Goal: Task Accomplishment & Management: Complete application form

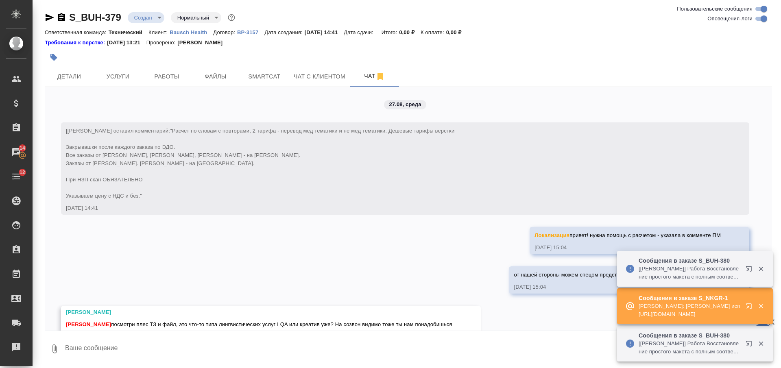
scroll to position [396, 0]
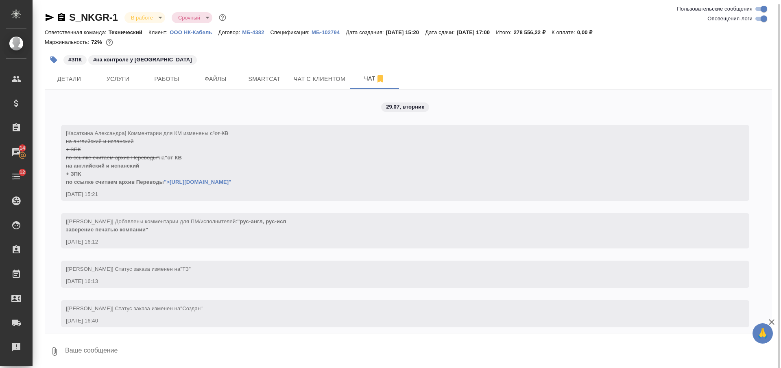
scroll to position [12965, 0]
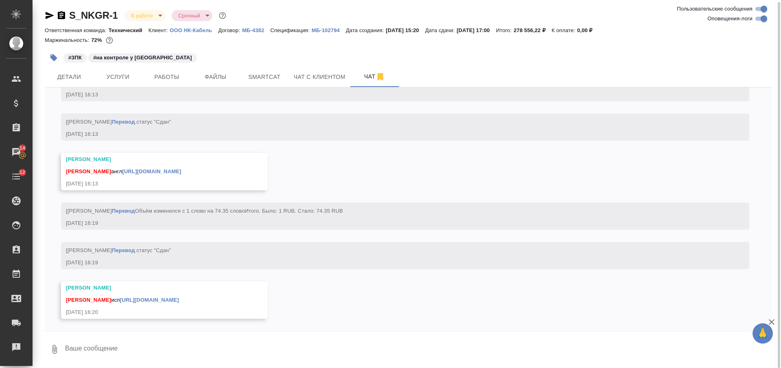
click at [205, 165] on div "Никифорова Валерия англ https://drive.awatera.com/apps/files/files?dir=/Shares/…" at bounding box center [152, 170] width 173 height 10
click at [207, 165] on div "Никифорова Валерия англ https://drive.awatera.com/apps/files/files?dir=/Shares/…" at bounding box center [152, 170] width 173 height 10
click at [181, 168] on link "https://drive.awatera.com/apps/files/files?dir=/Shares/%D0%9E%D0%9E%D0%9E%20%D0…" at bounding box center [151, 171] width 59 height 6
click at [179, 302] on link "https://drive.awatera.com/apps/files/files?dir=/Shares/%D0%9E%D0%9E%D0%9E%20%D0…" at bounding box center [149, 300] width 59 height 6
click at [320, 344] on textarea at bounding box center [418, 349] width 708 height 28
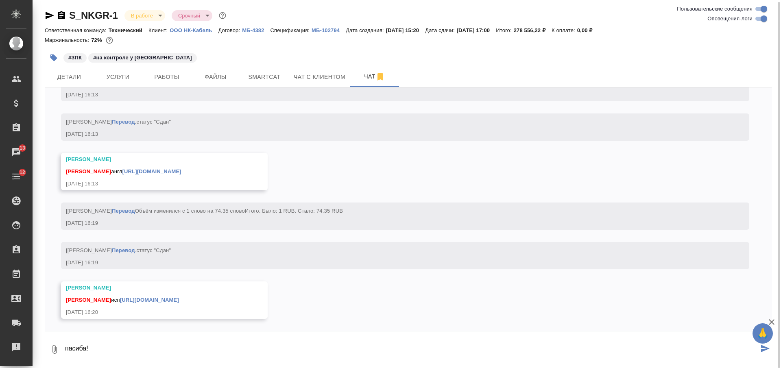
type textarea "пасиба!"
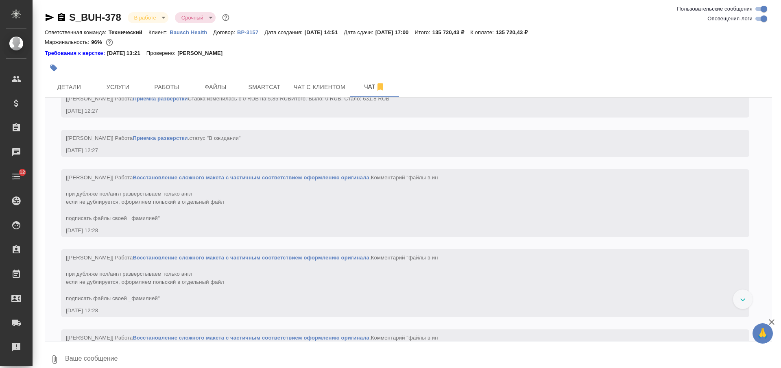
scroll to position [2854, 0]
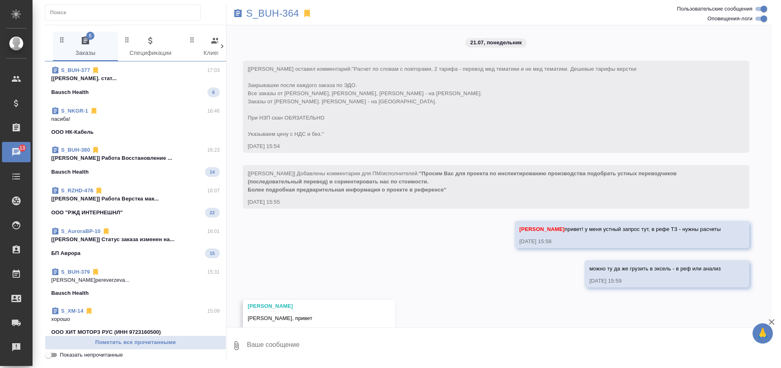
scroll to position [9326, 0]
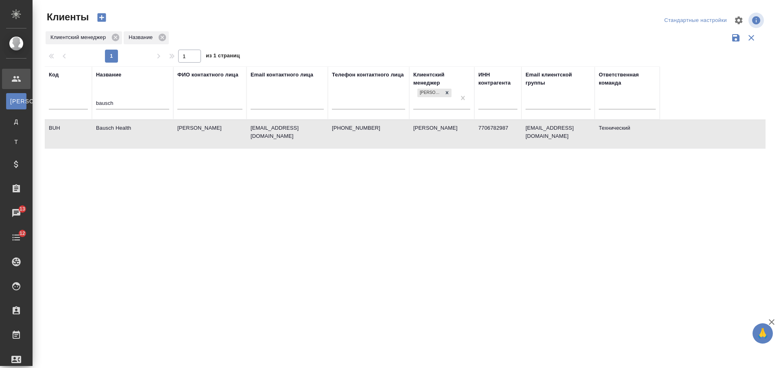
select select "RU"
click at [100, 103] on input "bausch" at bounding box center [132, 104] width 73 height 10
click at [100, 102] on input "bausch" at bounding box center [132, 104] width 73 height 10
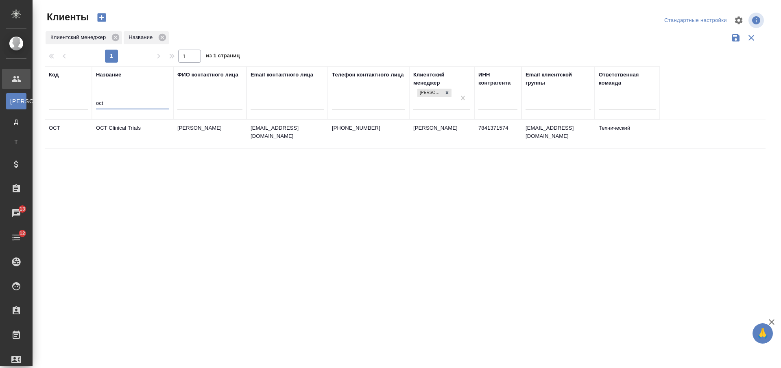
type input "oct"
click at [125, 142] on td "OCT Clinical Trials" at bounding box center [132, 134] width 81 height 28
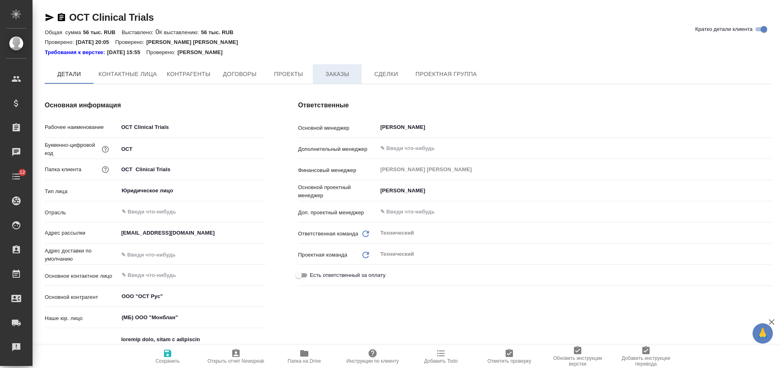
type textarea "x"
click at [331, 74] on span "Заказы" at bounding box center [337, 75] width 39 height 10
type textarea "x"
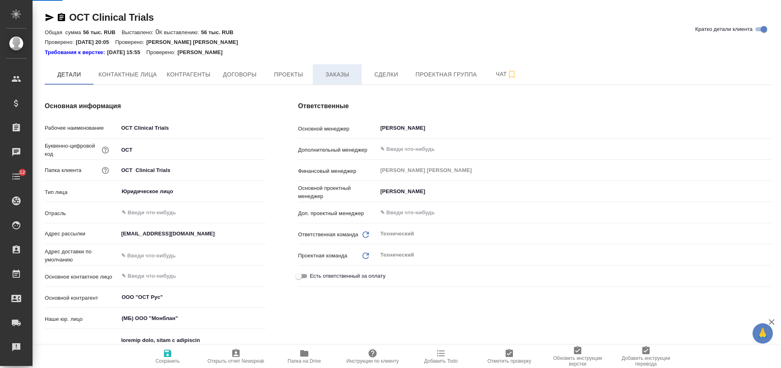
type textarea "x"
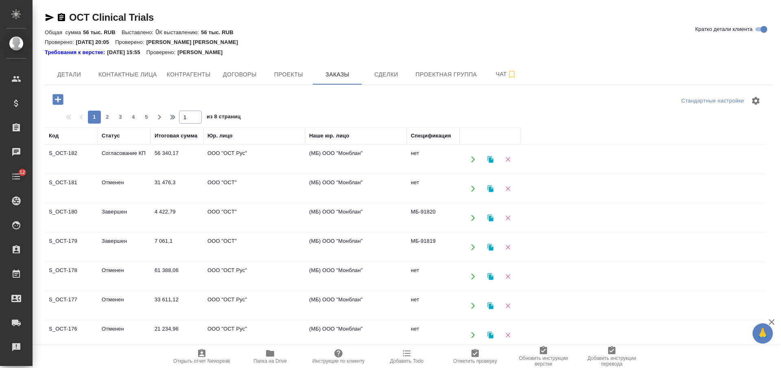
click at [56, 99] on icon "button" at bounding box center [57, 99] width 11 height 11
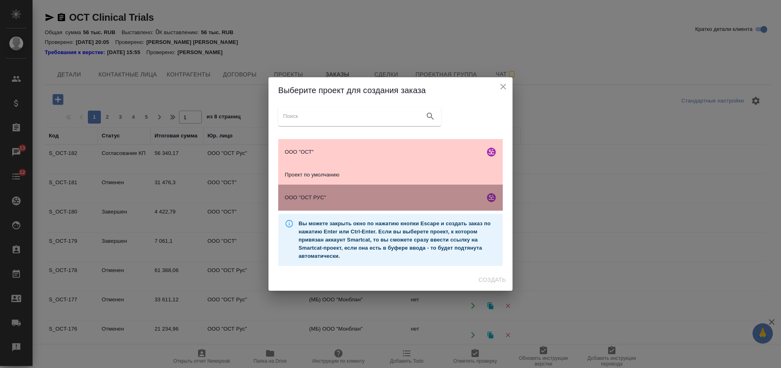
click at [435, 193] on div "ООО "ОСТ РУС"" at bounding box center [390, 198] width 224 height 26
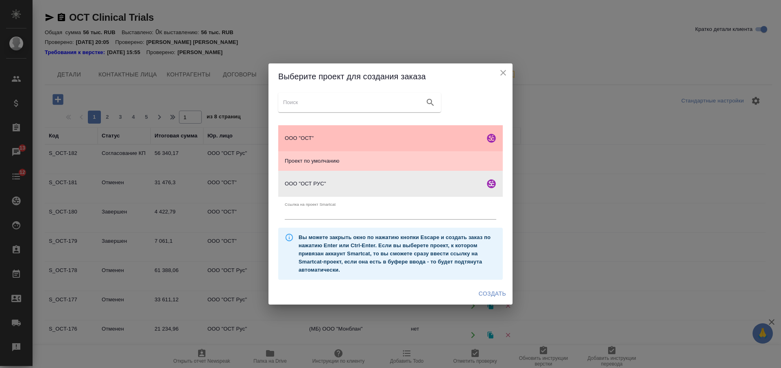
click at [419, 136] on span "ООО "ОСТ"" at bounding box center [383, 138] width 197 height 8
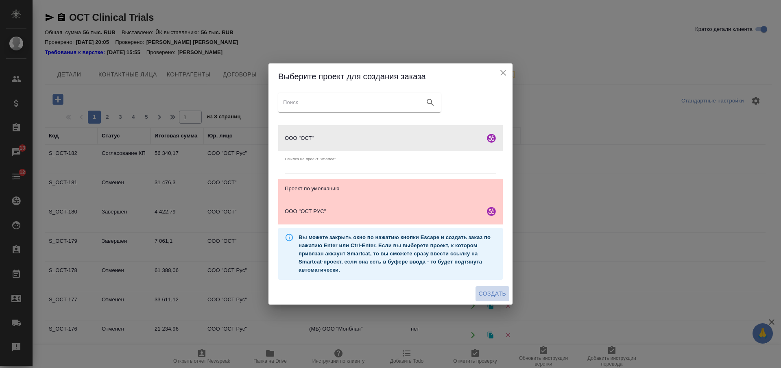
click at [489, 293] on span "Создать" at bounding box center [492, 294] width 27 height 10
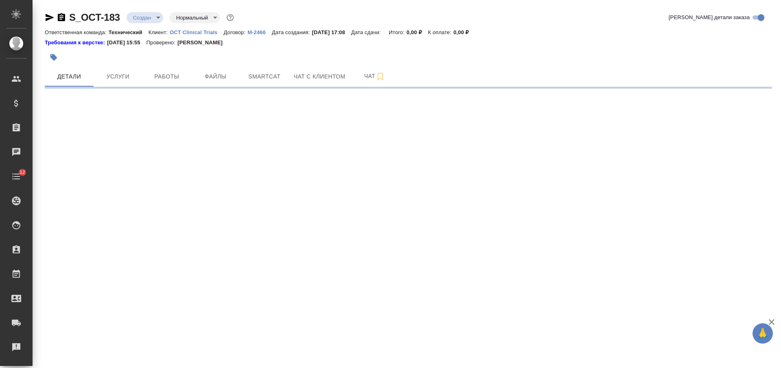
select select "RU"
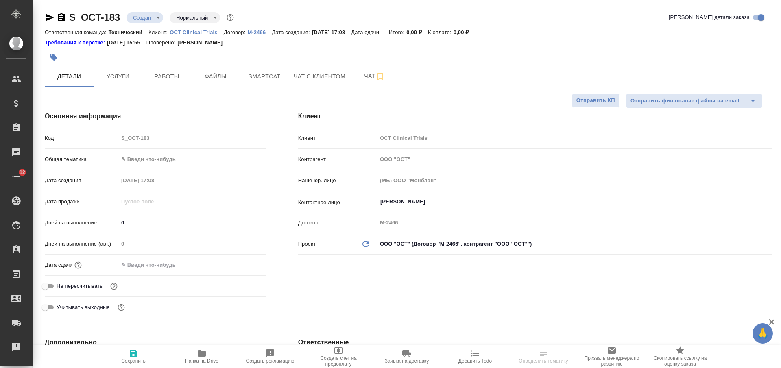
type textarea "x"
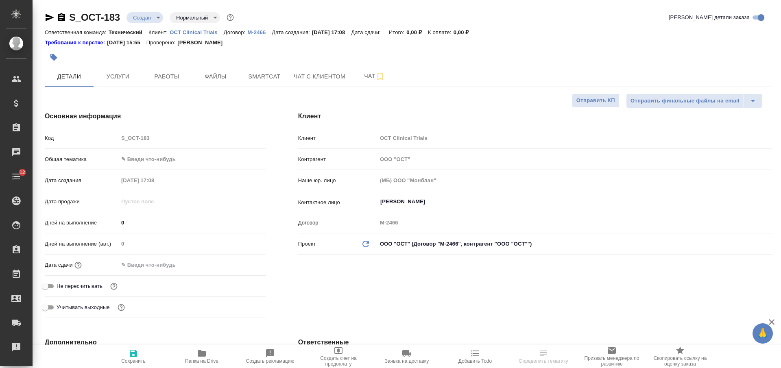
type textarea "x"
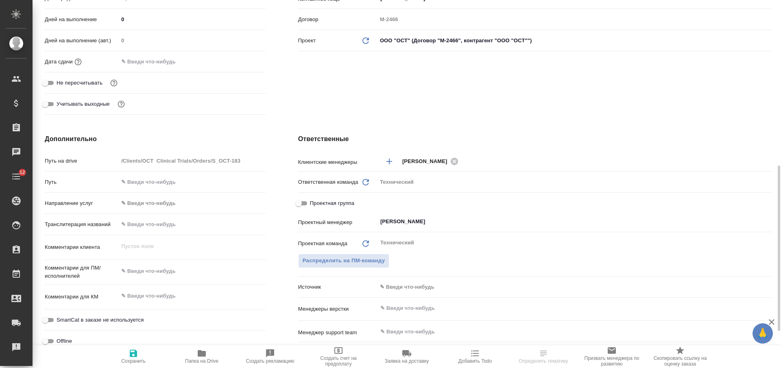
scroll to position [254, 0]
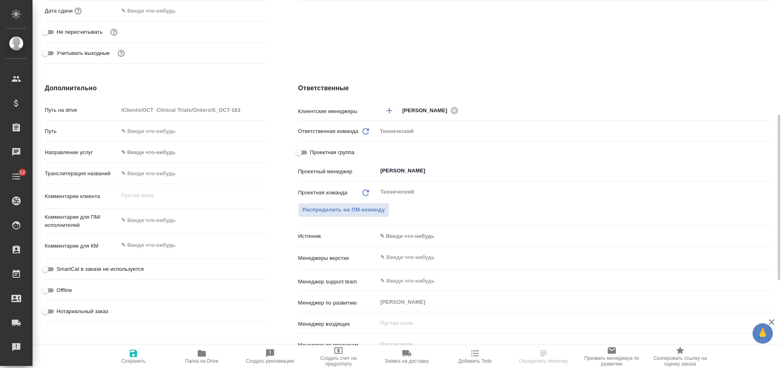
type textarea "x"
click at [156, 249] on textarea at bounding box center [191, 245] width 147 height 14
paste textarea "SEN-GMP-CAT_перевод приложений к ДС№1 и ДС№2_WO#30"
type textarea "SEN-GMP-CAT_перевод приложений к ДС№1 и ДС№2_WO#30"
type textarea "x"
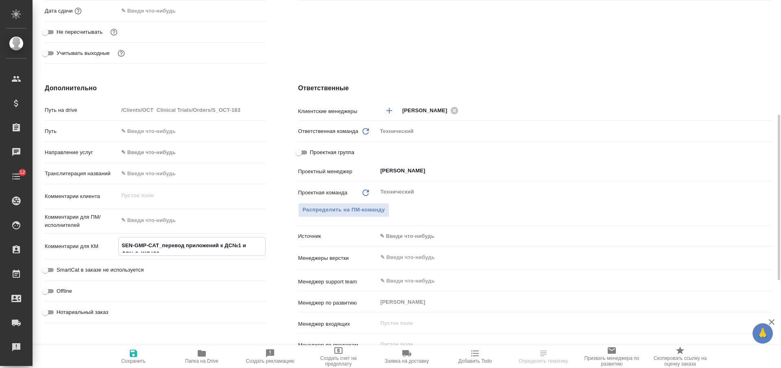
type textarea "x"
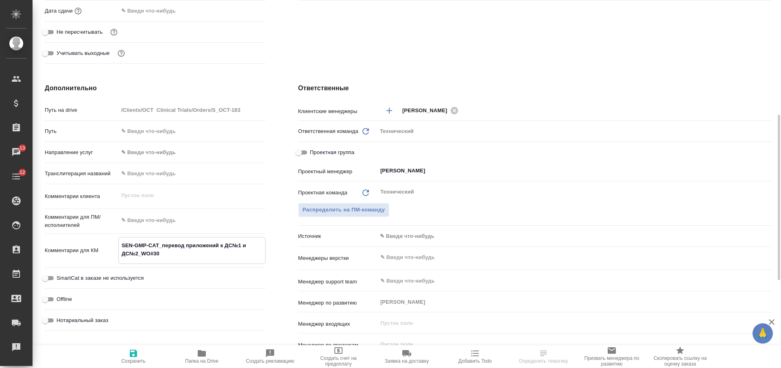
type textarea "SEN-GMP-CAT_перевод приложений к ДС№1 и ДС№2_WO#30"
type textarea "x"
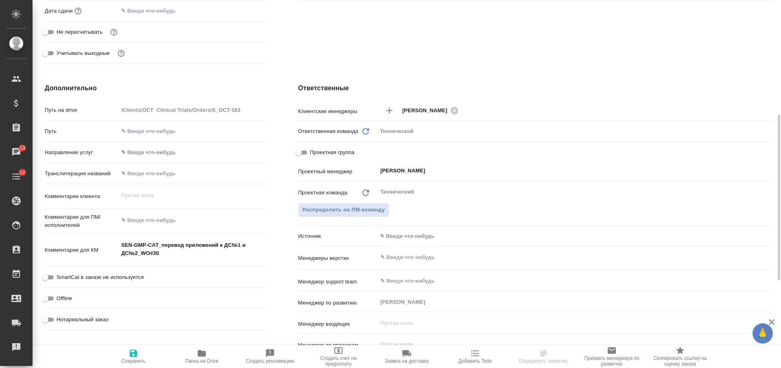
type textarea "x"
click at [204, 214] on textarea at bounding box center [191, 220] width 147 height 14
type textarea "x"
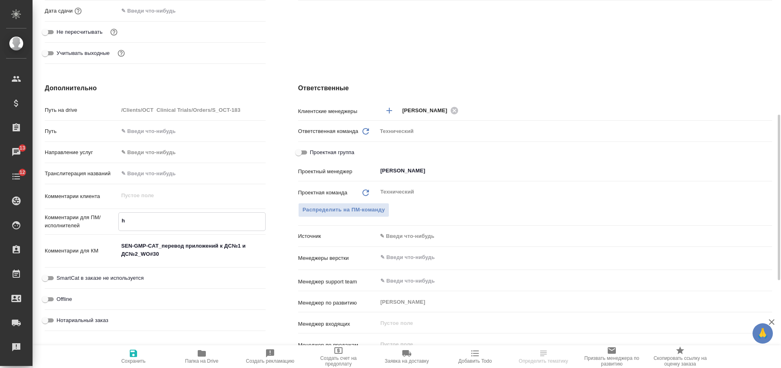
type textarea "h"
type textarea "x"
type textarea "he"
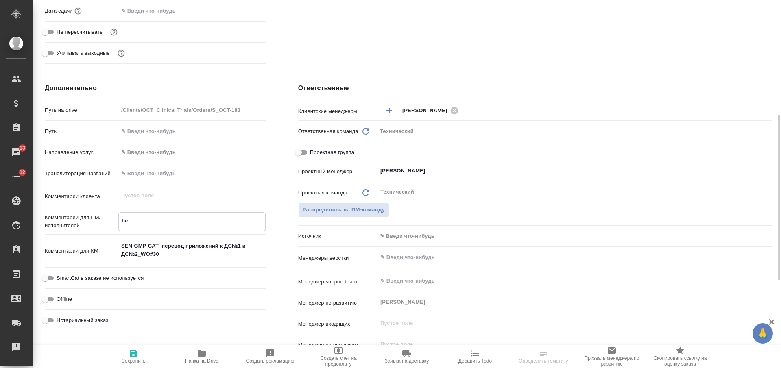
type textarea "x"
type textarea "hec"
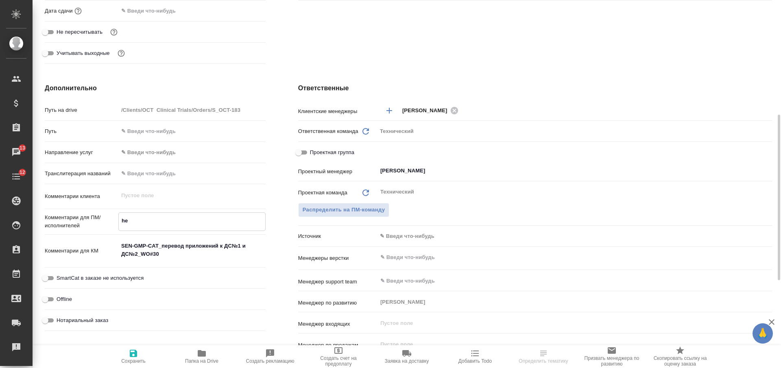
type textarea "x"
type textarea "hec-"
type textarea "x"
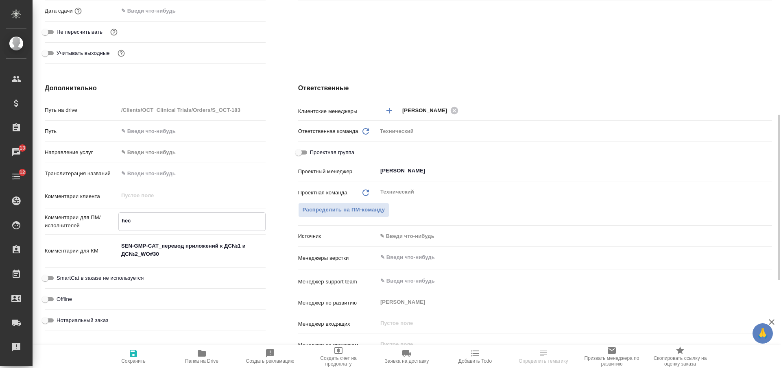
type textarea "x"
type textarea "hec-f"
type textarea "x"
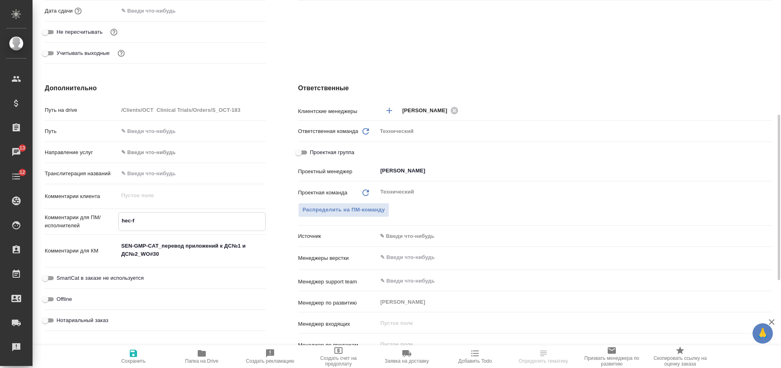
type textarea "x"
type textarea "hec-fy"
type textarea "x"
type textarea "hec-fyu"
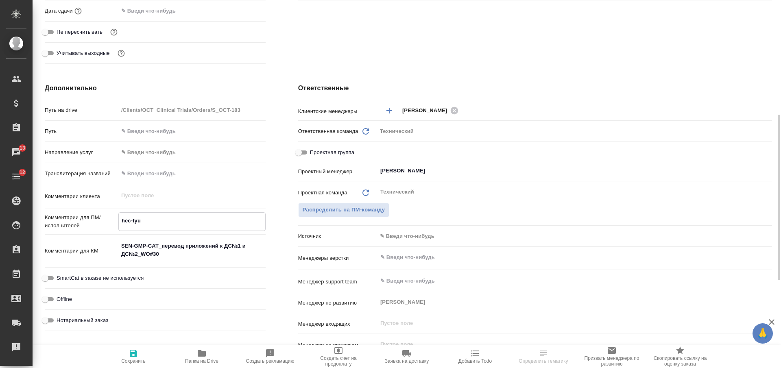
type textarea "x"
type textarea "hec-fyuk"
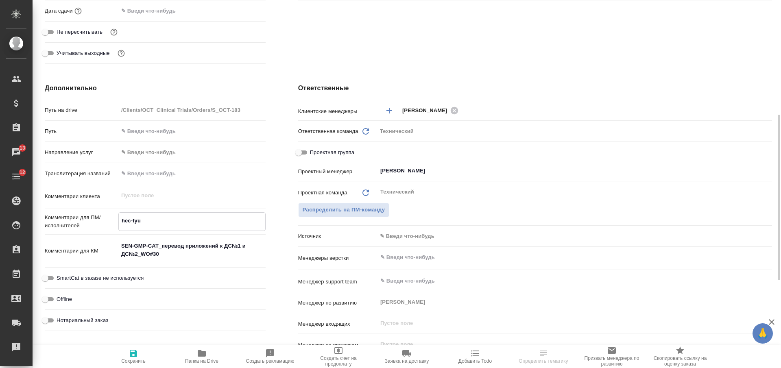
type textarea "x"
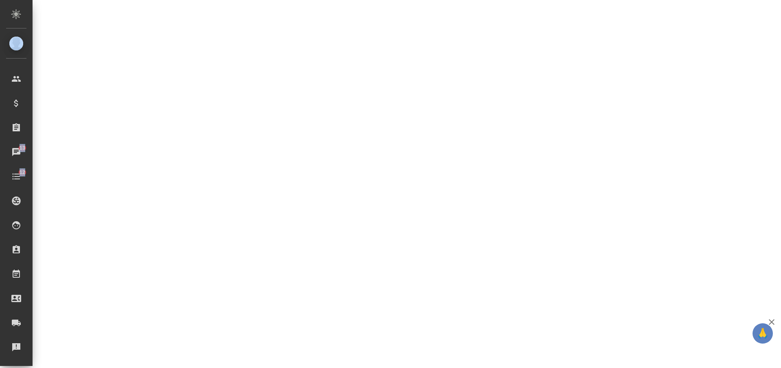
select select "RU"
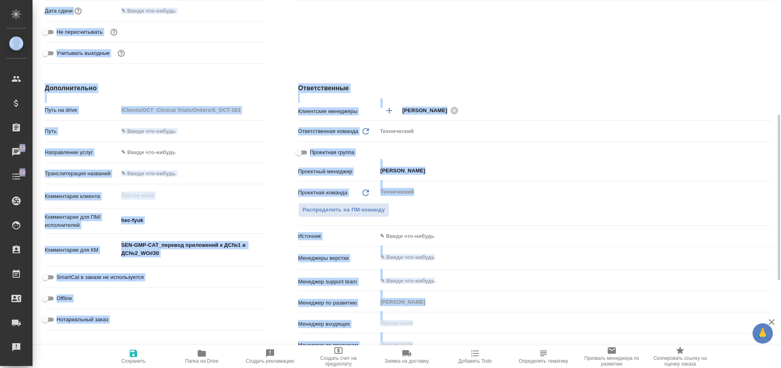
type textarea "x"
click at [192, 216] on textarea "hec-fyuk" at bounding box center [191, 220] width 147 height 14
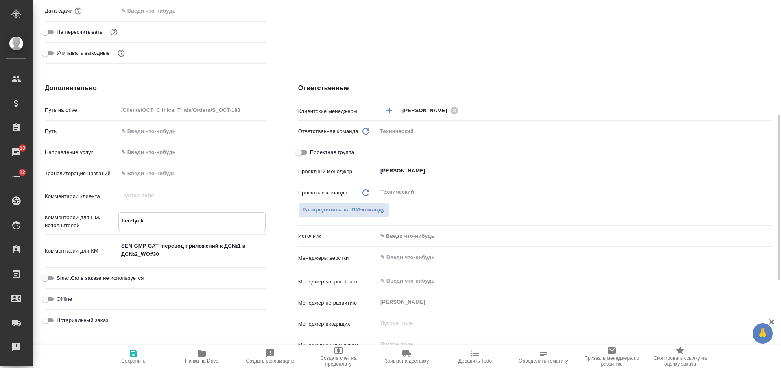
type textarea "р"
type textarea "x"
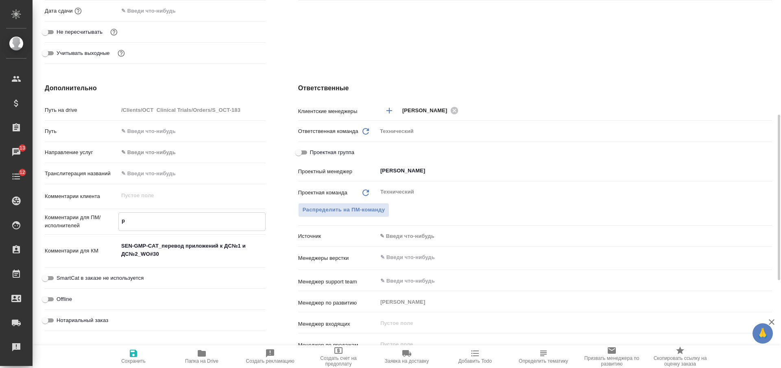
type textarea "ру"
type textarea "x"
type textarea "рус"
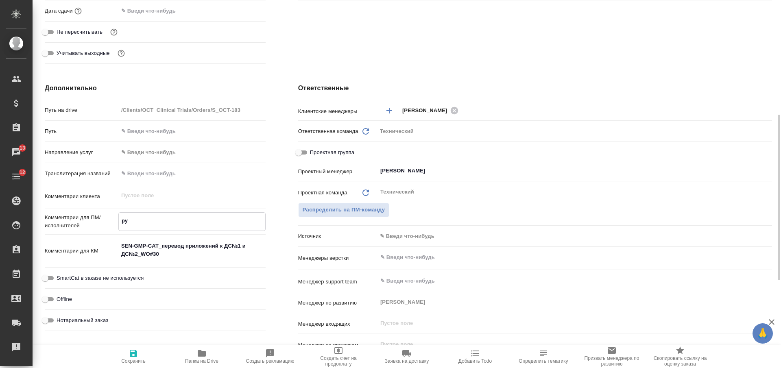
type textarea "x"
type textarea "рус-"
type textarea "x"
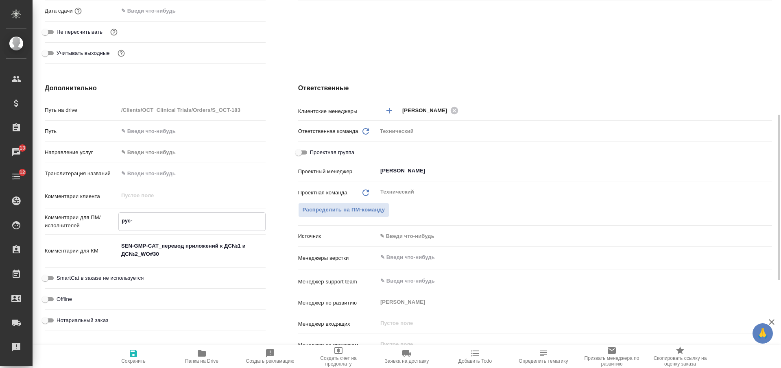
type textarea "x"
type textarea "рус-а"
type textarea "x"
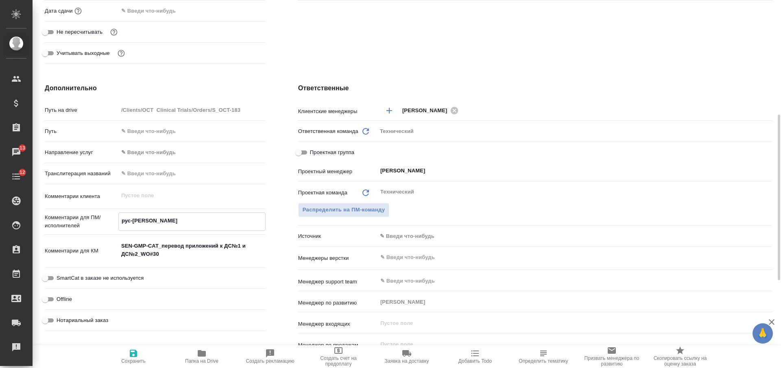
type textarea "x"
type textarea "рус-ан"
type textarea "x"
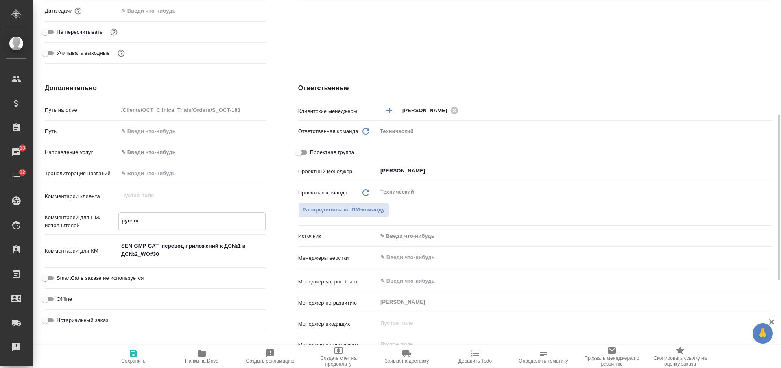
type textarea "рус-анг"
type textarea "x"
type textarea "рус-англ"
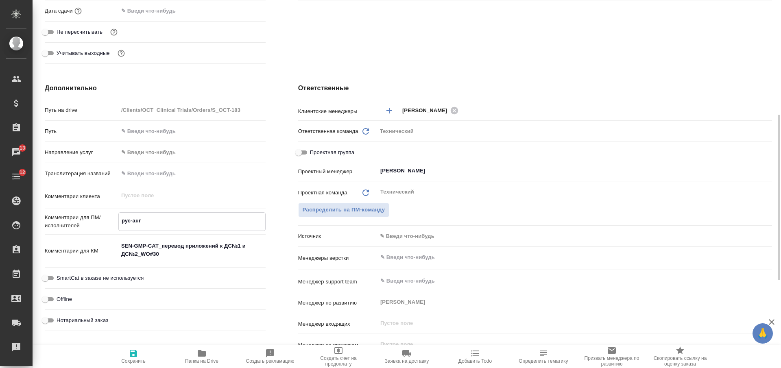
type textarea "x"
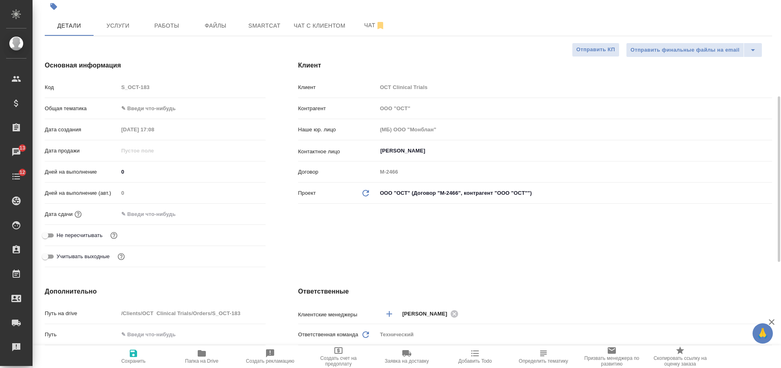
scroll to position [305, 0]
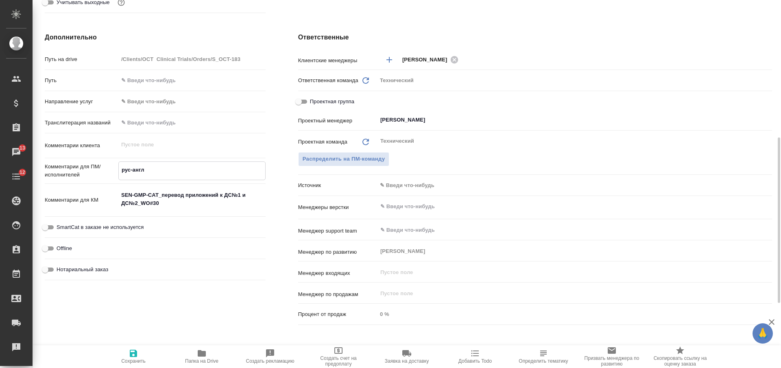
type textarea "рус-англ"
type textarea "x"
click at [404, 207] on input "text" at bounding box center [560, 207] width 363 height 10
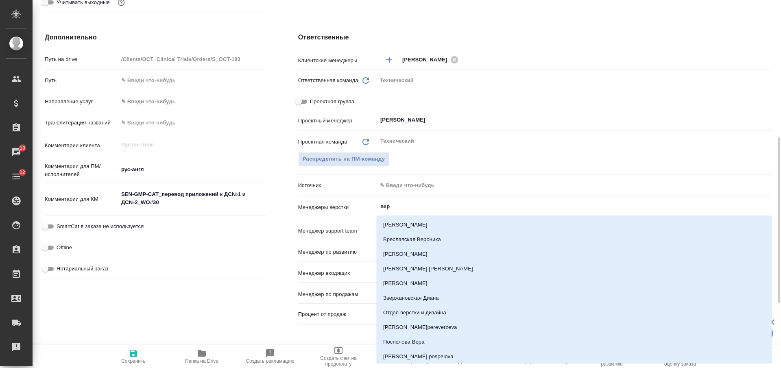
type input "верс"
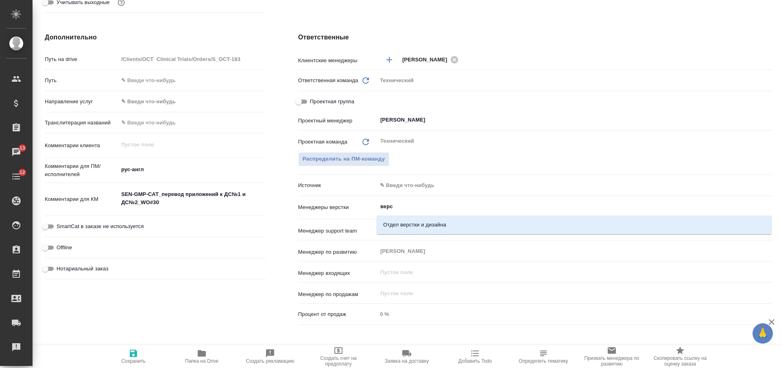
click at [408, 226] on li "Отдел верстки и дизайна" at bounding box center [574, 225] width 395 height 15
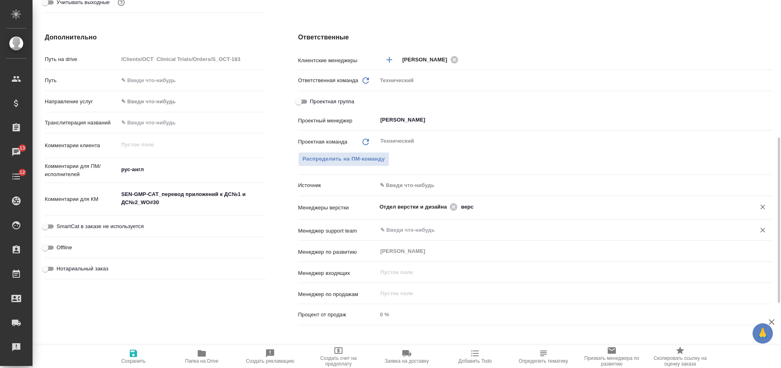
type textarea "x"
click at [132, 359] on span "Сохранить" at bounding box center [133, 361] width 24 height 6
type textarea "x"
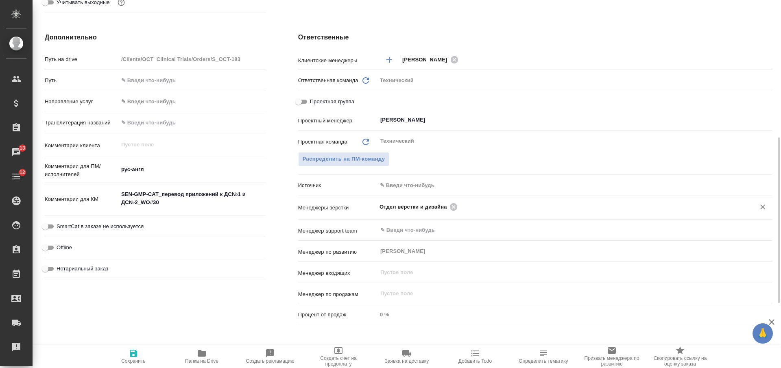
type textarea "x"
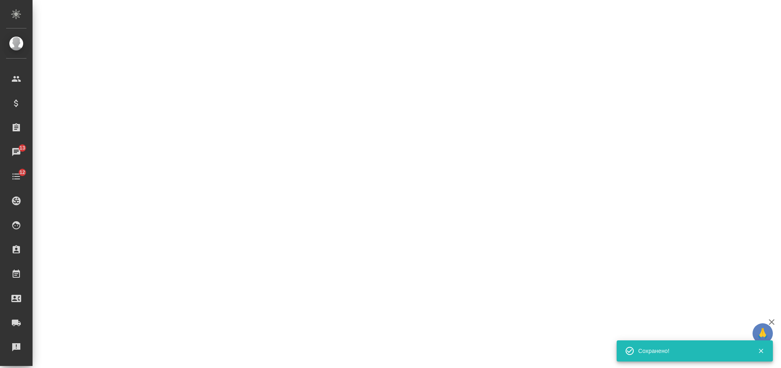
scroll to position [0, 0]
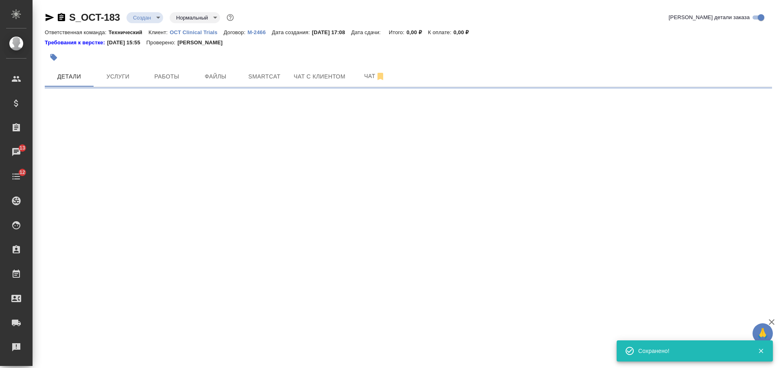
select select "RU"
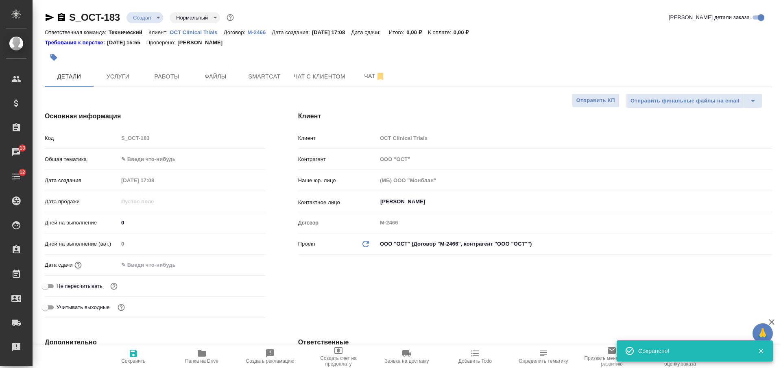
type textarea "x"
click at [233, 82] on button "Файлы" at bounding box center [215, 76] width 49 height 20
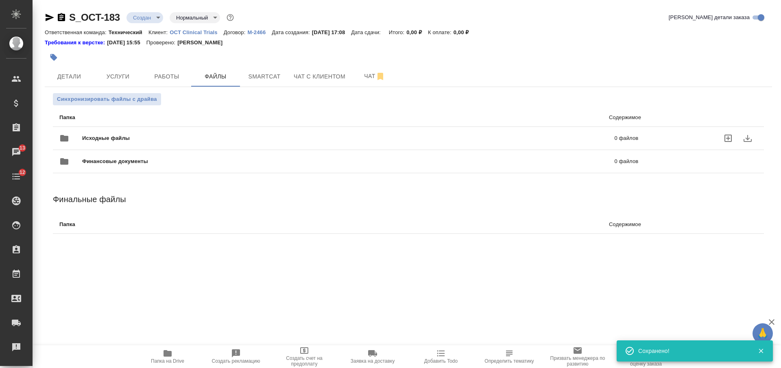
click at [227, 132] on div "Исходные файлы 0 файлов" at bounding box center [348, 138] width 579 height 20
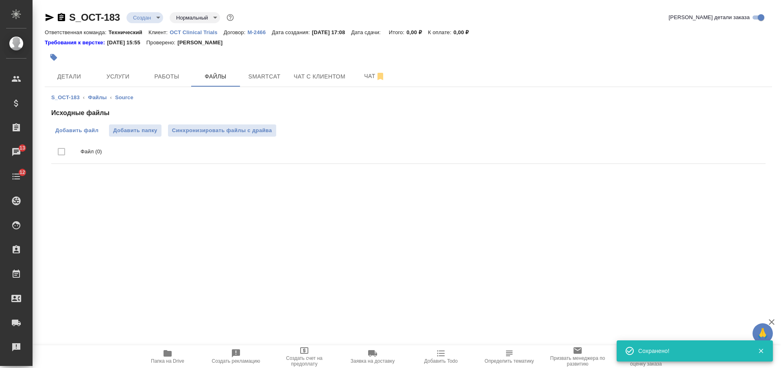
click at [91, 133] on span "Добавить файл" at bounding box center [76, 130] width 43 height 8
click at [0, 0] on input "Добавить файл" at bounding box center [0, 0] width 0 height 0
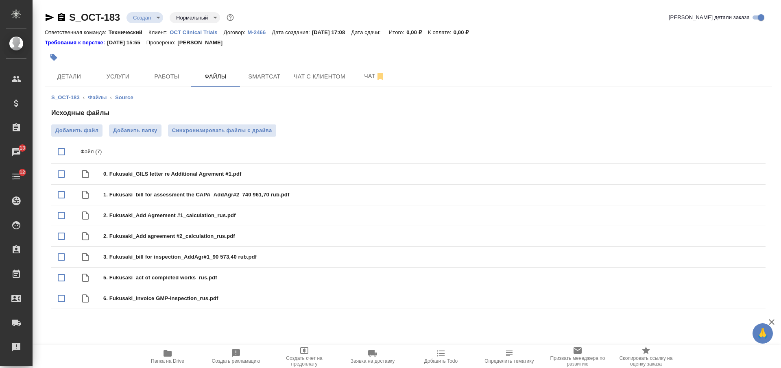
click at [139, 14] on body "🙏 .cls-1 fill:#fff; AWATERA Nikiforova Valeria Клиенты Спецификации Заказы 13 Ч…" at bounding box center [390, 184] width 781 height 368
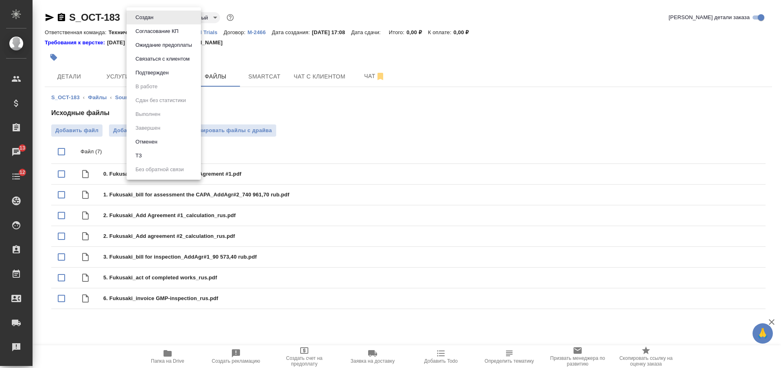
click at [146, 157] on li "ТЗ" at bounding box center [163, 156] width 74 height 14
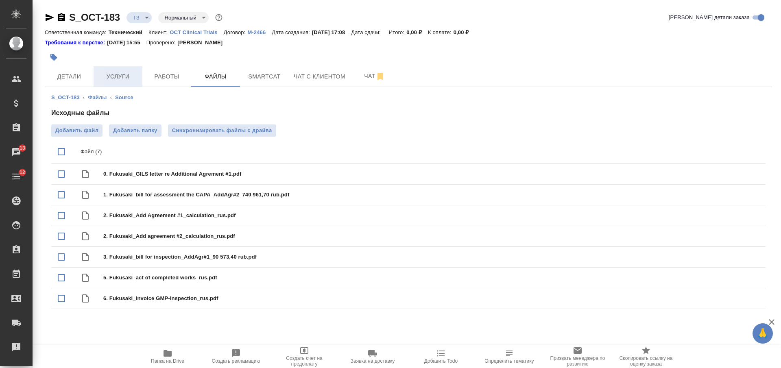
click at [125, 77] on span "Услуги" at bounding box center [117, 77] width 39 height 10
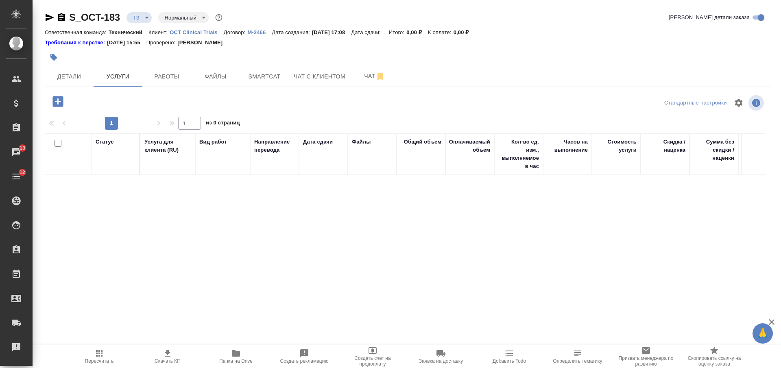
click at [62, 106] on icon "button" at bounding box center [57, 101] width 11 height 11
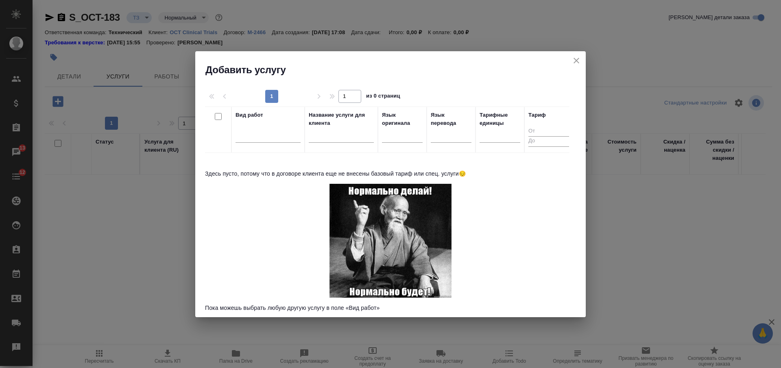
click at [575, 63] on icon "close" at bounding box center [576, 61] width 10 height 10
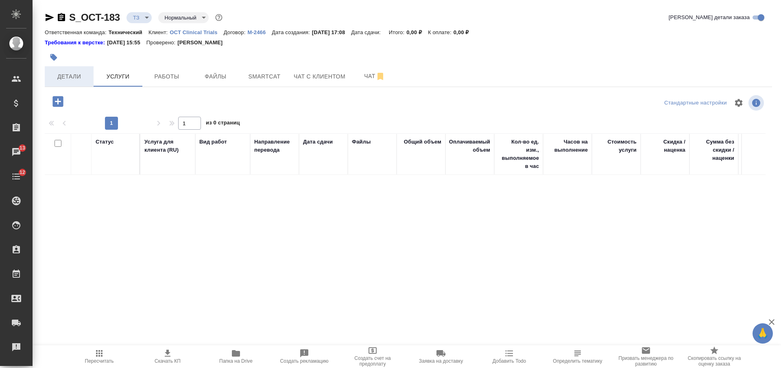
click at [76, 70] on button "Детали" at bounding box center [69, 76] width 49 height 20
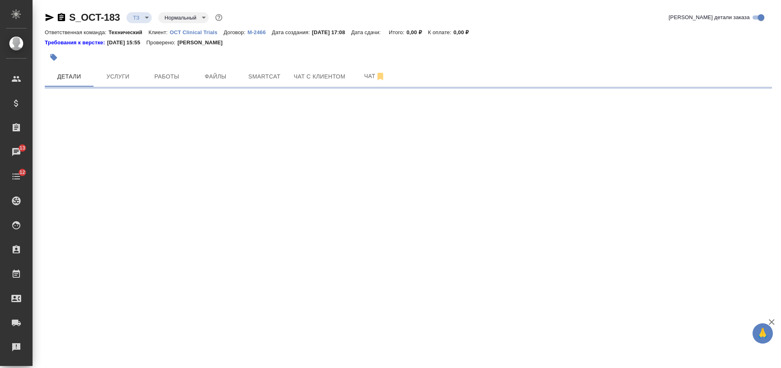
select select "RU"
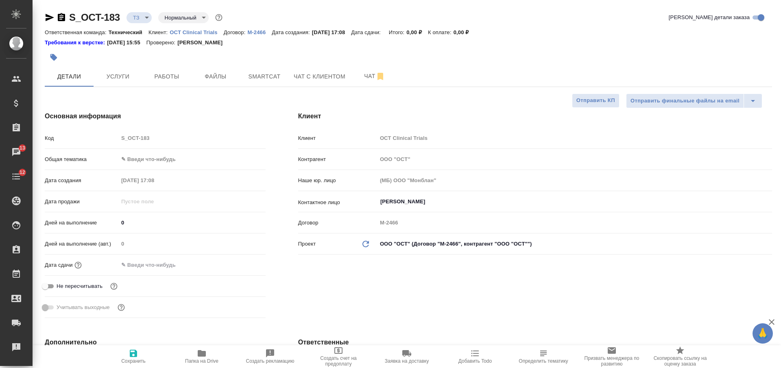
type textarea "x"
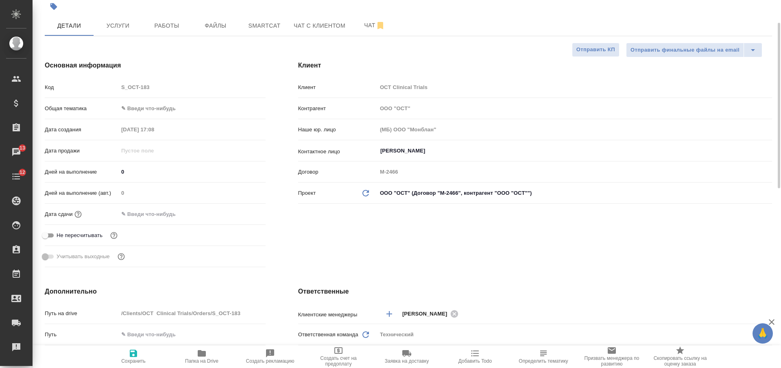
scroll to position [102, 0]
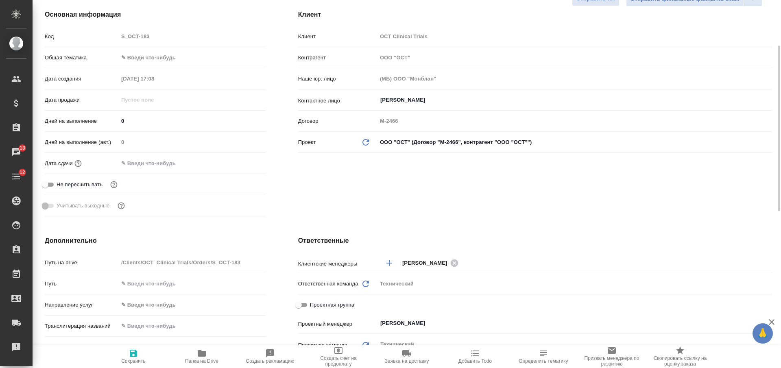
click at [454, 143] on body "🙏 .cls-1 fill:#fff; AWATERA Nikiforova Valeria Клиенты Спецификации Заказы 13 Ч…" at bounding box center [390, 184] width 781 height 368
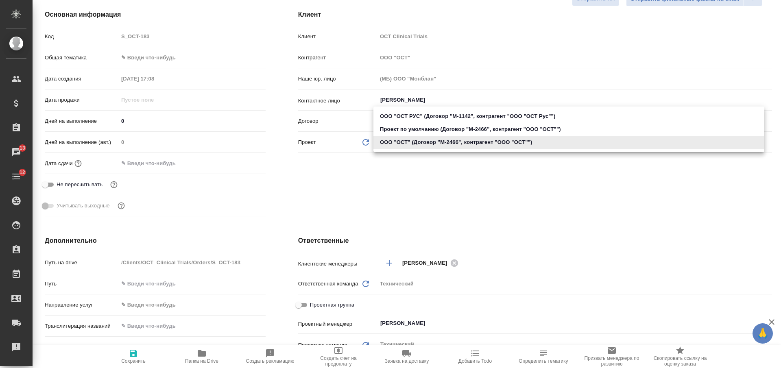
click at [455, 114] on li "ООО "ОСТ РУС" (Договор "M-1142", контрагент "ООО "ОСТ Рус"")" at bounding box center [568, 116] width 391 height 13
type input "5fbb741bd596ec7729e9164a"
type textarea "x"
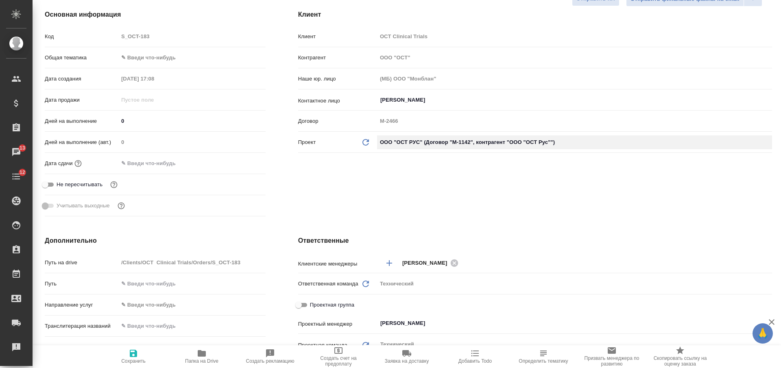
type input "ООО "ОСТ Рус""
type input "M-1142"
type textarea "x"
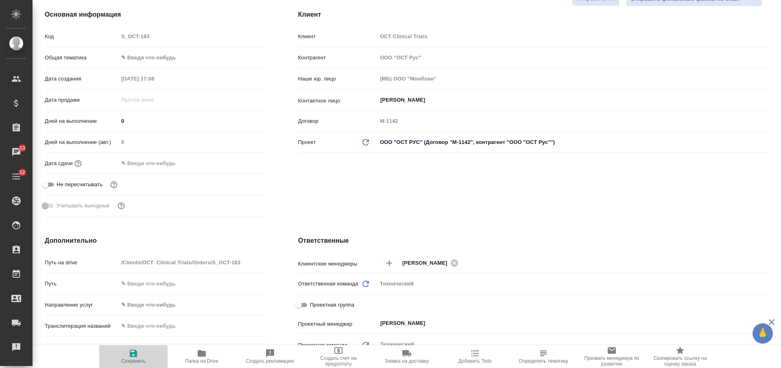
drag, startPoint x: 134, startPoint y: 357, endPoint x: 133, endPoint y: 349, distance: 7.7
click at [134, 357] on icon "button" at bounding box center [133, 353] width 7 height 7
type textarea "x"
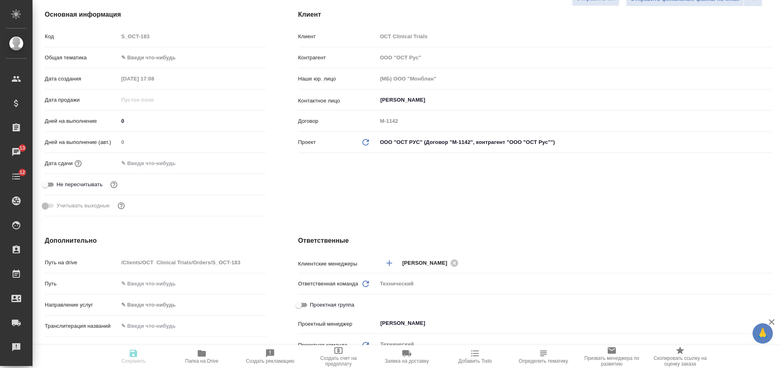
type textarea "x"
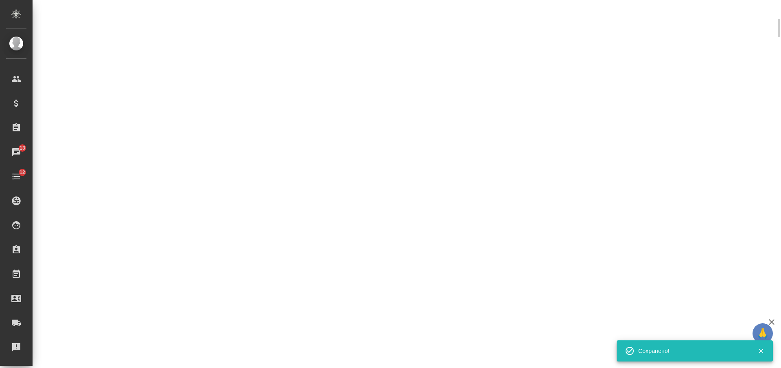
select select "RU"
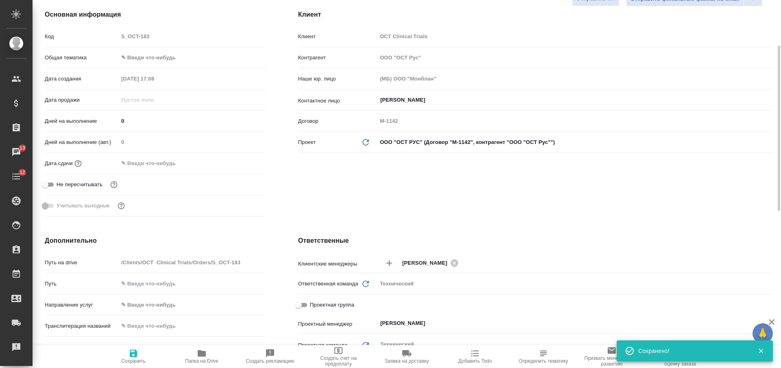
type textarea "x"
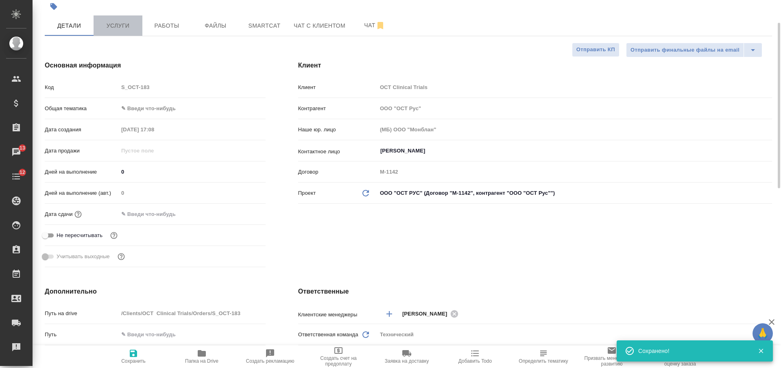
click at [128, 29] on span "Услуги" at bounding box center [117, 26] width 39 height 10
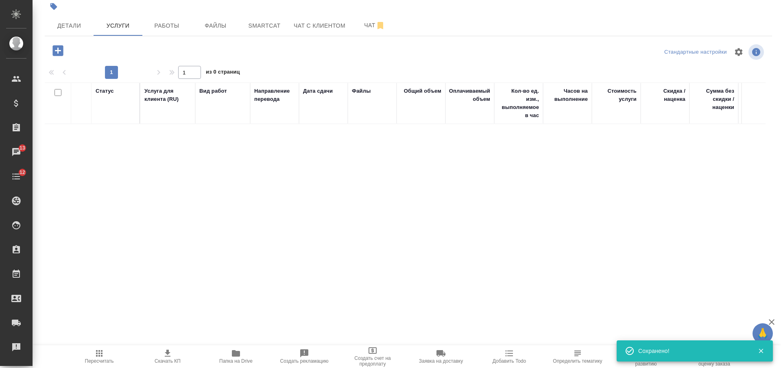
click at [52, 50] on icon "button" at bounding box center [58, 51] width 14 height 14
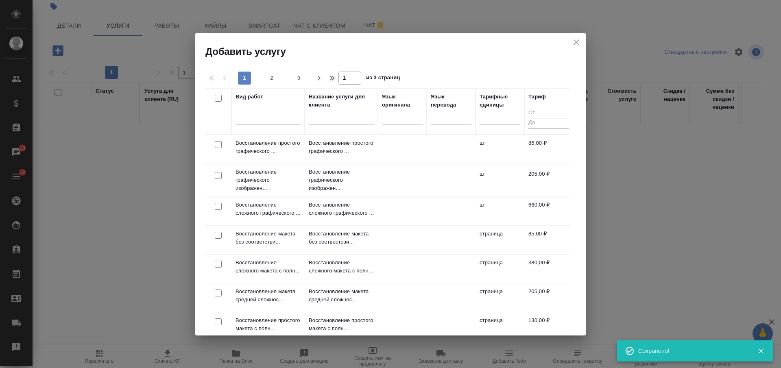
click at [390, 126] on div at bounding box center [402, 119] width 41 height 21
click at [390, 119] on div at bounding box center [402, 116] width 41 height 12
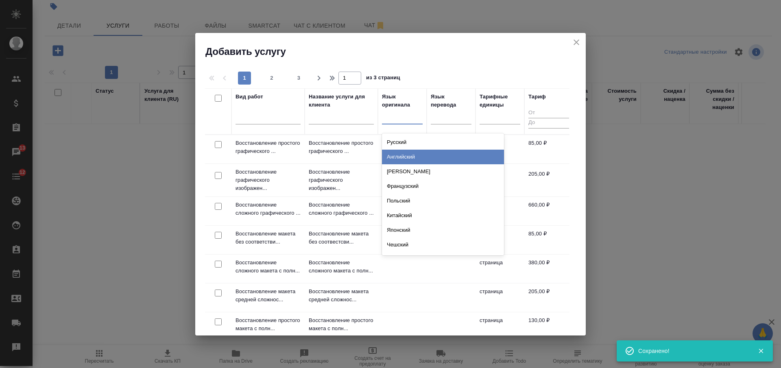
click at [400, 141] on div "Русский" at bounding box center [443, 142] width 122 height 15
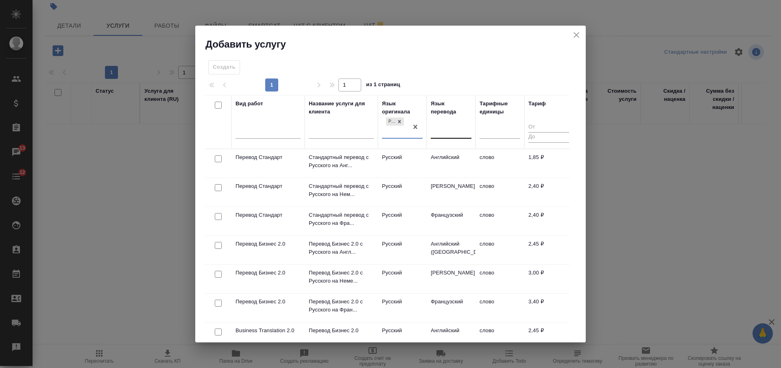
click at [442, 127] on div at bounding box center [451, 130] width 41 height 12
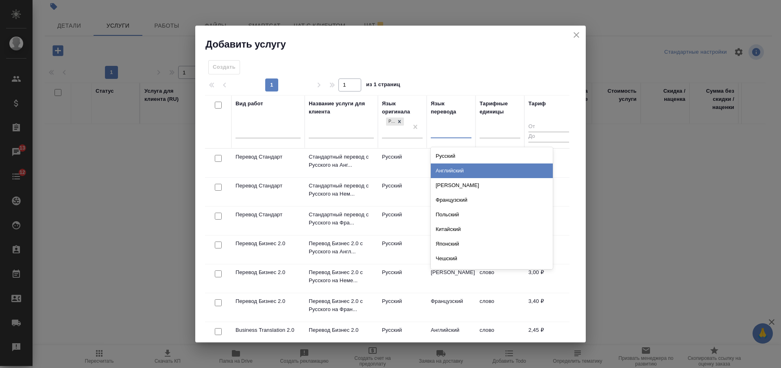
click at [449, 170] on div "Английский" at bounding box center [492, 170] width 122 height 15
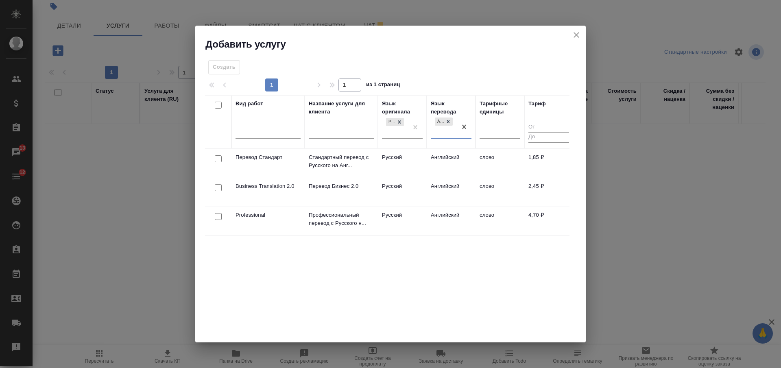
click at [576, 37] on icon "close" at bounding box center [576, 35] width 10 height 10
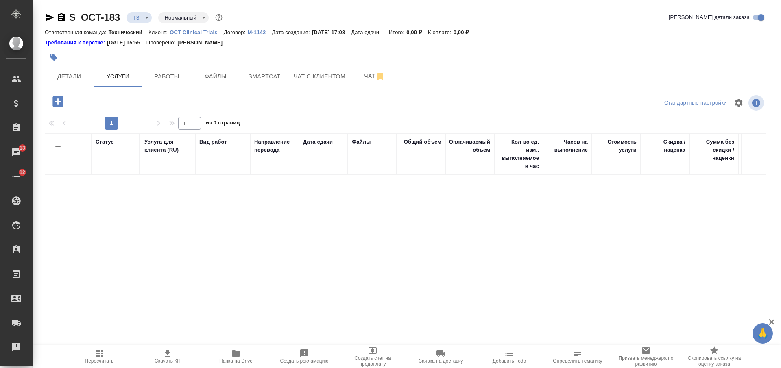
click at [203, 30] on p "OCT Clinical Trials" at bounding box center [197, 32] width 54 height 6
click at [52, 100] on icon "button" at bounding box center [58, 101] width 14 height 14
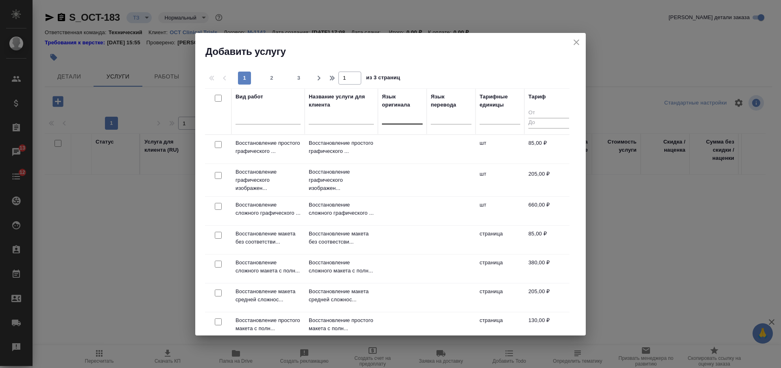
click at [403, 119] on div at bounding box center [402, 116] width 41 height 12
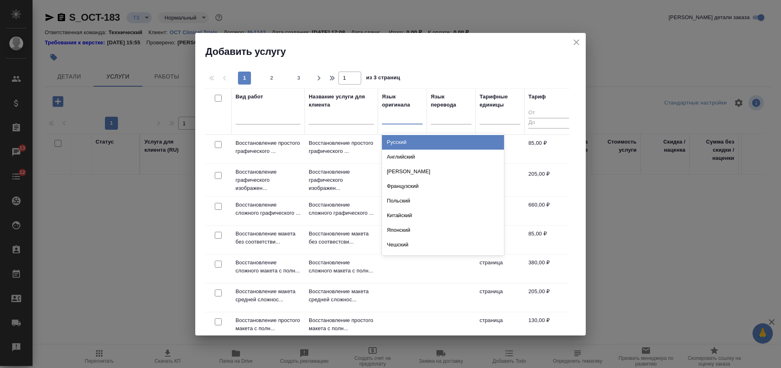
click at [404, 146] on div "Русский" at bounding box center [443, 142] width 122 height 15
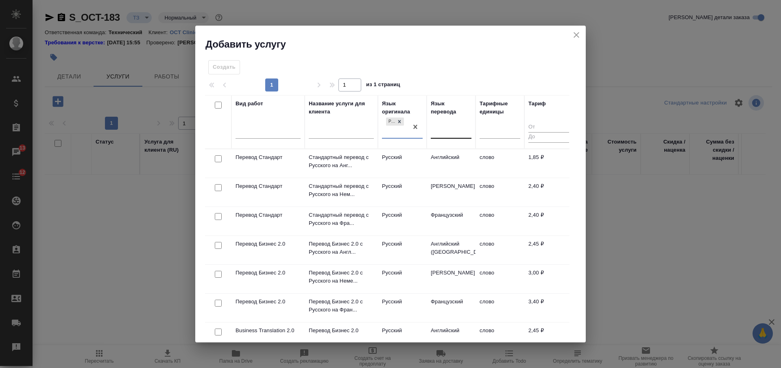
click at [437, 126] on div at bounding box center [451, 130] width 41 height 12
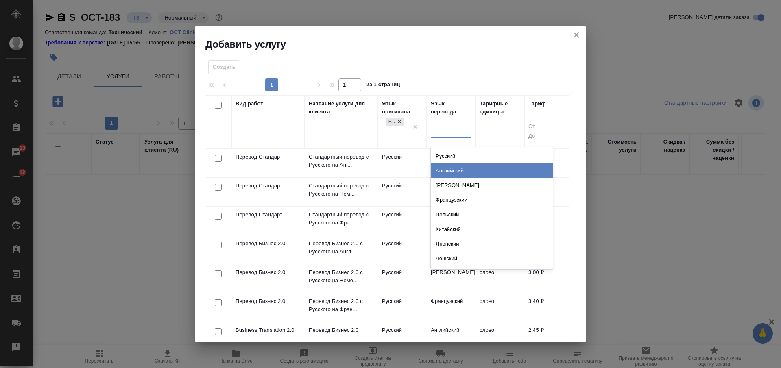
click at [444, 171] on div "Английский" at bounding box center [492, 170] width 122 height 15
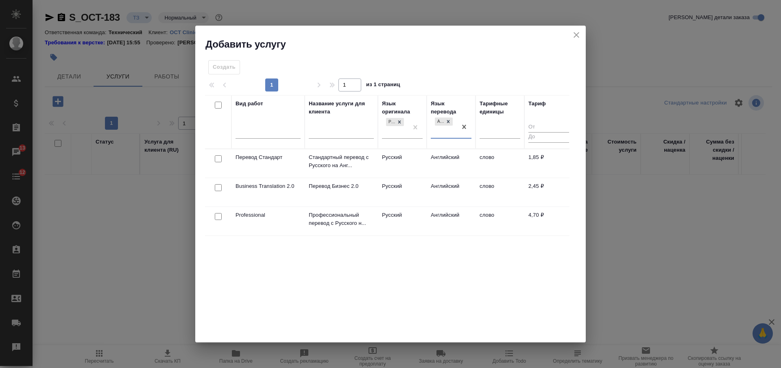
click at [216, 217] on input "checkbox" at bounding box center [218, 216] width 7 height 7
checkbox input "true"
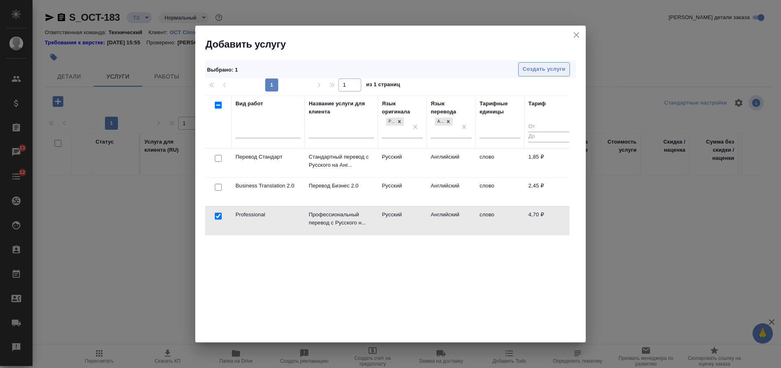
click at [553, 76] on button "Создать услуги" at bounding box center [544, 69] width 52 height 14
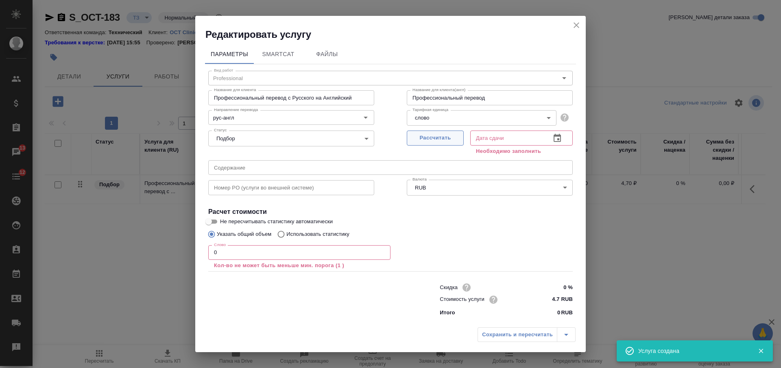
click at [440, 135] on span "Рассчитать" at bounding box center [435, 137] width 48 height 9
type input "27.08.2025 17:10"
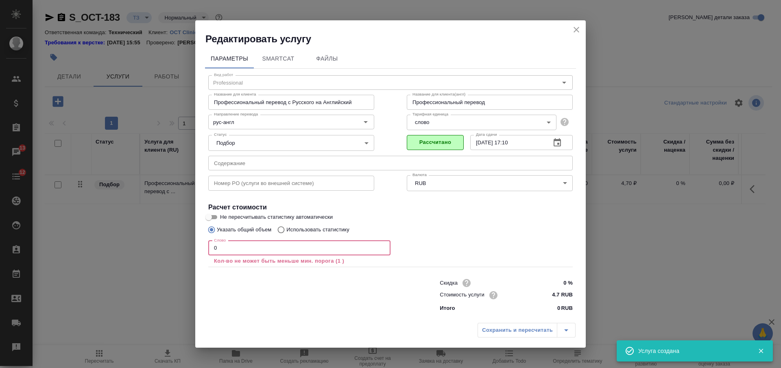
drag, startPoint x: 216, startPoint y: 250, endPoint x: 206, endPoint y: 250, distance: 9.8
click at [205, 250] on div "Вид работ Professional Вид работ Название для клиента Профессиональный перевод …" at bounding box center [390, 192] width 371 height 247
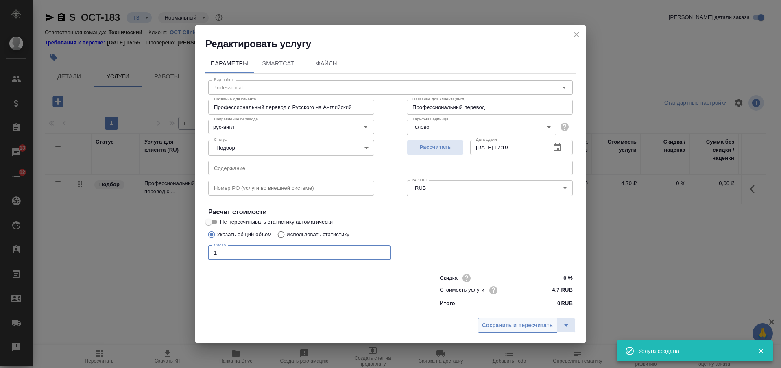
type input "1"
click at [509, 327] on span "Сохранить и пересчитать" at bounding box center [517, 325] width 71 height 9
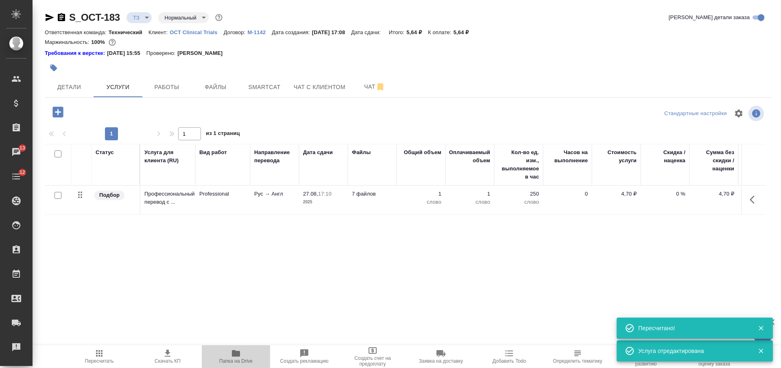
click at [241, 356] on span "Папка на Drive" at bounding box center [236, 355] width 59 height 15
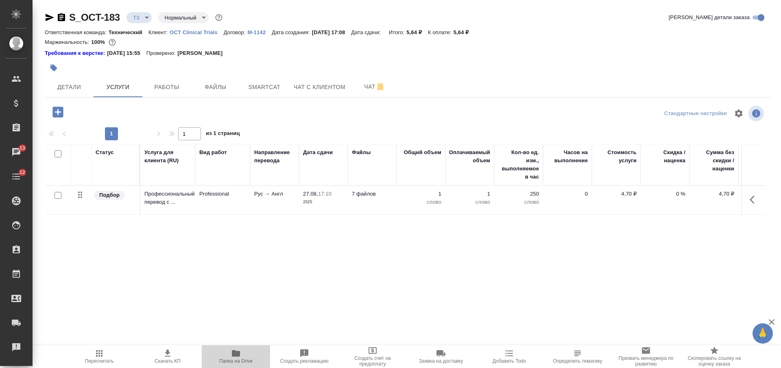
click at [238, 350] on icon "button" at bounding box center [236, 353] width 10 height 10
click at [273, 86] on span "Smartcat" at bounding box center [264, 87] width 39 height 10
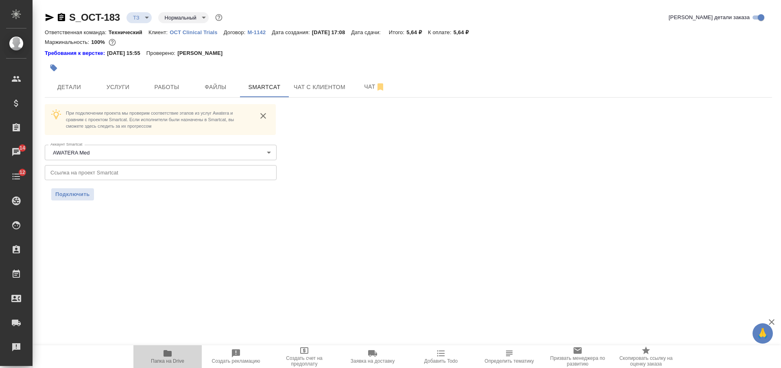
click at [175, 354] on span "Папка на Drive" at bounding box center [167, 355] width 59 height 15
click at [128, 95] on button "Услуги" at bounding box center [118, 87] width 49 height 20
click at [127, 87] on span "Услуги" at bounding box center [117, 87] width 39 height 10
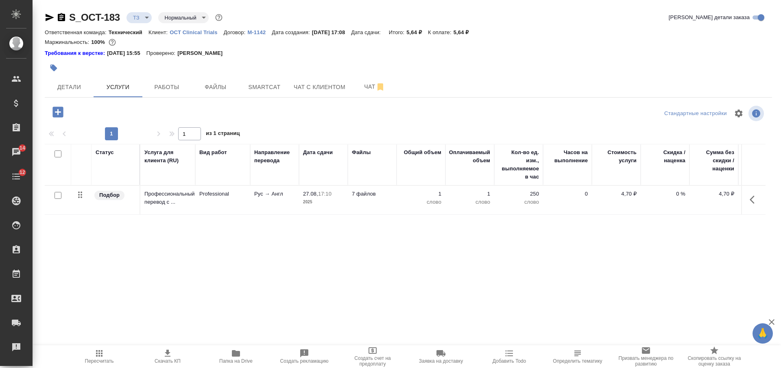
click at [63, 16] on icon "button" at bounding box center [61, 17] width 7 height 8
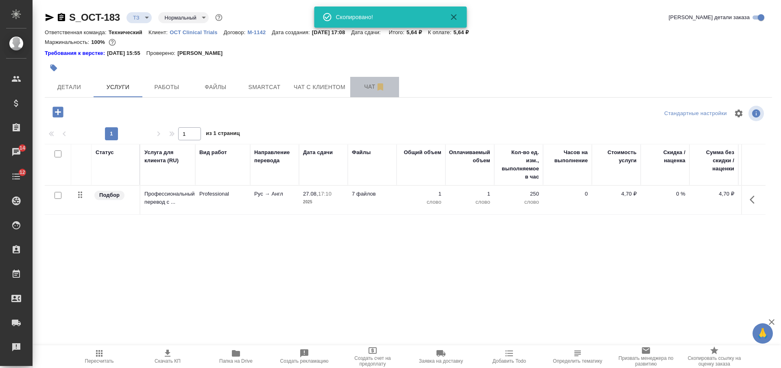
click at [361, 84] on span "Чат" at bounding box center [374, 87] width 39 height 10
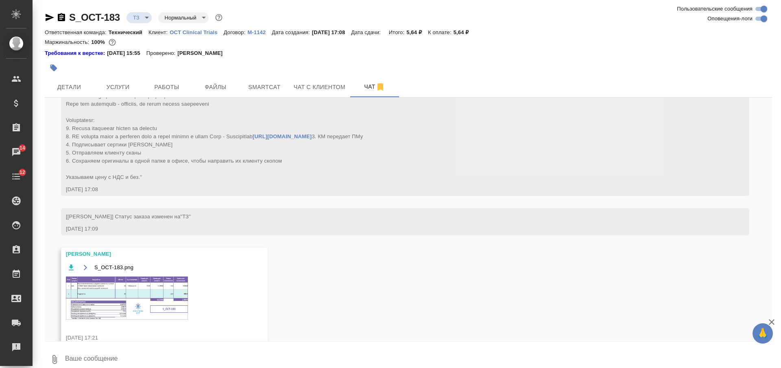
scroll to position [253, 0]
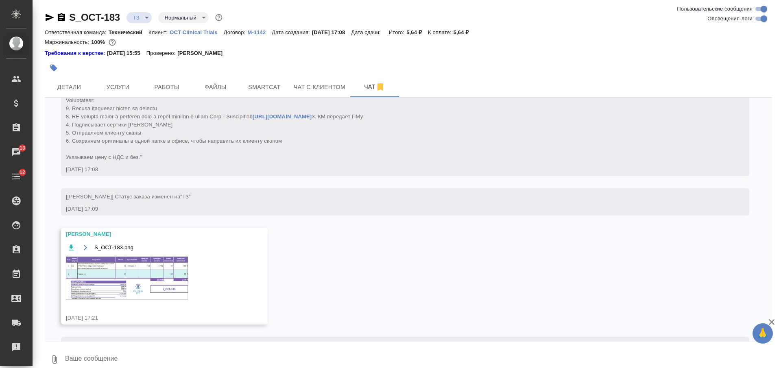
click at [138, 276] on img at bounding box center [127, 278] width 122 height 43
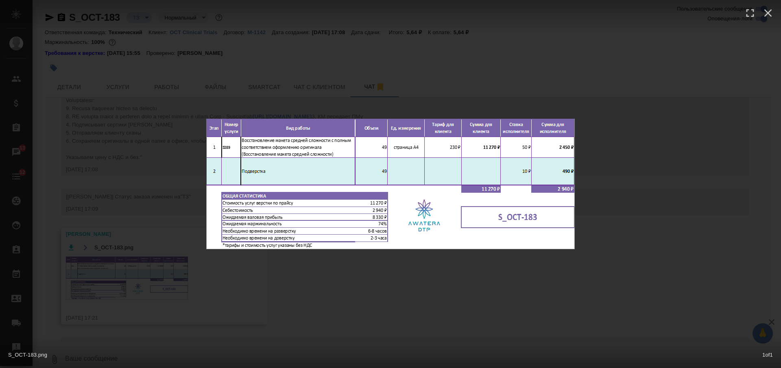
click at [403, 307] on div "S_OCT-183.png 1 of 1" at bounding box center [390, 184] width 781 height 368
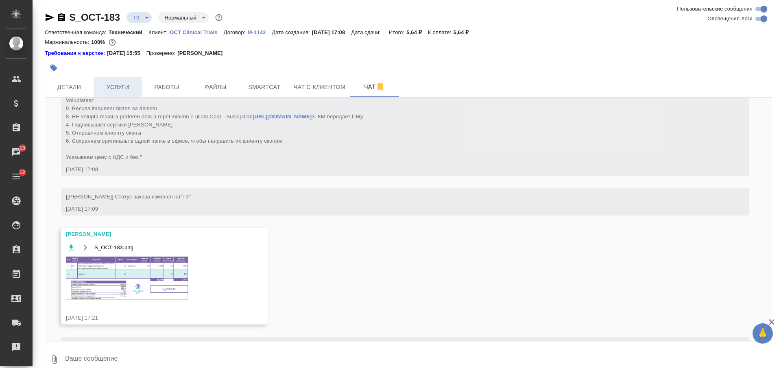
click at [127, 90] on span "Услуги" at bounding box center [117, 87] width 39 height 10
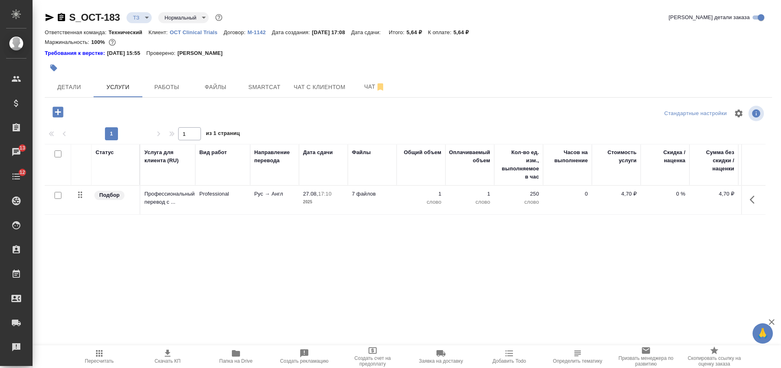
click at [61, 113] on icon "button" at bounding box center [57, 112] width 11 height 11
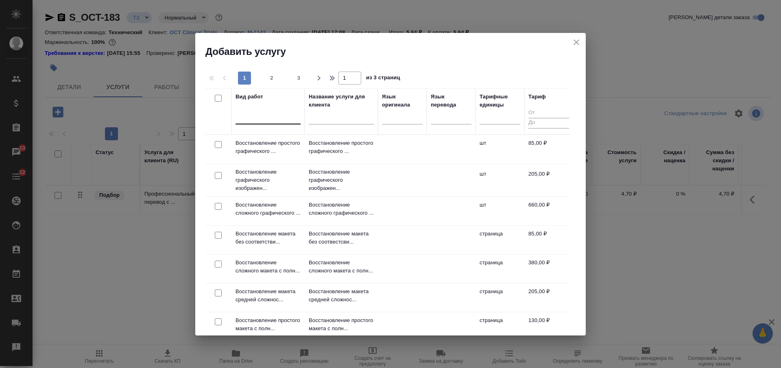
click at [281, 120] on div at bounding box center [267, 116] width 65 height 12
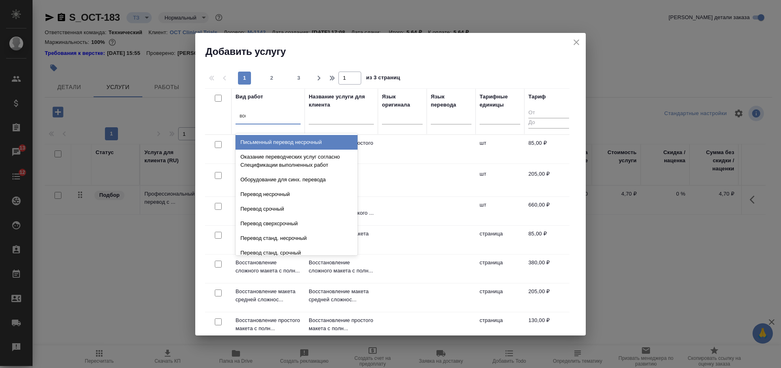
type input "восс"
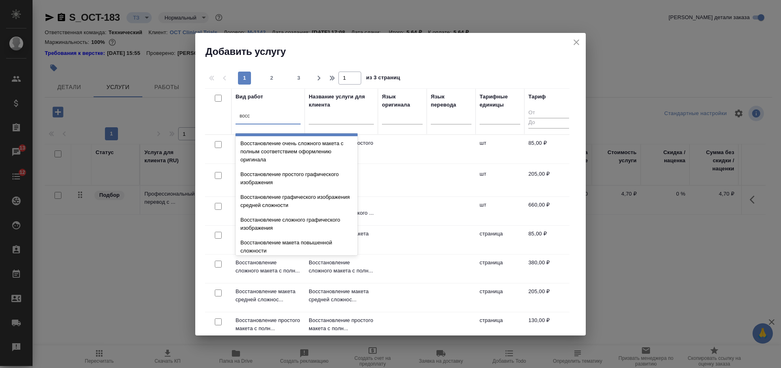
scroll to position [150, 0]
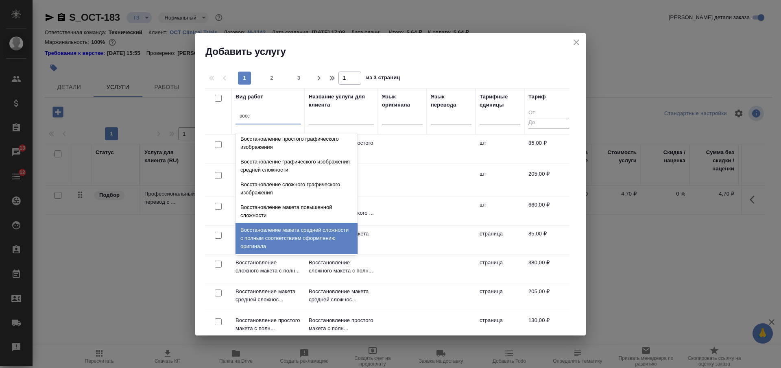
click at [316, 231] on div "Восстановление макета средней сложности с полным соответствием оформлению ориги…" at bounding box center [296, 238] width 122 height 31
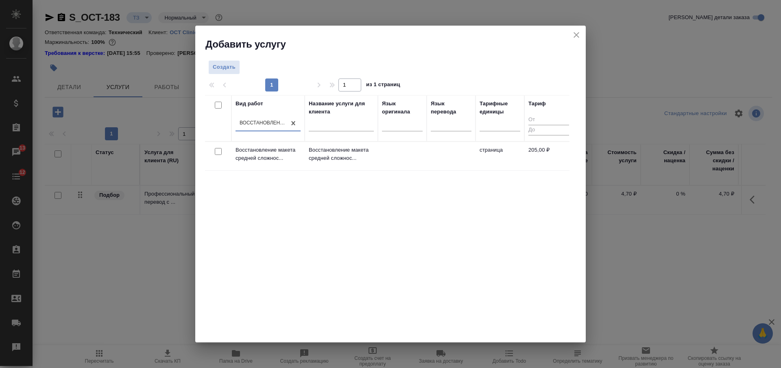
click at [221, 153] on input "checkbox" at bounding box center [218, 151] width 7 height 7
checkbox input "true"
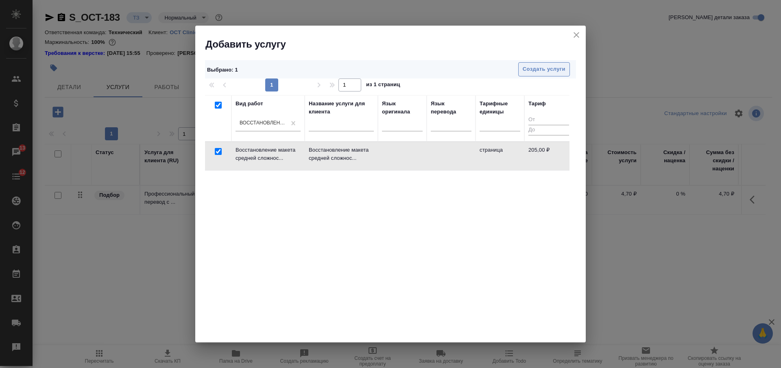
click at [531, 65] on span "Создать услуги" at bounding box center [544, 69] width 43 height 9
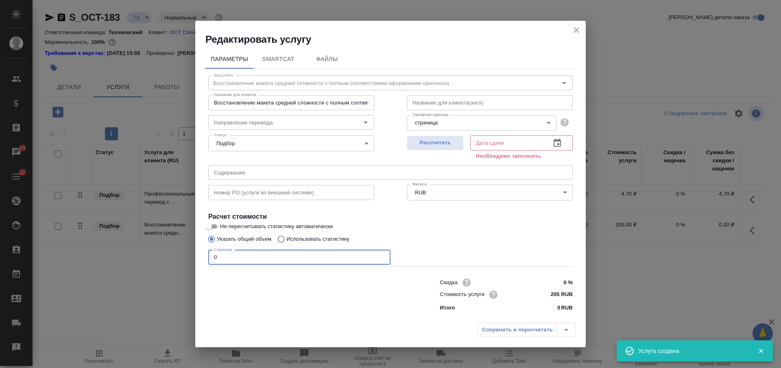
drag, startPoint x: 218, startPoint y: 255, endPoint x: 197, endPoint y: 258, distance: 21.4
click at [197, 258] on div "Параметры SmartCat Файлы Вид работ Восстановление макета средней сложности с по…" at bounding box center [390, 182] width 390 height 272
type input "49"
click at [453, 137] on button "Рассчитать" at bounding box center [435, 142] width 57 height 15
type input "28.08.2025 14:22"
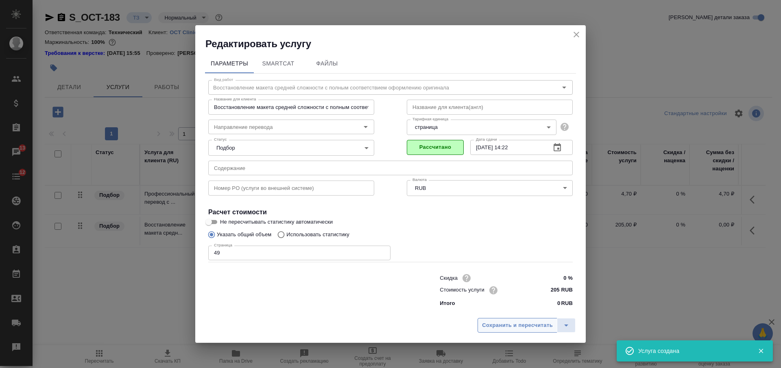
click at [514, 322] on span "Сохранить и пересчитать" at bounding box center [517, 325] width 71 height 9
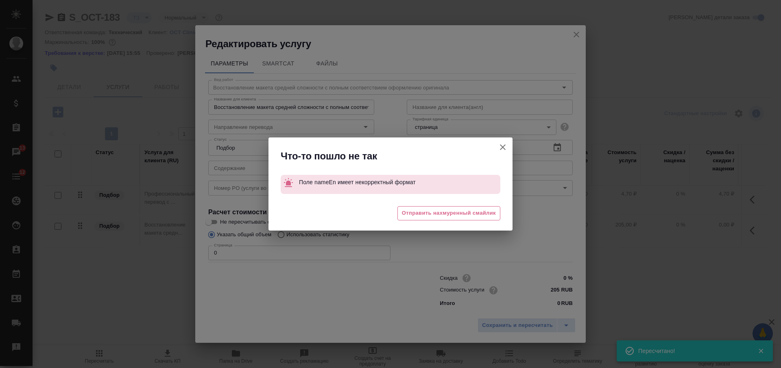
type input "new"
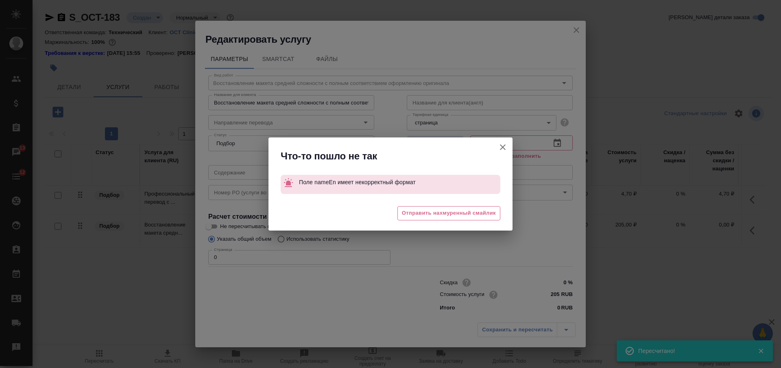
click at [505, 146] on icon "button" at bounding box center [503, 147] width 6 height 6
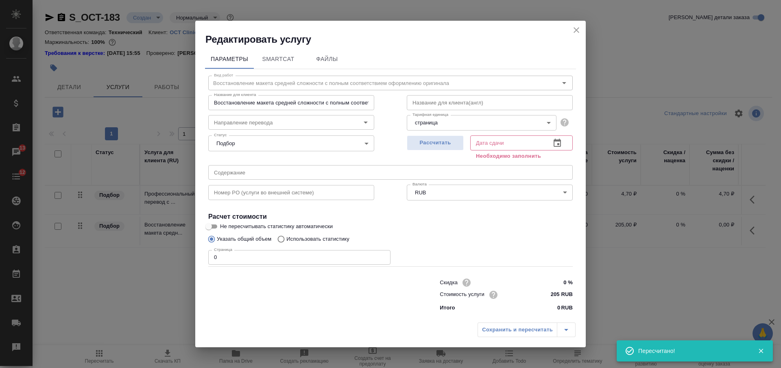
click at [446, 104] on input "text" at bounding box center [490, 102] width 166 height 15
type input "tr"
drag, startPoint x: 223, startPoint y: 263, endPoint x: 189, endPoint y: 258, distance: 34.2
click at [190, 259] on div "Редактировать услугу Параметры SmartCat Файлы Вид работ Восстановление макета с…" at bounding box center [390, 184] width 781 height 368
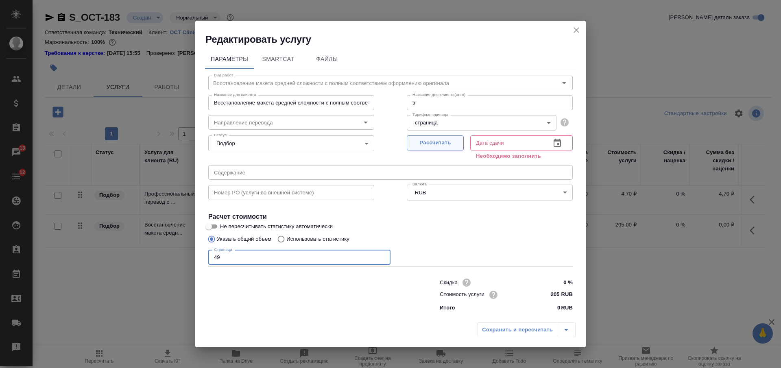
type input "49"
click at [450, 146] on span "Рассчитать" at bounding box center [435, 142] width 48 height 9
type input "28.08.2025 14:22"
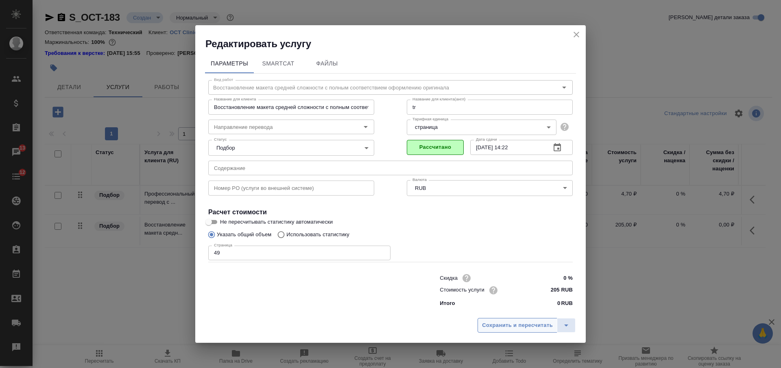
drag, startPoint x: 499, startPoint y: 321, endPoint x: 505, endPoint y: 319, distance: 7.2
click at [499, 321] on span "Сохранить и пересчитать" at bounding box center [517, 325] width 71 height 9
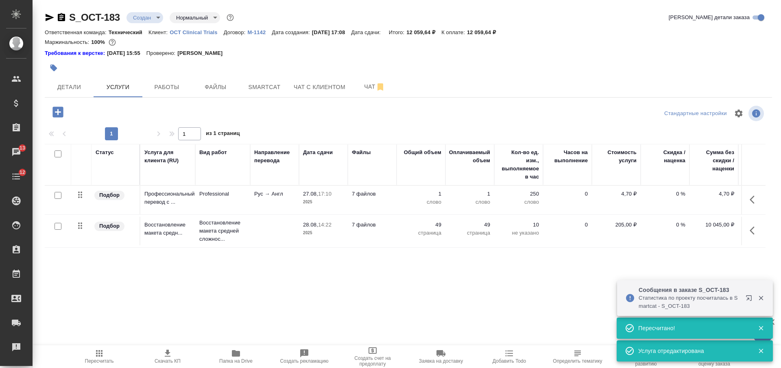
click at [257, 200] on td "Рус → Англ" at bounding box center [274, 200] width 49 height 28
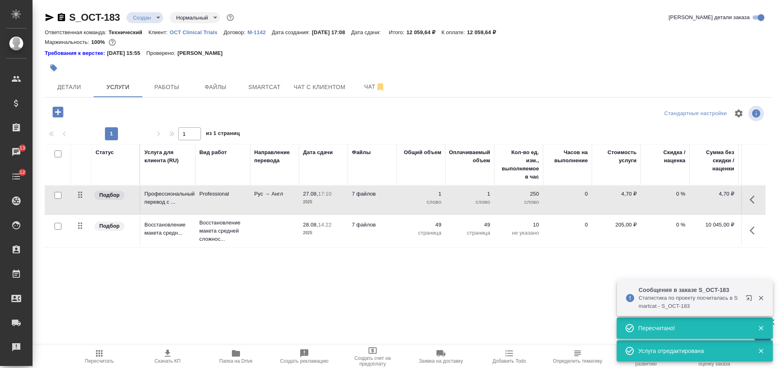
click at [257, 200] on td "Рус → Англ" at bounding box center [274, 200] width 49 height 28
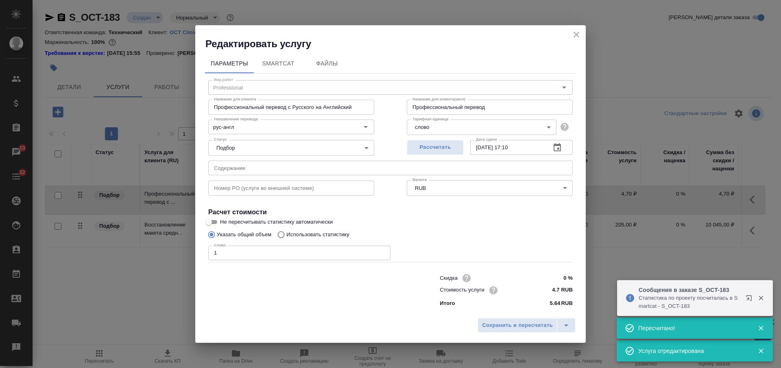
click at [281, 234] on input "Использовать статистику" at bounding box center [279, 234] width 13 height 15
radio input "true"
radio input "false"
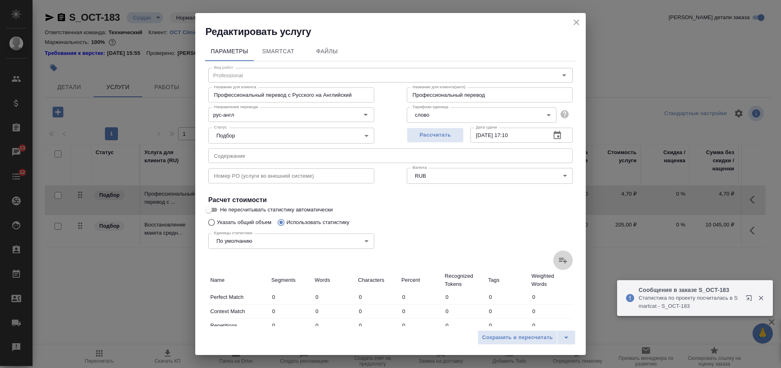
click at [558, 257] on icon at bounding box center [563, 260] width 10 height 10
click at [0, 0] on input "file" at bounding box center [0, 0] width 0 height 0
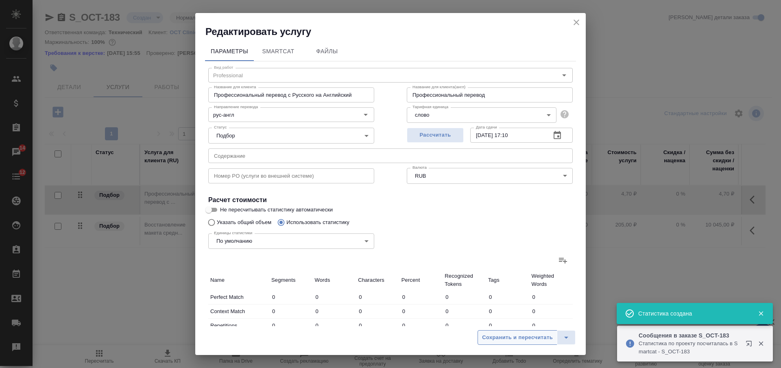
type input "277"
type input "622"
type input "5122"
type input "1353"
type input "5384"
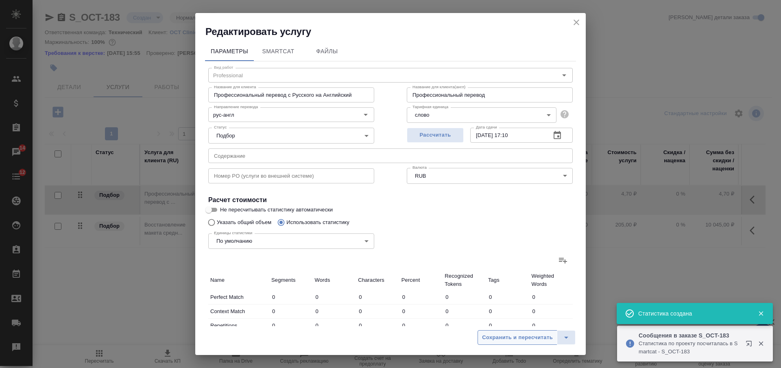
type input "40479"
type input "76"
type input "338"
type input "2417"
type input "530"
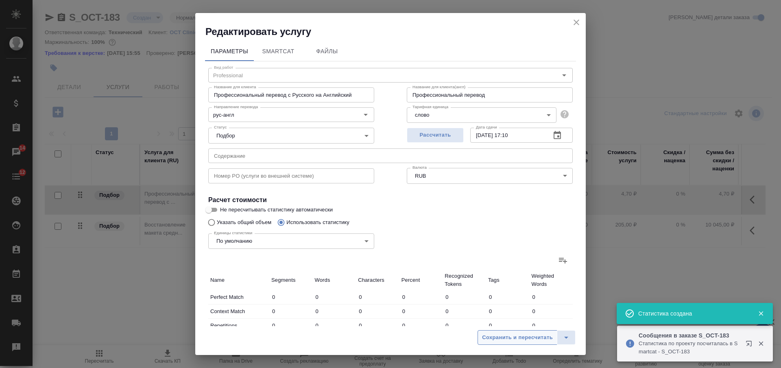
type input "662"
type input "2741"
type input "53"
type input "319"
type input "2493"
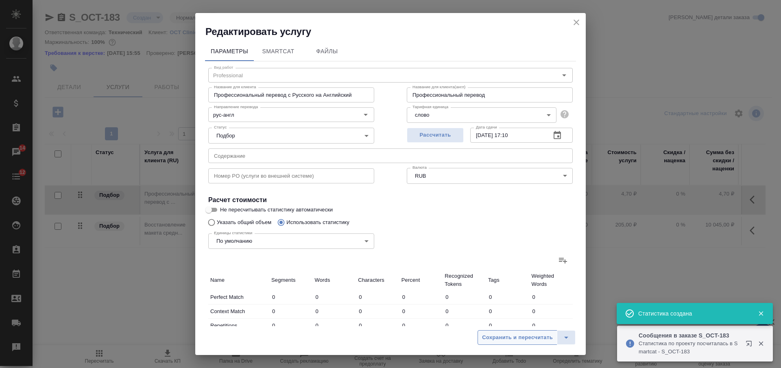
type input "17"
type input "207"
type input "1698"
type input "27"
type input "148"
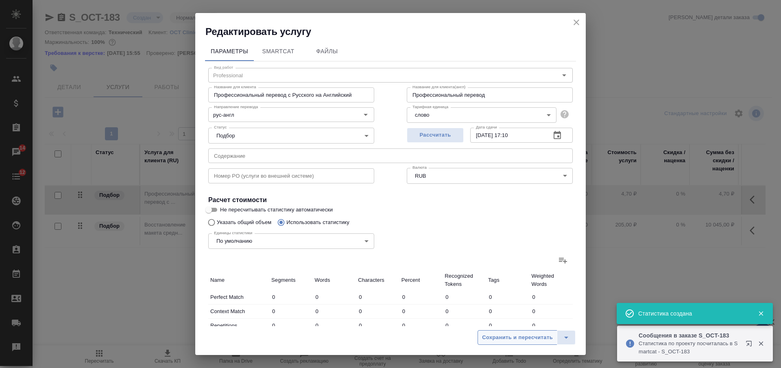
type input "1221"
type input "747"
type input "5189"
type input "40378"
type input "1651"
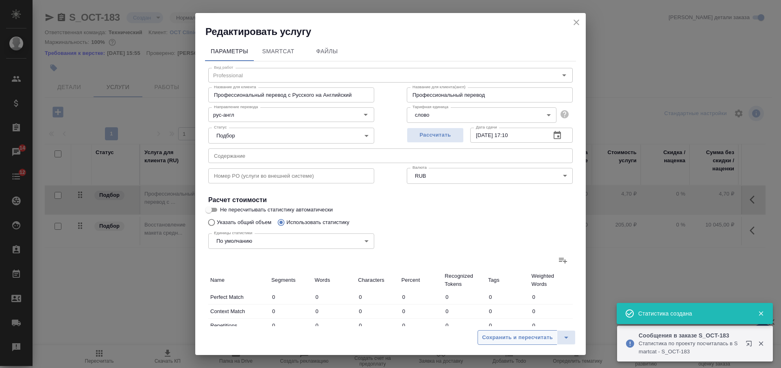
type input "7147"
type input "53653"
type input "3080"
type input "12869"
type input "96549"
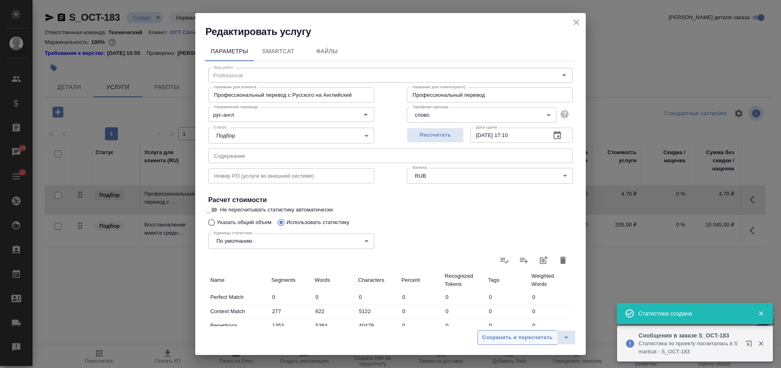
click at [512, 339] on span "Сохранить и пересчитать" at bounding box center [517, 337] width 71 height 9
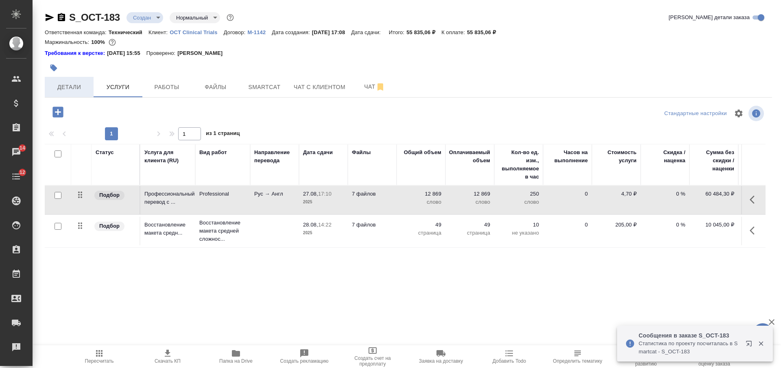
click at [83, 87] on span "Детали" at bounding box center [69, 87] width 39 height 10
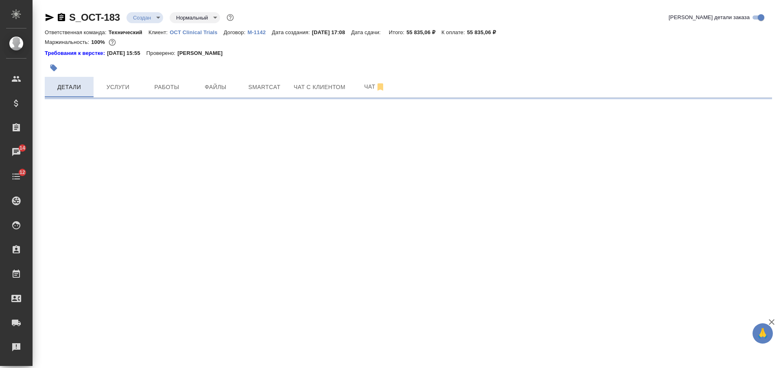
select select "RU"
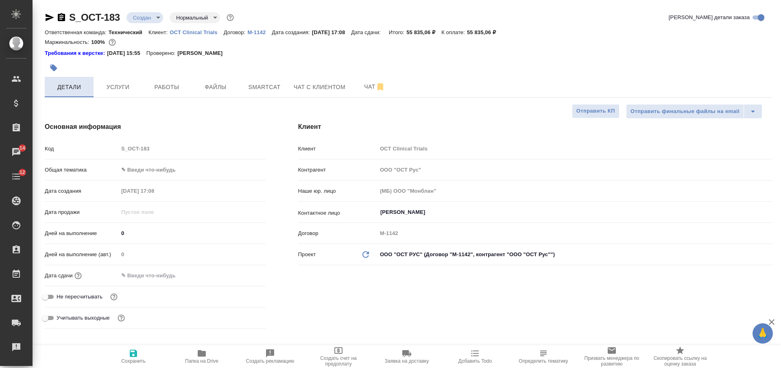
type textarea "x"
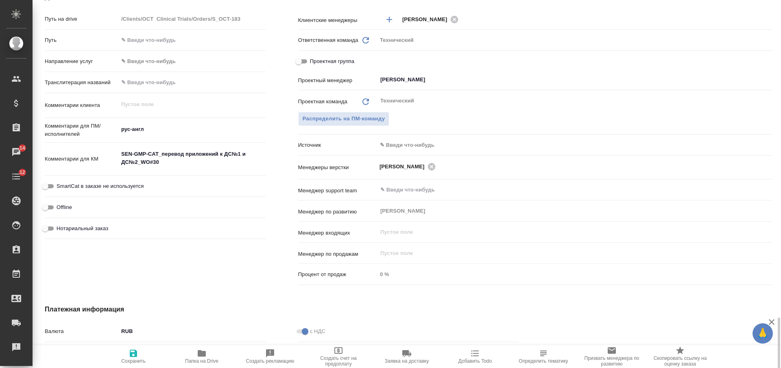
scroll to position [467, 0]
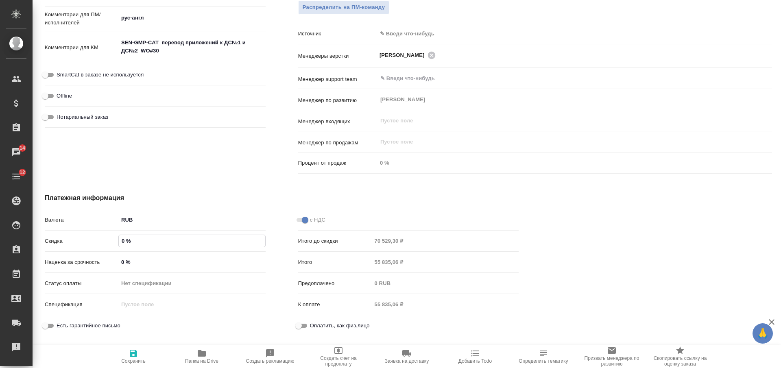
click at [120, 243] on input "0 %" at bounding box center [192, 241] width 146 height 12
type input "1 %"
type textarea "x"
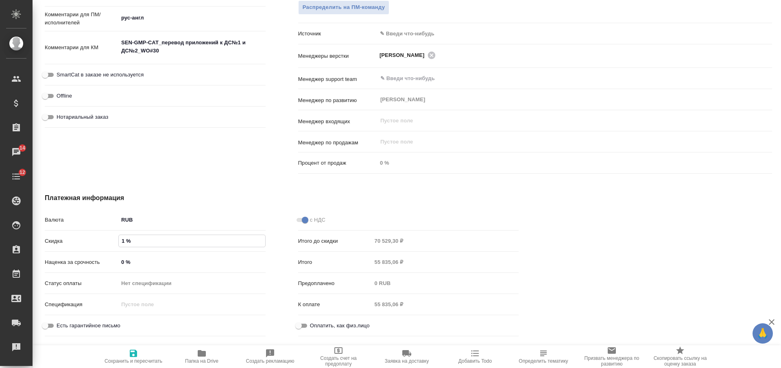
type textarea "x"
type input "15 %"
click at [136, 356] on icon "button" at bounding box center [133, 353] width 7 height 7
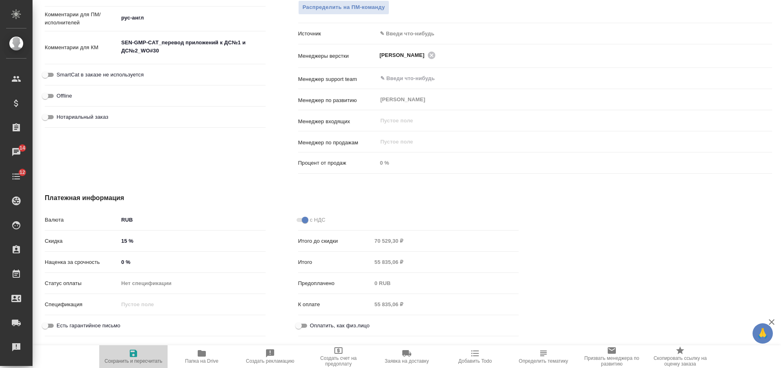
type textarea "x"
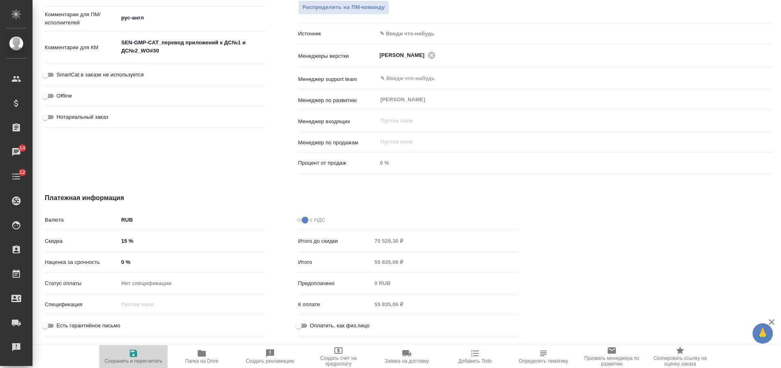
type textarea "x"
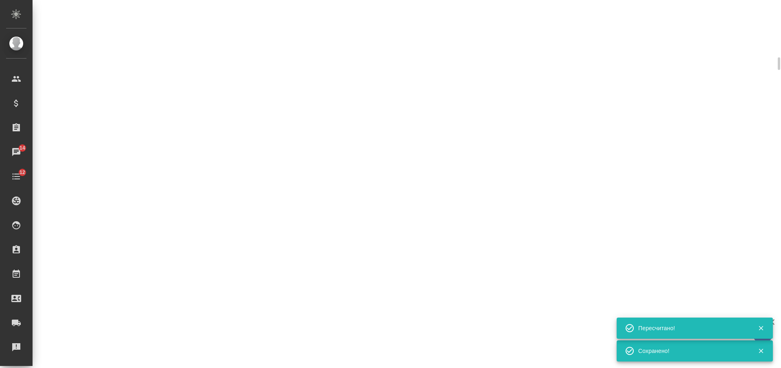
select select "RU"
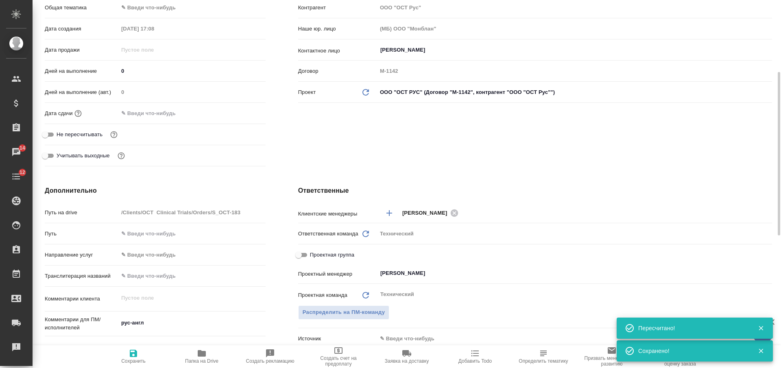
scroll to position [0, 0]
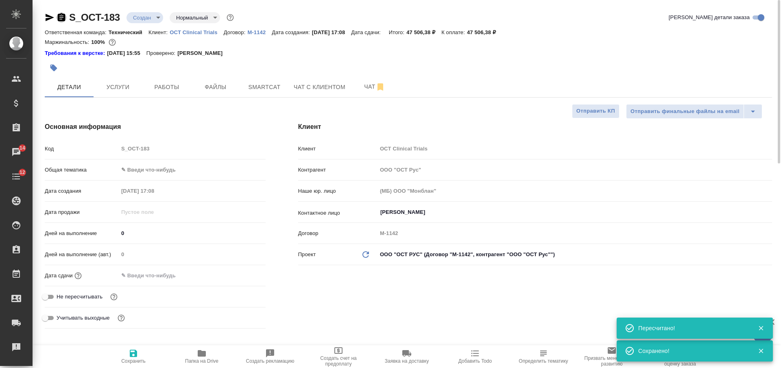
click at [61, 20] on icon "button" at bounding box center [61, 17] width 7 height 8
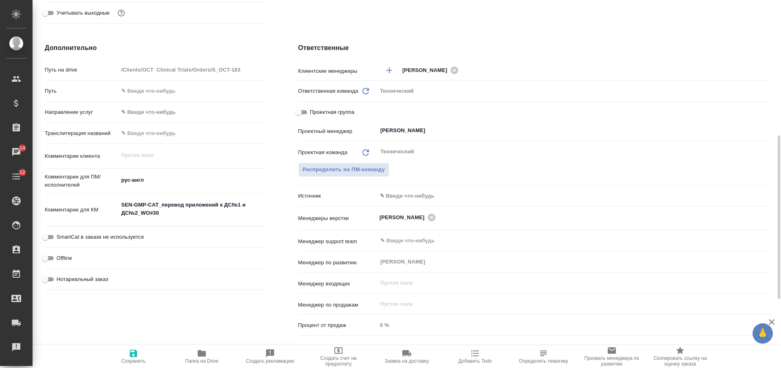
click at [166, 214] on textarea "SEN-GMP-CAT_перевод приложений к ДС№1 и ДС№2_WO#30" at bounding box center [191, 209] width 147 height 22
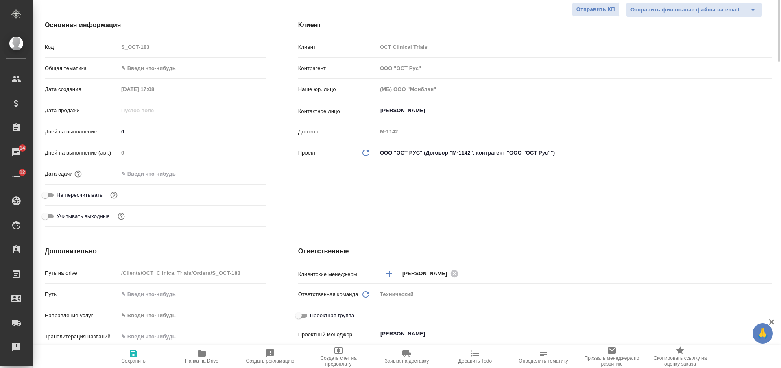
scroll to position [0, 0]
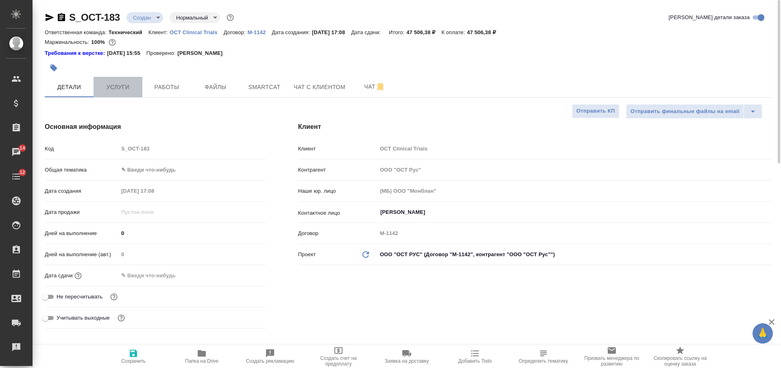
click at [129, 89] on span "Услуги" at bounding box center [117, 87] width 39 height 10
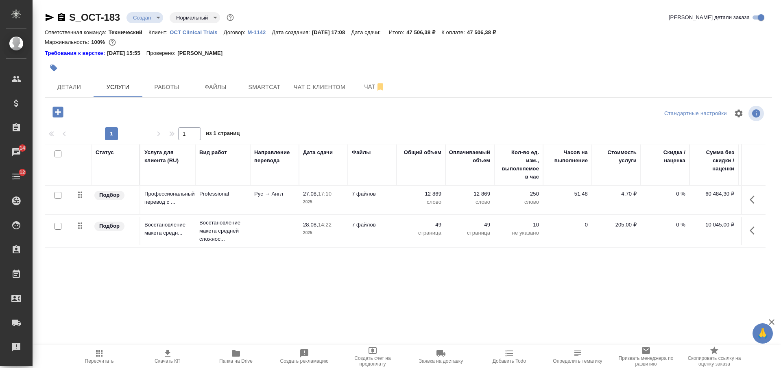
drag, startPoint x: 59, startPoint y: 155, endPoint x: 67, endPoint y: 155, distance: 8.1
click at [59, 155] on input "checkbox" at bounding box center [57, 153] width 7 height 7
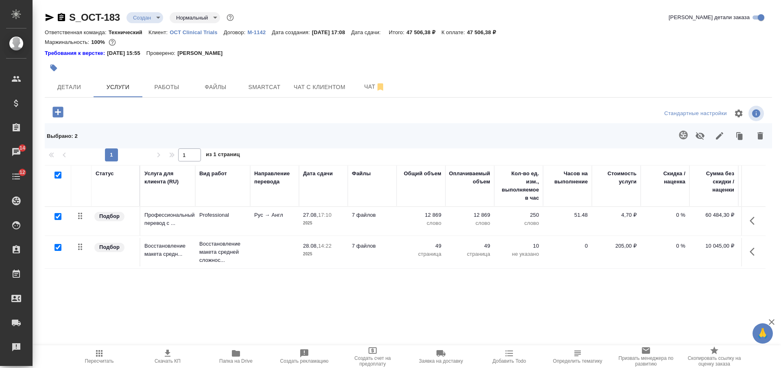
click at [714, 135] on icon "button" at bounding box center [719, 136] width 10 height 10
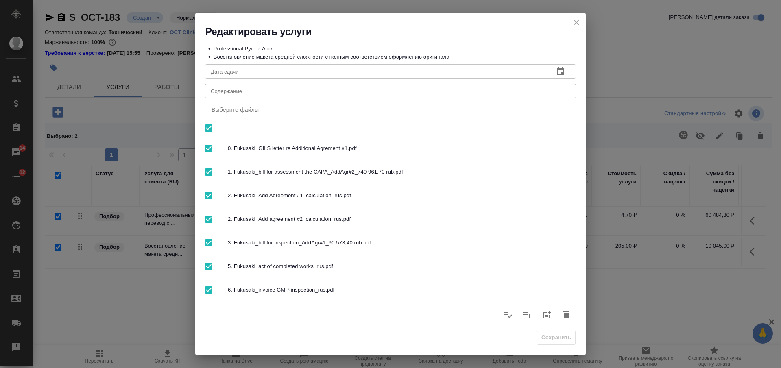
click at [430, 98] on div "x Содержание" at bounding box center [390, 91] width 371 height 15
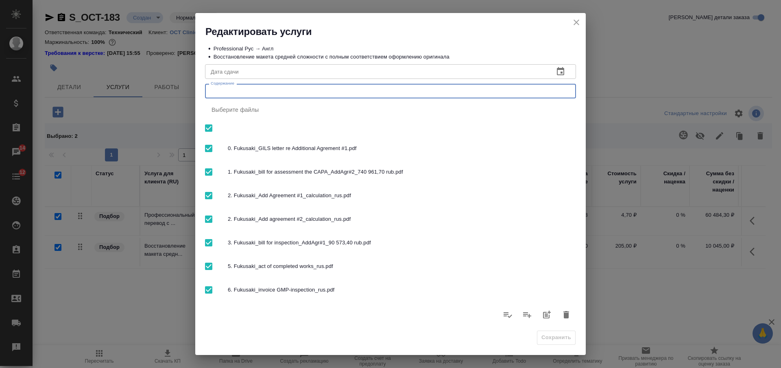
paste textarea "SEN-GMP-CAT_перевод приложений к ДС№1 и ДС№2_WO#30"
click at [550, 335] on span "Сохранить" at bounding box center [556, 337] width 30 height 9
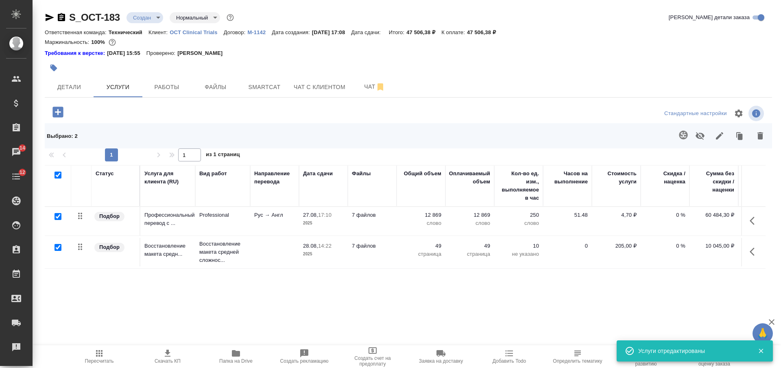
click at [108, 356] on span "Пересчитать" at bounding box center [99, 355] width 59 height 15
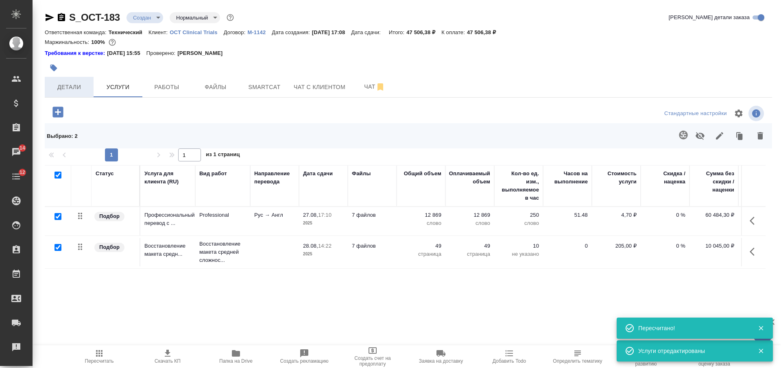
click at [67, 89] on span "Детали" at bounding box center [69, 87] width 39 height 10
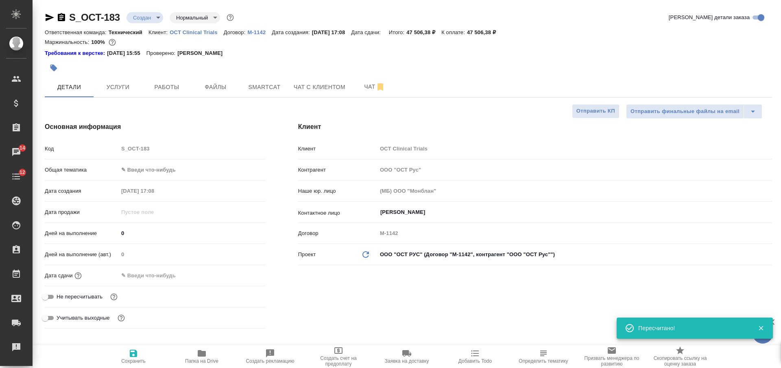
click at [124, 350] on span "Сохранить" at bounding box center [133, 355] width 59 height 15
click at [367, 75] on div at bounding box center [287, 68] width 485 height 18
click at [366, 89] on span "Чат" at bounding box center [374, 87] width 39 height 10
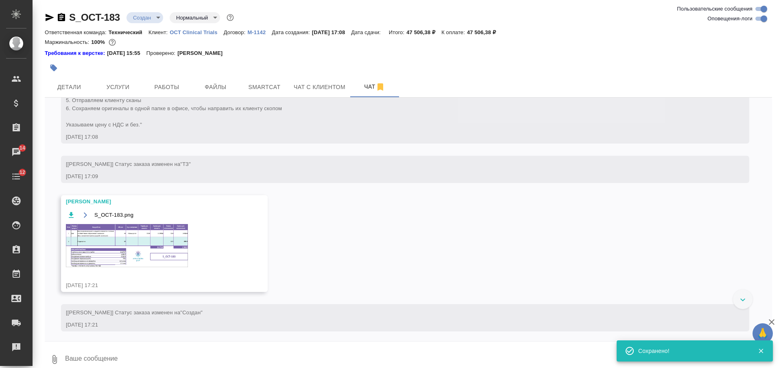
scroll to position [335, 0]
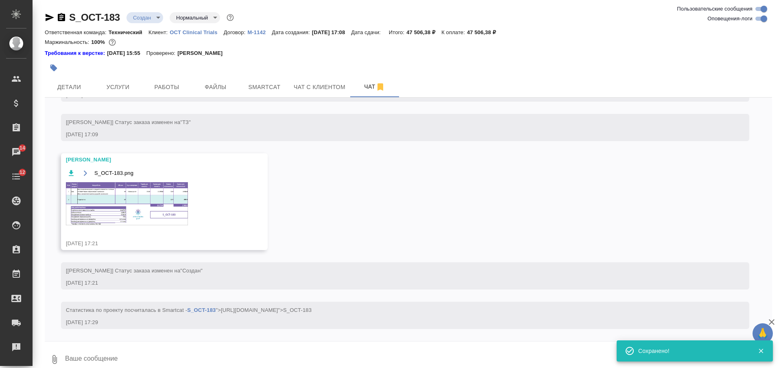
click at [153, 191] on img at bounding box center [127, 203] width 122 height 43
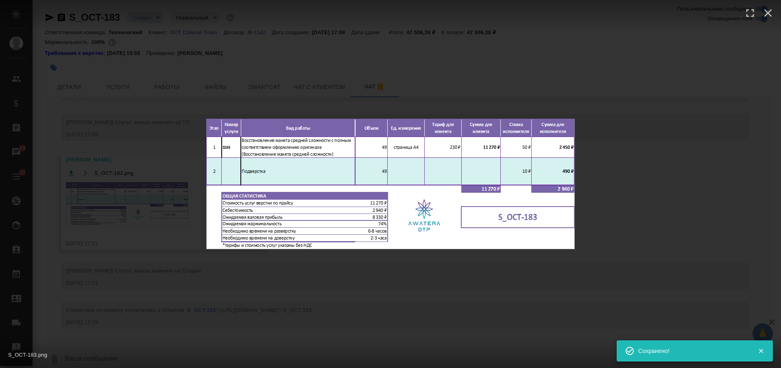
click at [337, 300] on div "S_OCT-183.png 1 of 1" at bounding box center [390, 184] width 781 height 368
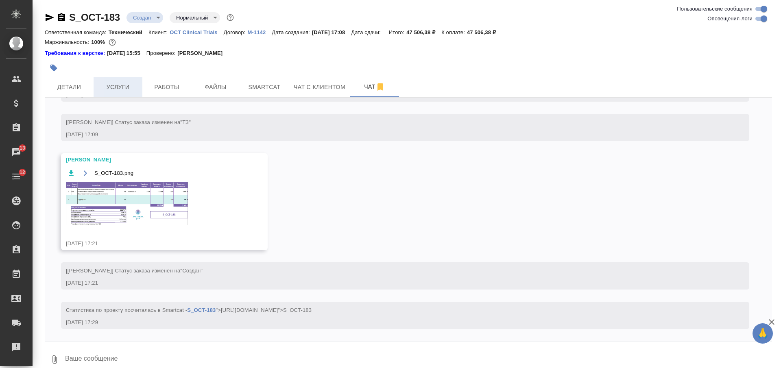
click at [106, 87] on span "Услуги" at bounding box center [117, 87] width 39 height 10
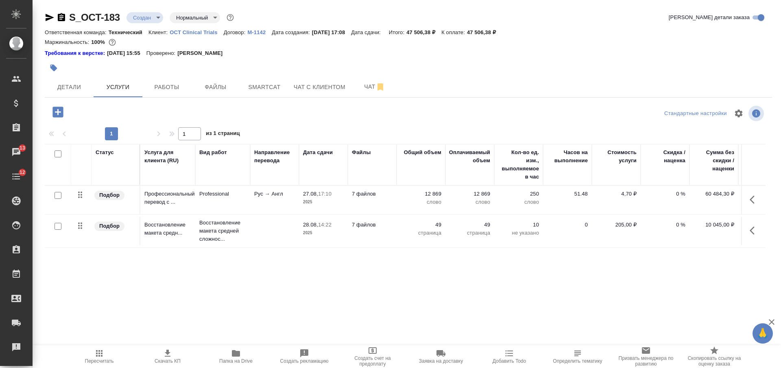
drag, startPoint x: 487, startPoint y: 71, endPoint x: 504, endPoint y: 52, distance: 25.3
click at [487, 71] on div at bounding box center [287, 68] width 485 height 18
drag, startPoint x: 507, startPoint y: 31, endPoint x: 477, endPoint y: 31, distance: 30.9
click at [477, 31] on div "Ответственная команда: Технический Клиент: OCT Clinical Trials Договор: M-1142 …" at bounding box center [408, 32] width 727 height 10
copy p "47 506,38 ₽"
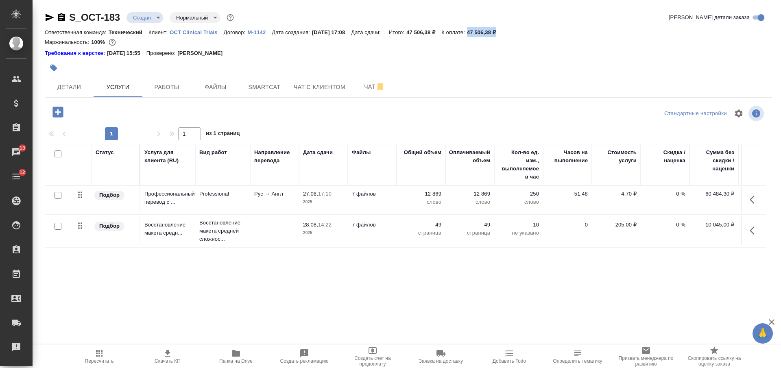
click at [163, 364] on span "Скачать КП" at bounding box center [168, 361] width 26 height 6
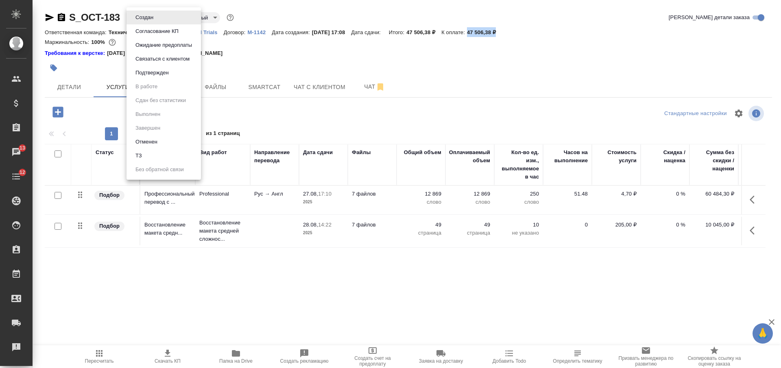
click at [144, 19] on body "🙏 .cls-1 fill:#fff; AWATERA Nikiforova Valeria Клиенты Спецификации Заказы 13 Ч…" at bounding box center [390, 184] width 781 height 368
click at [152, 26] on li "Согласование КП" at bounding box center [163, 31] width 74 height 14
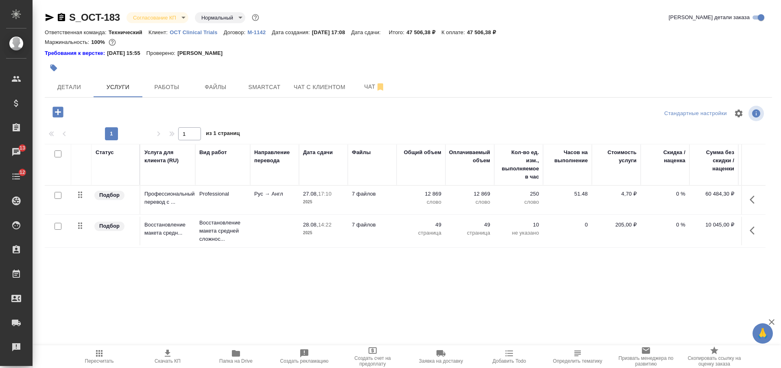
click at [155, 25] on div "S_OCT-183 Согласование КП kpNegotiation Нормальный normal Кратко детали заказа" at bounding box center [408, 19] width 727 height 16
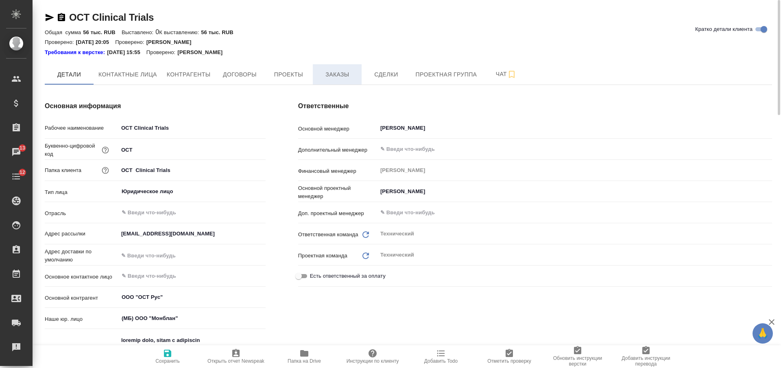
click at [334, 84] on button "Заказы" at bounding box center [337, 74] width 49 height 20
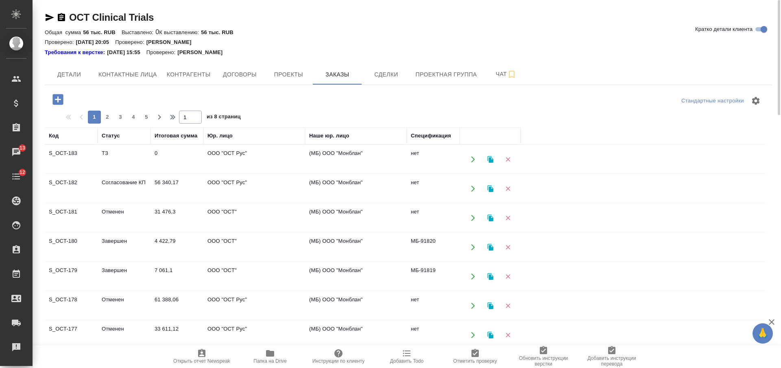
click at [172, 241] on td "4 422,79" at bounding box center [176, 247] width 53 height 28
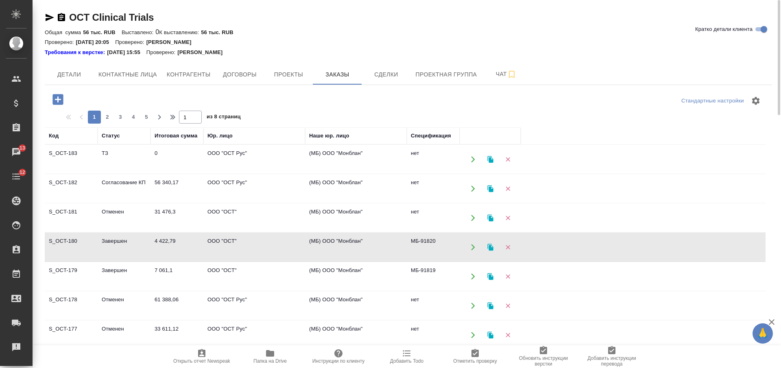
click at [221, 218] on td "ООО "ОCT"" at bounding box center [254, 218] width 102 height 28
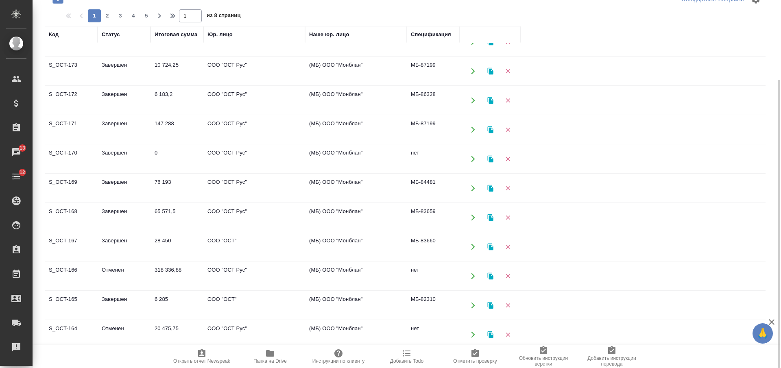
scroll to position [305, 0]
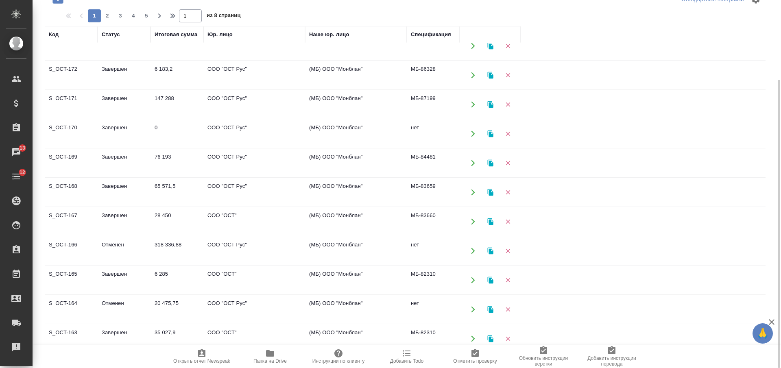
click at [181, 100] on td "147 288" at bounding box center [176, 104] width 53 height 28
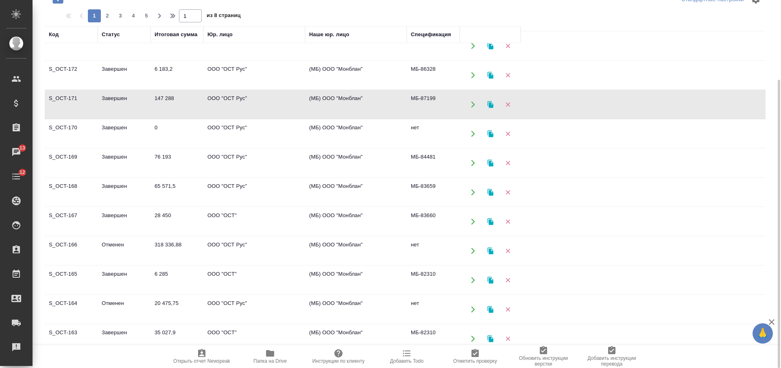
click at [181, 100] on td "147 288" at bounding box center [176, 104] width 53 height 28
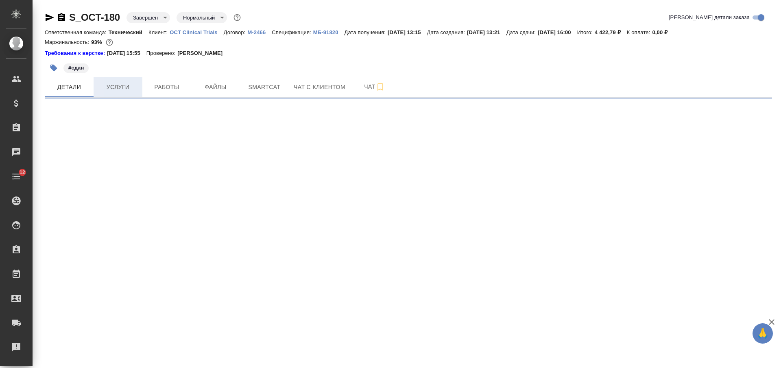
select select "RU"
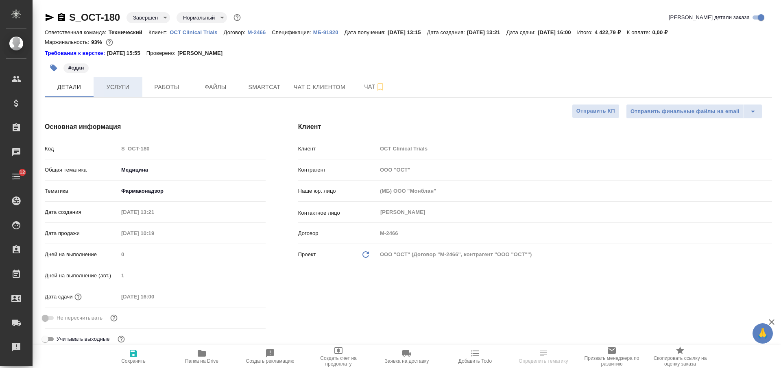
type textarea "x"
click at [118, 86] on span "Услуги" at bounding box center [117, 87] width 39 height 10
type textarea "x"
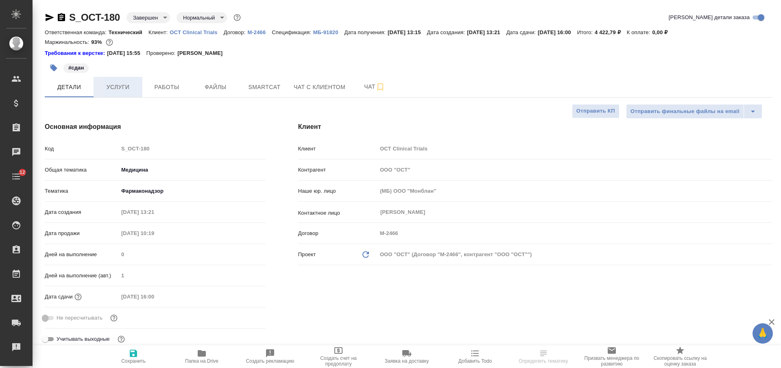
type textarea "x"
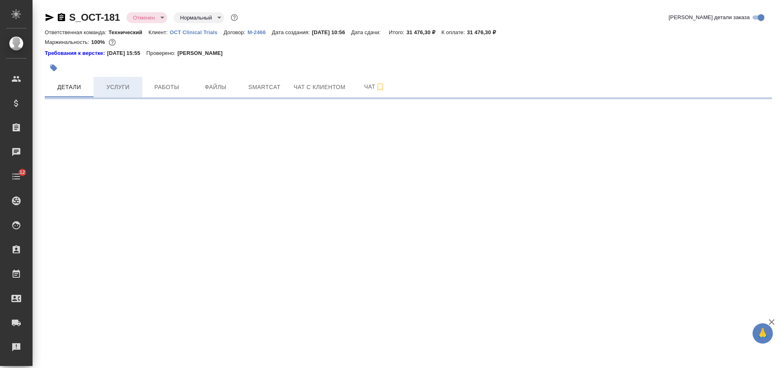
select select "RU"
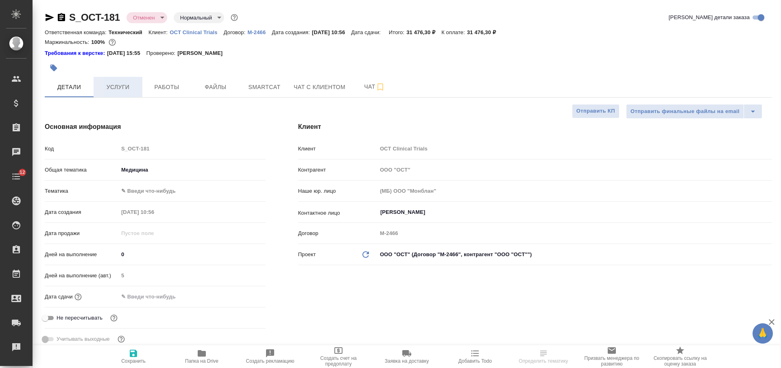
type textarea "x"
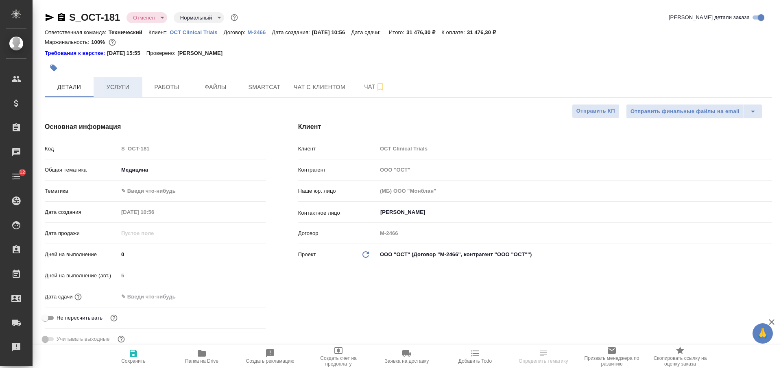
type textarea "x"
click at [122, 87] on span "Услуги" at bounding box center [117, 87] width 39 height 10
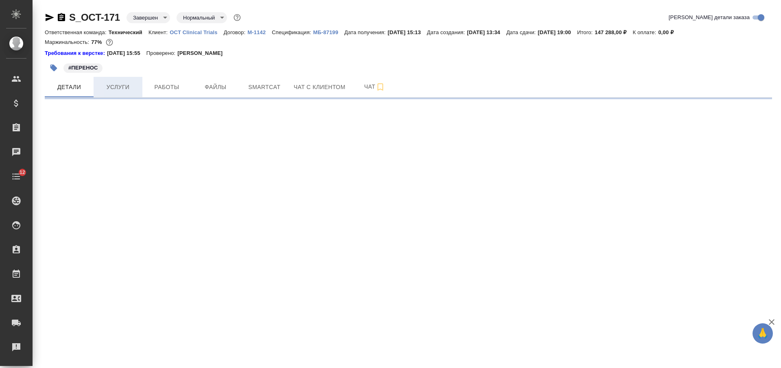
select select "RU"
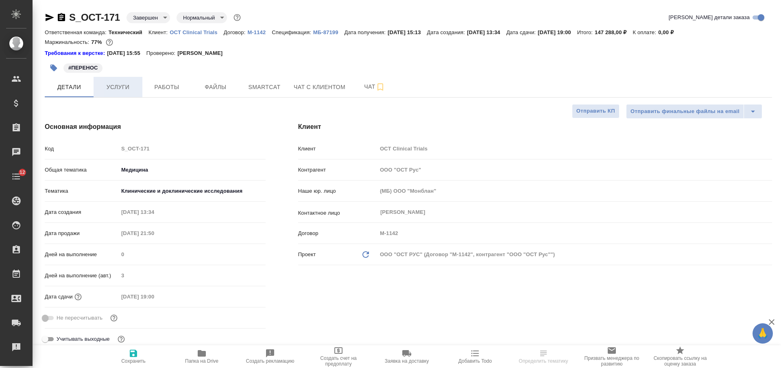
type textarea "x"
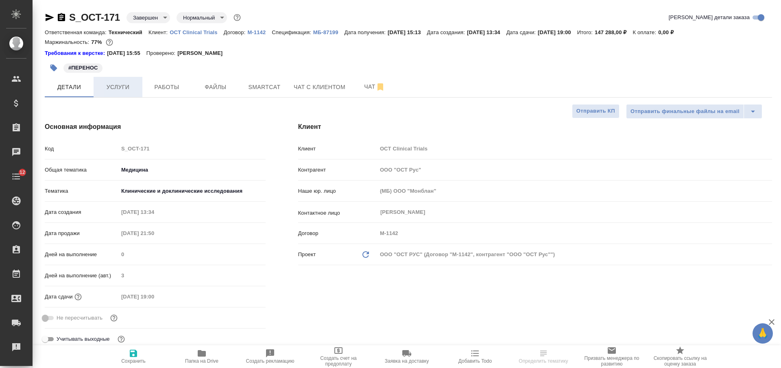
type textarea "x"
click at [112, 87] on span "Услуги" at bounding box center [117, 87] width 39 height 10
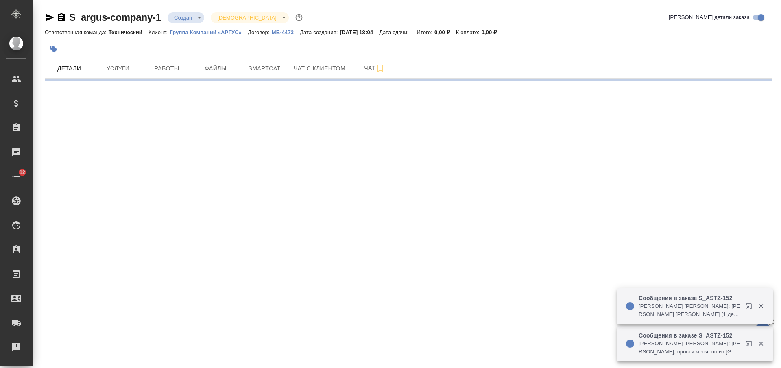
select select "RU"
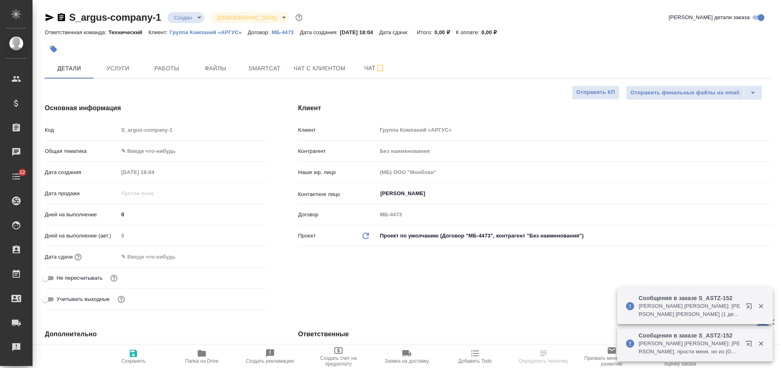
type input "Мосина Ирина"
select select "RU"
type textarea "x"
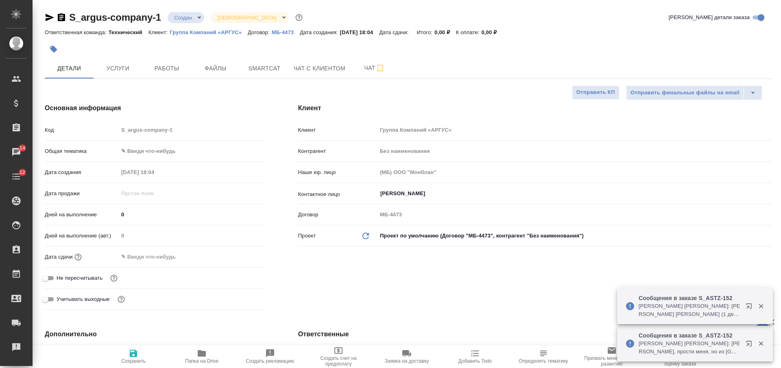
type textarea "x"
click at [287, 29] on p "МБ-4473" at bounding box center [286, 32] width 28 height 6
type textarea "x"
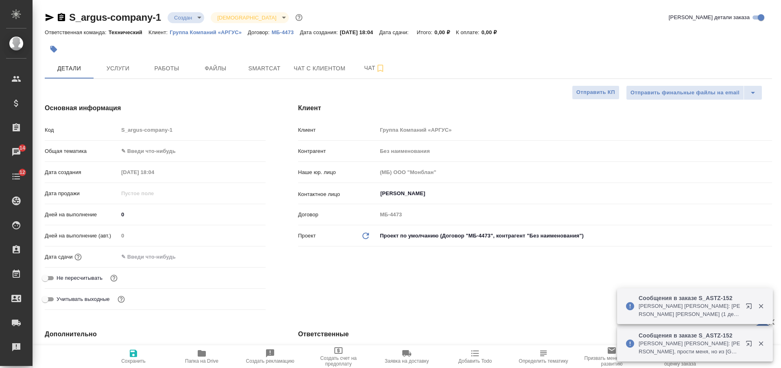
type textarea "x"
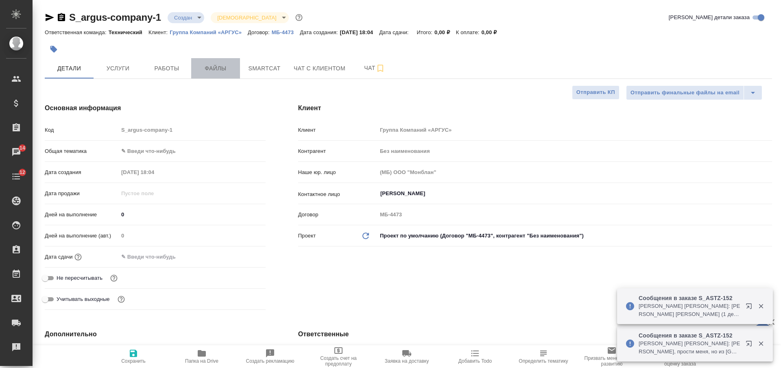
click at [209, 70] on span "Файлы" at bounding box center [215, 68] width 39 height 10
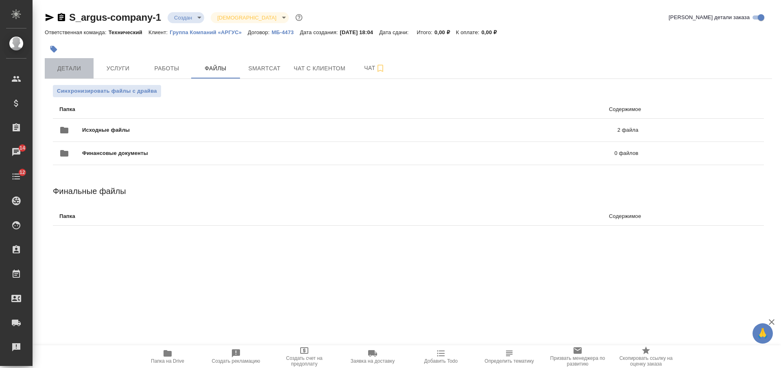
click at [91, 73] on button "Детали" at bounding box center [69, 68] width 49 height 20
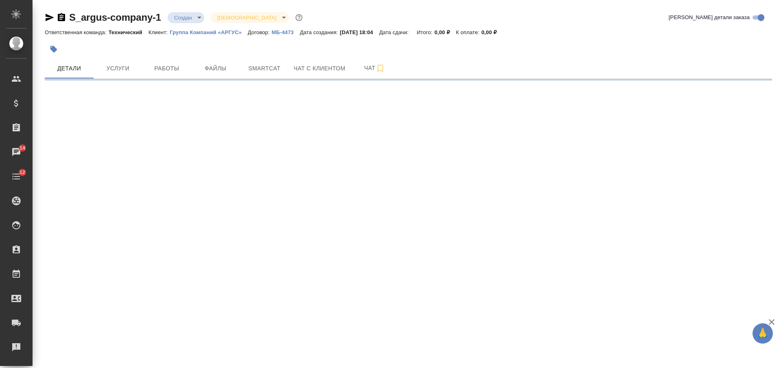
select select "RU"
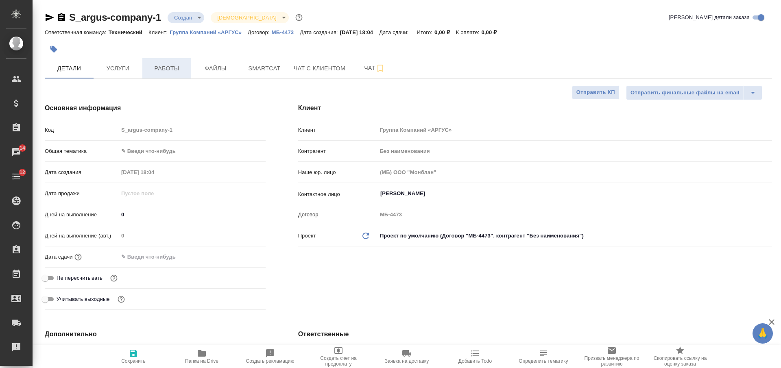
type textarea "x"
click at [155, 53] on div at bounding box center [287, 49] width 485 height 18
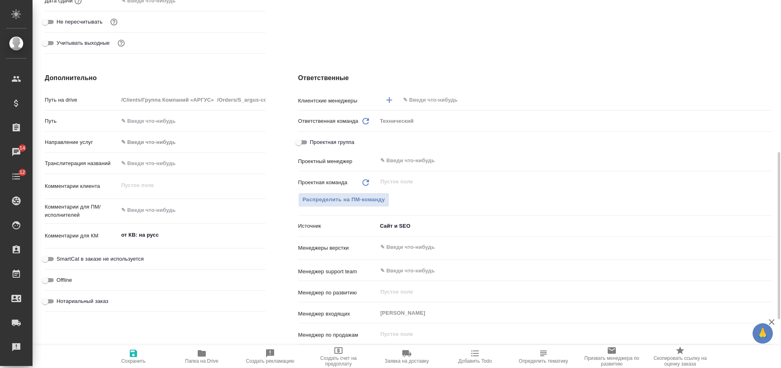
scroll to position [281, 0]
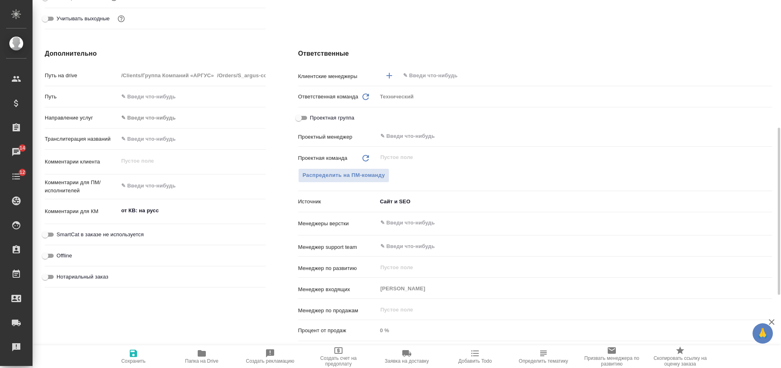
type textarea "x"
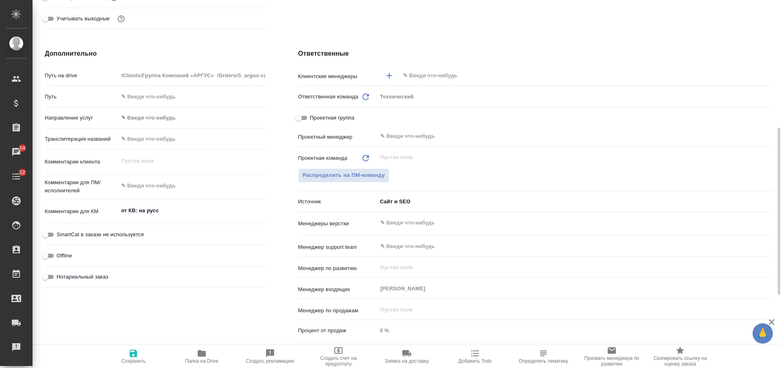
type textarea "x"
click at [157, 184] on textarea at bounding box center [192, 186] width 146 height 14
type textarea "к"
type textarea "x"
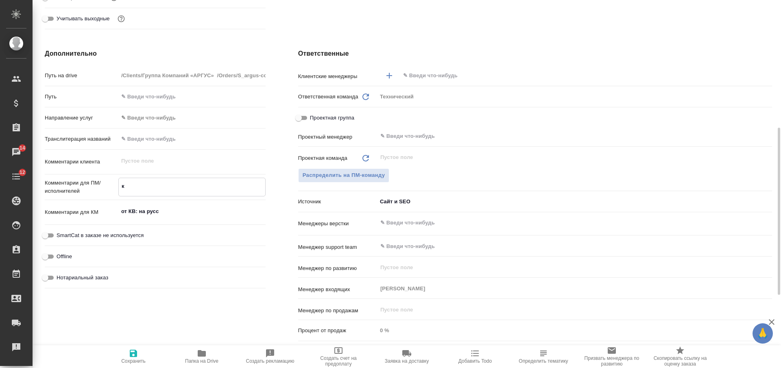
type textarea "x"
type textarea "ки"
type textarea "x"
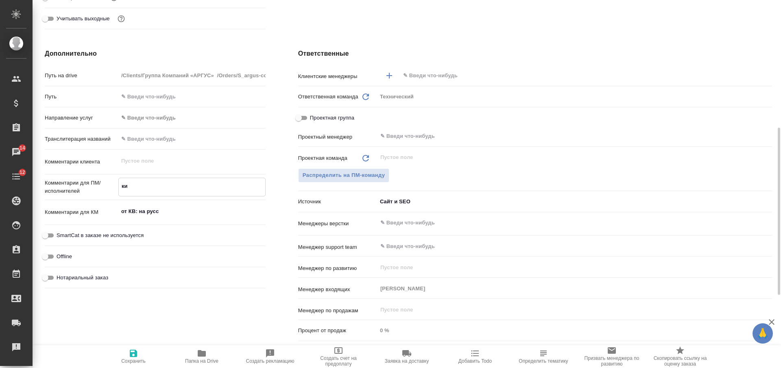
type textarea "x"
type textarea "кит"
type textarea "x"
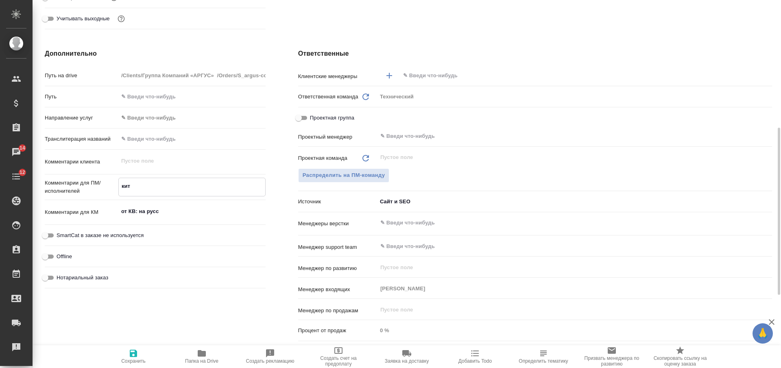
type textarea "кит-"
type textarea "x"
type textarea "кит-р"
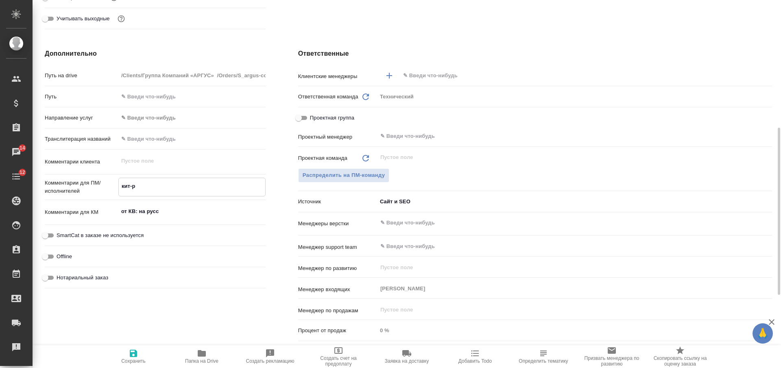
type textarea "x"
type textarea "кит-ру"
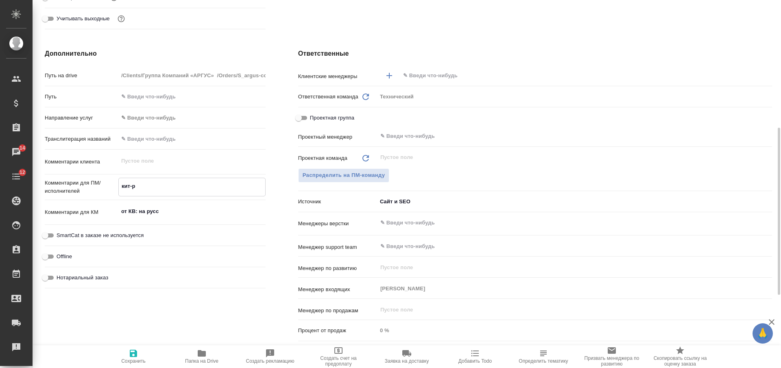
type textarea "x"
type textarea "кит-рус"
type textarea "x"
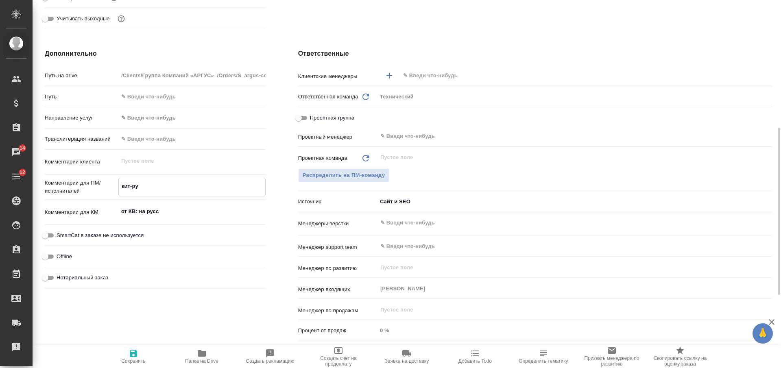
type textarea "x"
click at [390, 217] on div "​" at bounding box center [574, 223] width 395 height 15
type textarea "кит-рус"
type textarea "x"
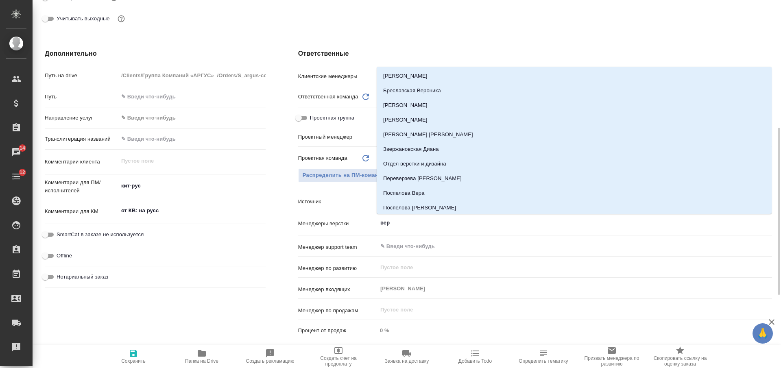
type input "верс"
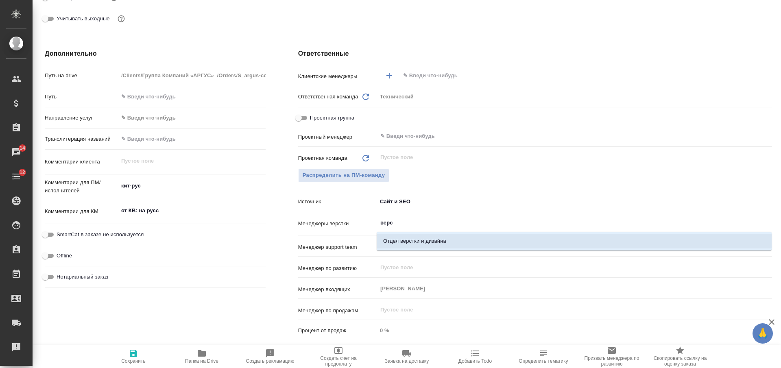
click at [398, 241] on li "Отдел верстки и дизайна" at bounding box center [574, 241] width 395 height 15
type textarea "x"
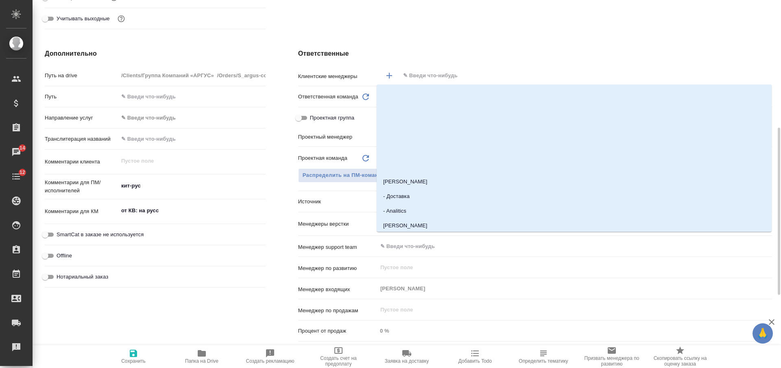
click at [433, 77] on input "text" at bounding box center [572, 76] width 340 height 10
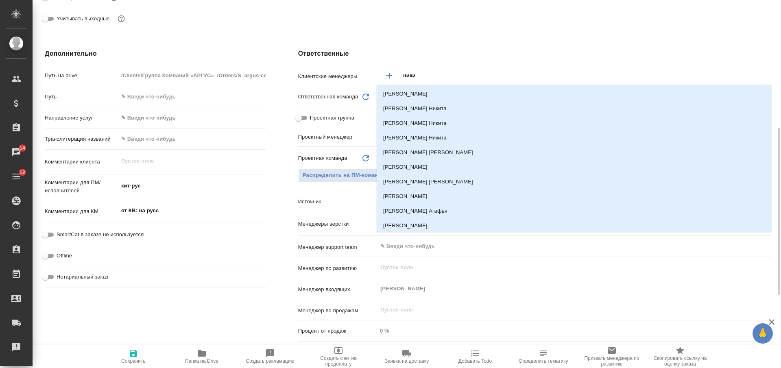
type input "никиф"
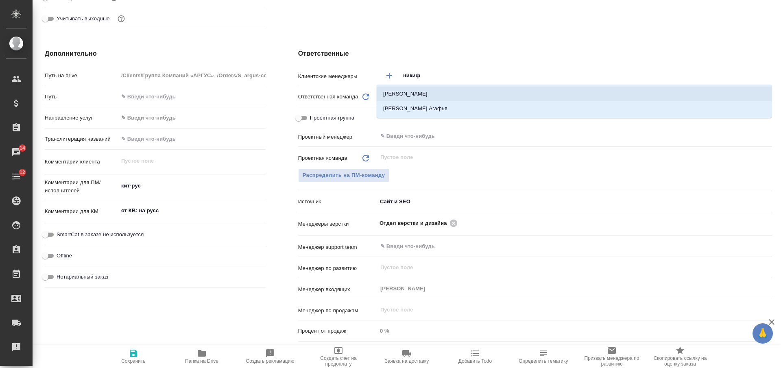
click at [437, 96] on li "[PERSON_NAME]" at bounding box center [574, 94] width 395 height 15
type textarea "x"
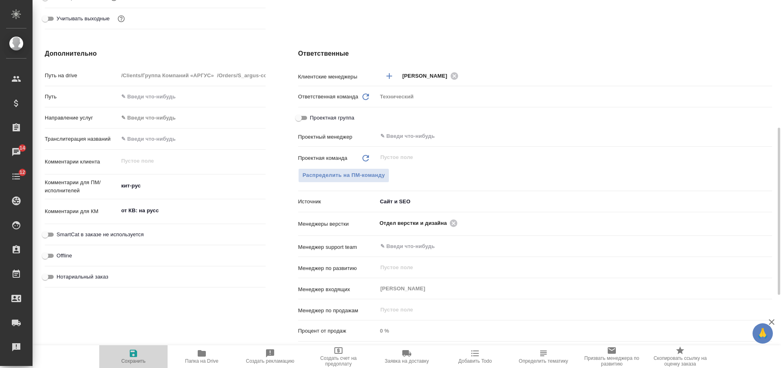
click at [136, 355] on icon "button" at bounding box center [133, 353] width 7 height 7
type textarea "x"
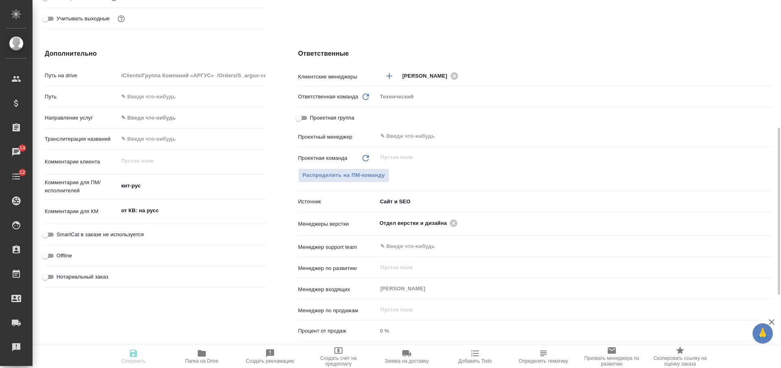
type textarea "x"
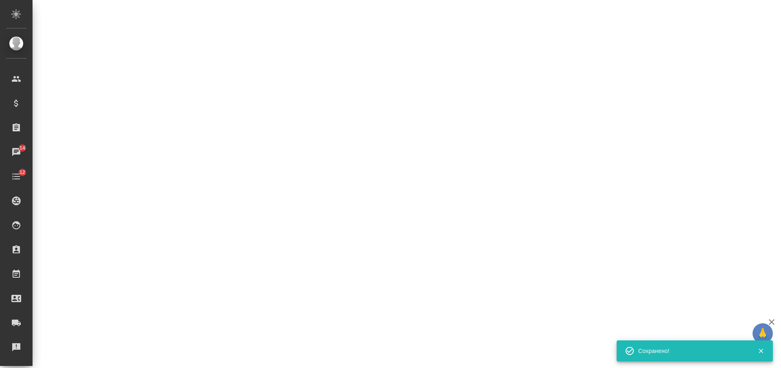
select select "RU"
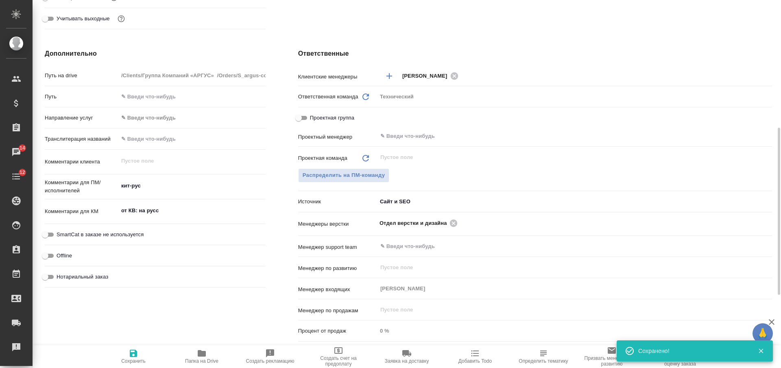
type textarea "x"
click at [226, 59] on div "Дополнительно Путь на drive /Clients/Группа Компаний «АРГУС» /Orders/S_argus-co…" at bounding box center [154, 197] width 253 height 329
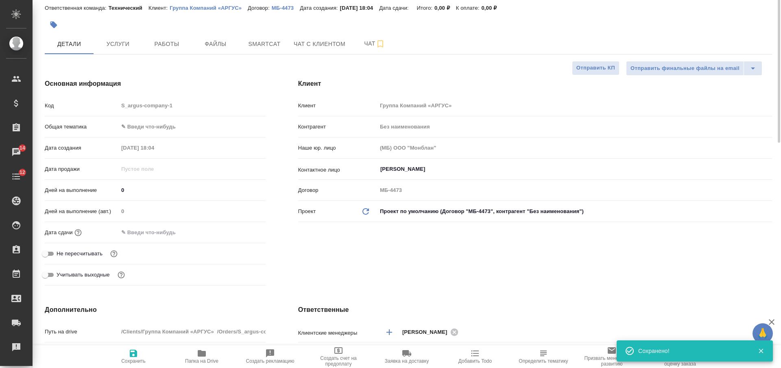
scroll to position [0, 0]
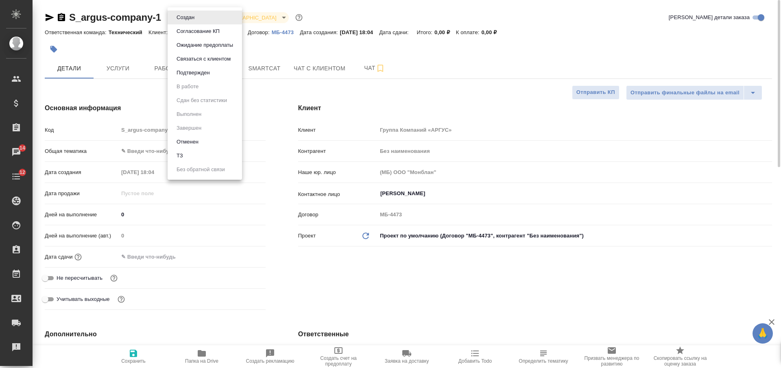
click at [192, 18] on body "🙏 .cls-1 fill:#fff; AWATERA Nikiforova Valeria Клиенты Спецификации Заказы 14 Ч…" at bounding box center [390, 184] width 781 height 368
click at [217, 157] on li "ТЗ" at bounding box center [205, 156] width 74 height 14
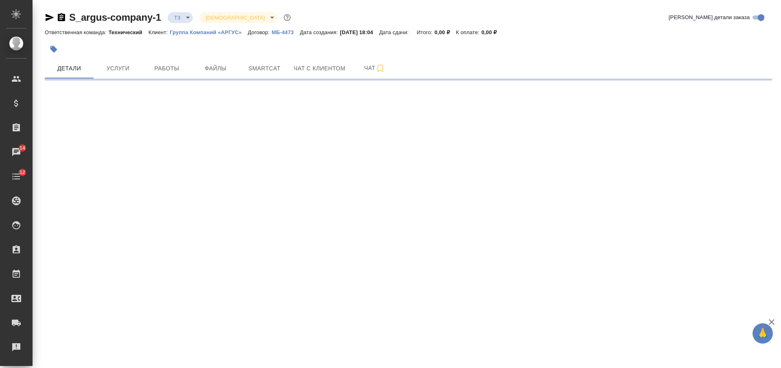
select select "RU"
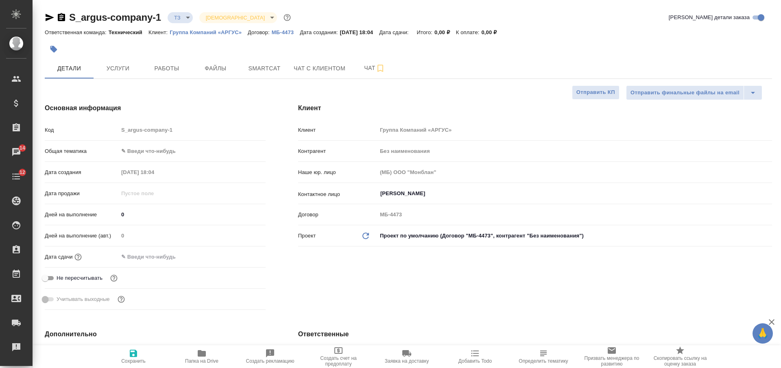
type textarea "x"
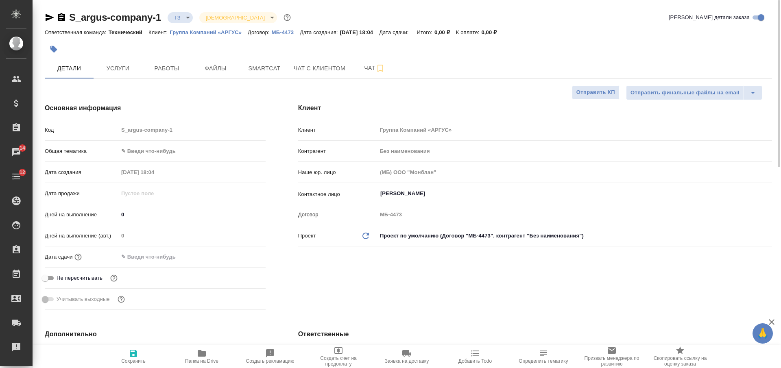
type textarea "x"
click at [117, 72] on span "Услуги" at bounding box center [117, 68] width 39 height 10
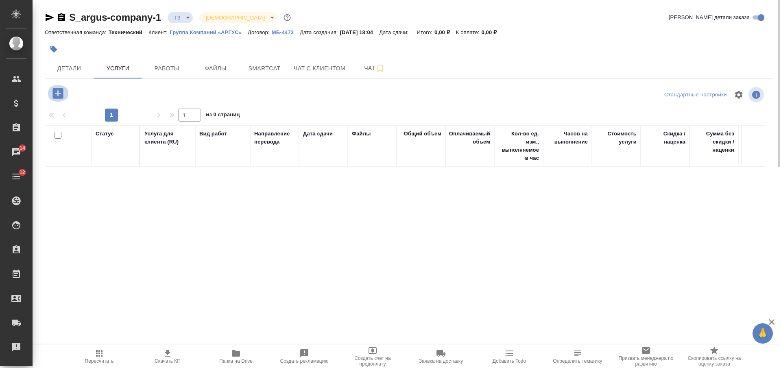
click at [58, 98] on icon "button" at bounding box center [57, 93] width 11 height 11
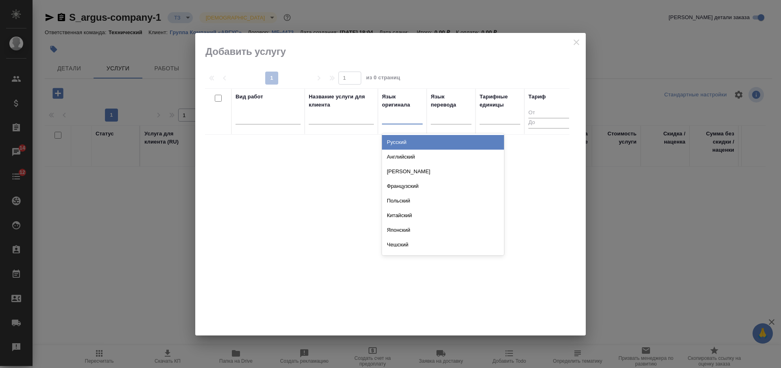
click at [408, 120] on div at bounding box center [402, 116] width 41 height 12
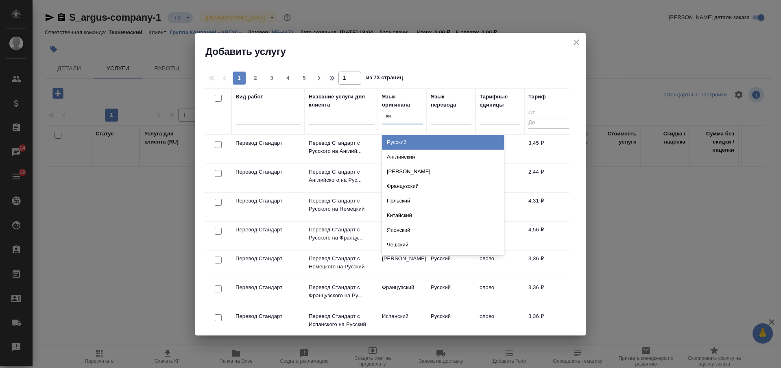
type input "кит"
click at [414, 144] on div "Китайский" at bounding box center [443, 142] width 122 height 15
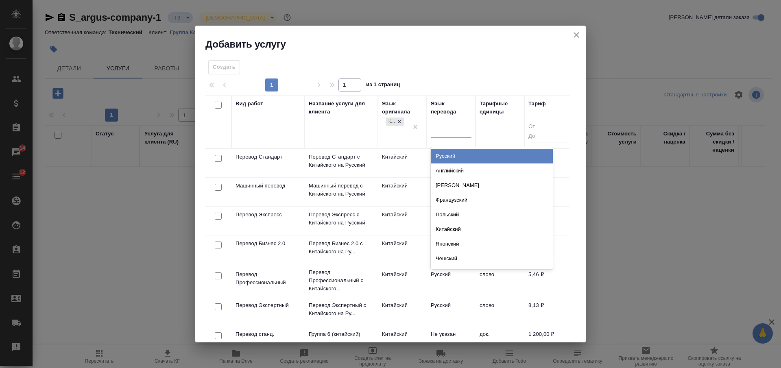
click at [443, 132] on div at bounding box center [451, 130] width 41 height 12
click at [444, 152] on div "Русский" at bounding box center [492, 156] width 122 height 15
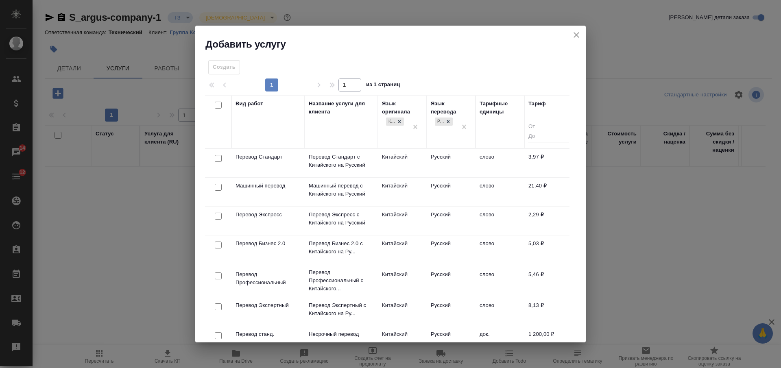
click at [218, 159] on input "checkbox" at bounding box center [218, 158] width 7 height 7
checkbox input "true"
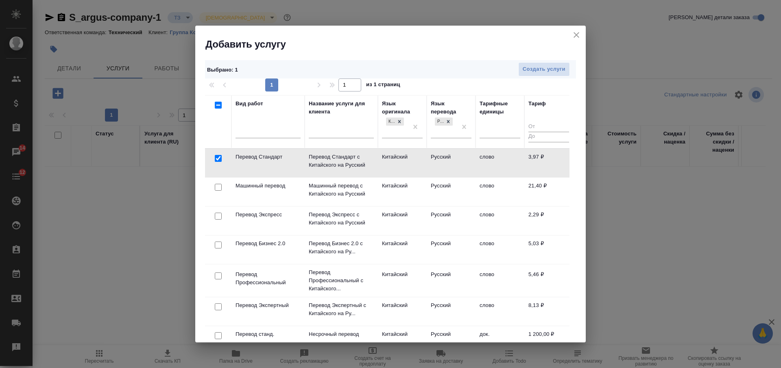
click at [218, 220] on div at bounding box center [218, 216] width 18 height 11
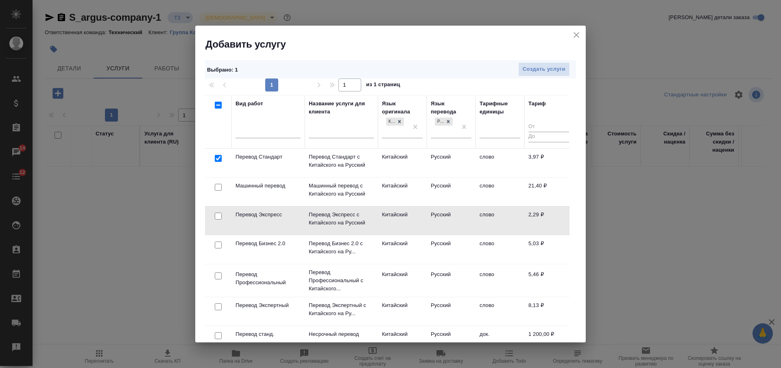
click at [218, 216] on input "checkbox" at bounding box center [218, 216] width 7 height 7
checkbox input "true"
click at [219, 279] on input "checkbox" at bounding box center [218, 275] width 7 height 7
checkbox input "true"
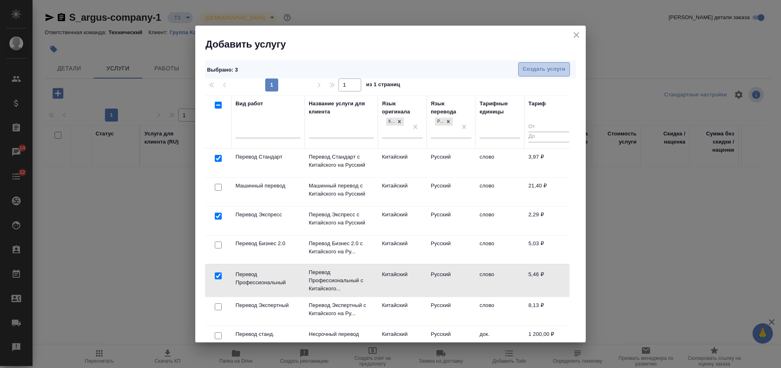
click at [546, 71] on span "Создать услуги" at bounding box center [544, 69] width 43 height 9
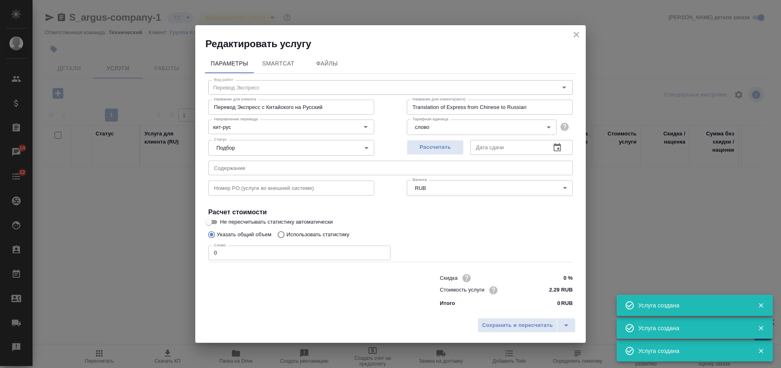
type input "Перевод Профессиональный"
type input "Перевод Профессиональный с Китайского на Русский"
type input "Translation from Chinese to Russian"
type input "5.46 RUB"
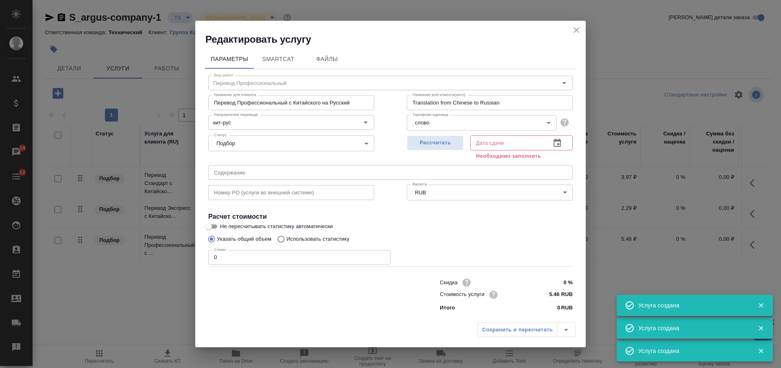
click at [579, 29] on icon "close" at bounding box center [576, 30] width 10 height 10
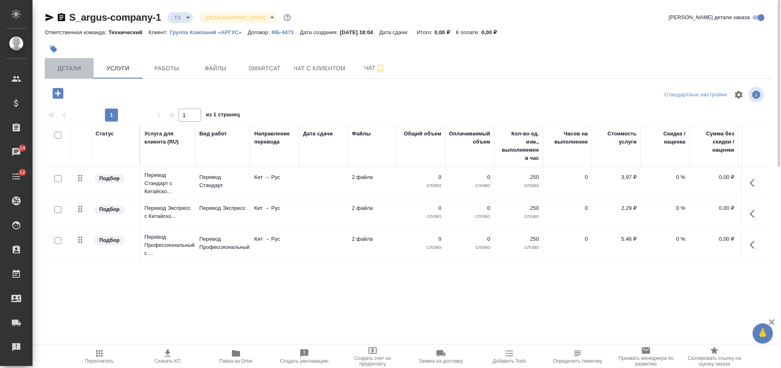
click at [63, 74] on button "Детали" at bounding box center [69, 68] width 49 height 20
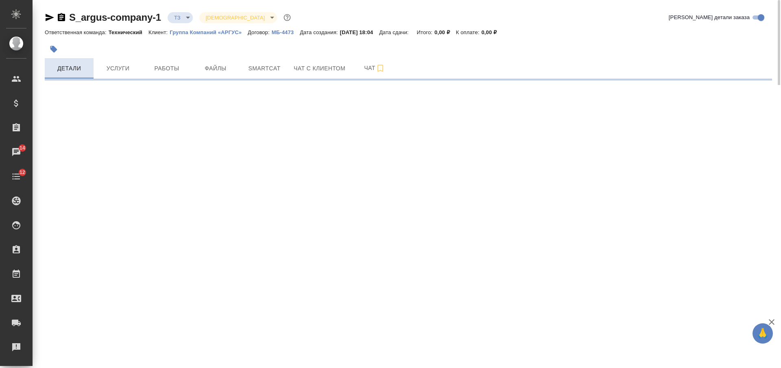
select select "RU"
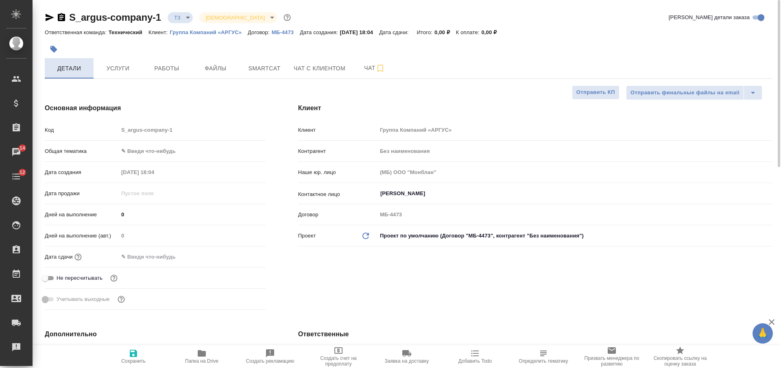
type textarea "x"
click at [355, 270] on div "Клиент Клиент Группа Компаний «АРГУС» Контрагент Без наименования Наше юр. лицо…" at bounding box center [535, 208] width 506 height 242
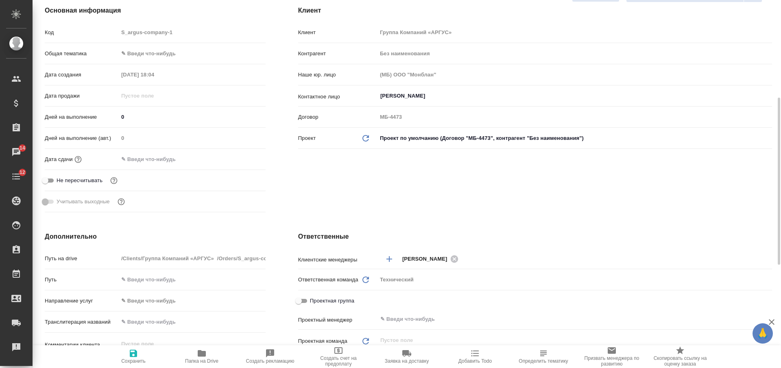
scroll to position [195, 0]
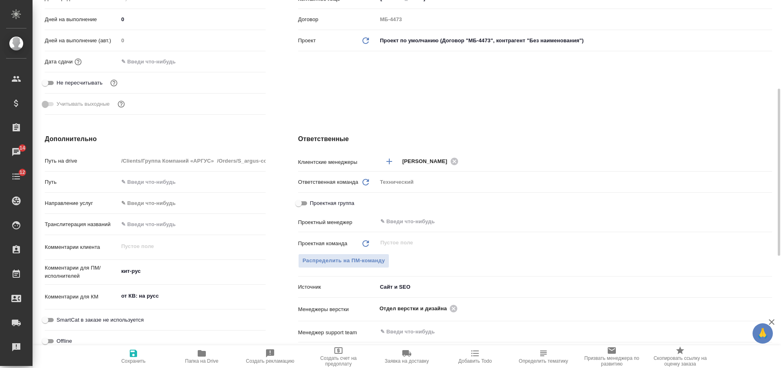
type textarea "x"
click at [173, 273] on textarea "кит-рус" at bounding box center [191, 271] width 147 height 14
type textarea "кит-рус,"
type textarea "x"
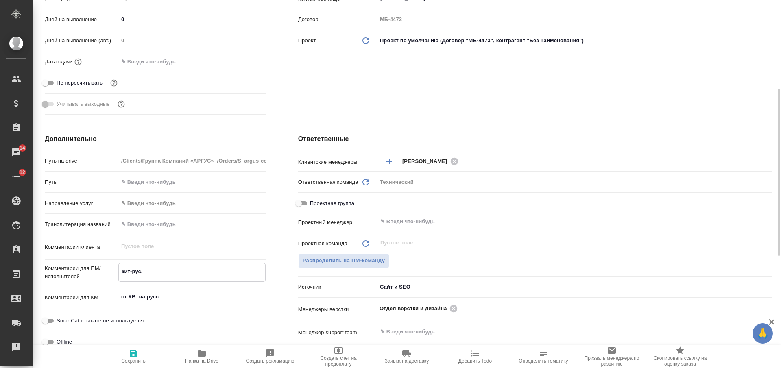
type textarea "x"
type textarea "кит-рус,"
type textarea "x"
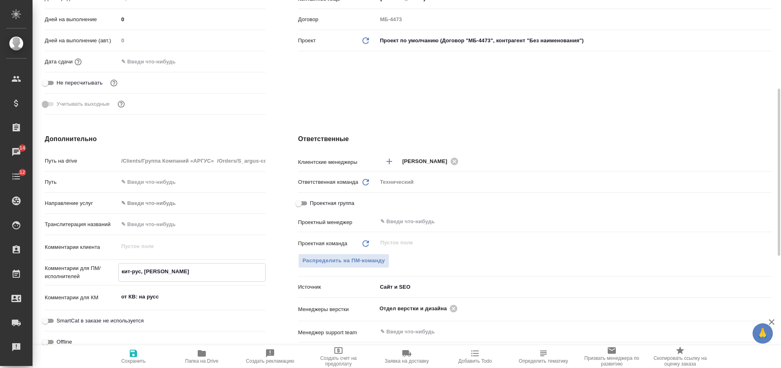
type textarea "кит-рус, ан"
type textarea "x"
type textarea "кит-рус, анг"
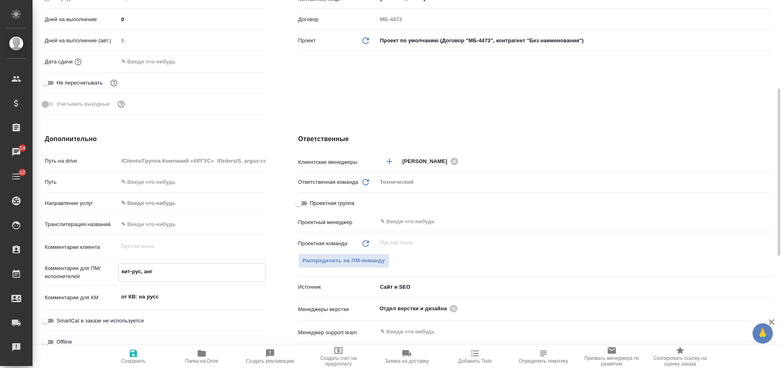
type textarea "x"
type textarea "кит-рус, англ"
type textarea "x"
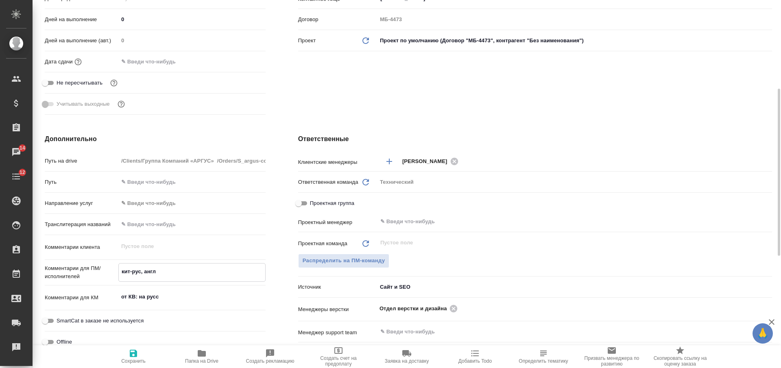
type textarea "x"
type textarea "кит-рус, англ-"
type textarea "x"
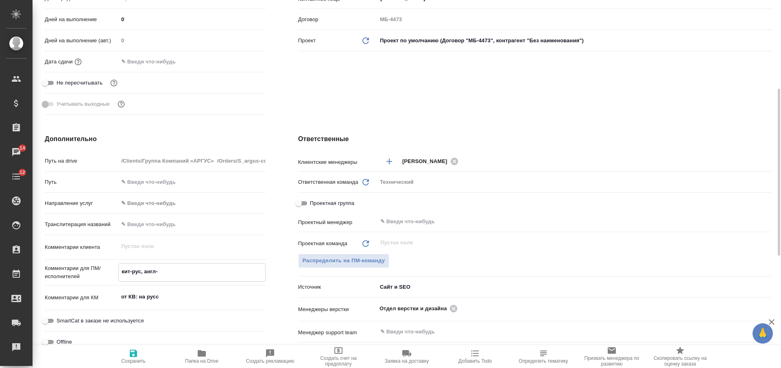
type textarea "x"
type textarea "кит-рус, англ-р"
type textarea "x"
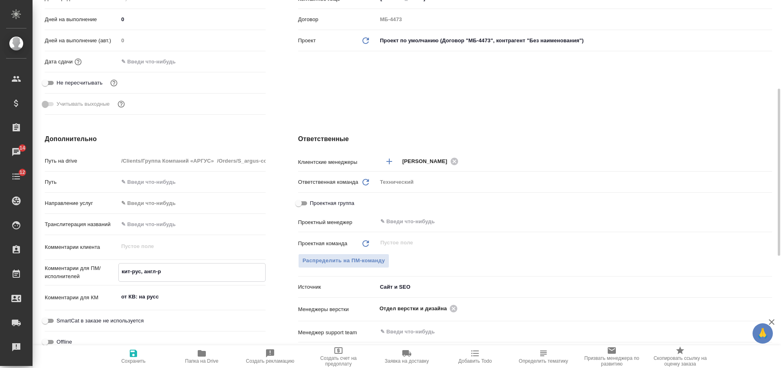
type textarea "x"
type textarea "кит-рус, англ-ру"
type textarea "x"
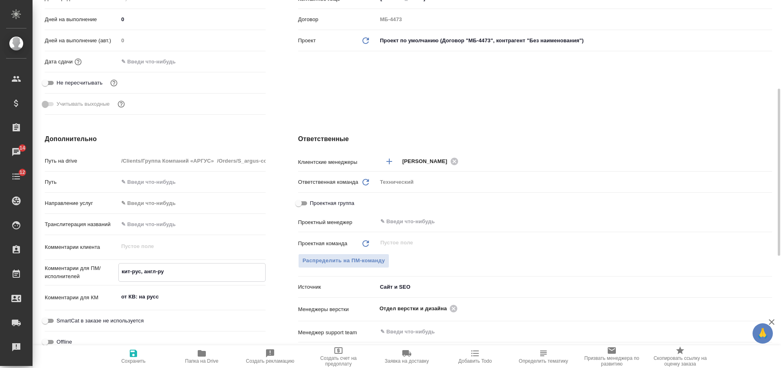
type textarea "кит-рус, англ-рус"
type textarea "x"
type textarea "кит-рус, англ-рус"
type textarea "x"
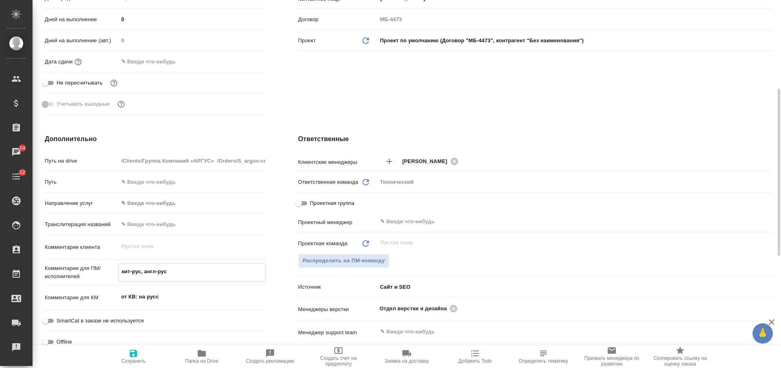
click at [136, 356] on icon "button" at bounding box center [133, 353] width 7 height 7
type textarea "x"
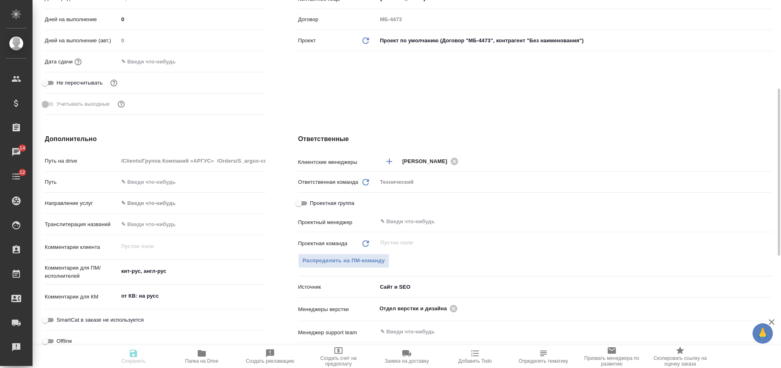
type textarea "x"
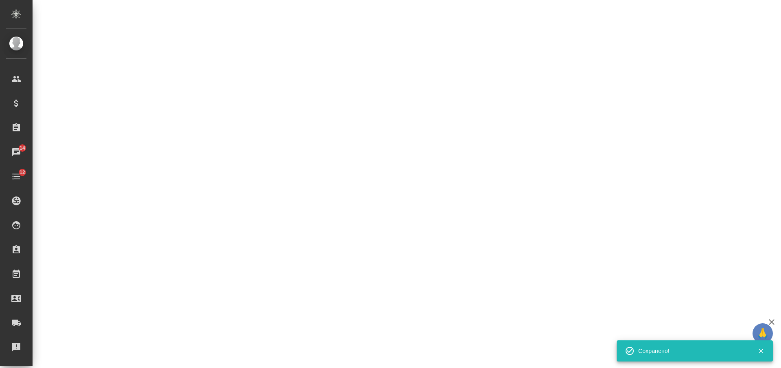
select select "RU"
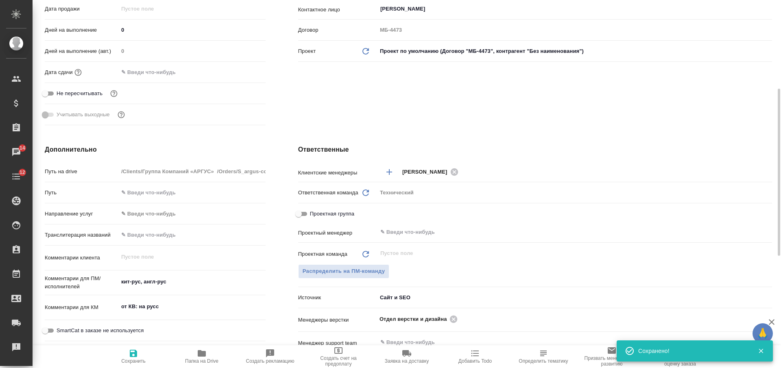
type textarea "x"
click at [401, 86] on div "Клиент Клиент Группа Компаний «АРГУС» Контрагент Без наименования Наше юр. лицо…" at bounding box center [535, 23] width 506 height 242
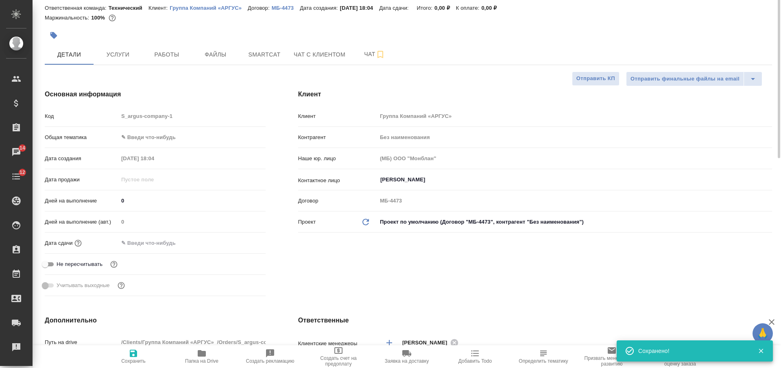
scroll to position [0, 0]
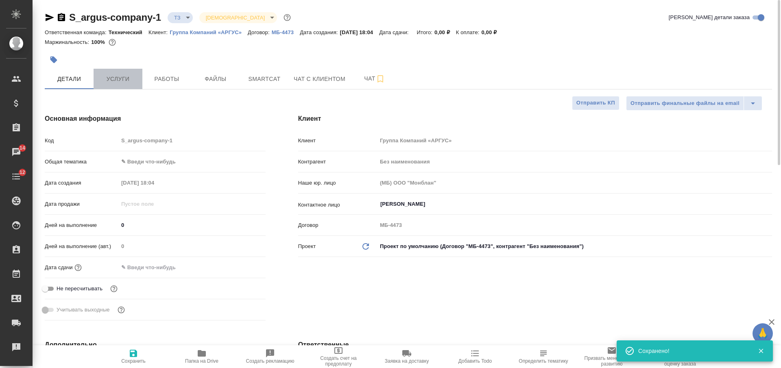
click at [114, 87] on button "Услуги" at bounding box center [118, 79] width 49 height 20
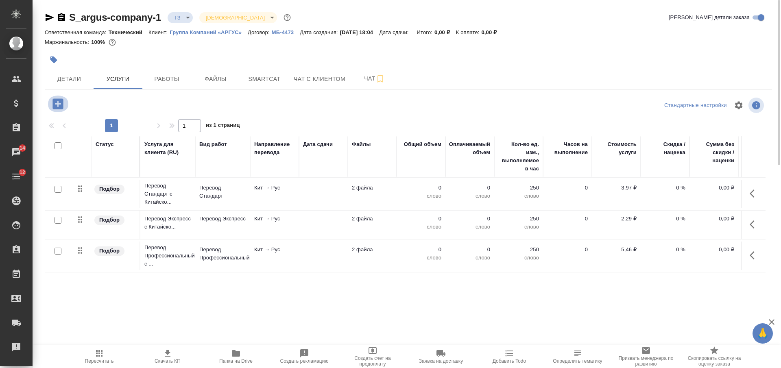
click at [59, 107] on icon "button" at bounding box center [57, 103] width 11 height 11
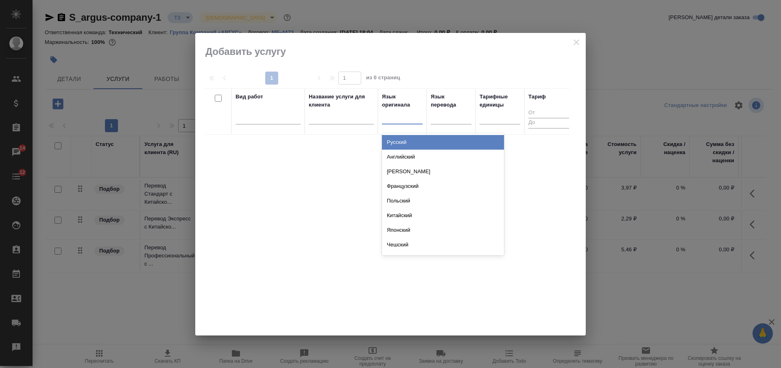
click at [407, 120] on div at bounding box center [402, 116] width 41 height 12
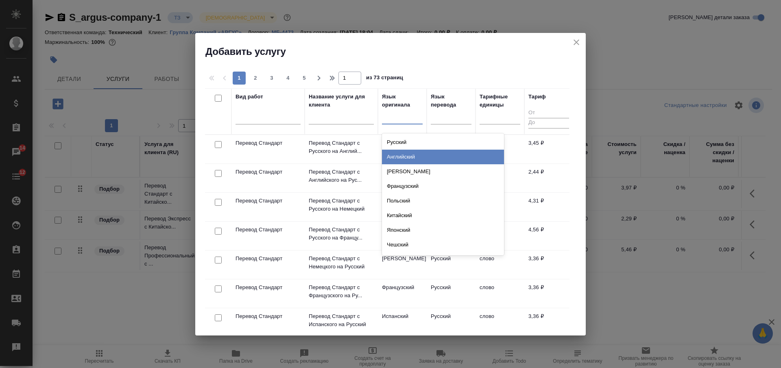
click at [418, 154] on div "Английский" at bounding box center [443, 157] width 122 height 15
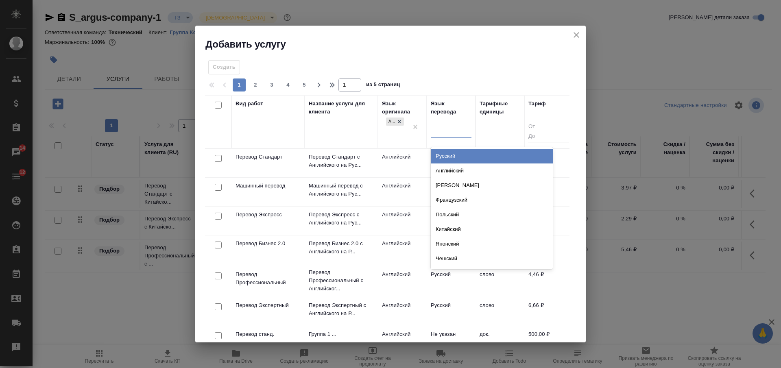
click at [441, 137] on div at bounding box center [451, 130] width 41 height 15
click at [442, 156] on div "Русский" at bounding box center [492, 156] width 122 height 15
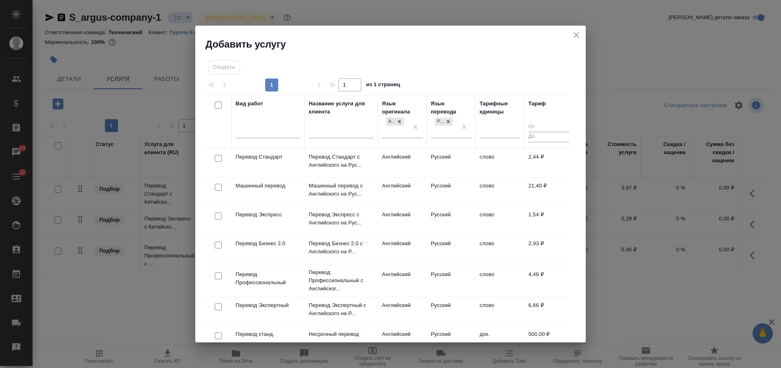
click at [217, 160] on input "checkbox" at bounding box center [218, 158] width 7 height 7
checkbox input "true"
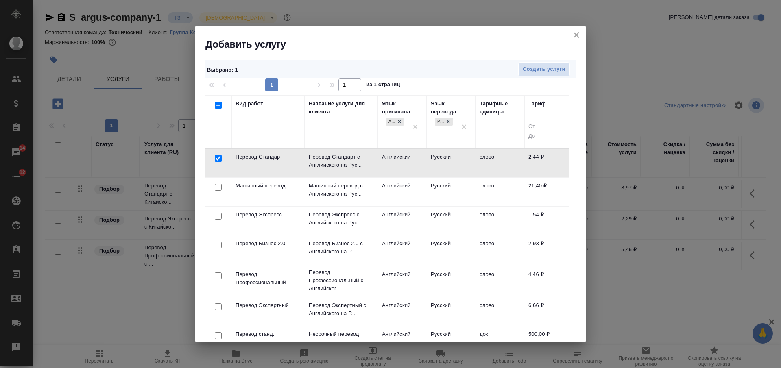
click at [218, 216] on input "checkbox" at bounding box center [218, 216] width 7 height 7
checkbox input "true"
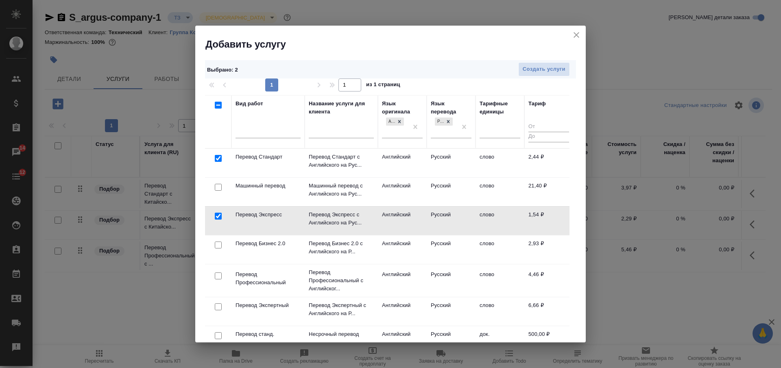
click at [220, 279] on input "checkbox" at bounding box center [218, 275] width 7 height 7
checkbox input "true"
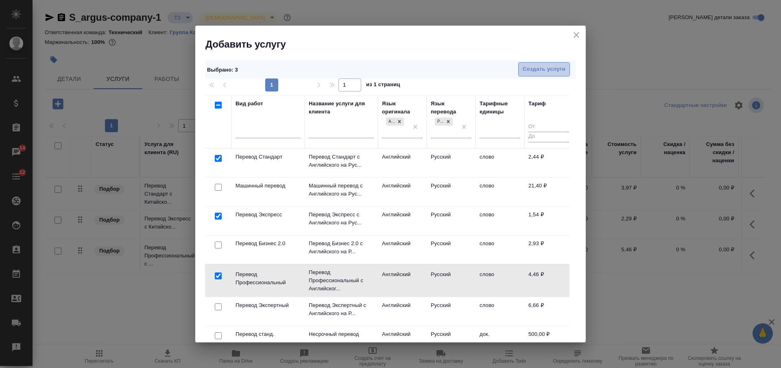
click at [534, 70] on span "Создать услуги" at bounding box center [544, 69] width 43 height 9
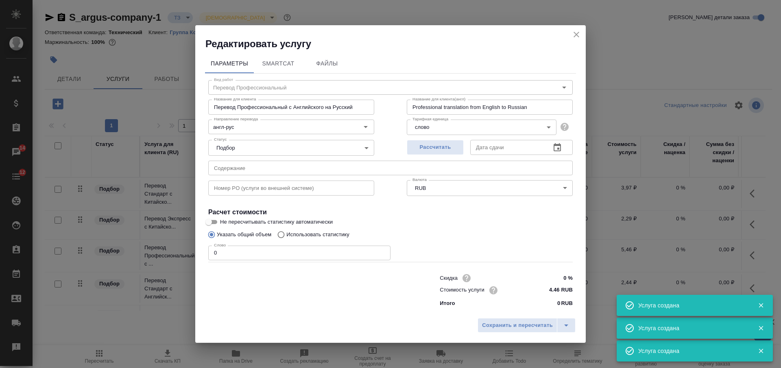
type input "Перевод Профессиональный"
type input "Перевод Профессиональный с Английского на Русский"
type input "Professional translation from English to Russian"
type input "4.46 RUB"
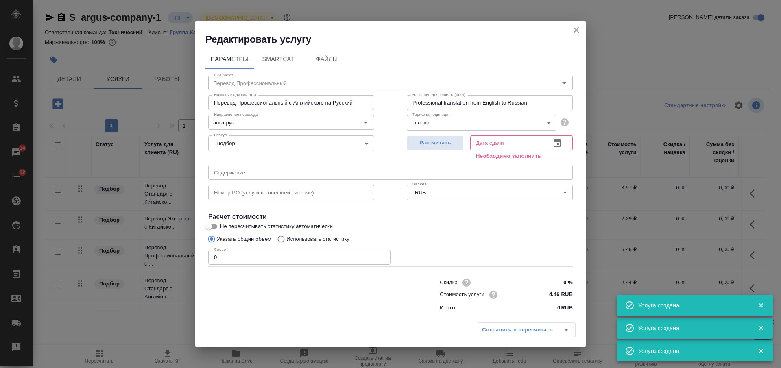
click at [573, 26] on icon "close" at bounding box center [576, 30] width 10 height 10
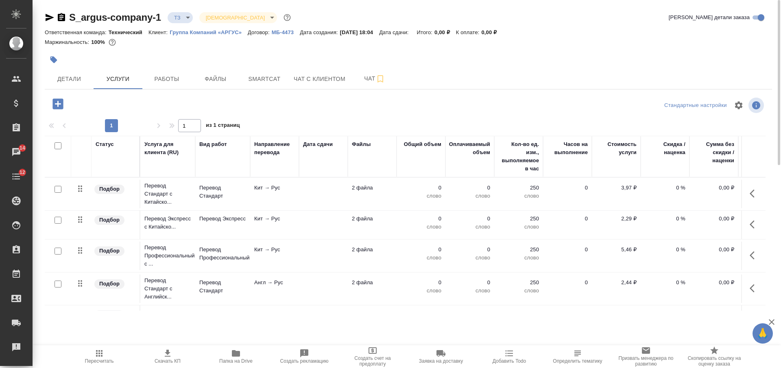
click at [498, 50] on div at bounding box center [408, 50] width 727 height 2
click at [63, 15] on icon "button" at bounding box center [62, 18] width 10 height 10
click at [62, 17] on icon "button" at bounding box center [61, 17] width 7 height 8
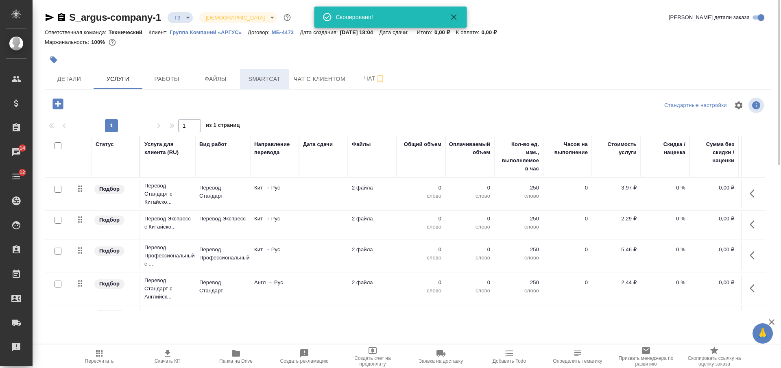
click at [259, 76] on span "Smartcat" at bounding box center [264, 79] width 39 height 10
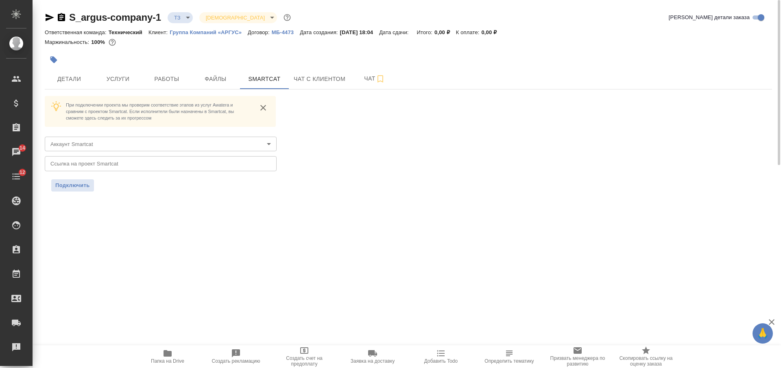
click at [119, 147] on body "🙏 .cls-1 fill:#fff; AWATERA Nikiforova Valeria Клиенты Спецификации Заказы 14 Ч…" at bounding box center [390, 184] width 781 height 368
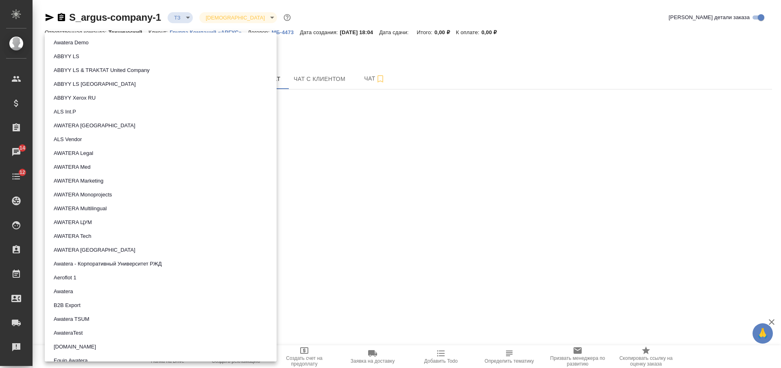
click at [103, 235] on li "AWATERA Tech" at bounding box center [161, 236] width 232 height 14
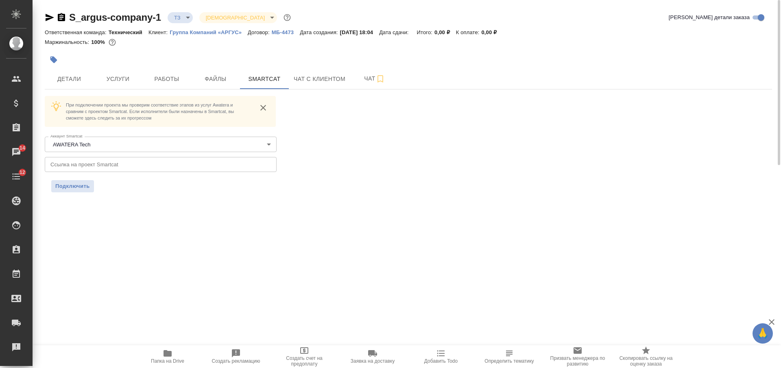
click at [110, 161] on input "text" at bounding box center [161, 164] width 232 height 15
click at [79, 188] on span "Подключить" at bounding box center [72, 186] width 35 height 8
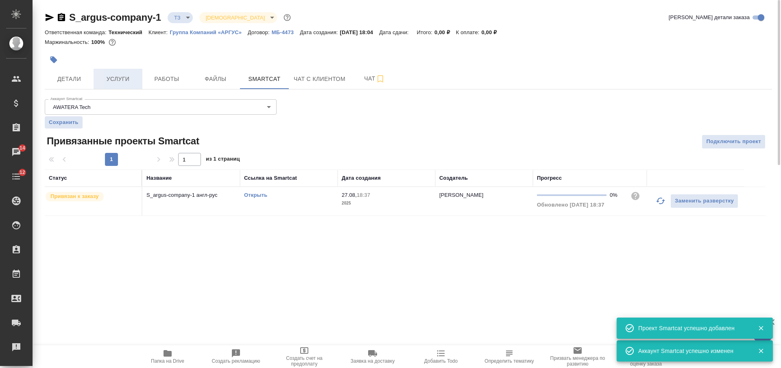
drag, startPoint x: 117, startPoint y: 83, endPoint x: 121, endPoint y: 83, distance: 4.5
click at [117, 83] on span "Услуги" at bounding box center [117, 79] width 39 height 10
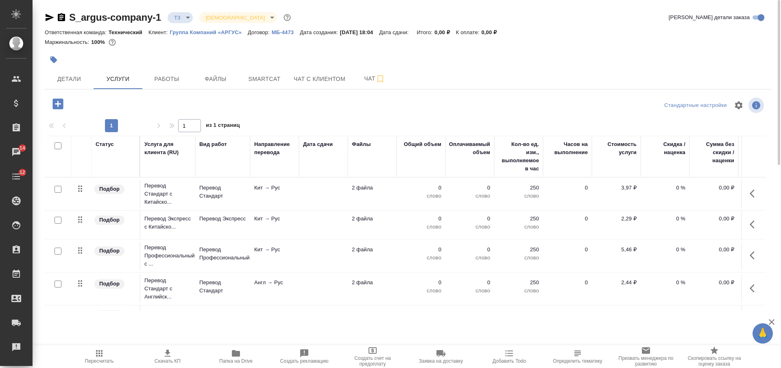
click at [748, 186] on button "button" at bounding box center [755, 194] width 20 height 20
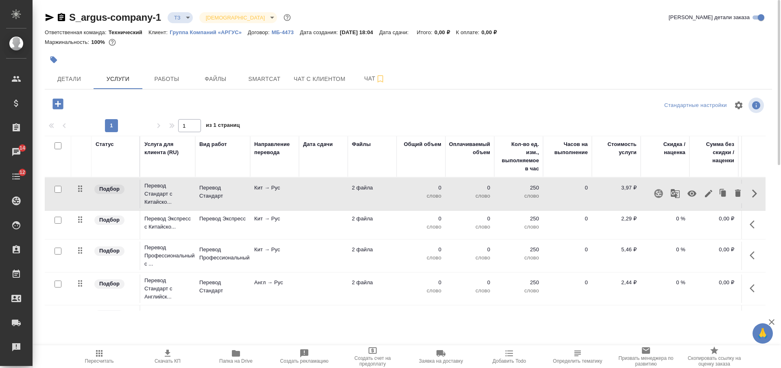
click at [654, 190] on icon "button" at bounding box center [658, 193] width 9 height 9
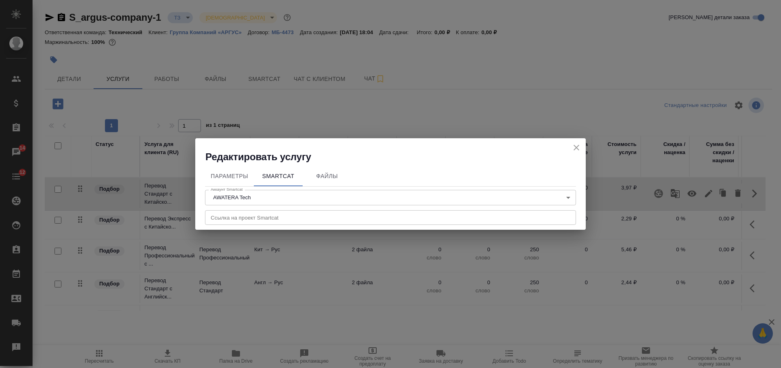
click at [412, 213] on input "text" at bounding box center [390, 217] width 371 height 15
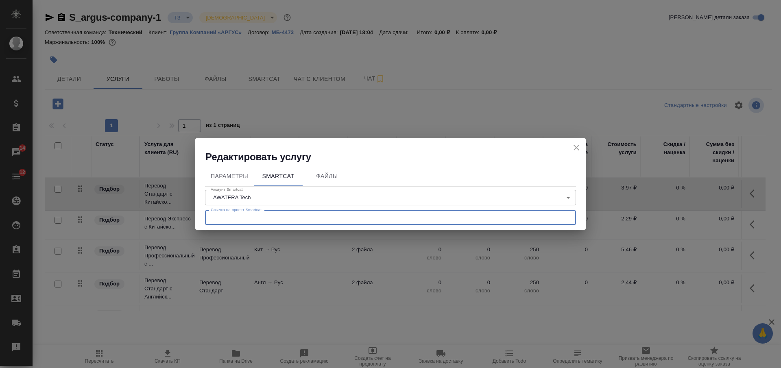
paste input "https://smartcat.com/projects/26a39d49-23ac-4d22-a29b-0bc2d0f6c18f/files"
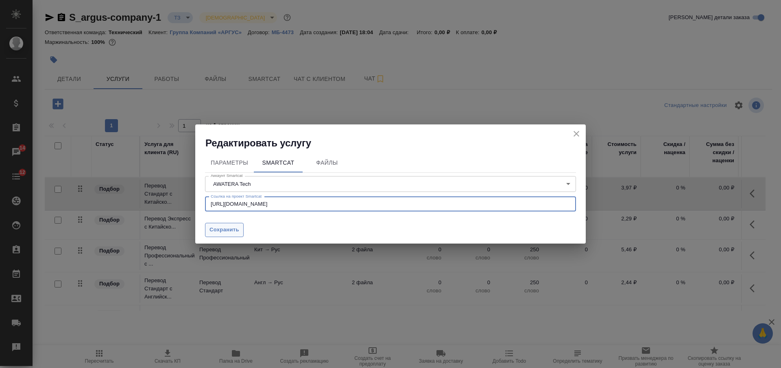
type input "https://smartcat.com/projects/26a39d49-23ac-4d22-a29b-0bc2d0f6c18f/files"
click at [227, 230] on span "Сохранить" at bounding box center [224, 229] width 30 height 9
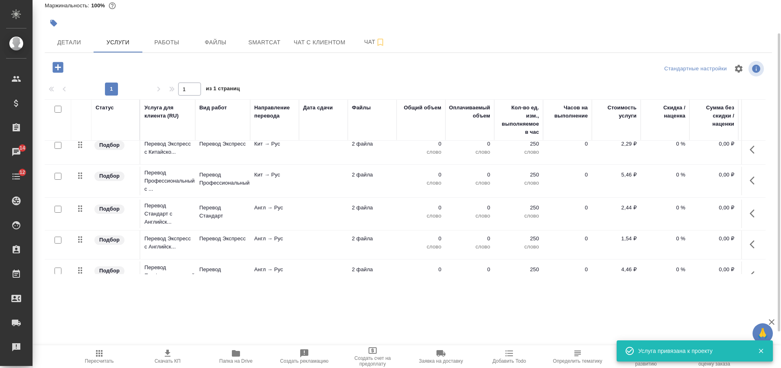
scroll to position [64, 0]
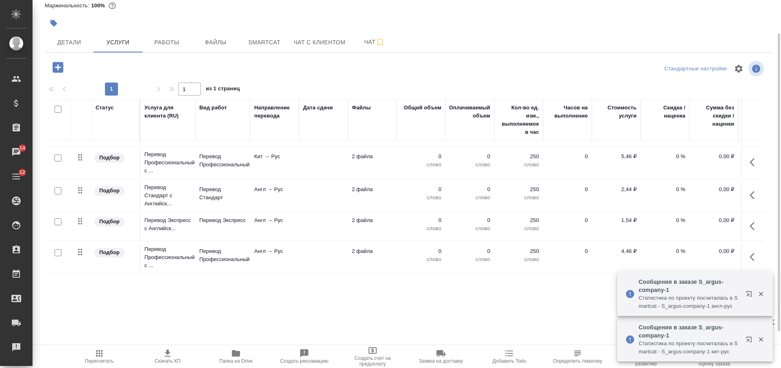
click at [238, 360] on span "Папка на Drive" at bounding box center [235, 361] width 33 height 6
click at [319, 188] on td at bounding box center [323, 195] width 49 height 28
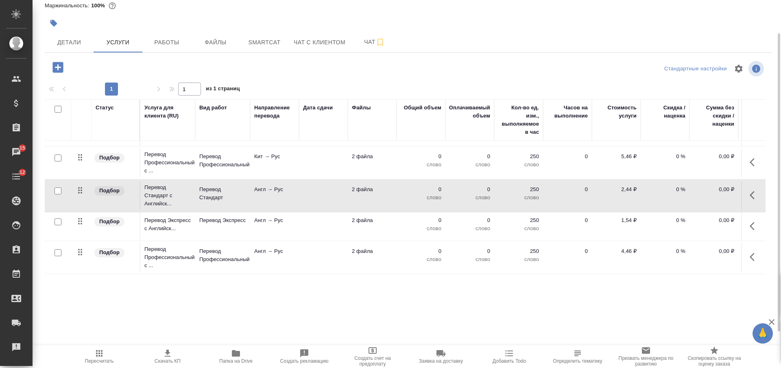
click at [319, 188] on td at bounding box center [323, 195] width 49 height 28
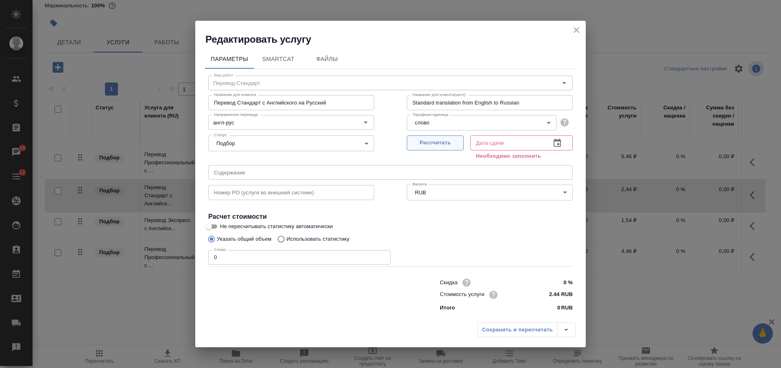
click at [423, 148] on span "Рассчитать" at bounding box center [435, 142] width 48 height 9
type input "27.08.2025 18:42"
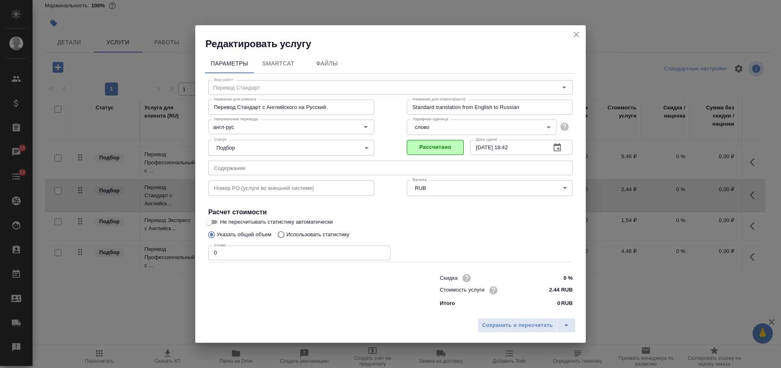
drag, startPoint x: 236, startPoint y: 261, endPoint x: 204, endPoint y: 256, distance: 32.2
click at [204, 256] on div "Параметры SmartCat Файлы Вид работ Перевод Стандарт Вид работ Название для клие…" at bounding box center [390, 181] width 390 height 263
click at [226, 259] on input "0" at bounding box center [299, 253] width 182 height 15
drag, startPoint x: 223, startPoint y: 253, endPoint x: 209, endPoint y: 250, distance: 13.8
click at [209, 250] on input "0" at bounding box center [299, 253] width 182 height 15
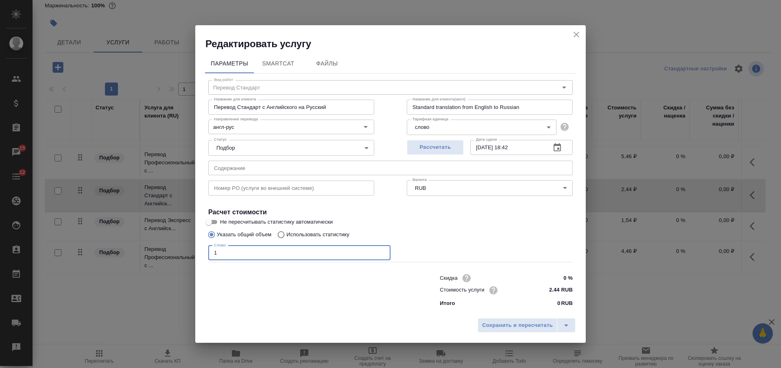
type input "1"
click at [284, 235] on input "Использовать статистику" at bounding box center [279, 234] width 13 height 15
radio input "true"
radio input "false"
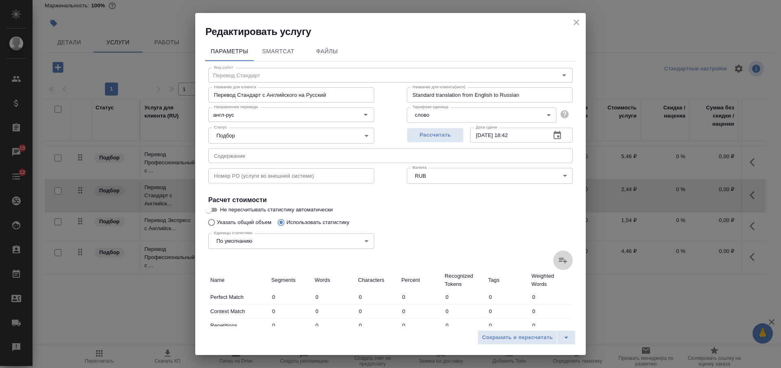
click at [553, 258] on label at bounding box center [563, 260] width 20 height 20
click at [0, 0] on input "file" at bounding box center [0, 0] width 0 height 0
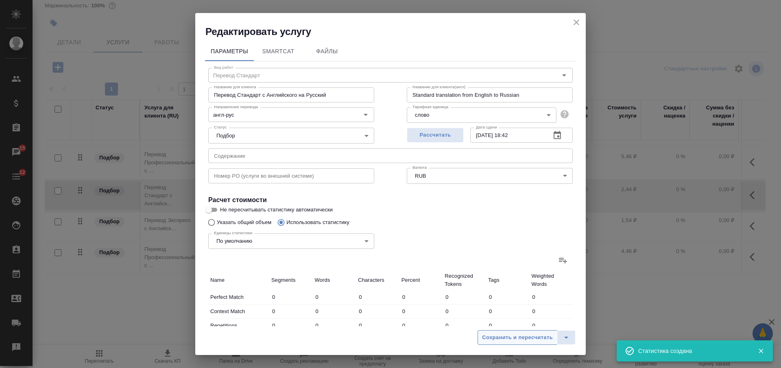
type input "39"
type input "321"
type input "2097"
type input "733"
type input "4533"
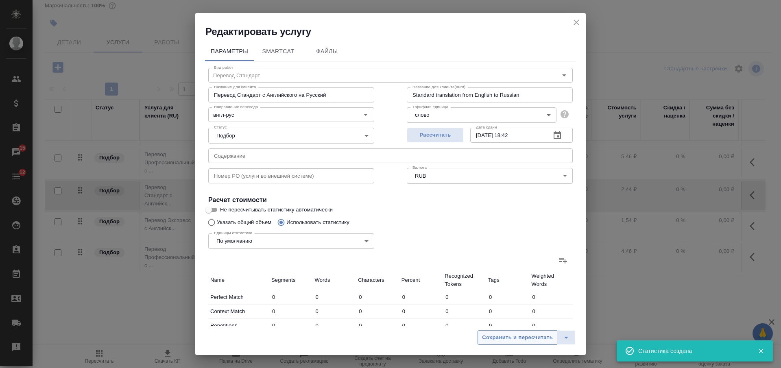
type input "29140"
type input "423"
type input "591"
type input "3346"
type input "49"
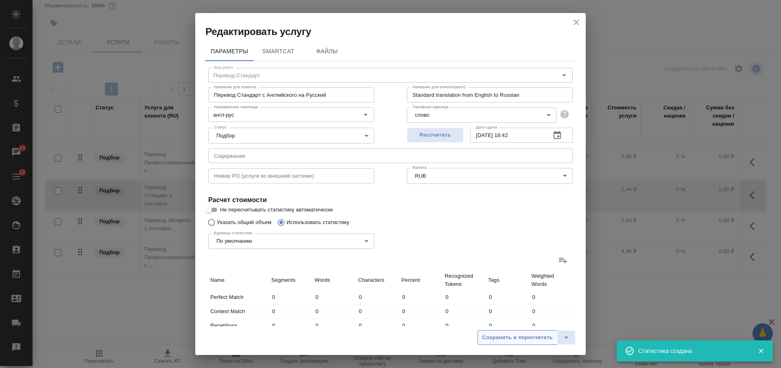
type input "188"
type input "1108"
type input "12"
type input "90"
type input "630"
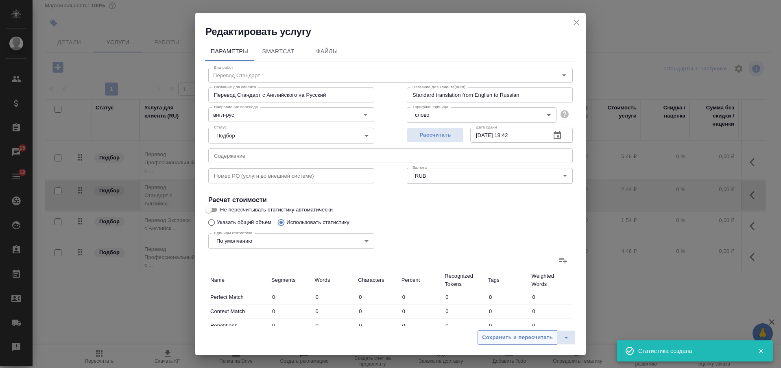
type input "63"
type input "188"
type input "1126"
type input "2751"
type input "30121"
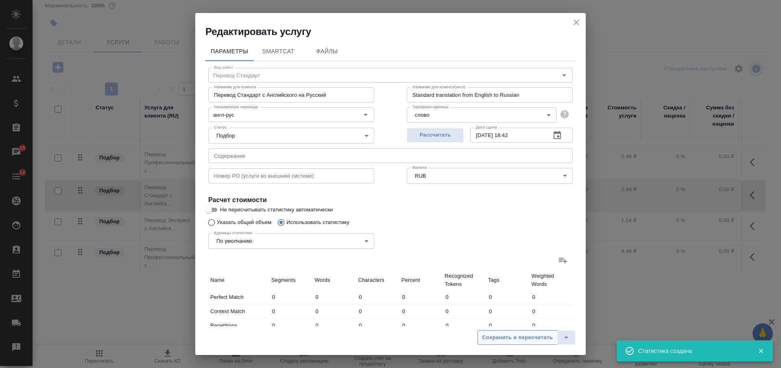
type input "189401"
type input "3337"
type input "31499"
type input "197708"
type input "4070"
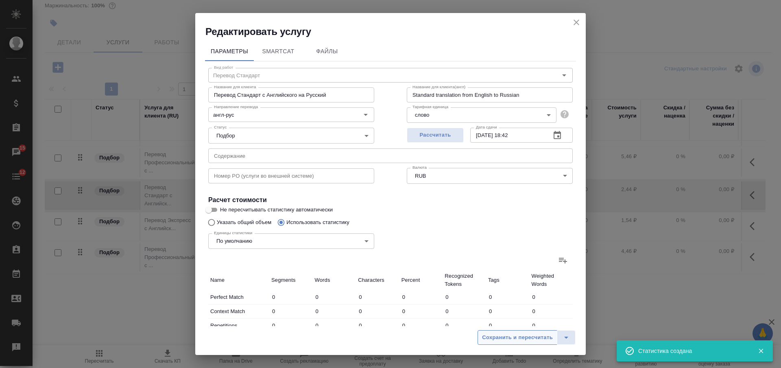
type input "36032"
type input "226848"
click at [517, 336] on span "Сохранить и пересчитать" at bounding box center [517, 337] width 71 height 9
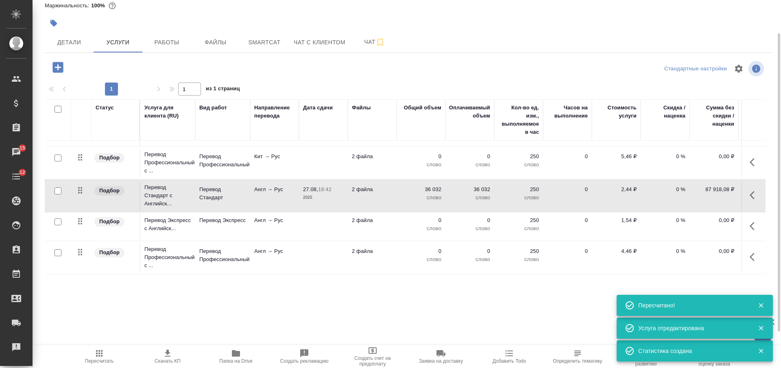
click at [749, 190] on icon "button" at bounding box center [754, 195] width 10 height 10
click at [687, 192] on icon "button" at bounding box center [691, 195] width 9 height 6
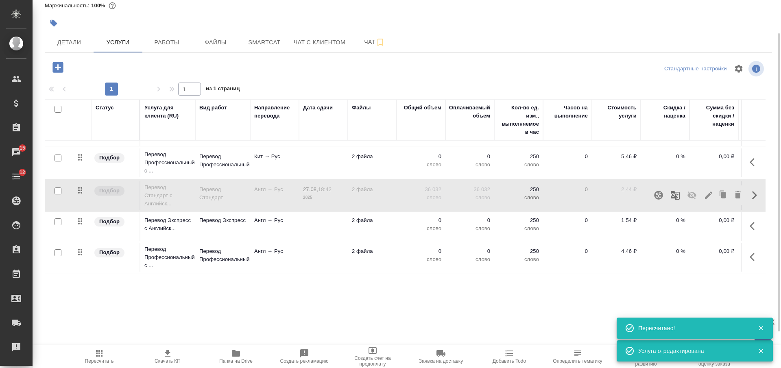
click at [308, 218] on td at bounding box center [323, 226] width 49 height 28
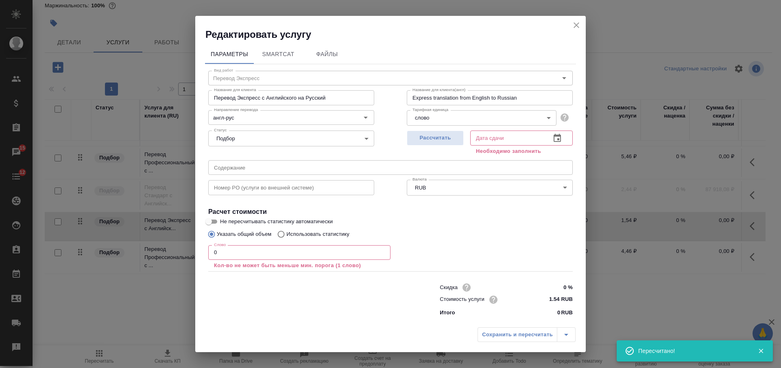
drag, startPoint x: 221, startPoint y: 254, endPoint x: 205, endPoint y: 250, distance: 17.2
click at [209, 252] on input "0" at bounding box center [299, 252] width 182 height 15
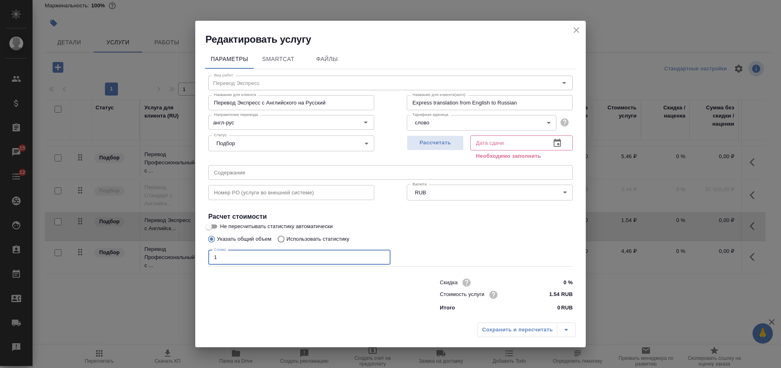
type input "1"
click at [406, 146] on div "Рассчитать Дата сдачи Дата сдачи Необходимо заполнить" at bounding box center [489, 147] width 198 height 62
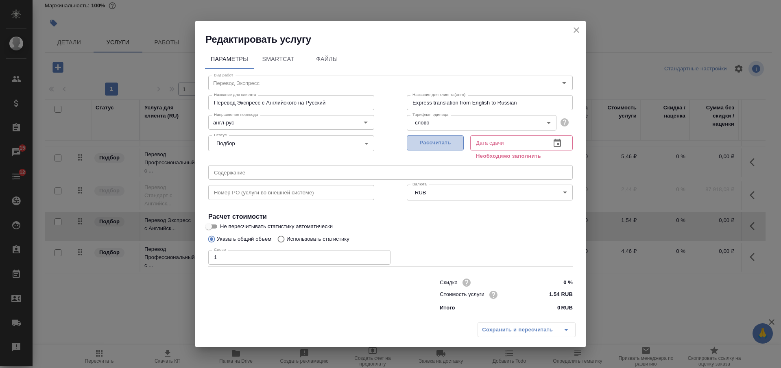
click at [420, 145] on span "Рассчитать" at bounding box center [435, 142] width 48 height 9
type input "27.08.2025 18:42"
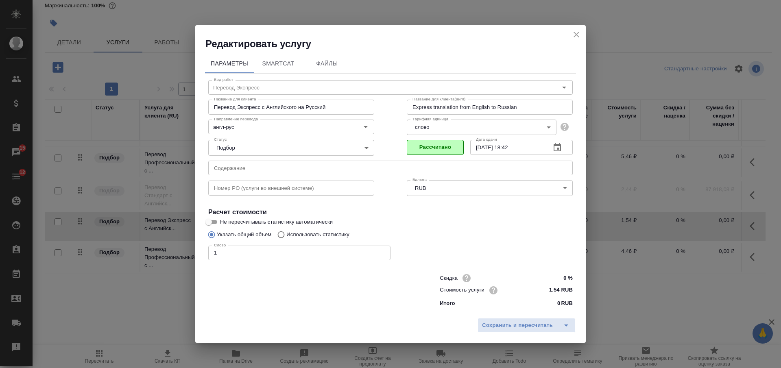
click at [287, 234] on p "Использовать статистику" at bounding box center [317, 235] width 63 height 8
click at [286, 234] on input "Использовать статистику" at bounding box center [279, 234] width 13 height 15
radio input "true"
radio input "false"
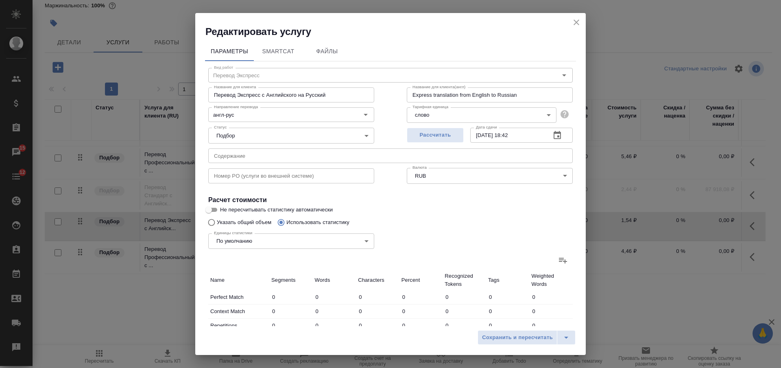
click at [559, 258] on icon at bounding box center [563, 261] width 8 height 6
click at [0, 0] on input "file" at bounding box center [0, 0] width 0 height 0
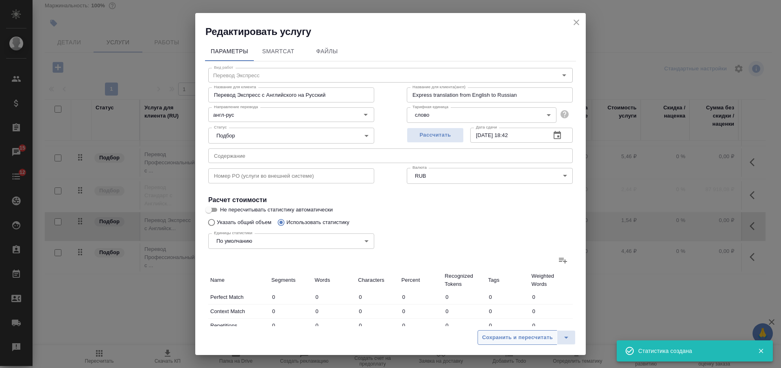
type input "39"
type input "321"
type input "2097"
type input "733"
type input "4533"
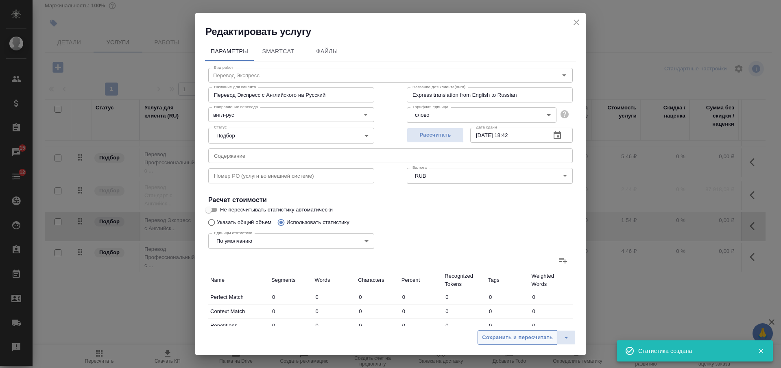
type input "29140"
type input "423"
type input "591"
type input "3346"
click at [504, 339] on span "Сохранить и пересчитать" at bounding box center [517, 337] width 71 height 9
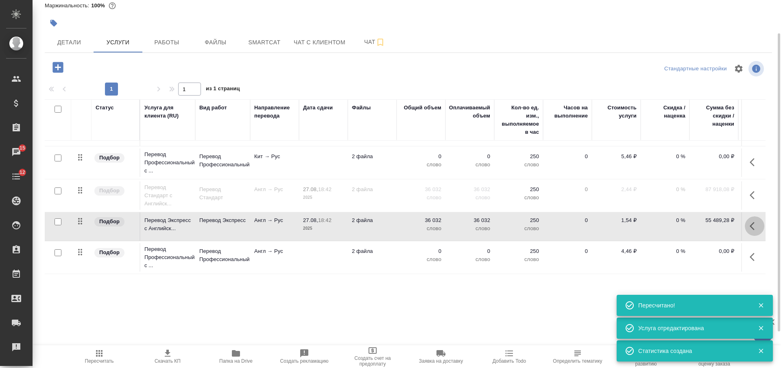
click at [749, 222] on icon "button" at bounding box center [751, 226] width 5 height 8
click at [687, 223] on icon "button" at bounding box center [691, 226] width 9 height 6
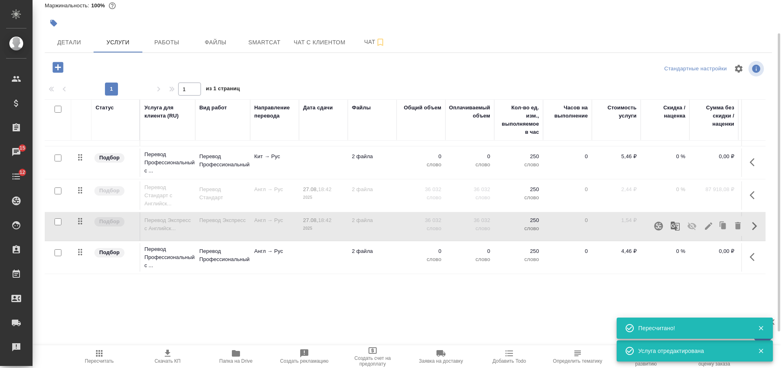
click at [320, 251] on td at bounding box center [323, 257] width 49 height 28
click at [320, 250] on td at bounding box center [323, 257] width 49 height 28
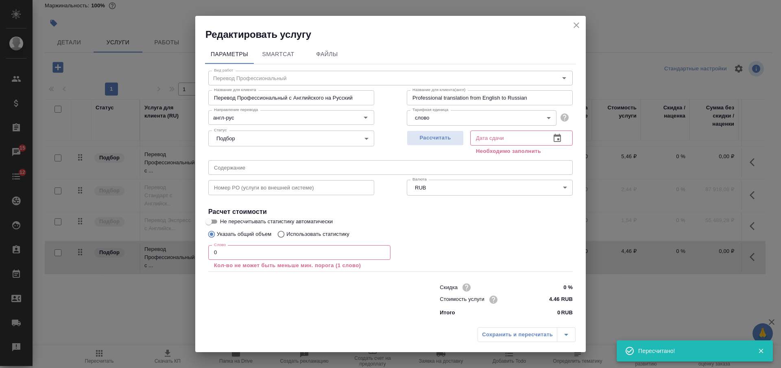
drag, startPoint x: 220, startPoint y: 251, endPoint x: 187, endPoint y: 246, distance: 33.4
click at [187, 247] on div "Редактировать услугу Параметры SmartCat Файлы Вид работ Перевод Профессиональны…" at bounding box center [390, 184] width 781 height 368
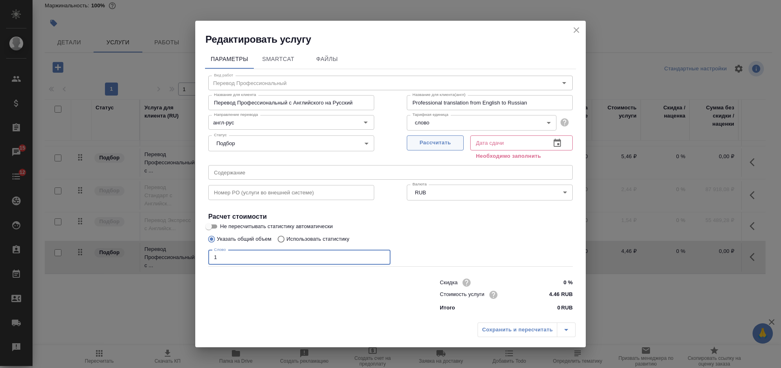
click at [419, 142] on span "Рассчитать" at bounding box center [435, 142] width 48 height 9
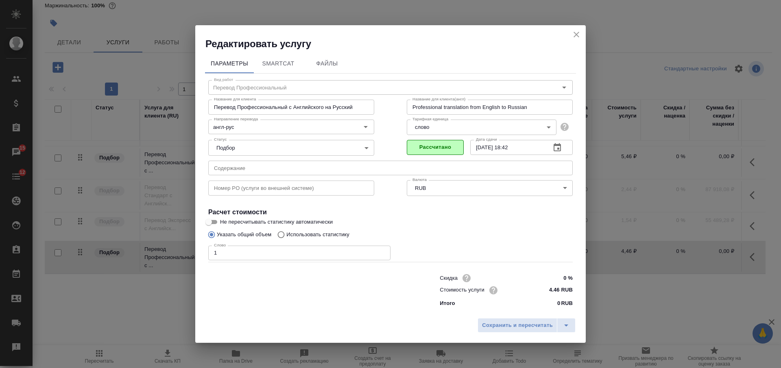
click at [318, 229] on label "Использовать статистику" at bounding box center [311, 234] width 76 height 15
click at [286, 229] on input "Использовать статистику" at bounding box center [279, 234] width 13 height 15
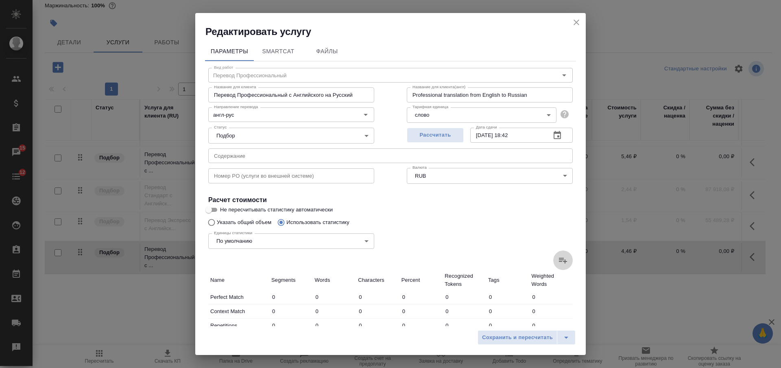
click at [553, 259] on label at bounding box center [563, 260] width 20 height 20
click at [0, 0] on input "file" at bounding box center [0, 0] width 0 height 0
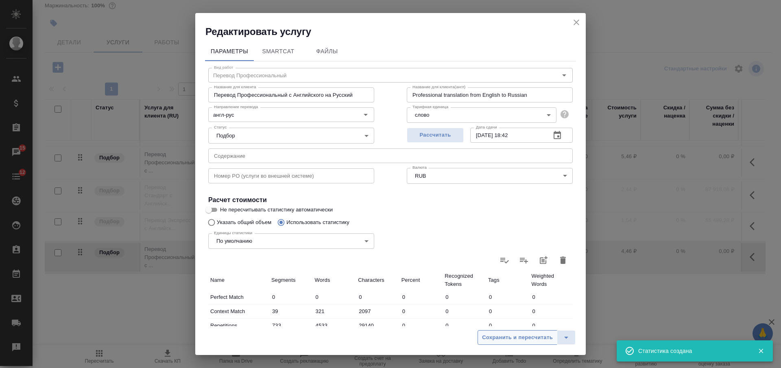
click at [500, 335] on span "Сохранить и пересчитать" at bounding box center [517, 337] width 71 height 9
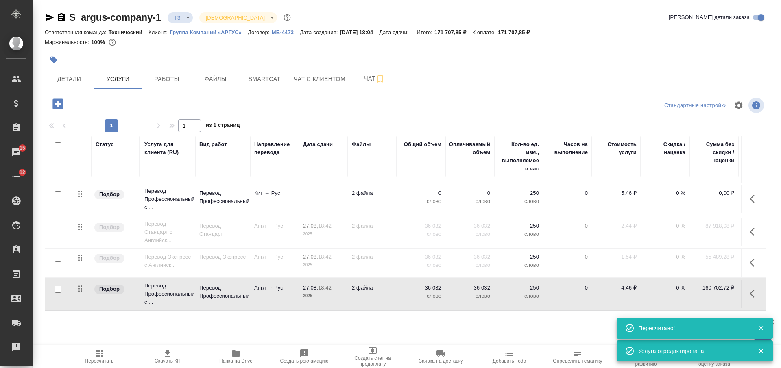
scroll to position [0, 0]
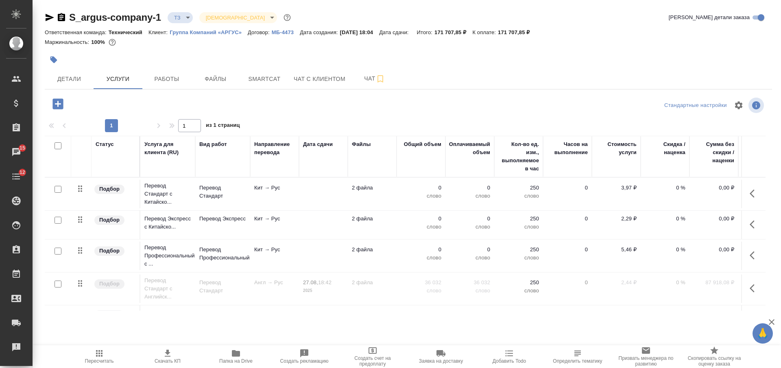
click at [97, 356] on icon "button" at bounding box center [99, 353] width 7 height 7
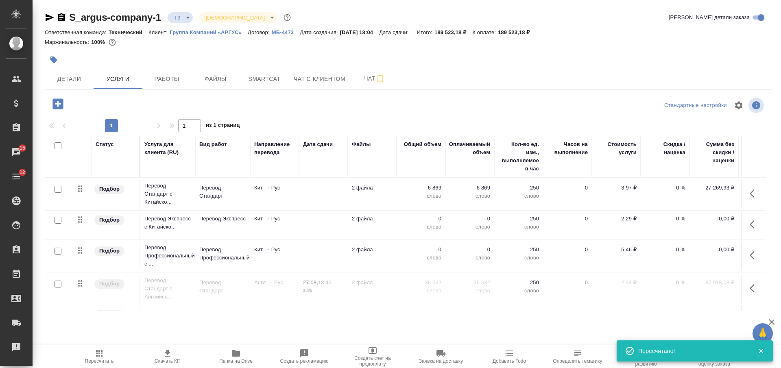
click at [316, 188] on td at bounding box center [323, 194] width 49 height 28
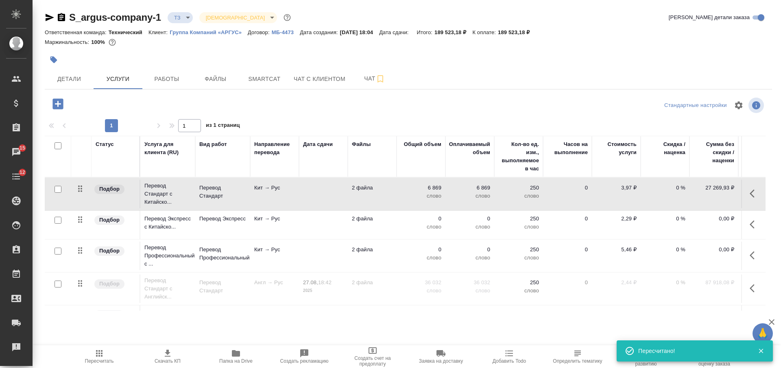
click at [316, 188] on td at bounding box center [323, 194] width 49 height 28
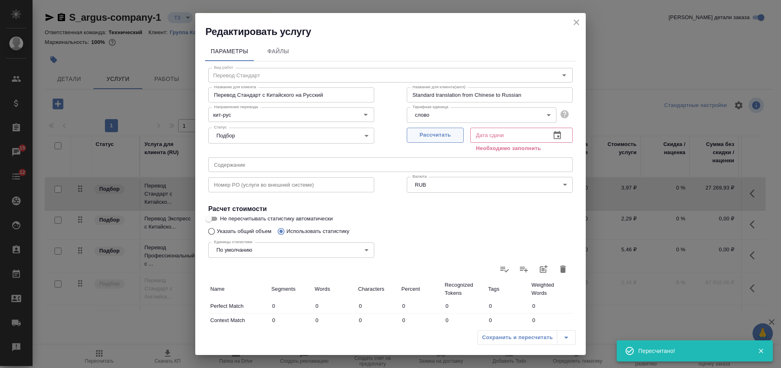
click at [420, 135] on span "Рассчитать" at bounding box center [435, 135] width 48 height 9
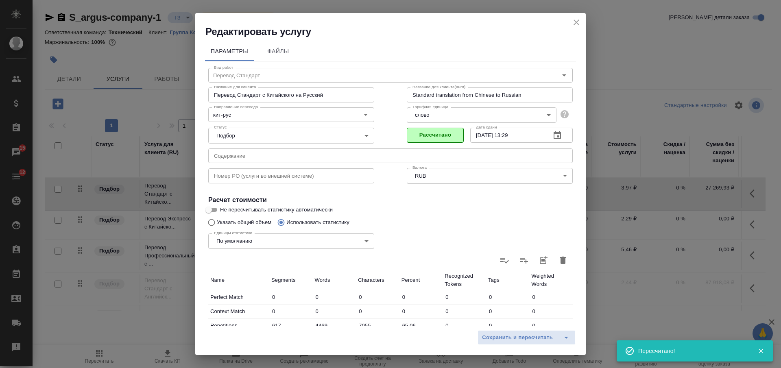
scroll to position [152, 0]
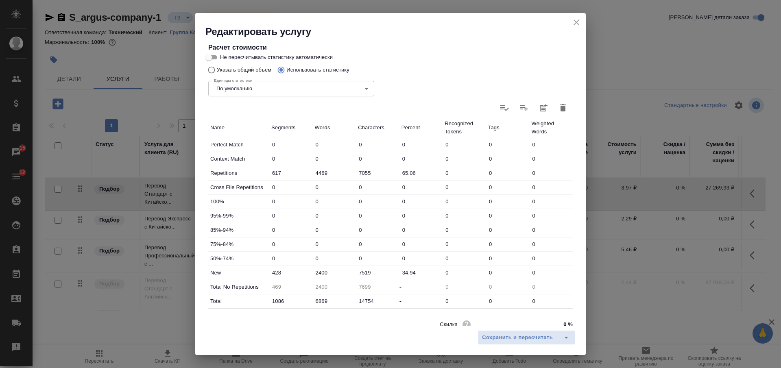
click at [318, 273] on input "2400" at bounding box center [335, 273] width 44 height 12
click at [318, 273] on input "2400" at bounding box center [334, 273] width 43 height 12
click at [316, 173] on input "4469" at bounding box center [335, 173] width 44 height 12
click at [316, 173] on input "4469" at bounding box center [334, 173] width 43 height 12
paste input "2920"
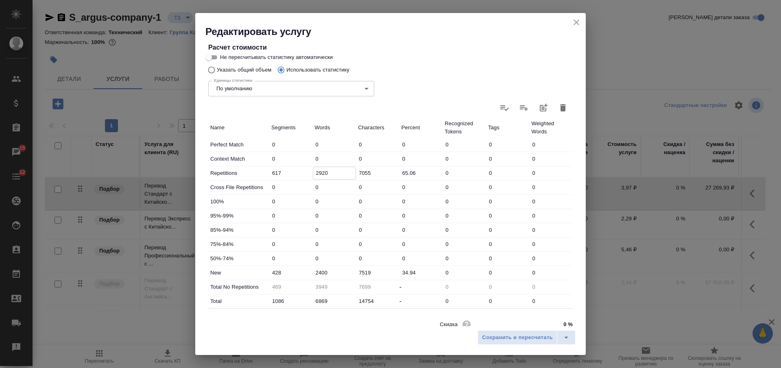
click at [320, 271] on input "2400" at bounding box center [335, 273] width 44 height 12
click at [320, 271] on input "2400" at bounding box center [334, 273] width 43 height 12
click at [486, 338] on span "Сохранить и пересчитать" at bounding box center [517, 337] width 71 height 9
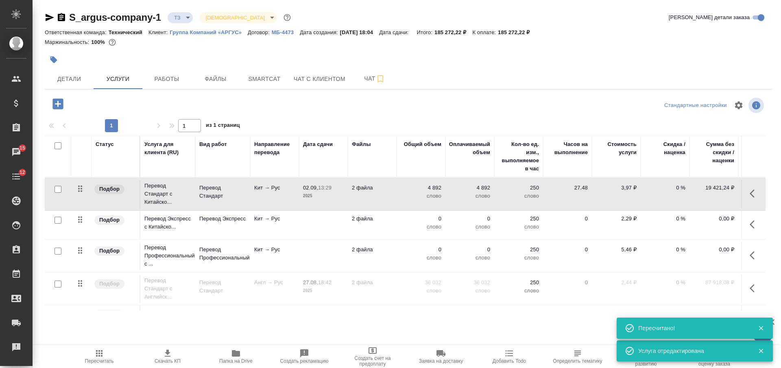
click at [324, 224] on td at bounding box center [323, 225] width 49 height 28
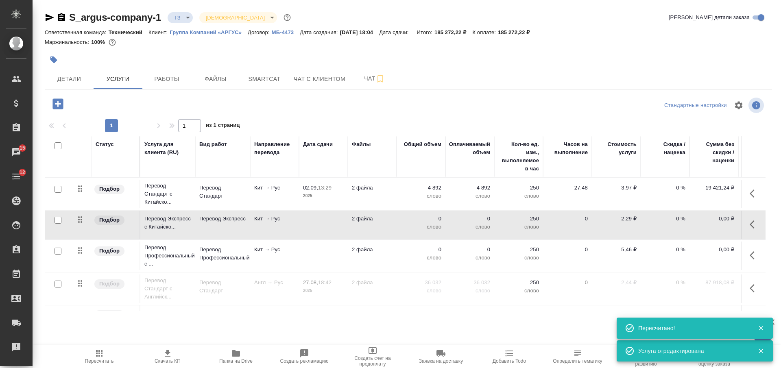
click at [324, 224] on td at bounding box center [323, 225] width 49 height 28
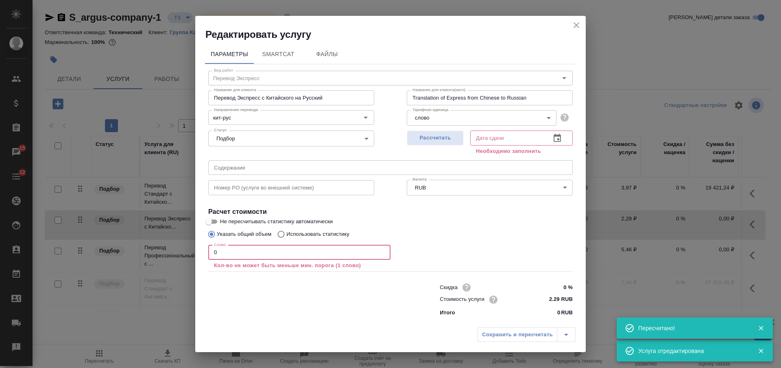
drag, startPoint x: 236, startPoint y: 251, endPoint x: 220, endPoint y: 260, distance: 18.2
click at [221, 260] on div "Слово 0 Слово Кол-во не может быть меньше мин. порога (1 слово)" at bounding box center [299, 257] width 182 height 24
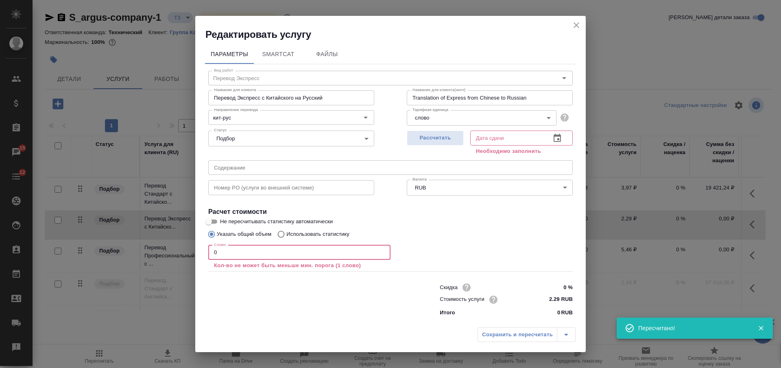
drag, startPoint x: 221, startPoint y: 256, endPoint x: 206, endPoint y: 255, distance: 15.5
click at [206, 255] on div "Вид работ Перевод Экспресс Вид работ Название для клиента Перевод Экспресс с Ки…" at bounding box center [390, 192] width 371 height 256
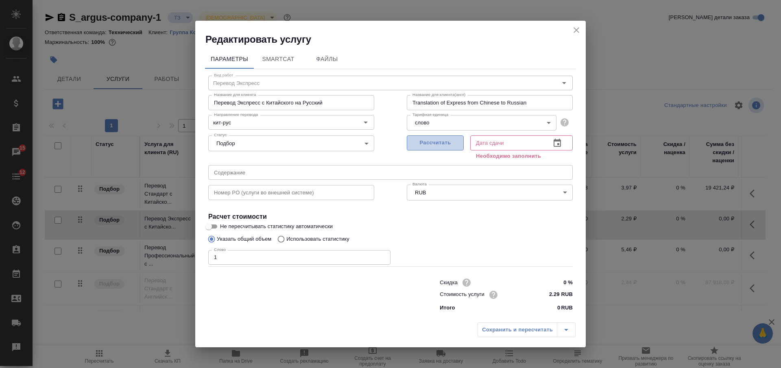
click at [442, 140] on span "Рассчитать" at bounding box center [435, 142] width 48 height 9
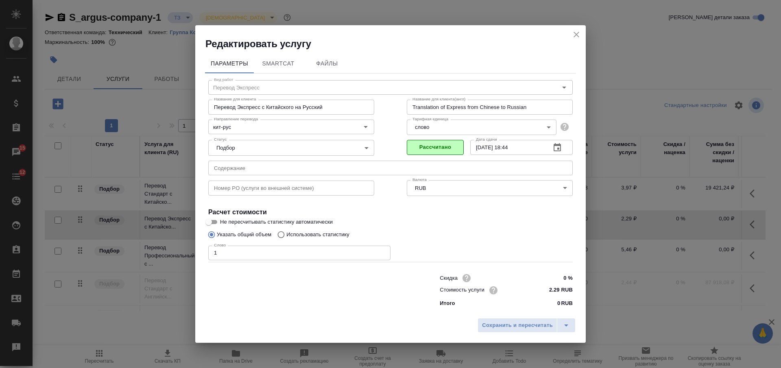
click at [302, 235] on p "Использовать статистику" at bounding box center [317, 235] width 63 height 8
click at [286, 235] on input "Использовать статистику" at bounding box center [279, 234] width 13 height 15
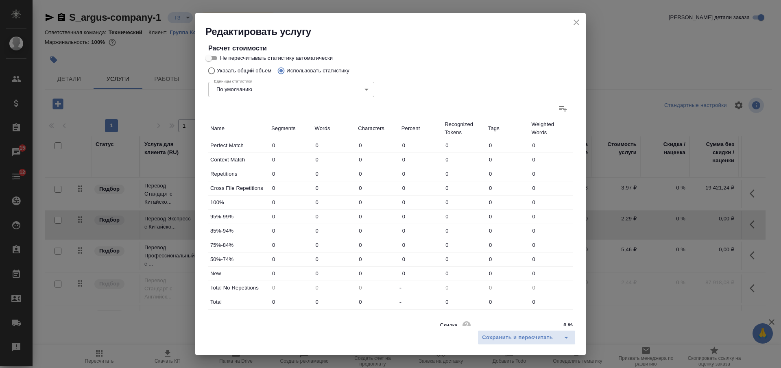
scroll to position [187, 0]
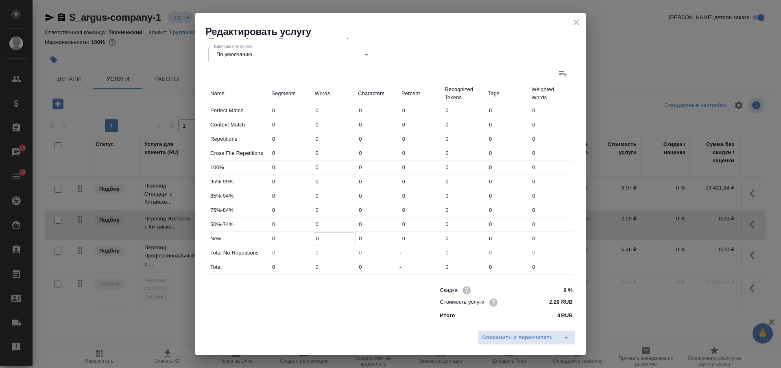
drag, startPoint x: 327, startPoint y: 240, endPoint x: 297, endPoint y: 235, distance: 29.6
click at [297, 235] on div "New 0 0 0 0 0 0 0" at bounding box center [390, 239] width 364 height 14
drag, startPoint x: 318, startPoint y: 140, endPoint x: 310, endPoint y: 135, distance: 9.4
click at [310, 135] on div "Repetitions 0 0 0 0 0 0 0" at bounding box center [390, 139] width 364 height 14
paste input "292"
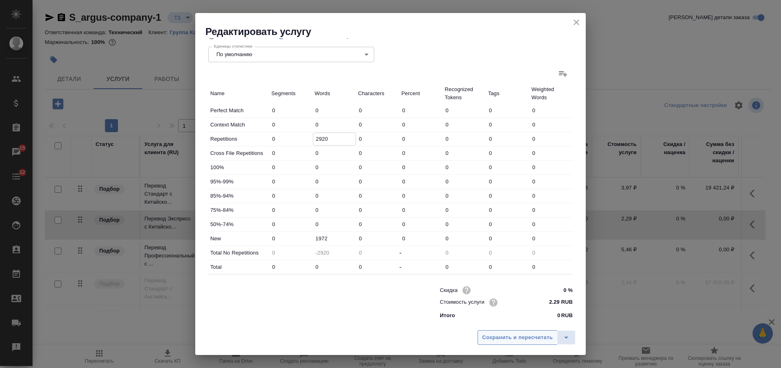
click at [493, 335] on span "Сохранить и пересчитать" at bounding box center [517, 337] width 71 height 9
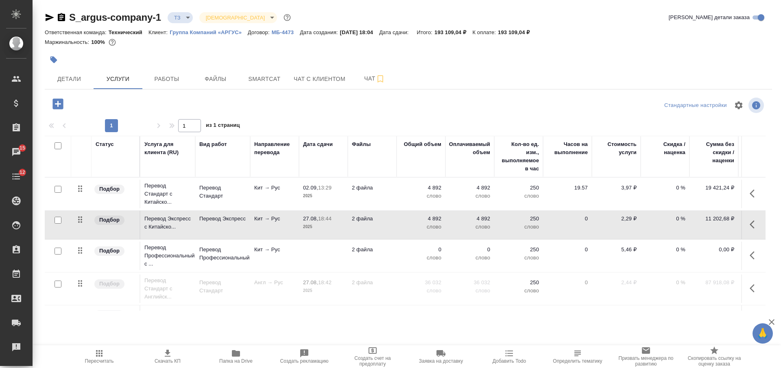
click at [749, 192] on icon "button" at bounding box center [751, 193] width 5 height 8
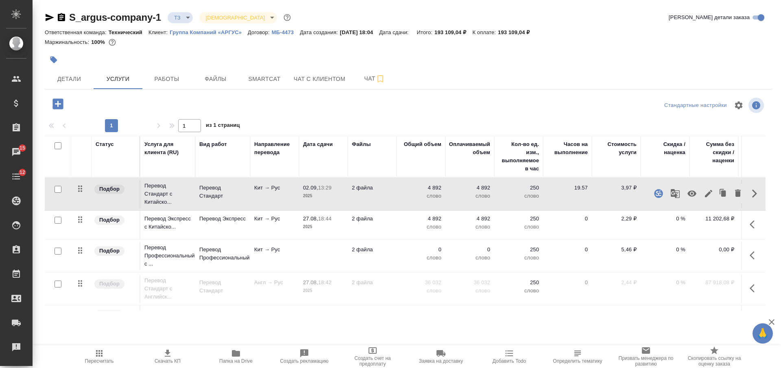
click at [687, 192] on icon "button" at bounding box center [691, 194] width 9 height 6
click at [745, 223] on button "button" at bounding box center [755, 225] width 20 height 20
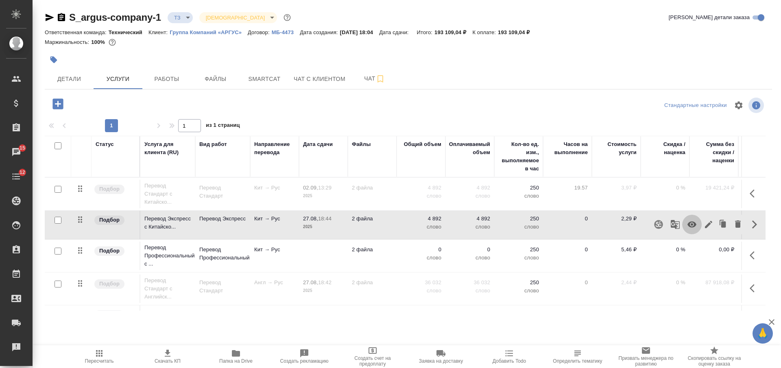
click at [687, 224] on icon "button" at bounding box center [691, 225] width 9 height 6
click at [311, 254] on td at bounding box center [323, 256] width 49 height 28
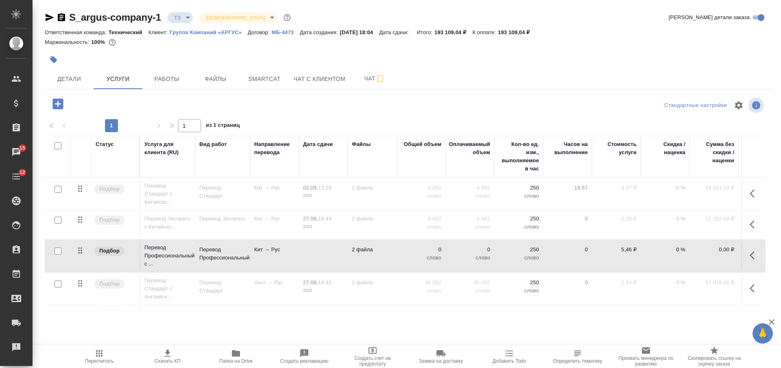
click at [311, 254] on td at bounding box center [323, 256] width 49 height 28
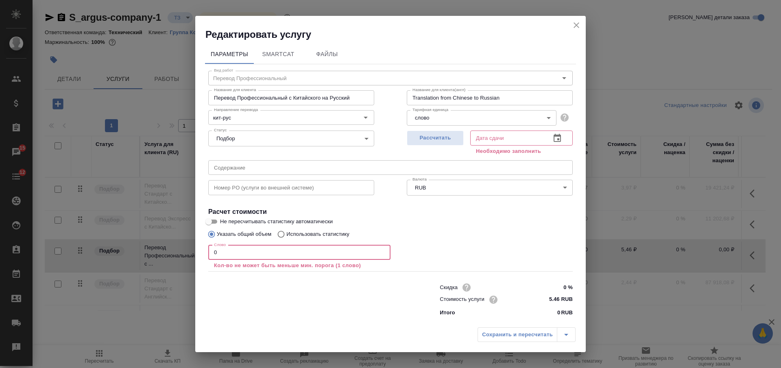
drag, startPoint x: 235, startPoint y: 252, endPoint x: 207, endPoint y: 257, distance: 28.5
click at [209, 257] on input "0" at bounding box center [299, 252] width 182 height 15
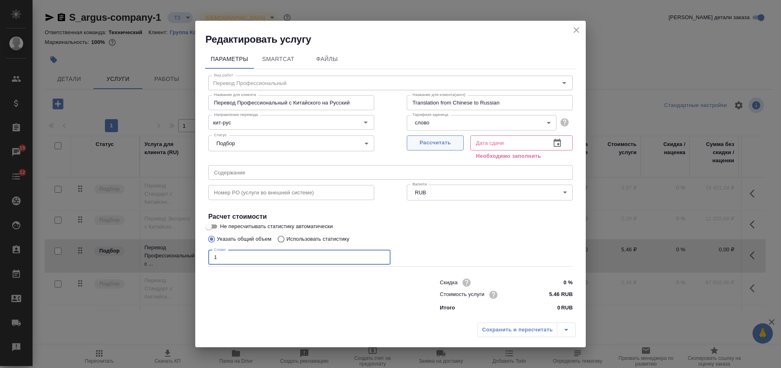
click at [451, 144] on span "Рассчитать" at bounding box center [435, 142] width 48 height 9
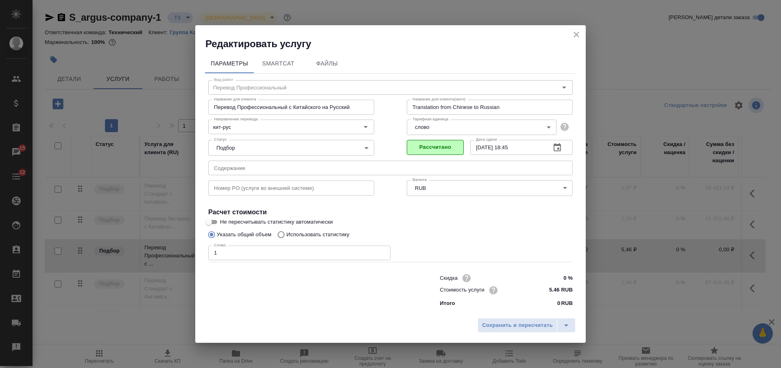
click at [290, 231] on p "Использовать статистику" at bounding box center [317, 235] width 63 height 8
click at [286, 231] on input "Использовать статистику" at bounding box center [279, 234] width 13 height 15
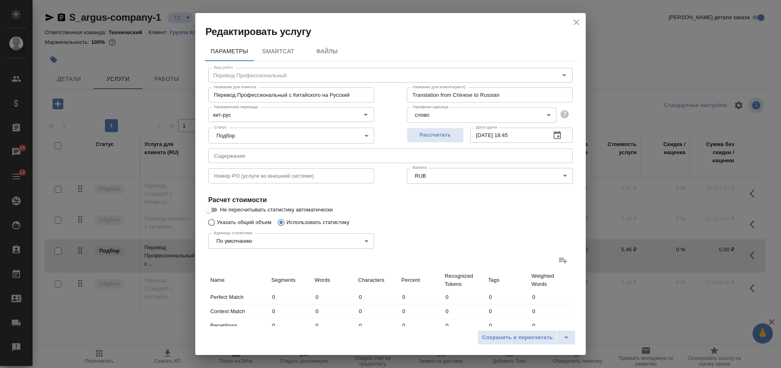
click at [558, 259] on icon at bounding box center [563, 260] width 10 height 10
click at [0, 0] on input "file" at bounding box center [0, 0] width 0 height 0
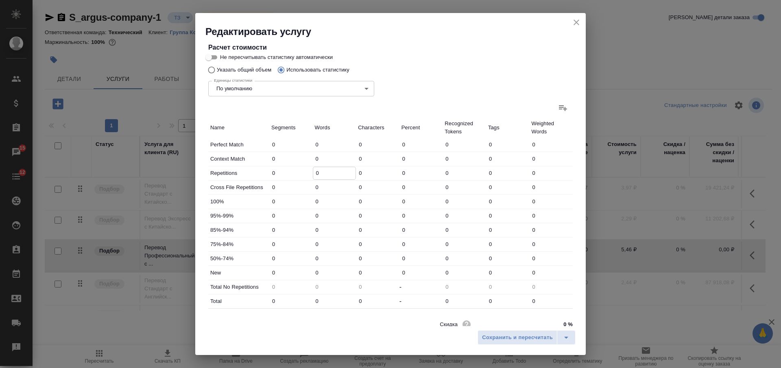
drag, startPoint x: 321, startPoint y: 171, endPoint x: 309, endPoint y: 172, distance: 11.4
click at [309, 172] on div "Repetitions 0 0 0 0 0 0 0" at bounding box center [390, 173] width 364 height 14
paste input "292"
click at [309, 263] on div "Perfect Match 0 0 0 0 0 0 0 Context Match 0 0 0 0 0 0 0 Repetitions 0 2920 0 0 …" at bounding box center [390, 223] width 364 height 170
click at [494, 336] on span "Сохранить и пересчитать" at bounding box center [517, 337] width 71 height 9
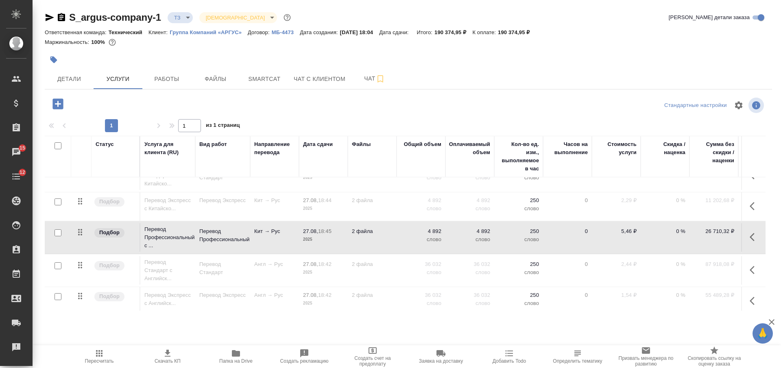
scroll to position [0, 0]
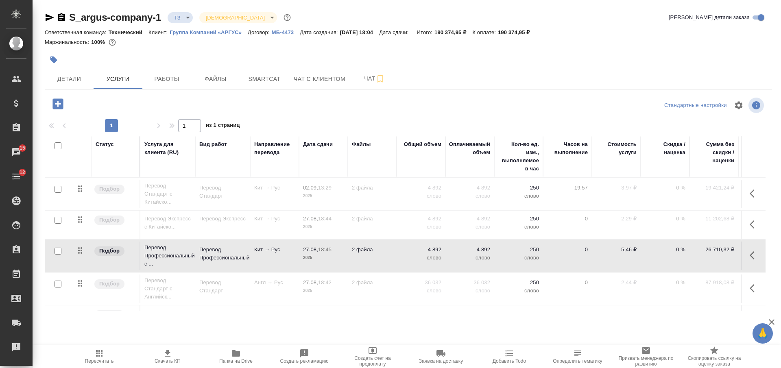
drag, startPoint x: 108, startPoint y: 360, endPoint x: 112, endPoint y: 358, distance: 4.8
click at [109, 360] on span "Пересчитать" at bounding box center [99, 361] width 29 height 6
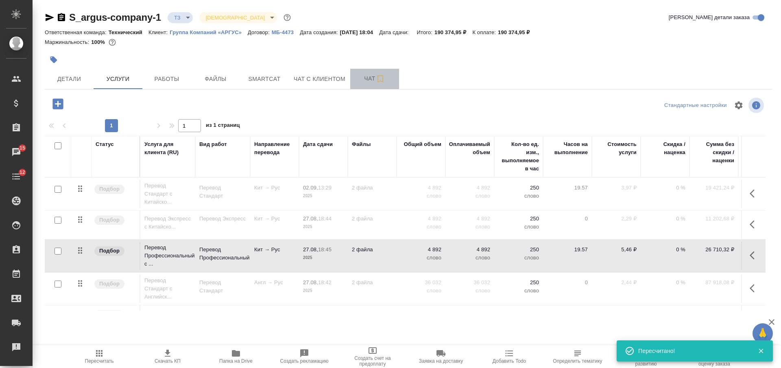
click at [362, 78] on span "Чат" at bounding box center [374, 79] width 39 height 10
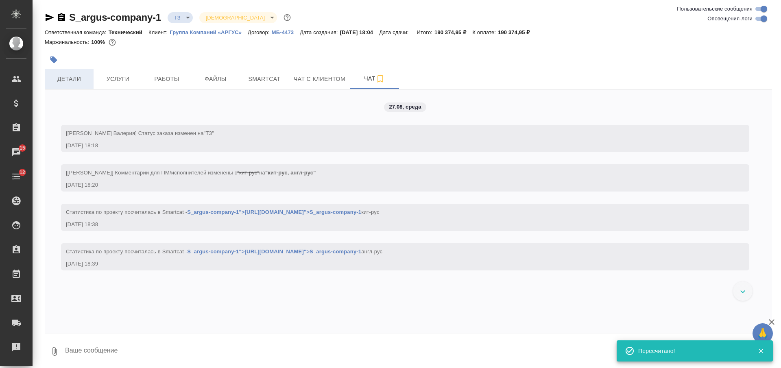
click at [74, 84] on button "Детали" at bounding box center [69, 79] width 49 height 20
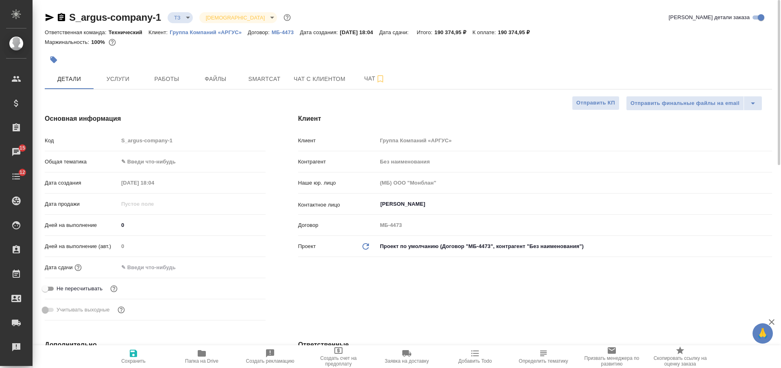
click at [175, 17] on body "🙏 .cls-1 fill:#fff; AWATERA Nikiforova Valeria Клиенты Спецификации Заказы 15 Ч…" at bounding box center [390, 184] width 781 height 368
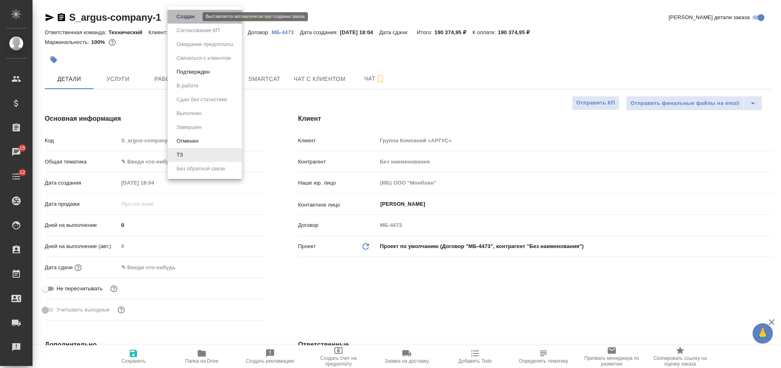
click at [181, 21] on button "Создан" at bounding box center [185, 16] width 23 height 9
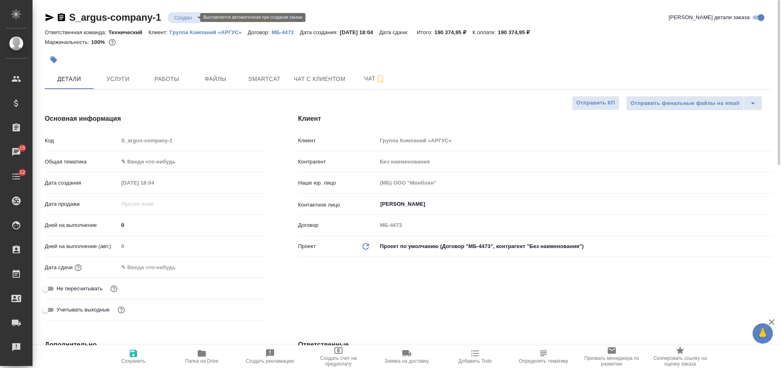
click at [178, 17] on body "🙏 .cls-1 fill:#fff; AWATERA Nikiforova Valeria Клиенты Спецификации Заказы 15 Ч…" at bounding box center [390, 184] width 781 height 368
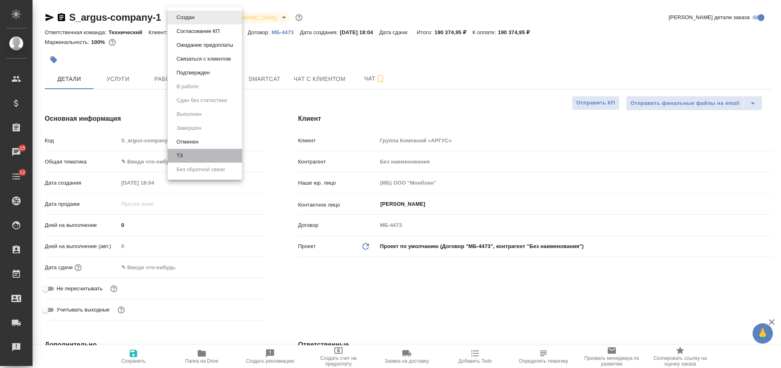
click at [184, 151] on li "ТЗ" at bounding box center [205, 156] width 74 height 14
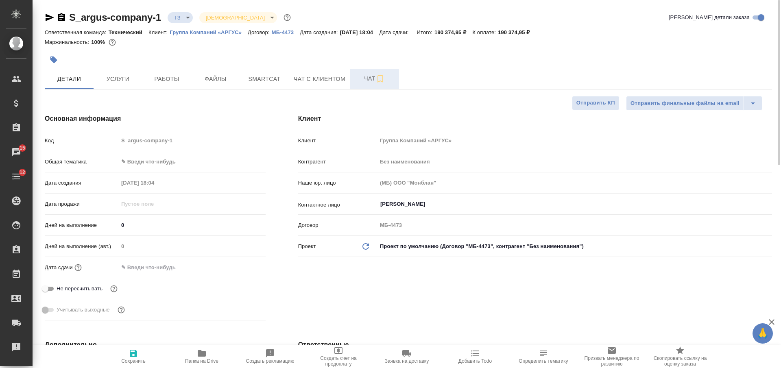
click at [360, 75] on span "Чат" at bounding box center [374, 79] width 39 height 10
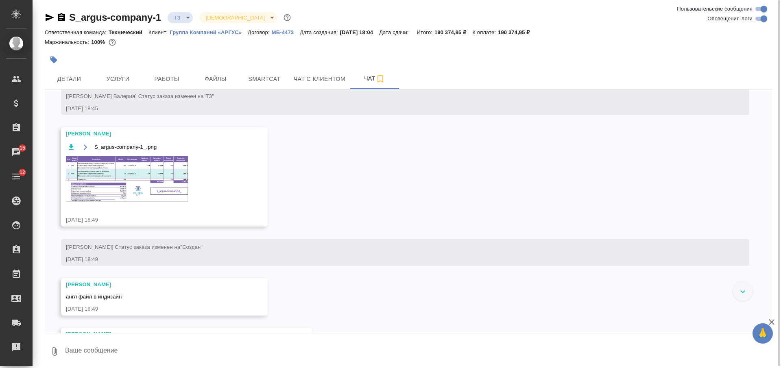
scroll to position [224, 0]
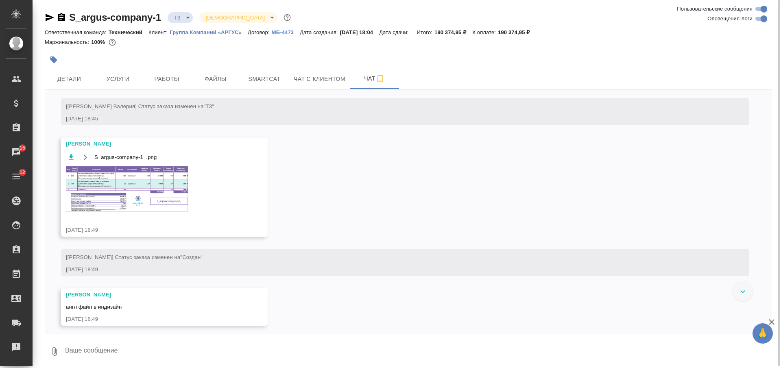
click at [115, 201] on img at bounding box center [127, 189] width 122 height 46
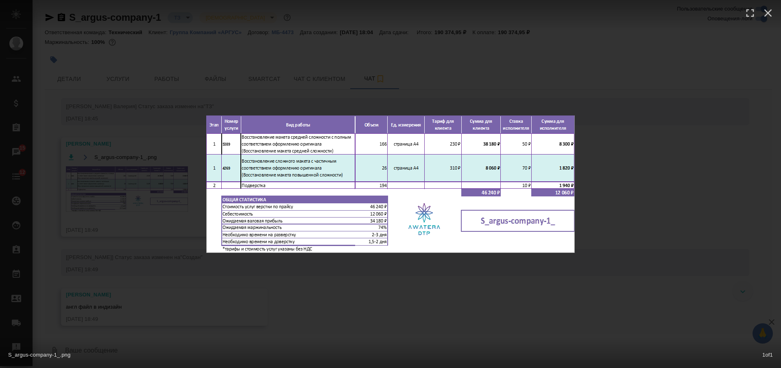
click at [366, 320] on div "S_argus-company-1_.png 1 of 1" at bounding box center [390, 184] width 781 height 368
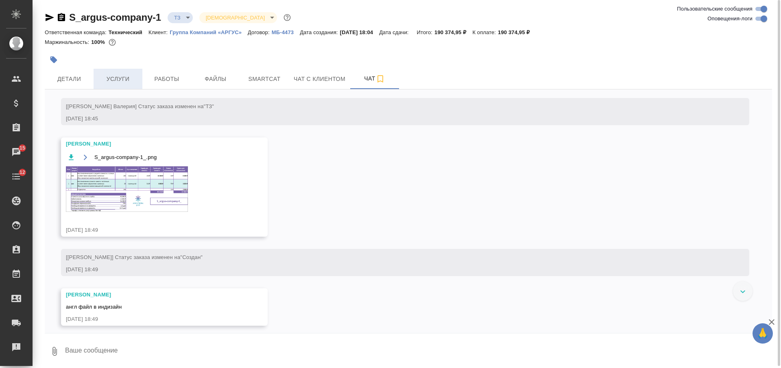
click at [119, 79] on span "Услуги" at bounding box center [117, 79] width 39 height 10
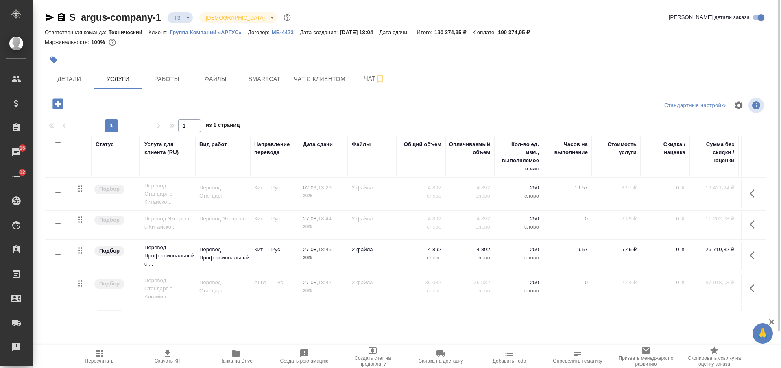
click at [59, 104] on icon "button" at bounding box center [58, 104] width 14 height 14
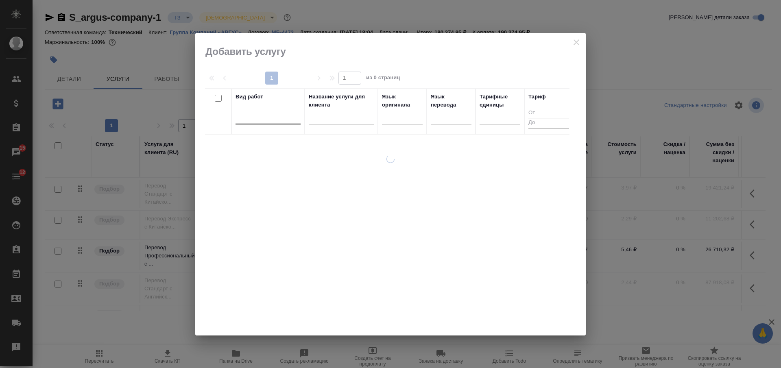
click at [259, 118] on div at bounding box center [267, 116] width 65 height 12
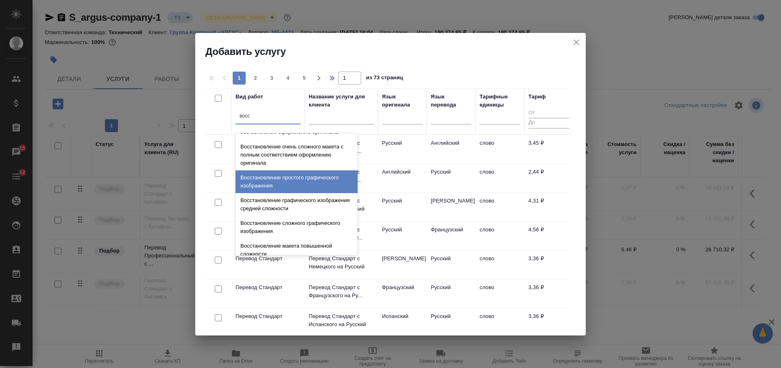
scroll to position [150, 0]
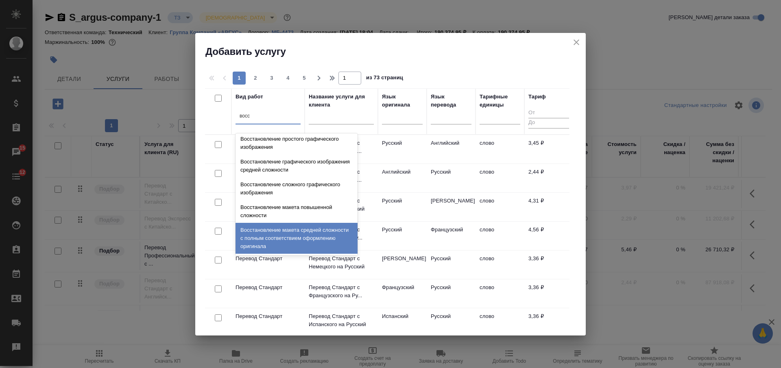
click at [326, 234] on div "Восстановление макета средней сложности с полным соответствием оформлению ориги…" at bounding box center [296, 238] width 122 height 31
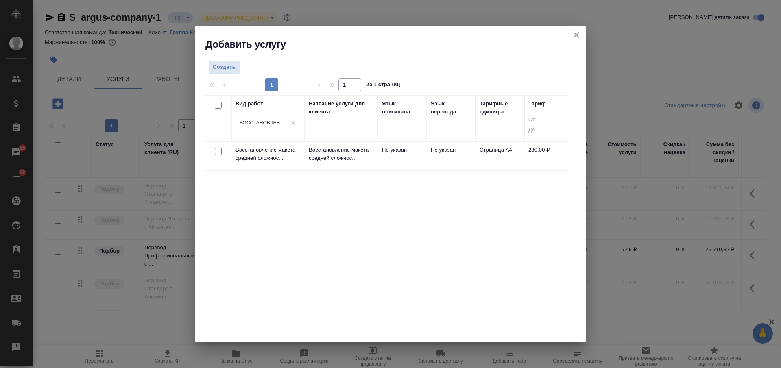
click at [220, 154] on input "checkbox" at bounding box center [218, 151] width 7 height 7
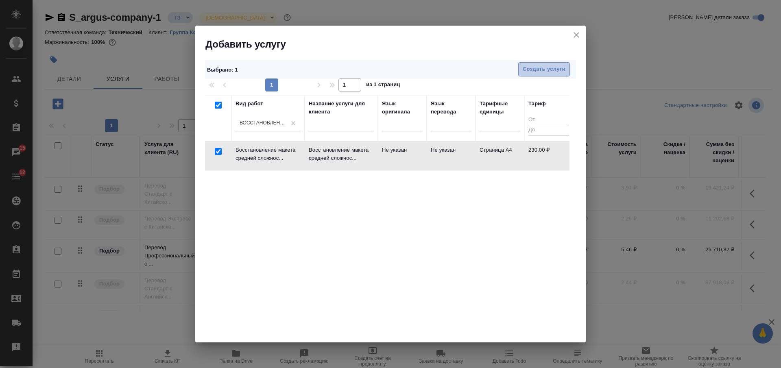
click at [534, 73] on span "Создать услуги" at bounding box center [544, 69] width 43 height 9
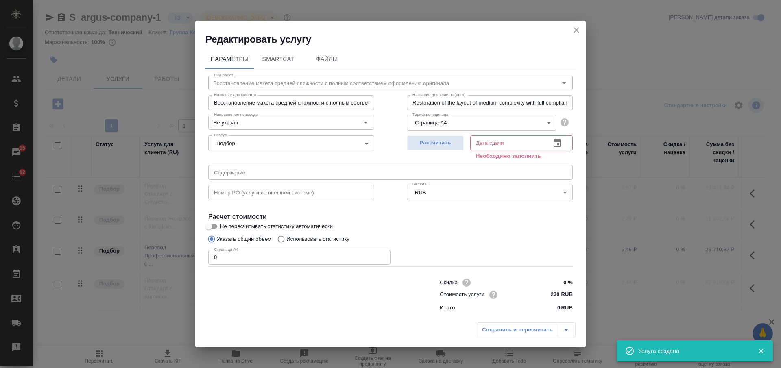
click at [236, 246] on label "Указать общий объем" at bounding box center [237, 238] width 67 height 15
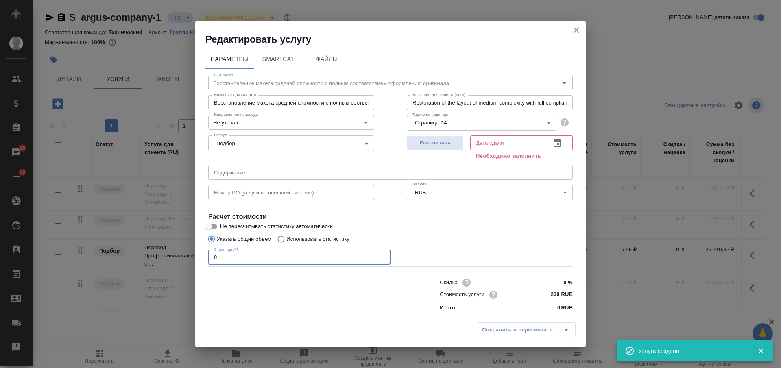
drag, startPoint x: 224, startPoint y: 259, endPoint x: 207, endPoint y: 259, distance: 17.5
click at [207, 259] on div "Вид работ Восстановление макета средней сложности с полным соответствием оформл…" at bounding box center [390, 192] width 371 height 246
click at [426, 142] on span "Рассчитать" at bounding box center [435, 142] width 48 height 9
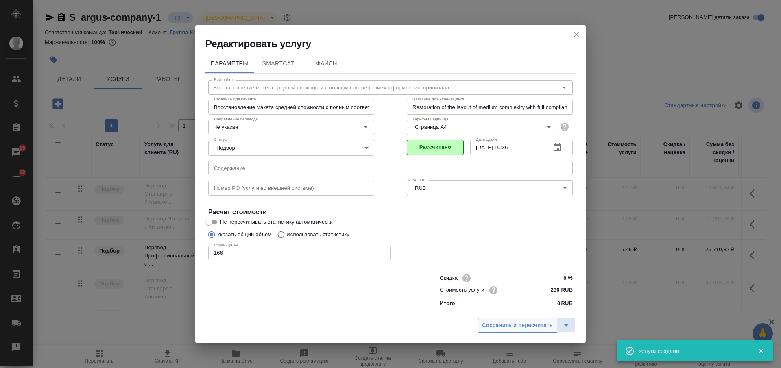
click at [497, 324] on span "Сохранить и пересчитать" at bounding box center [517, 325] width 71 height 9
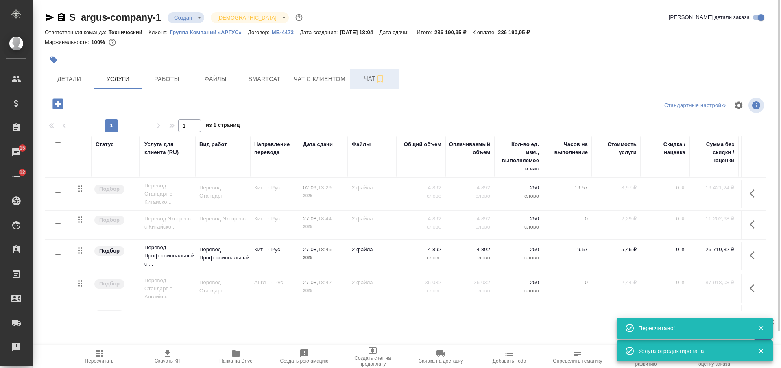
click at [366, 79] on span "Чат" at bounding box center [374, 79] width 39 height 10
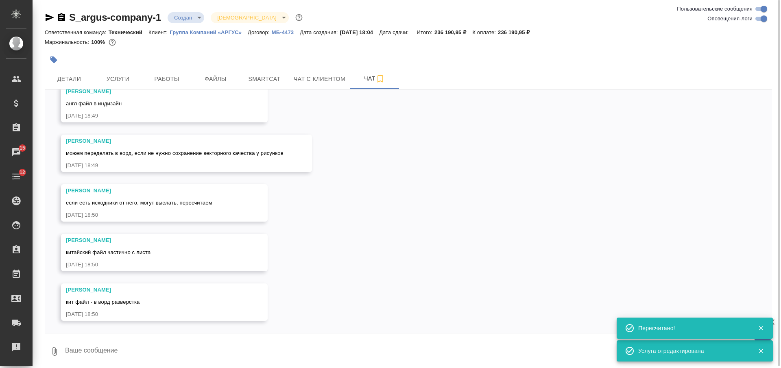
scroll to position [275, 0]
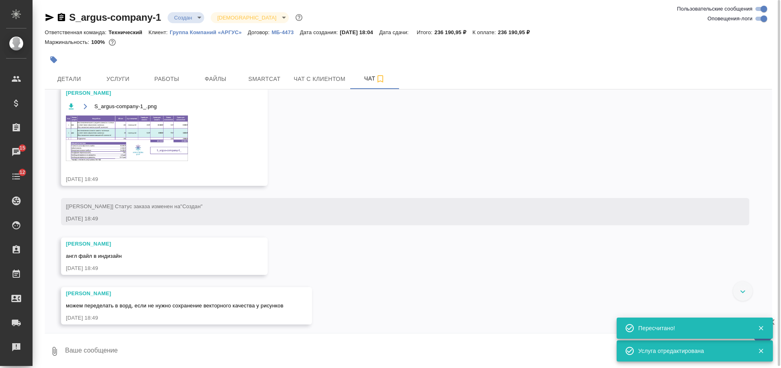
click at [172, 149] on img at bounding box center [127, 138] width 122 height 46
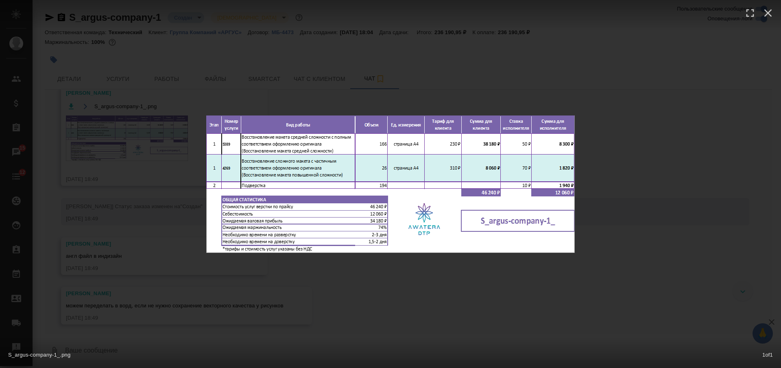
click at [361, 310] on div "S_argus-company-1_.png 1 of 1" at bounding box center [390, 184] width 781 height 368
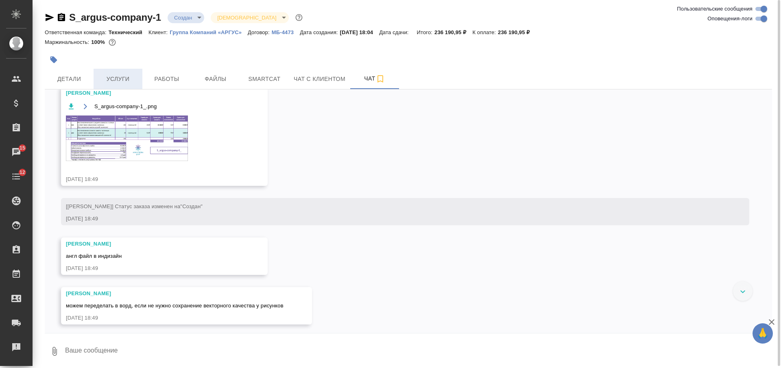
click at [126, 79] on span "Услуги" at bounding box center [117, 79] width 39 height 10
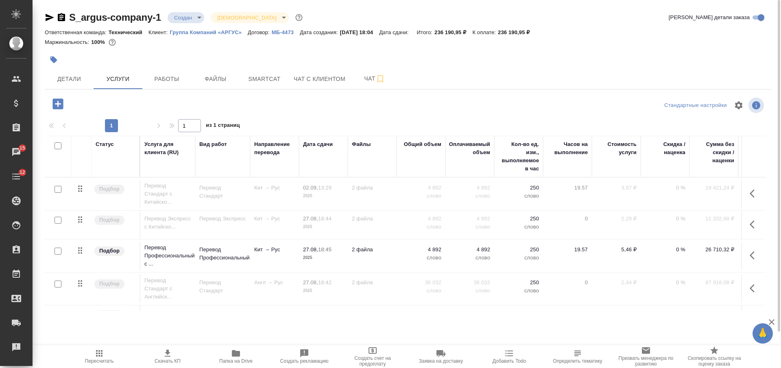
click at [58, 103] on icon "button" at bounding box center [58, 104] width 14 height 14
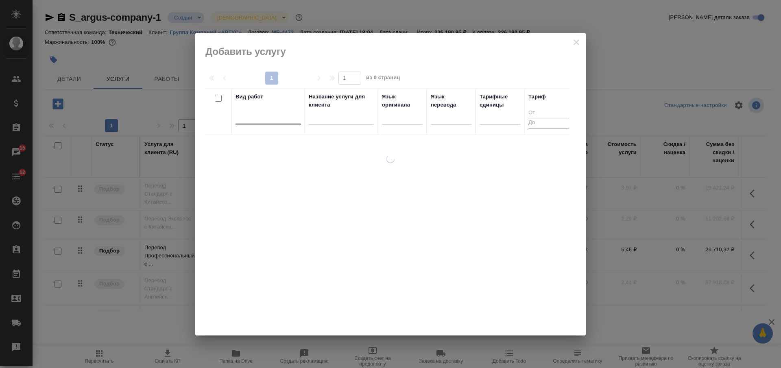
click at [248, 119] on div at bounding box center [267, 116] width 65 height 12
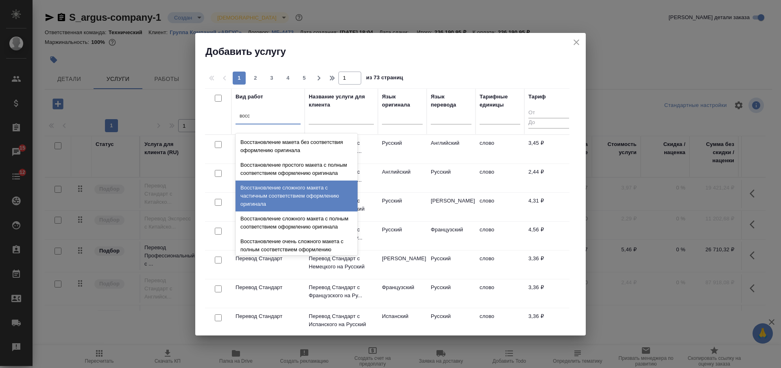
click at [303, 202] on div "Восстановление сложного макета с частичным соответствием оформлению оригинала" at bounding box center [296, 196] width 122 height 31
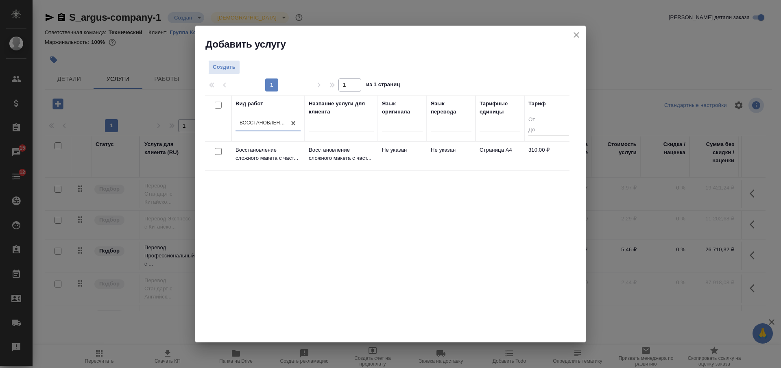
click at [221, 152] on input "checkbox" at bounding box center [218, 151] width 7 height 7
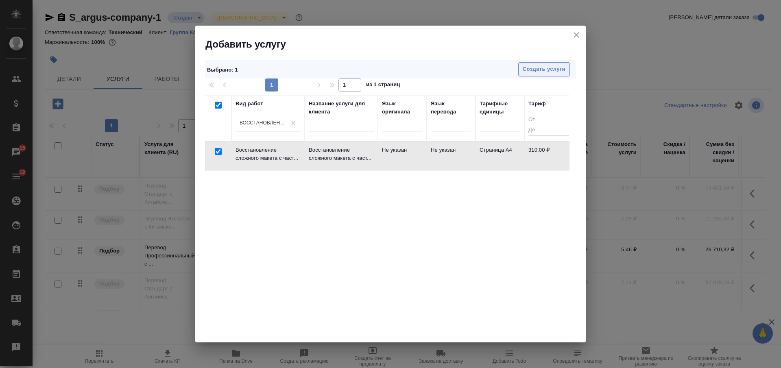
click at [542, 66] on span "Создать услуги" at bounding box center [544, 69] width 43 height 9
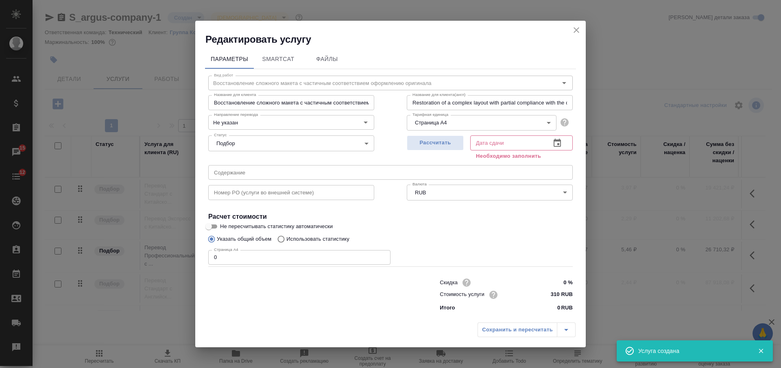
click at [182, 250] on div "Редактировать услугу Параметры SmartCat Файлы Вид работ Восстановление сложного…" at bounding box center [390, 184] width 781 height 368
click at [446, 146] on span "Рассчитать" at bounding box center [435, 142] width 48 height 9
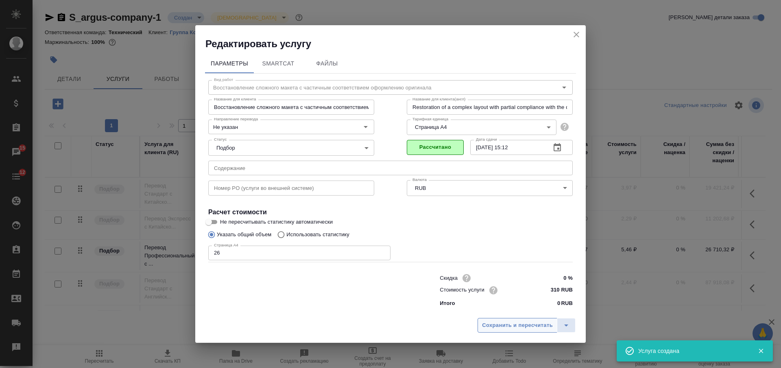
click at [491, 322] on span "Сохранить и пересчитать" at bounding box center [517, 325] width 71 height 9
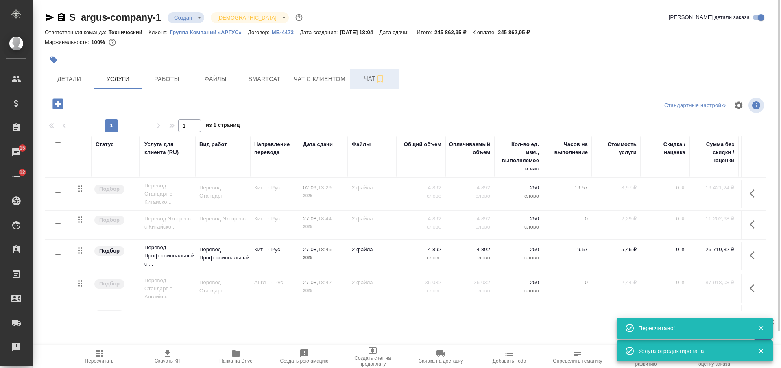
click at [368, 78] on span "Чат" at bounding box center [374, 79] width 39 height 10
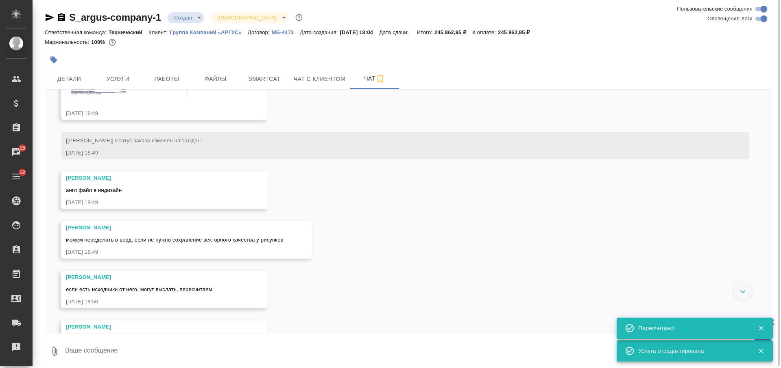
scroll to position [275, 0]
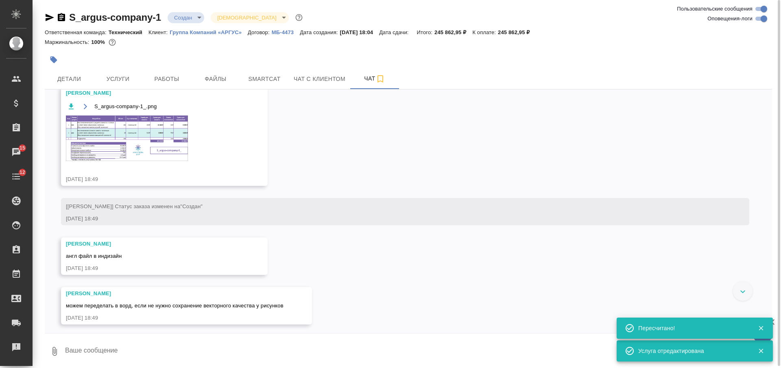
click at [142, 140] on img at bounding box center [127, 138] width 122 height 46
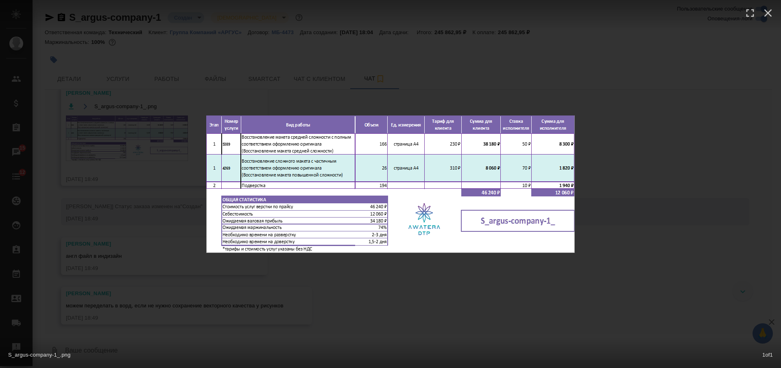
click at [301, 289] on div "S_argus-company-1_.png 1 of 1" at bounding box center [390, 184] width 781 height 368
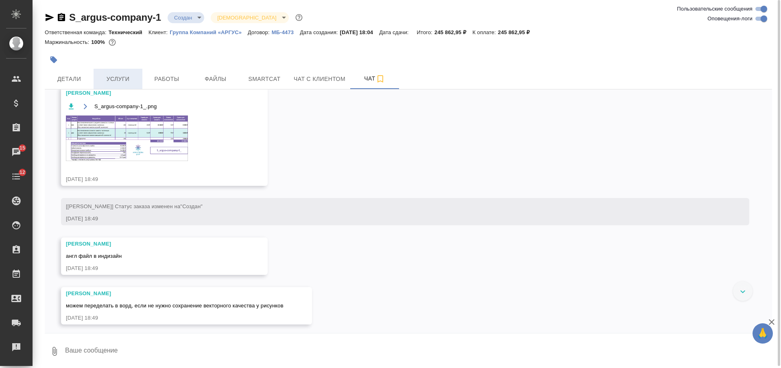
click at [114, 79] on span "Услуги" at bounding box center [117, 79] width 39 height 10
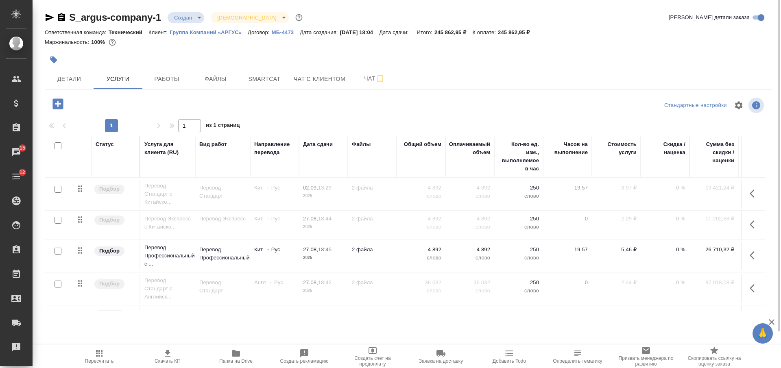
click at [58, 147] on input "checkbox" at bounding box center [57, 145] width 7 height 7
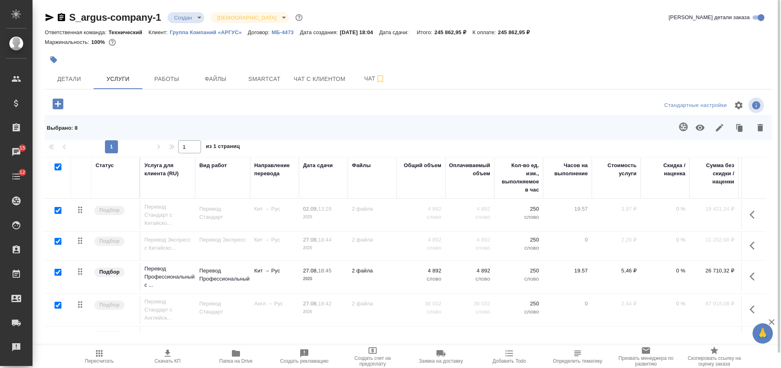
click at [721, 128] on icon "button" at bounding box center [719, 127] width 7 height 7
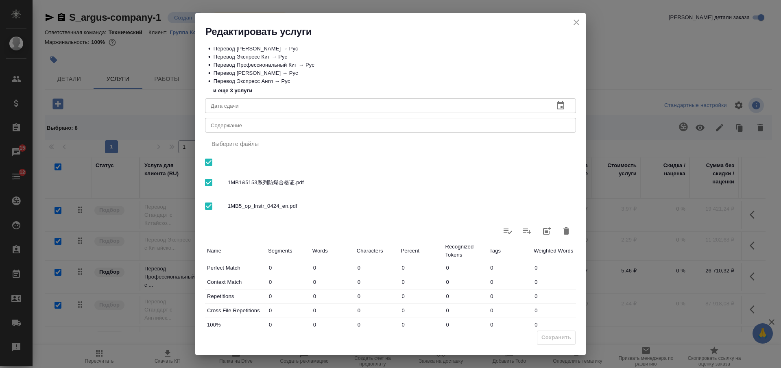
click at [385, 131] on div "x Содержание" at bounding box center [390, 125] width 371 height 15
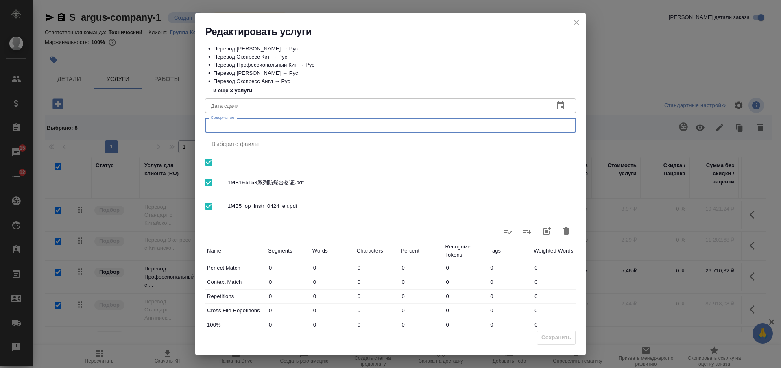
paste textarea "Перевод документации 3024"
click at [554, 332] on button "Сохранить" at bounding box center [556, 338] width 39 height 14
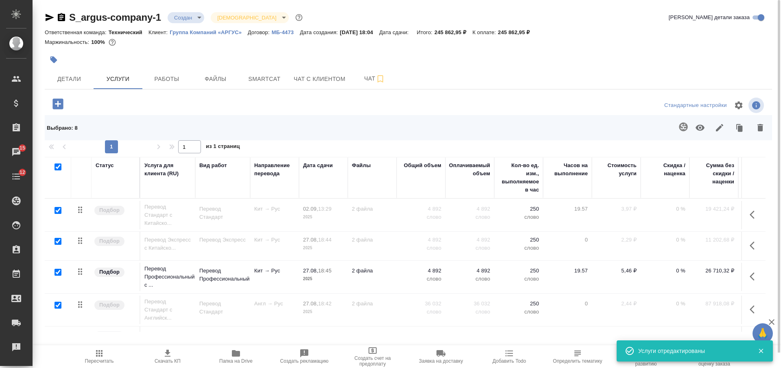
click at [64, 13] on icon "button" at bounding box center [62, 18] width 10 height 10
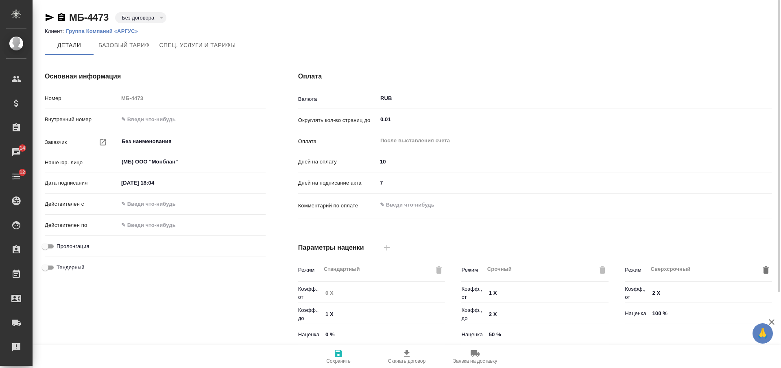
click at [205, 320] on div "Основная информация Номер МБ-4473 Внутренний номер Заказчик Без наименования ​ …" at bounding box center [154, 209] width 253 height 309
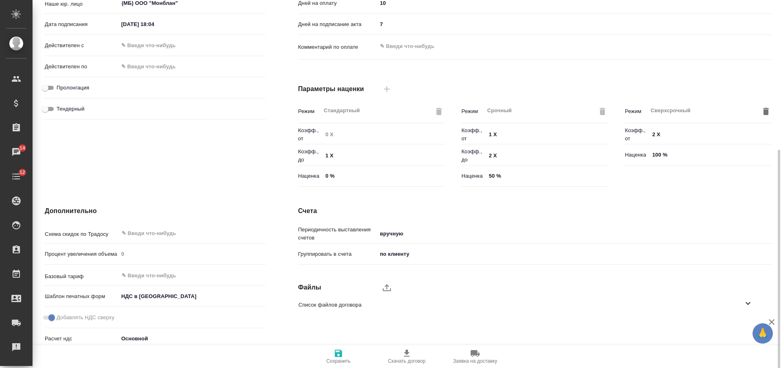
scroll to position [185, 0]
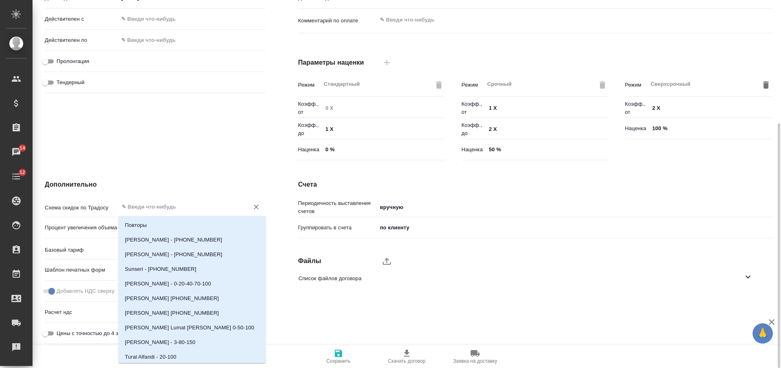
click at [161, 207] on input "text" at bounding box center [178, 207] width 115 height 10
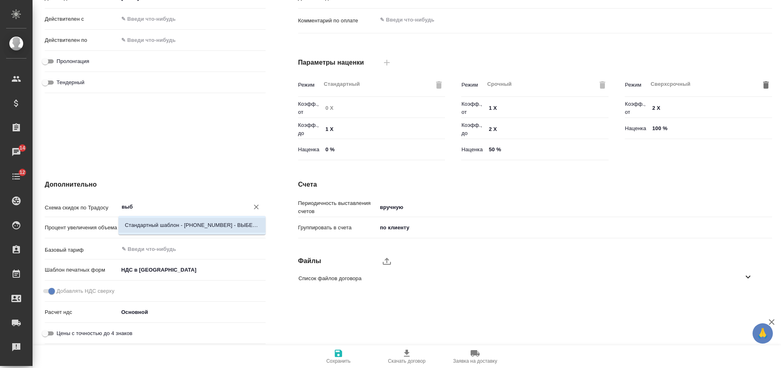
click at [170, 219] on li "Стандартный шаблон - 30-70-100 - ВЫБЕРИ МЕНЯ!" at bounding box center [191, 225] width 147 height 15
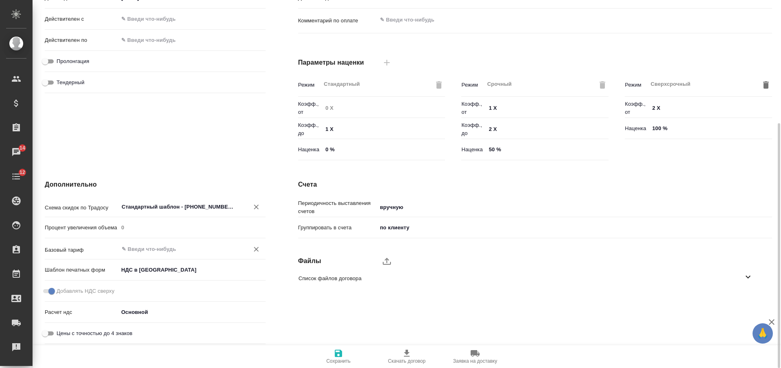
type input "Стандартный шаблон - 30-70-100 - ВЫБЕРИ МЕНЯ!"
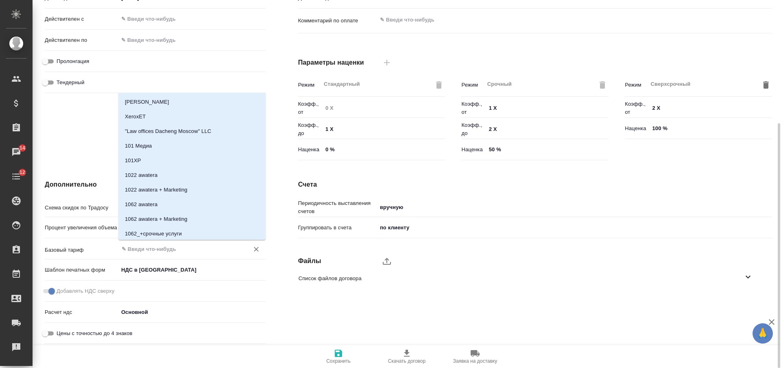
click at [165, 248] on input "text" at bounding box center [178, 249] width 115 height 10
click at [204, 97] on li "Базовый ТП 2025" at bounding box center [191, 102] width 147 height 15
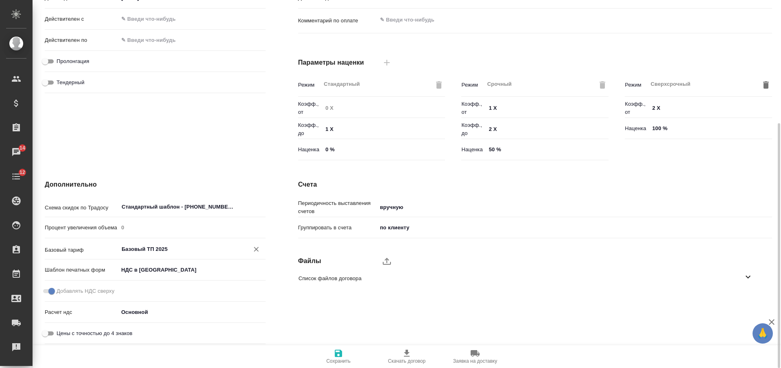
type input "Базовый ТП 2025"
click at [335, 352] on icon "button" at bounding box center [338, 353] width 7 height 7
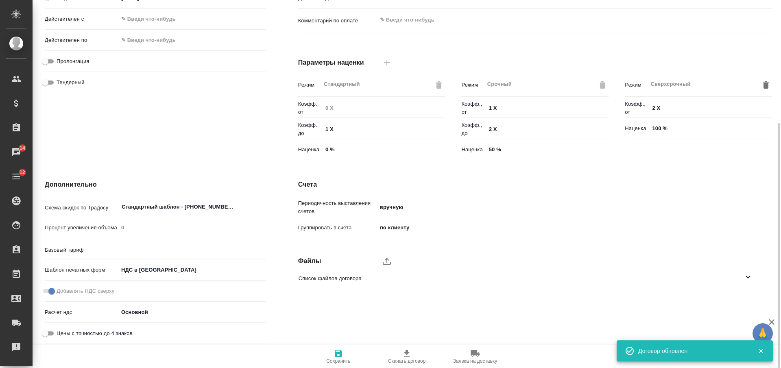
type input "Базовый ТП 2025"
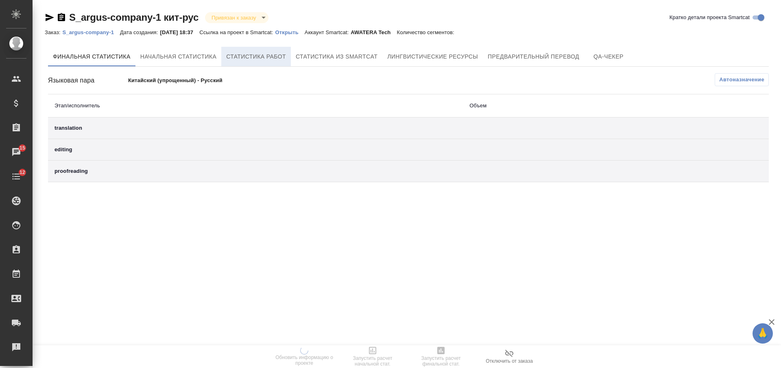
click at [253, 58] on span "Статистика работ" at bounding box center [256, 57] width 60 height 10
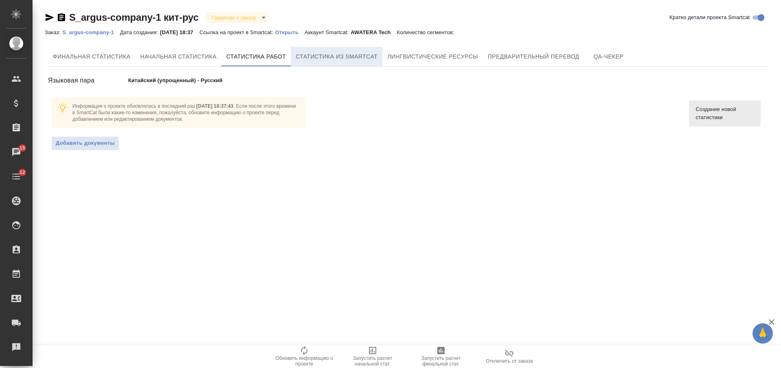
click at [319, 57] on span "Статистика из Smartcat" at bounding box center [337, 57] width 82 height 10
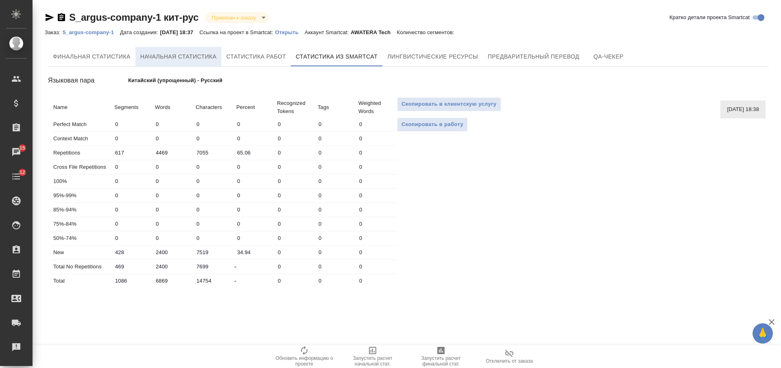
click at [204, 55] on span "Начальная статистика" at bounding box center [178, 57] width 76 height 10
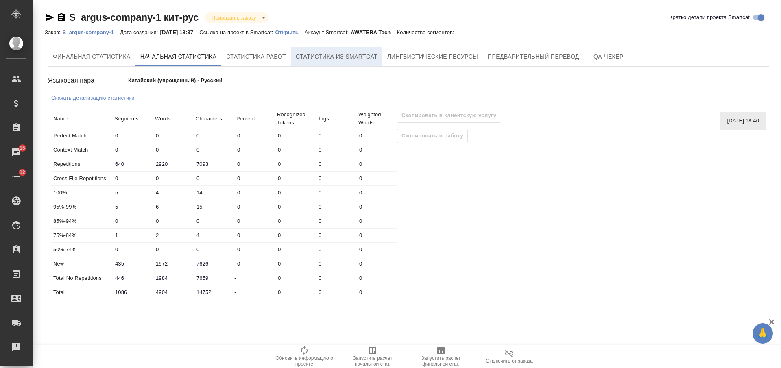
click at [353, 57] on span "Статистика из Smartcat" at bounding box center [337, 57] width 82 height 10
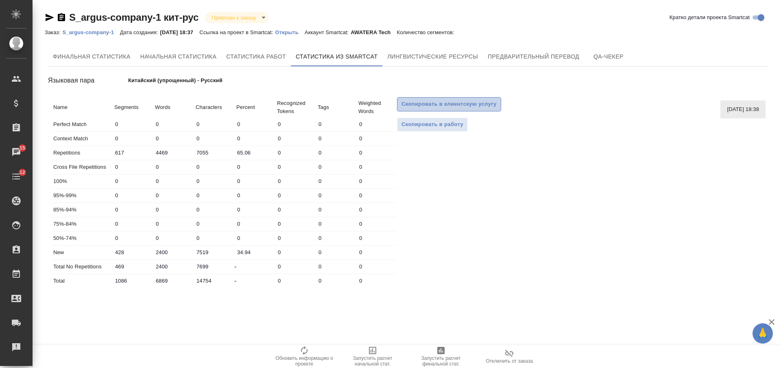
click at [414, 103] on span "Скопировать в клиентскую услугу" at bounding box center [448, 104] width 95 height 9
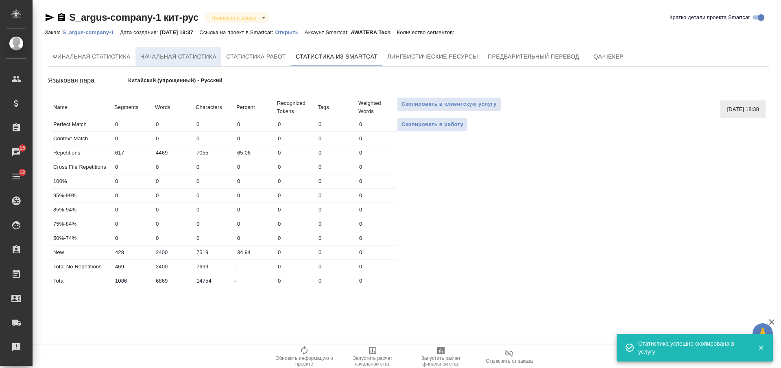
click at [186, 57] on span "Начальная статистика" at bounding box center [178, 57] width 76 height 10
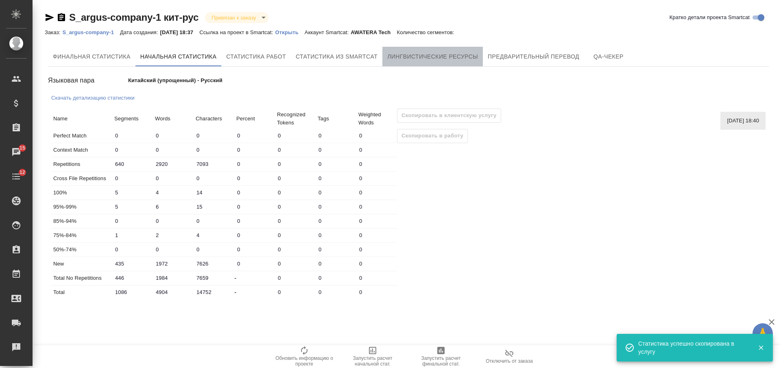
click at [413, 58] on span "Лингвистические ресурсы" at bounding box center [432, 57] width 91 height 10
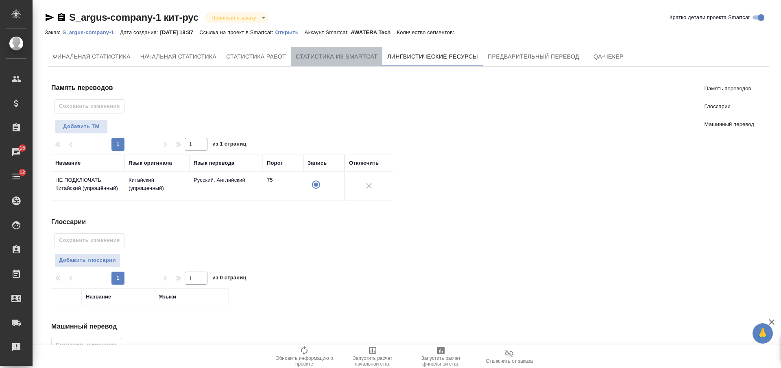
click at [332, 58] on span "Статистика из Smartcat" at bounding box center [337, 57] width 82 height 10
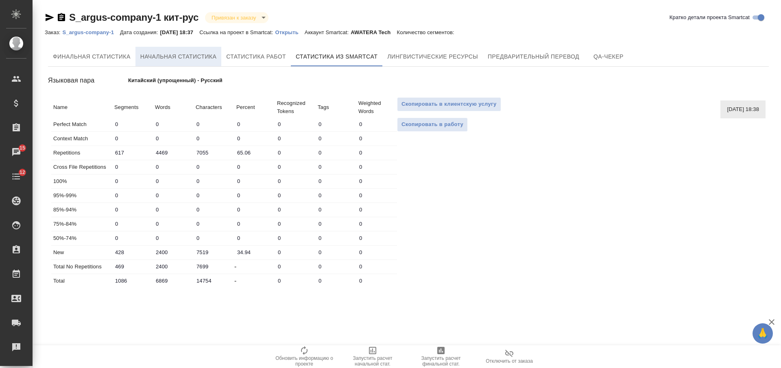
click at [198, 59] on span "Начальная статистика" at bounding box center [178, 57] width 76 height 10
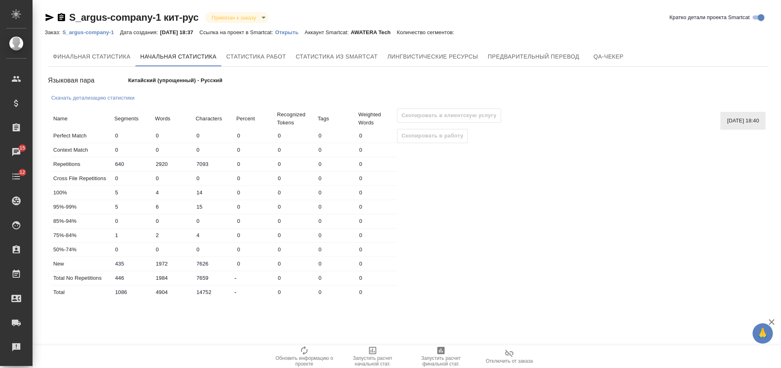
click at [161, 166] on input "2920" at bounding box center [173, 164] width 41 height 12
click at [161, 166] on input "2920" at bounding box center [173, 164] width 40 height 12
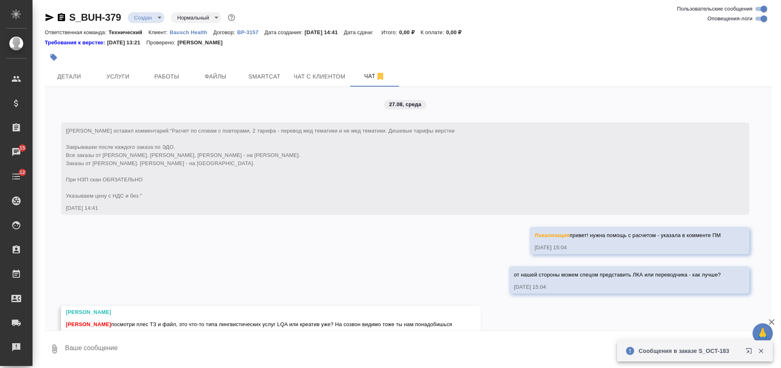
click at [196, 30] on p "Bausch Health" at bounding box center [192, 32] width 44 height 6
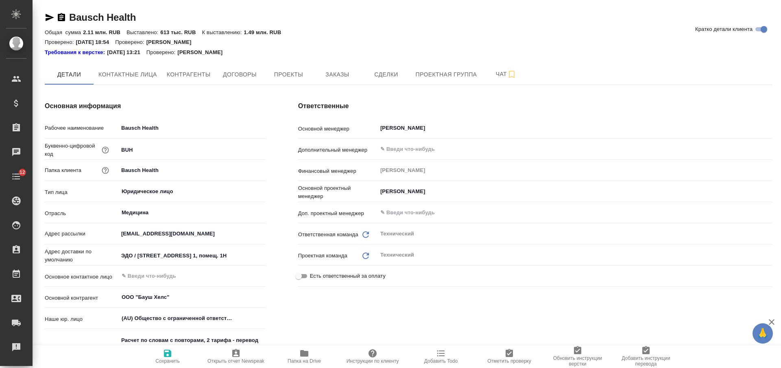
type textarea "x"
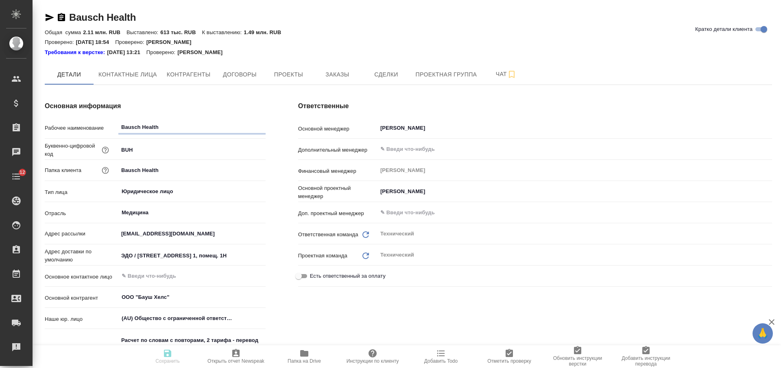
type textarea "x"
click at [322, 76] on span "Заказы" at bounding box center [337, 75] width 39 height 10
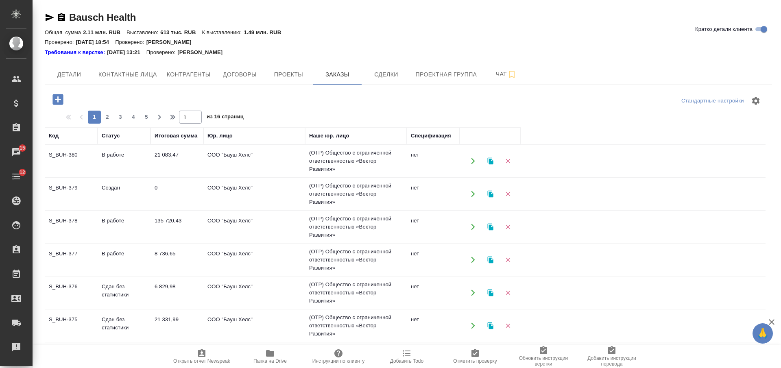
click at [59, 100] on icon "button" at bounding box center [58, 99] width 14 height 14
click at [65, 102] on button "button" at bounding box center [58, 99] width 22 height 17
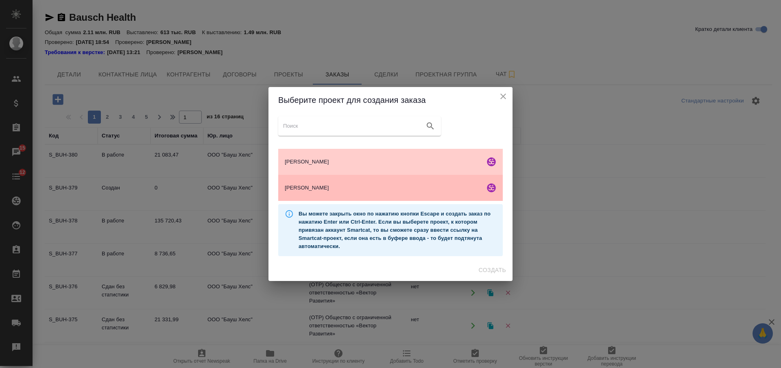
click at [340, 185] on span "Бауш Хелс" at bounding box center [383, 188] width 197 height 8
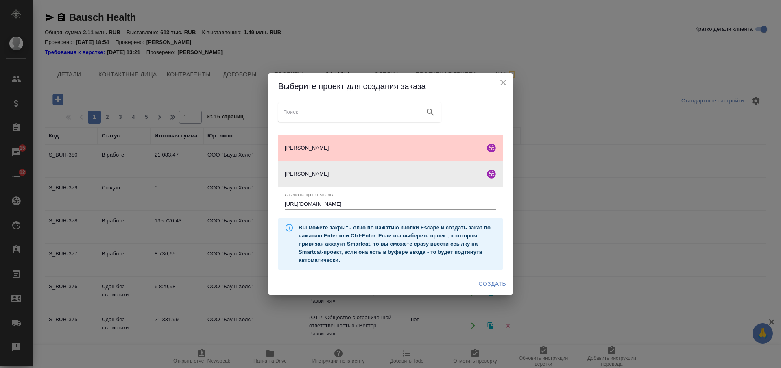
click at [489, 288] on span "Создать" at bounding box center [492, 284] width 27 height 10
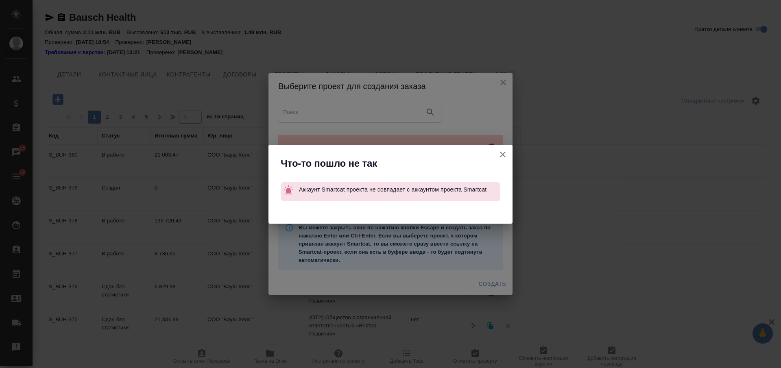
click at [503, 160] on button "Ссылка на проект Smartcat" at bounding box center [503, 155] width 20 height 20
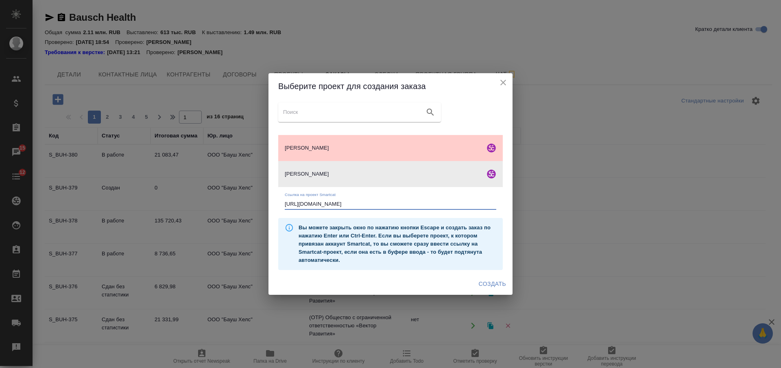
click at [480, 204] on input "https://smartcat.com/projects/26a39d49-23ac-4d22-a29b-0bc2d0f6c18f/files" at bounding box center [390, 203] width 211 height 11
click at [492, 281] on span "Создать" at bounding box center [492, 284] width 27 height 10
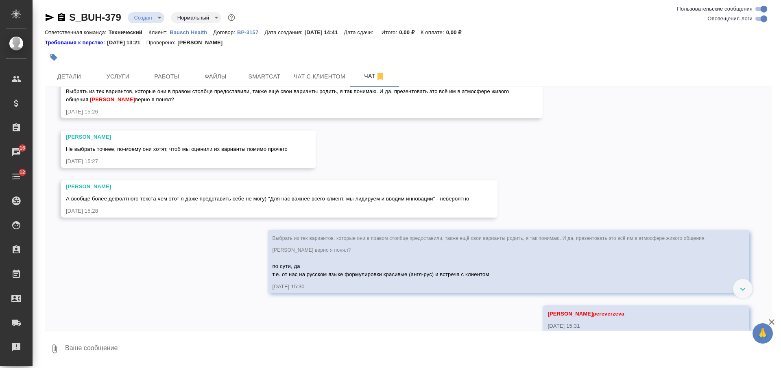
scroll to position [396, 0]
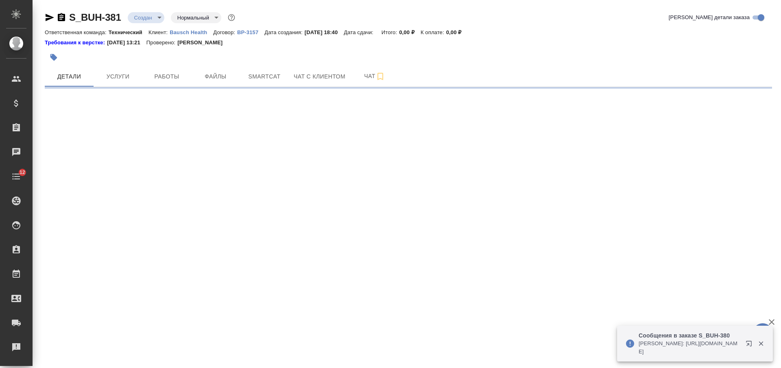
select select "RU"
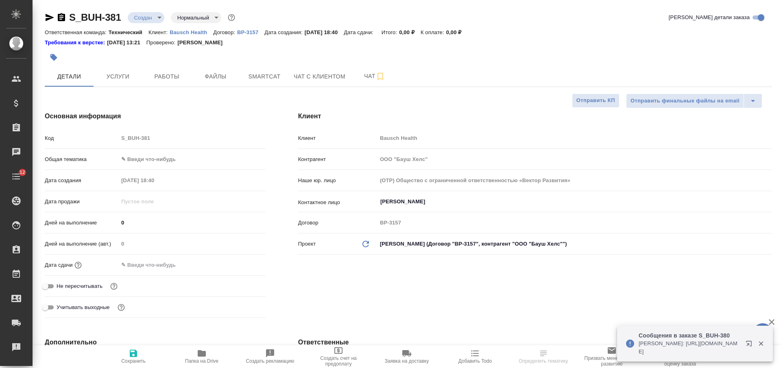
type textarea "x"
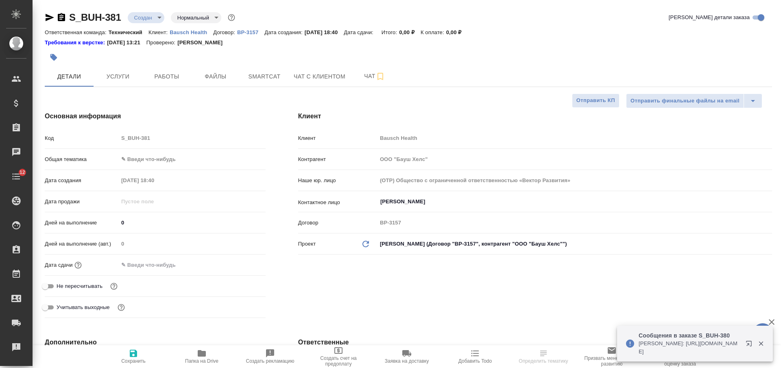
type textarea "x"
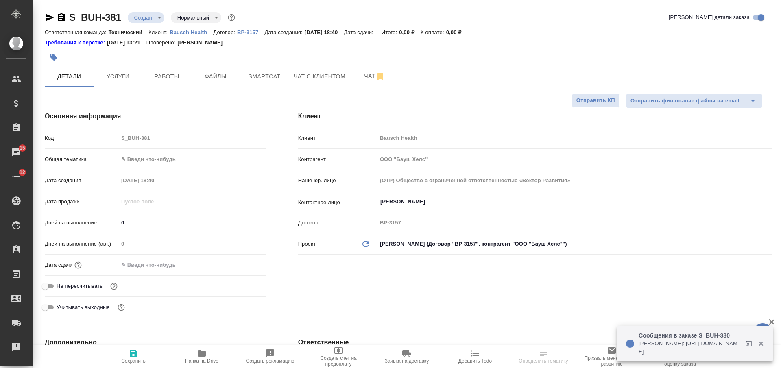
type textarea "x"
click at [221, 79] on span "Файлы" at bounding box center [215, 77] width 39 height 10
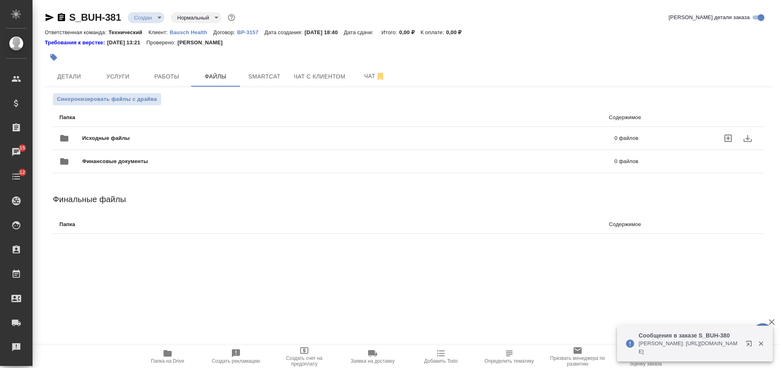
click at [176, 133] on div "Исходные файлы 0 файлов" at bounding box center [348, 138] width 579 height 20
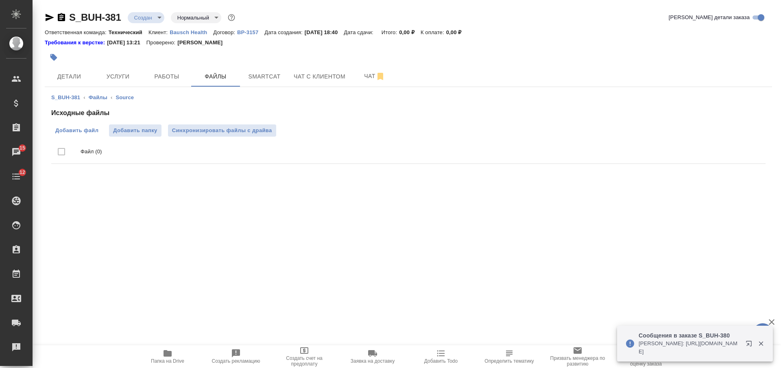
click at [85, 134] on span "Добавить файл" at bounding box center [76, 130] width 43 height 8
click at [0, 0] on input "Добавить файл" at bounding box center [0, 0] width 0 height 0
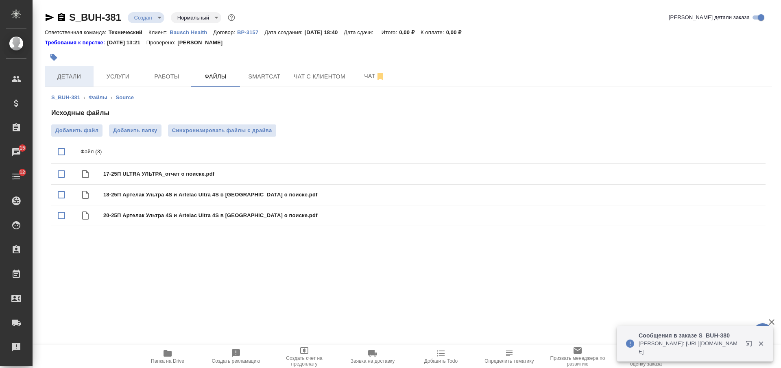
click at [84, 74] on span "Детали" at bounding box center [69, 77] width 39 height 10
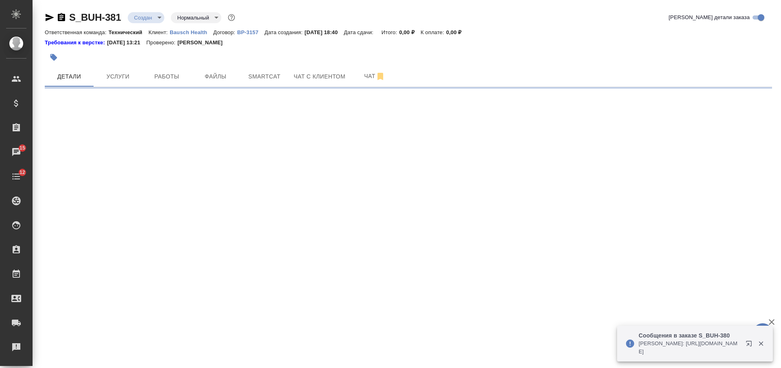
select select "RU"
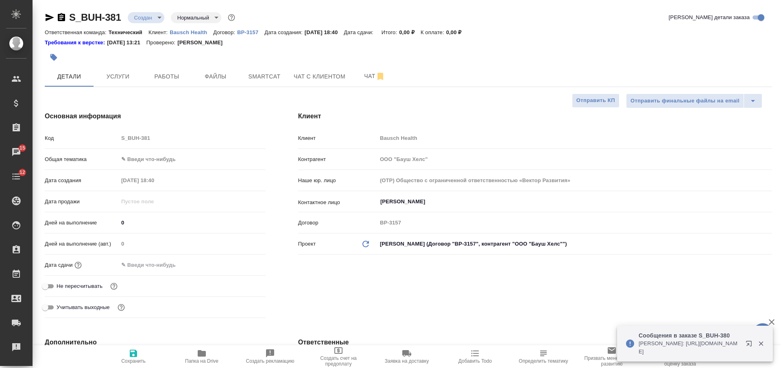
type textarea "x"
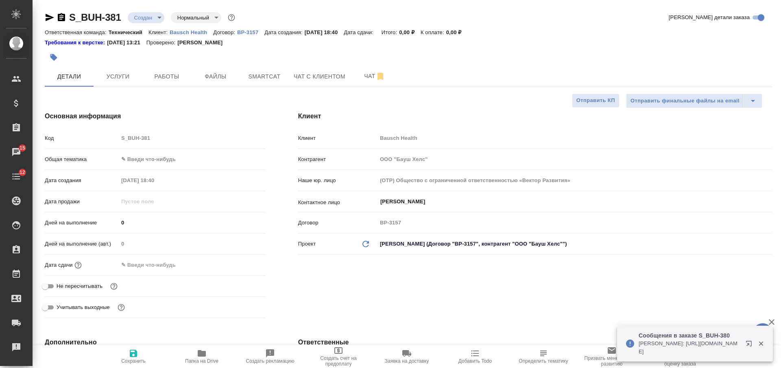
type textarea "x"
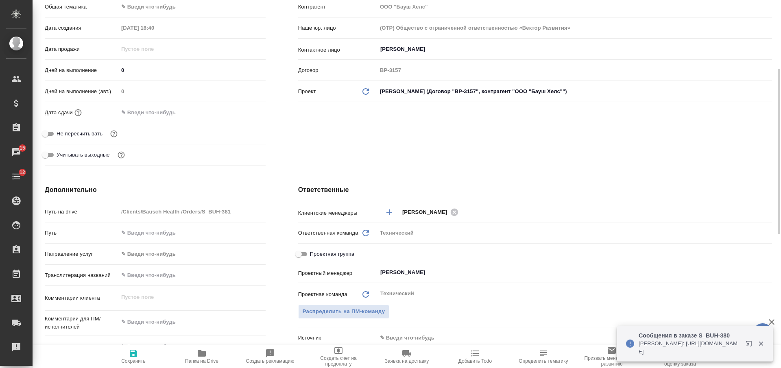
scroll to position [305, 0]
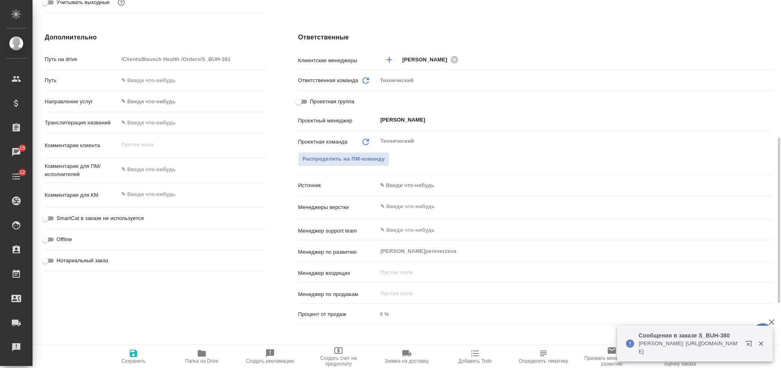
type textarea "x"
click at [170, 166] on textarea at bounding box center [191, 170] width 147 height 14
type textarea "р"
type textarea "x"
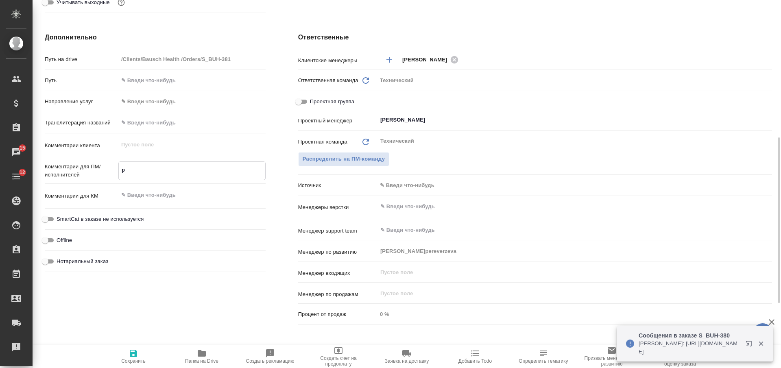
type textarea "x"
type textarea "ру"
type textarea "x"
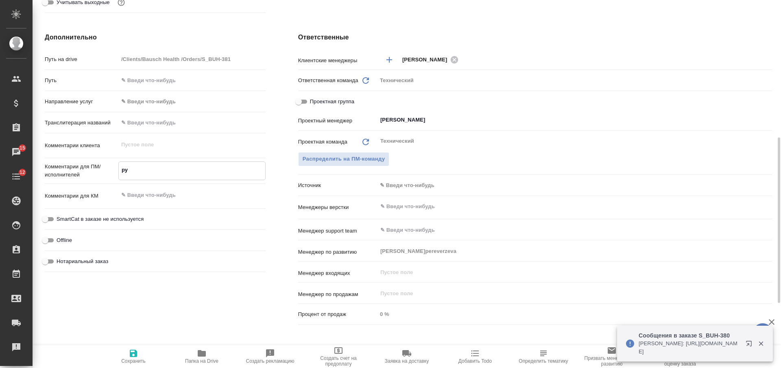
type textarea "рус"
type textarea "x"
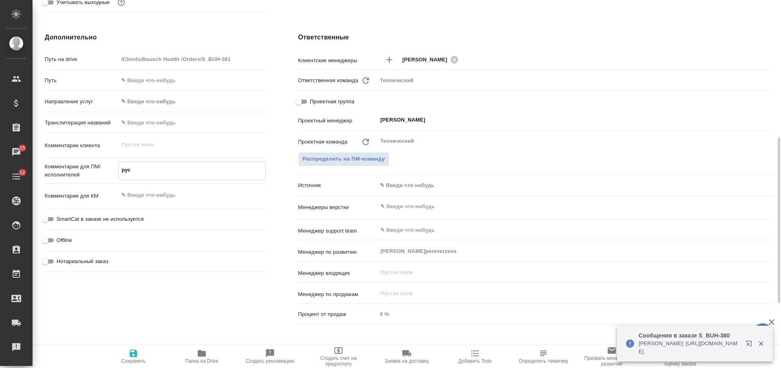
type textarea "рус-"
type textarea "x"
type textarea "рус-а"
type textarea "x"
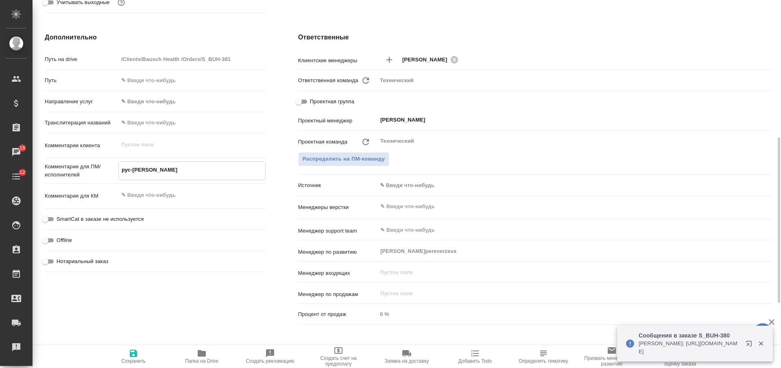
type textarea "x"
type textarea "рус-ан"
type textarea "x"
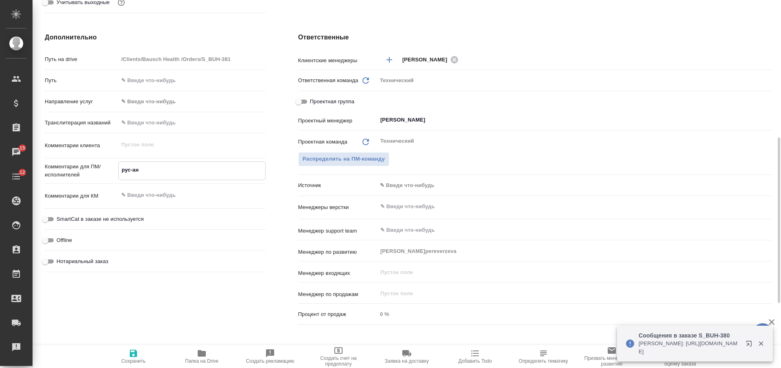
type textarea "x"
type textarea "рус-анг"
type textarea "x"
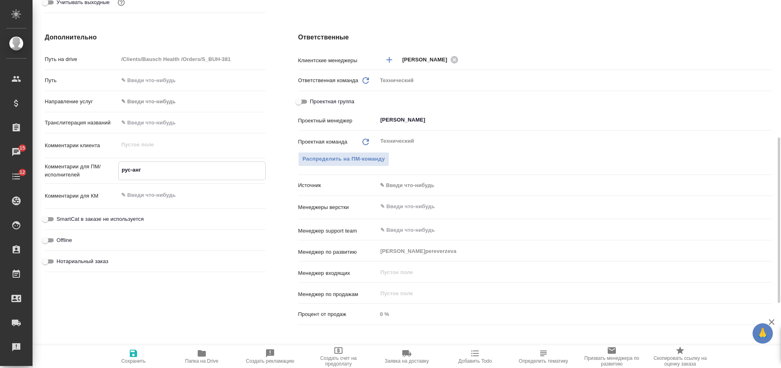
type textarea "x"
type textarea "рус-англ"
type textarea "x"
type textarea "рус-англ"
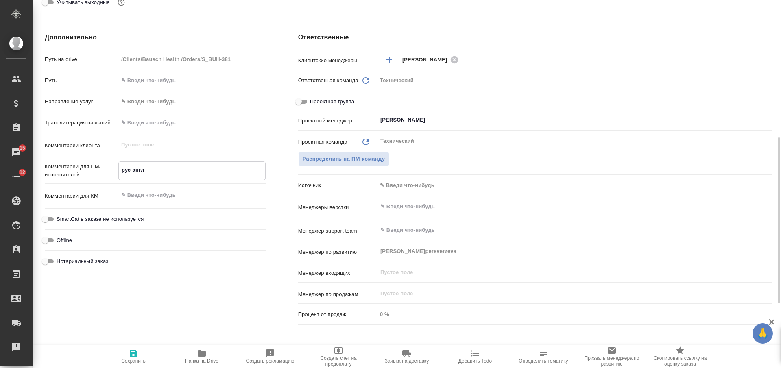
type textarea "x"
paste textarea "ООО "Бауш Хелс": Кас.: перевод"
type textarea "x"
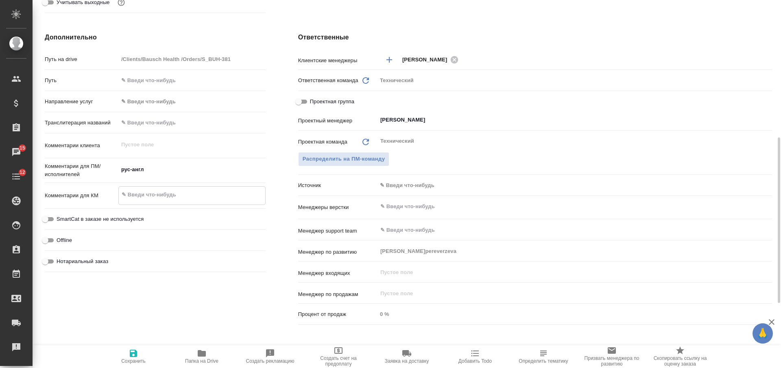
type textarea "ООО "Бауш Хелс": Кас.: перевод"
type textarea "x"
type textarea "ООО "Бауш Хелс": Кас.: перевод"
type textarea "x"
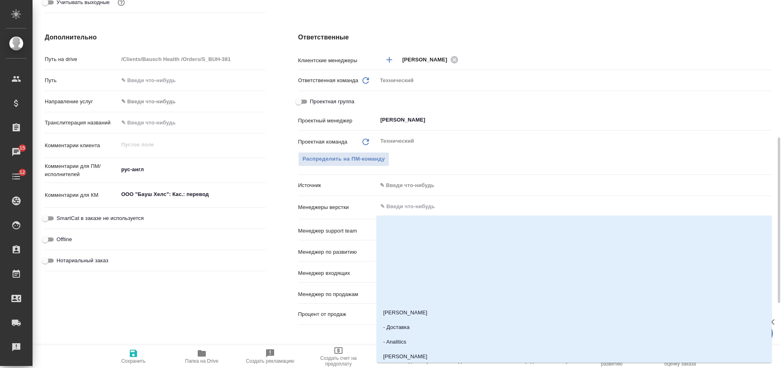
click at [405, 208] on input "text" at bounding box center [560, 207] width 363 height 10
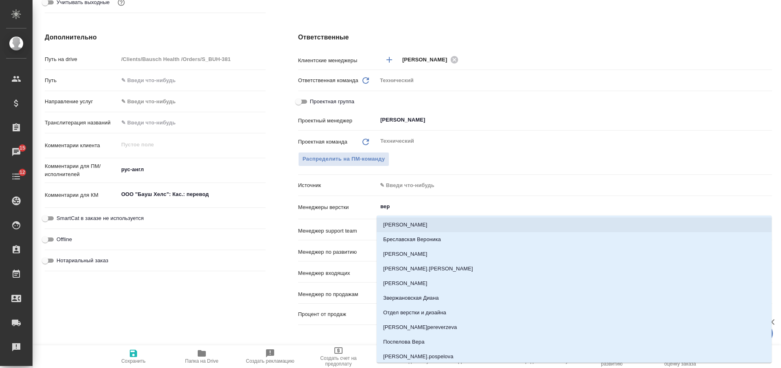
type input "верс"
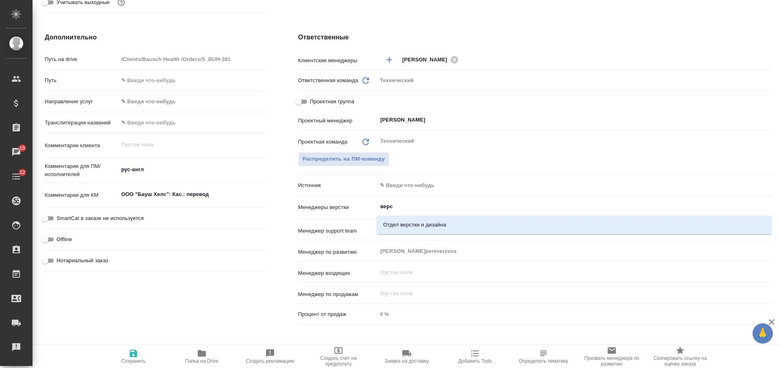
click at [416, 228] on li "Отдел верстки и дизайна" at bounding box center [574, 225] width 395 height 15
type textarea "x"
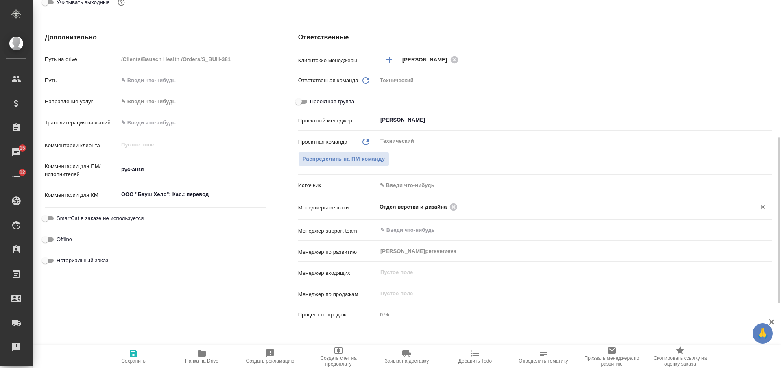
click at [131, 355] on icon "button" at bounding box center [133, 353] width 7 height 7
type textarea "x"
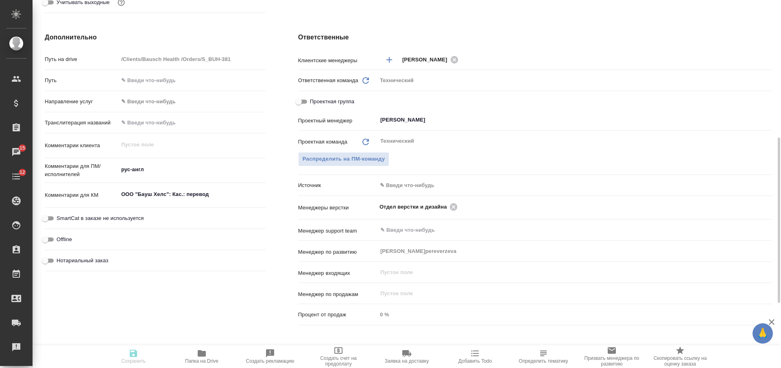
type textarea "x"
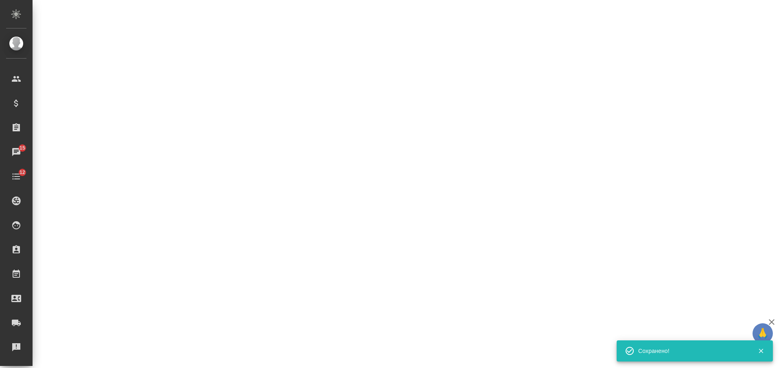
select select "RU"
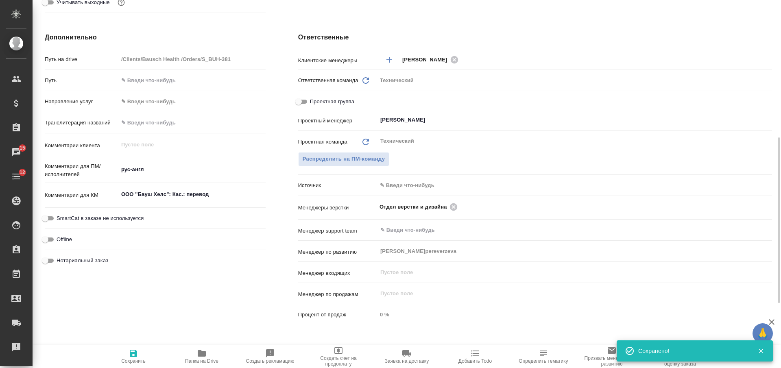
type textarea "x"
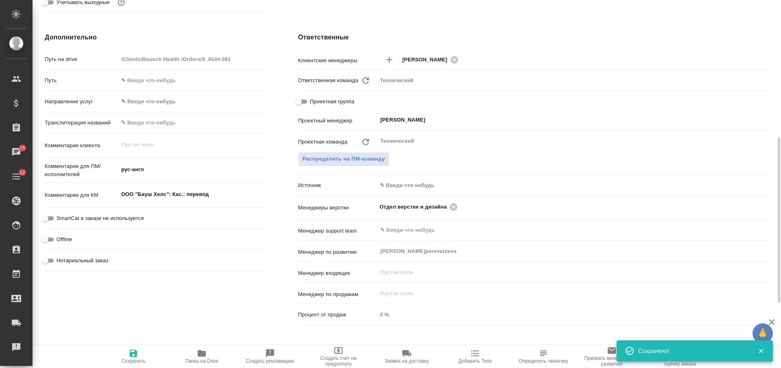
type textarea "x"
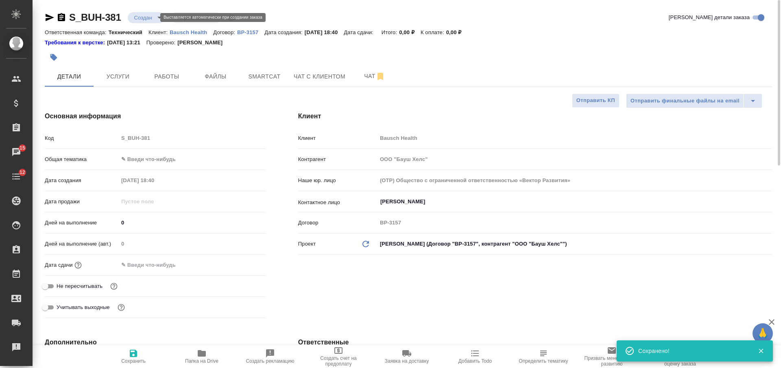
click at [152, 18] on body "🙏 .cls-1 fill:#fff; AWATERA Nikiforova Valeria Клиенты Спецификации Заказы 15 Ч…" at bounding box center [390, 184] width 781 height 368
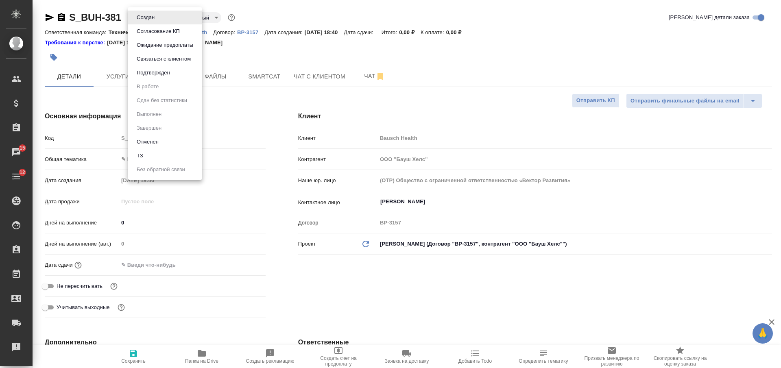
click at [157, 156] on li "ТЗ" at bounding box center [165, 156] width 74 height 14
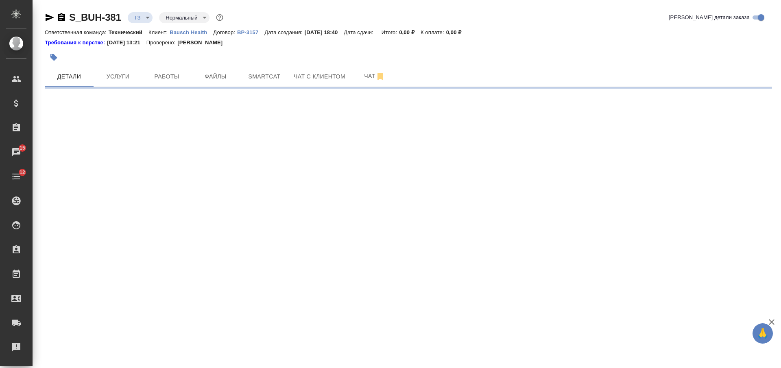
select select "RU"
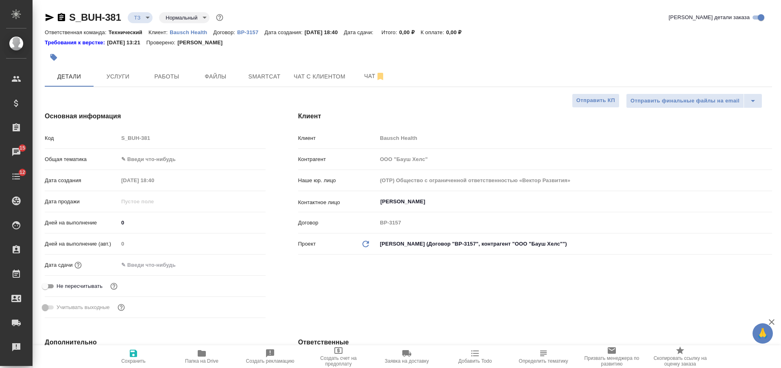
type textarea "x"
click at [218, 76] on span "Файлы" at bounding box center [215, 77] width 39 height 10
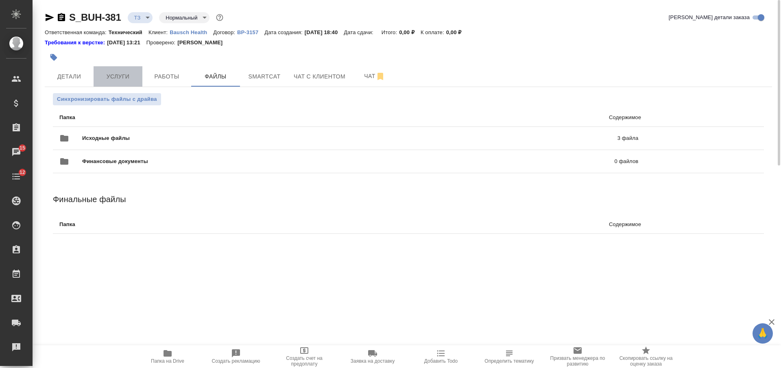
click at [128, 81] on span "Услуги" at bounding box center [117, 77] width 39 height 10
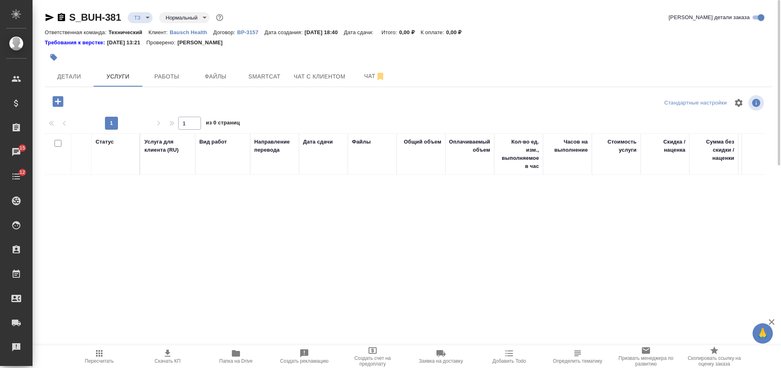
click at [58, 98] on icon "button" at bounding box center [57, 101] width 11 height 11
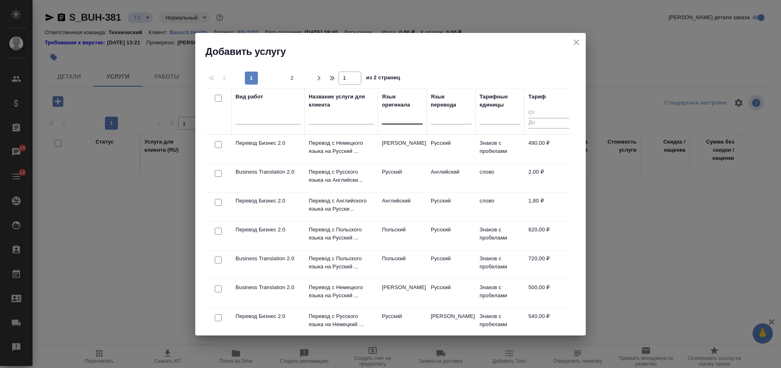
click at [390, 111] on div at bounding box center [402, 116] width 41 height 12
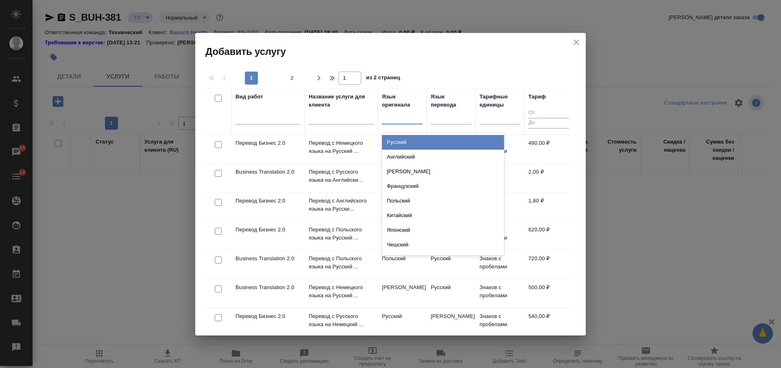
click at [400, 141] on div "Русский" at bounding box center [443, 142] width 122 height 15
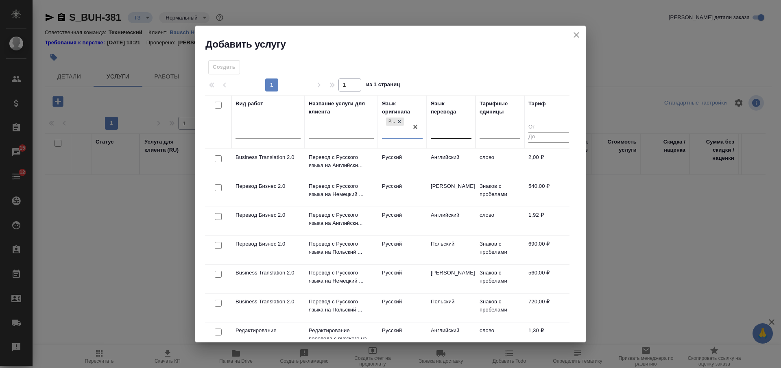
click at [444, 127] on div at bounding box center [451, 130] width 41 height 12
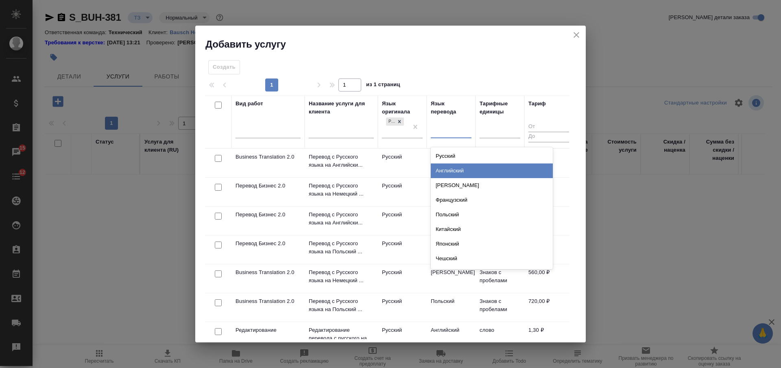
click at [438, 169] on div "Английский" at bounding box center [492, 170] width 122 height 15
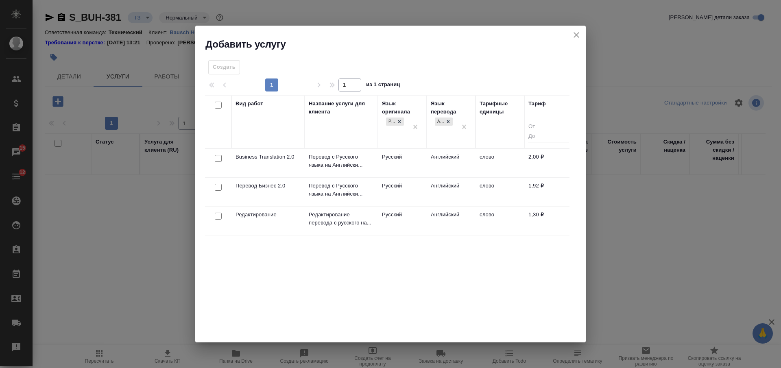
click at [218, 159] on input "checkbox" at bounding box center [218, 158] width 7 height 7
checkbox input "true"
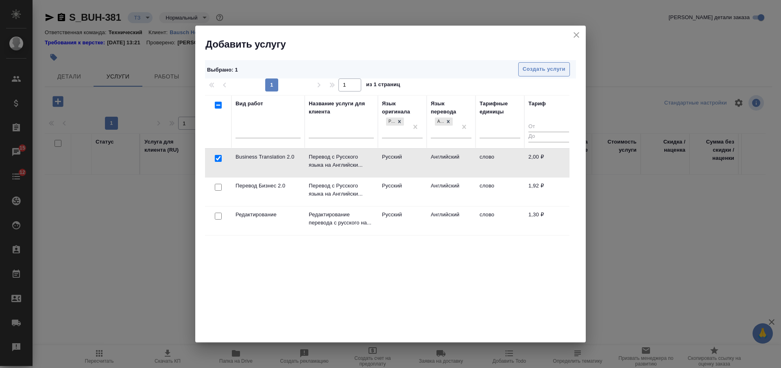
click at [525, 69] on span "Создать услуги" at bounding box center [544, 69] width 43 height 9
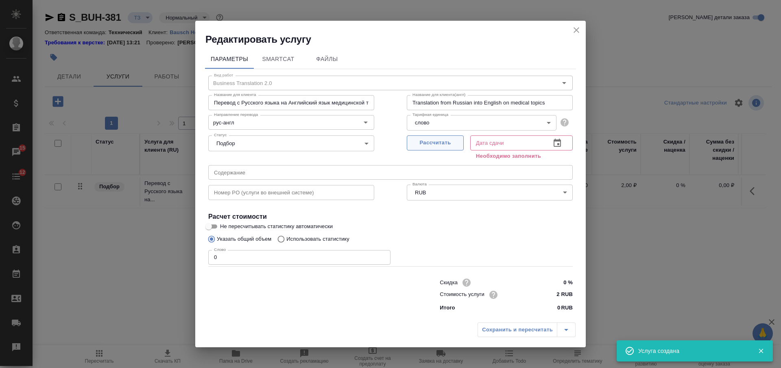
click at [422, 139] on span "Рассчитать" at bounding box center [435, 142] width 48 height 9
type input "27.08.2025 18:41"
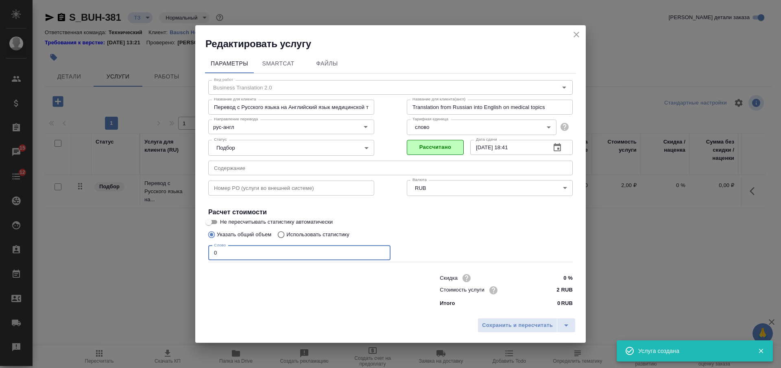
drag, startPoint x: 250, startPoint y: 255, endPoint x: 205, endPoint y: 259, distance: 44.8
click at [205, 259] on div "Вид работ Business Translation 2.0 Вид работ Название для клиента Перевод с Рус…" at bounding box center [390, 192] width 371 height 237
type input "1"
click at [513, 324] on span "Сохранить и пересчитать" at bounding box center [517, 325] width 71 height 9
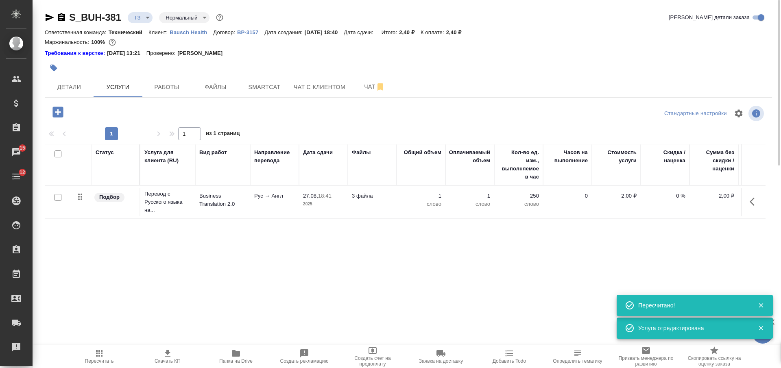
click at [59, 155] on input "checkbox" at bounding box center [57, 153] width 7 height 7
checkbox input "true"
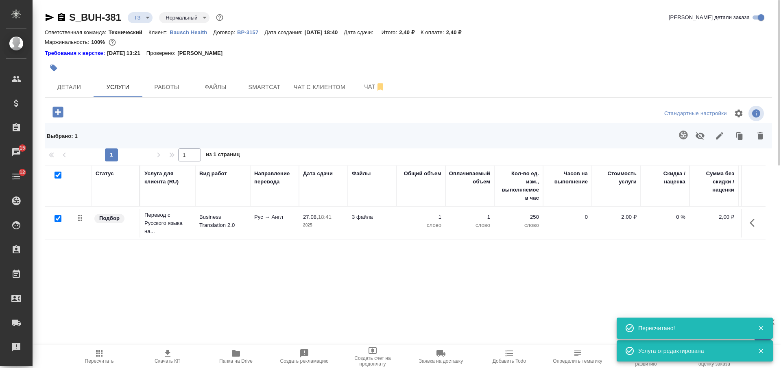
click at [682, 137] on icon "button" at bounding box center [683, 135] width 10 height 10
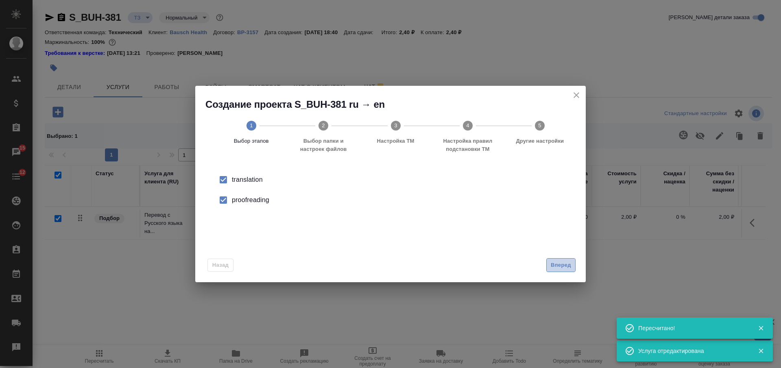
click at [553, 262] on span "Вперед" at bounding box center [561, 265] width 20 height 9
click at [388, 186] on input "Папка с файлами для перевода" at bounding box center [377, 184] width 338 height 10
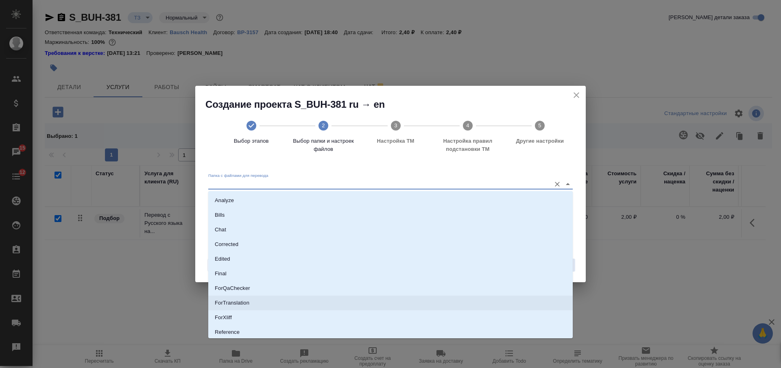
scroll to position [46, 0]
click at [381, 296] on li "Source" at bounding box center [390, 301] width 364 height 15
type input "Source"
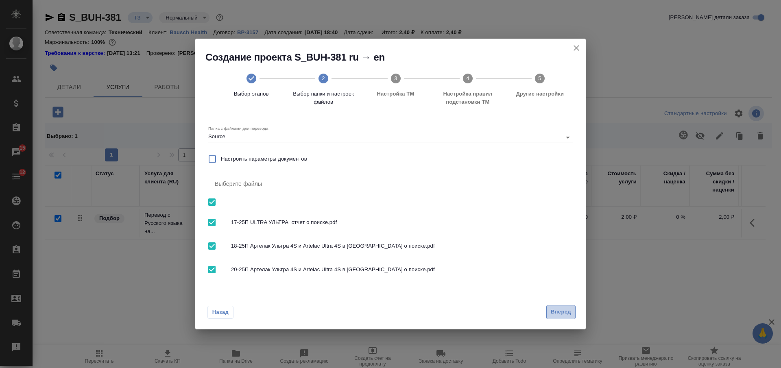
click at [554, 313] on span "Вперед" at bounding box center [561, 311] width 20 height 9
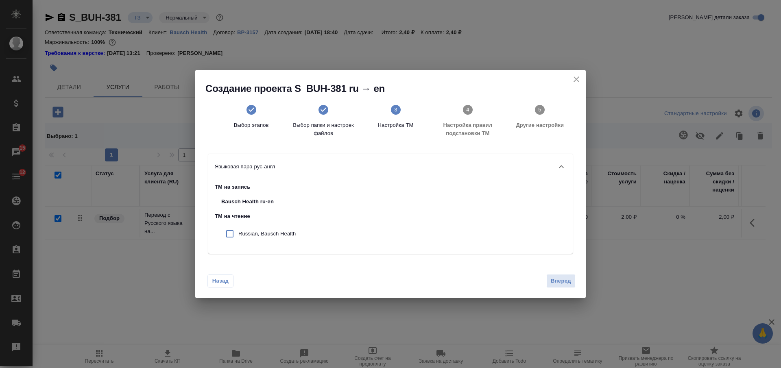
click at [233, 235] on input "checkbox" at bounding box center [229, 233] width 17 height 17
checkbox input "true"
click at [562, 281] on span "Вперед" at bounding box center [561, 281] width 20 height 9
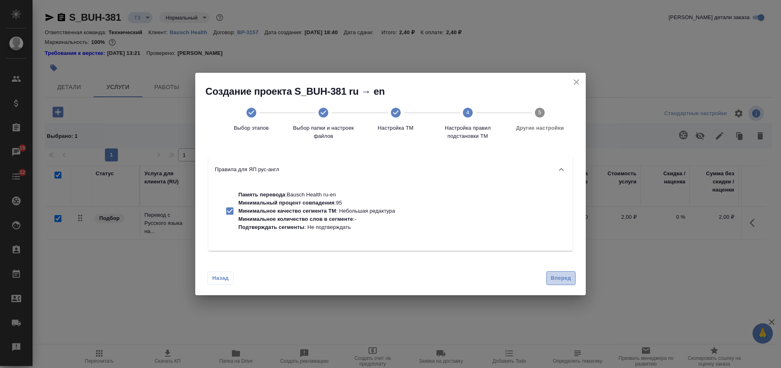
click at [555, 272] on button "Вперед" at bounding box center [560, 278] width 29 height 14
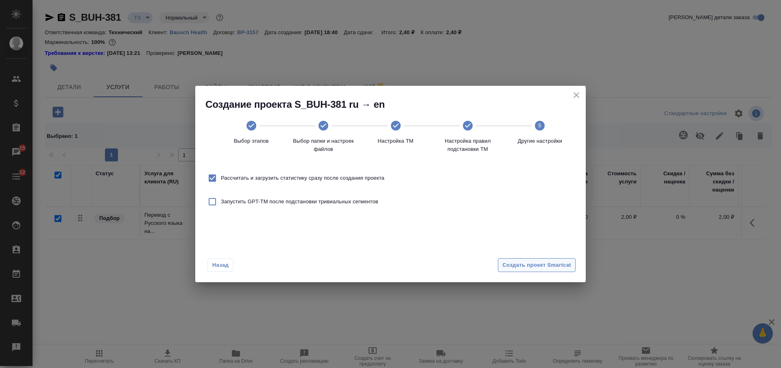
click at [544, 265] on span "Создать проект Smartcat" at bounding box center [536, 265] width 69 height 9
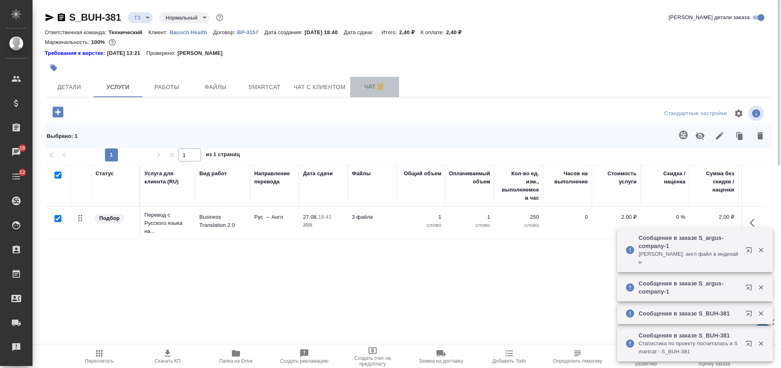
click at [366, 85] on span "Чат" at bounding box center [374, 87] width 39 height 10
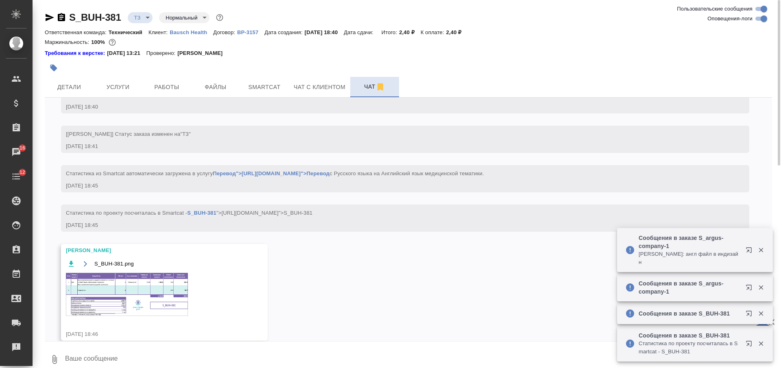
scroll to position [120, 0]
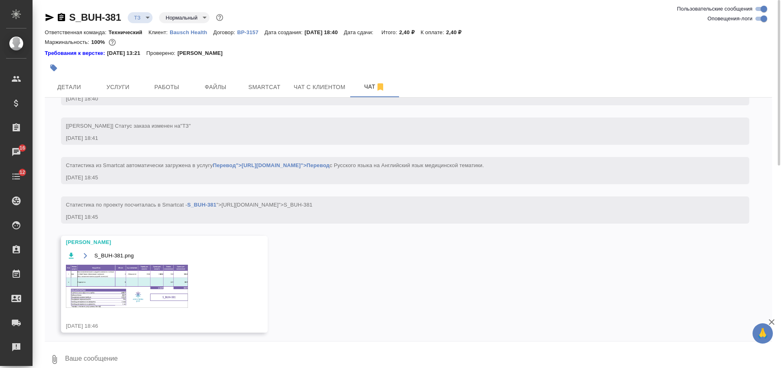
click at [119, 273] on img at bounding box center [127, 286] width 122 height 43
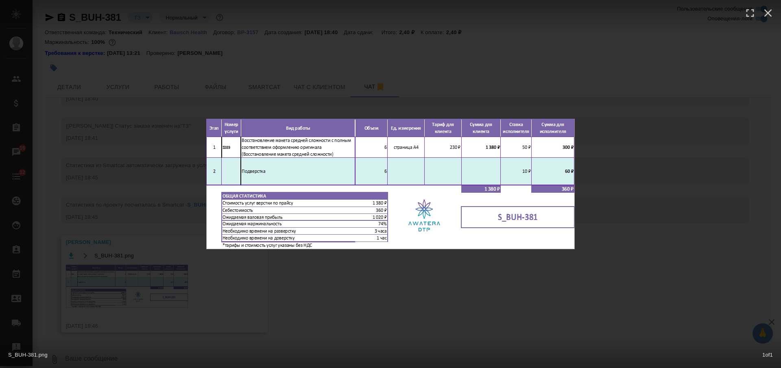
click at [366, 280] on div "S_BUH-381.png 1 of 1" at bounding box center [390, 184] width 781 height 368
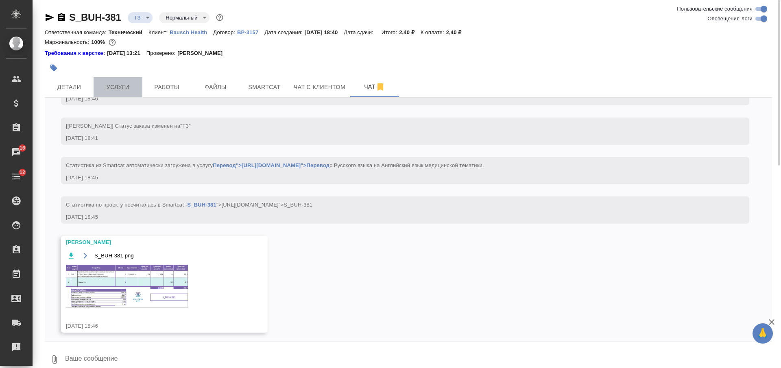
click at [122, 86] on span "Услуги" at bounding box center [117, 87] width 39 height 10
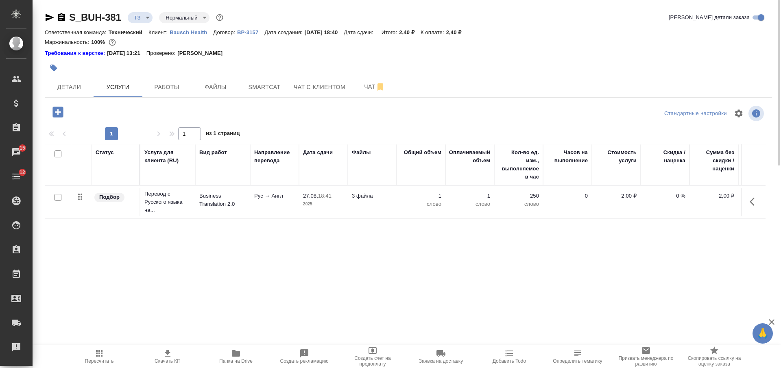
click at [57, 114] on icon "button" at bounding box center [57, 112] width 11 height 11
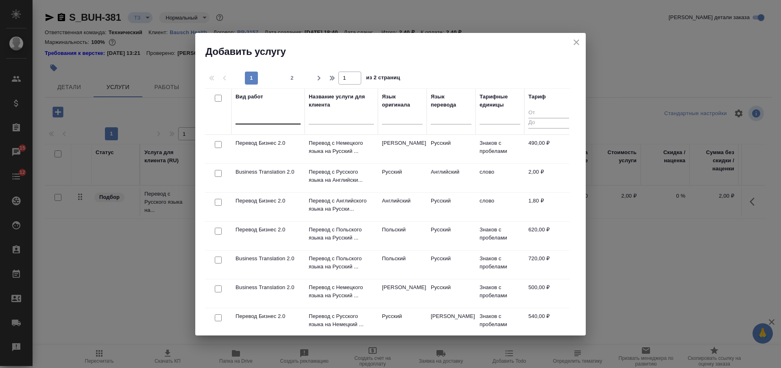
click at [271, 114] on div at bounding box center [267, 116] width 65 height 12
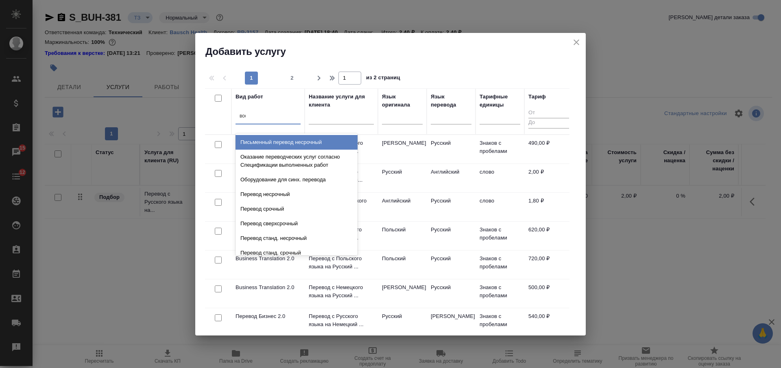
type input "восс"
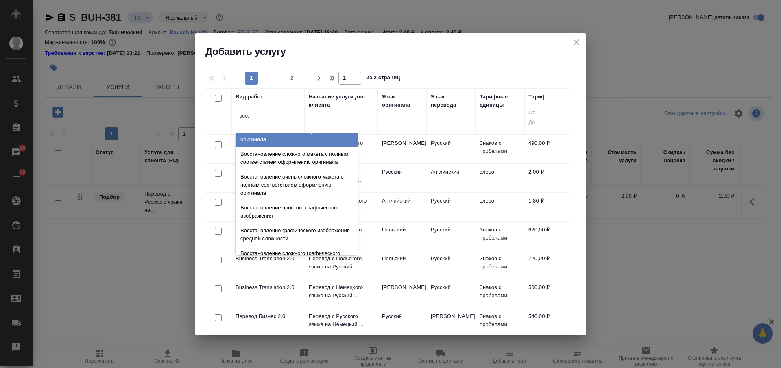
scroll to position [150, 0]
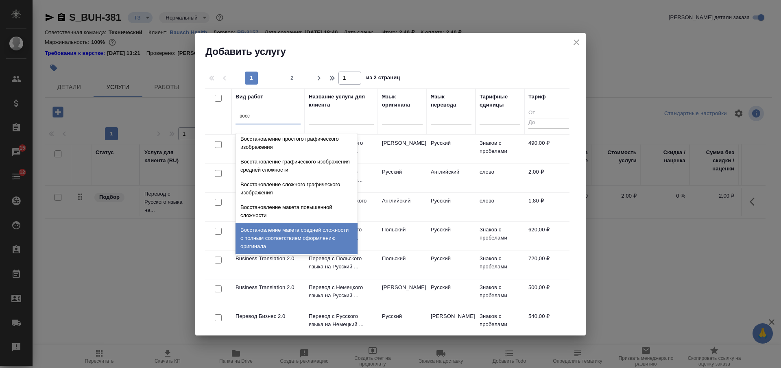
click at [294, 230] on div "Восстановление макета средней сложности с полным соответствием оформлению ориги…" at bounding box center [296, 238] width 122 height 31
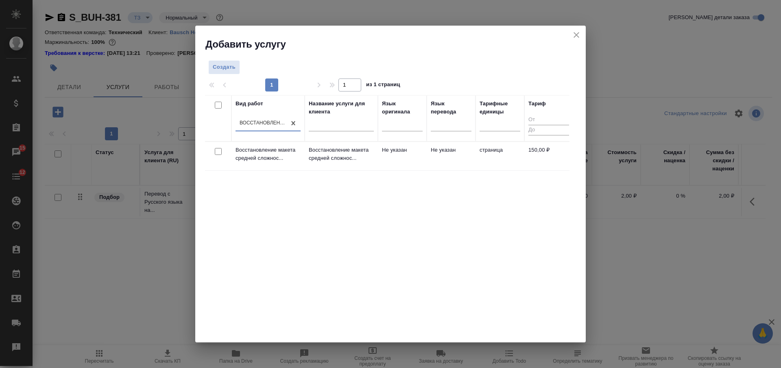
click at [221, 148] on input "checkbox" at bounding box center [218, 151] width 7 height 7
checkbox input "true"
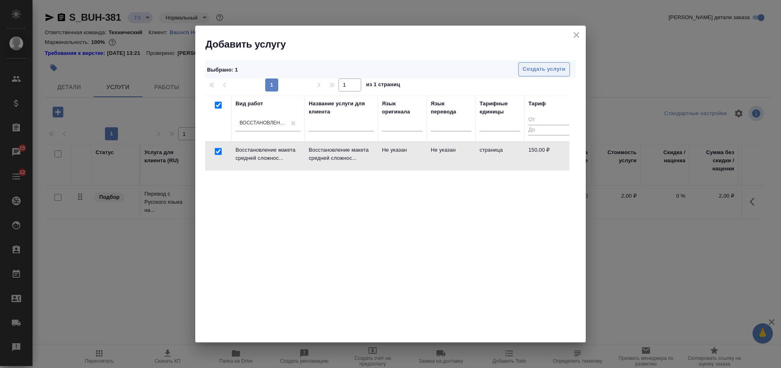
click at [541, 65] on span "Создать услуги" at bounding box center [544, 69] width 43 height 9
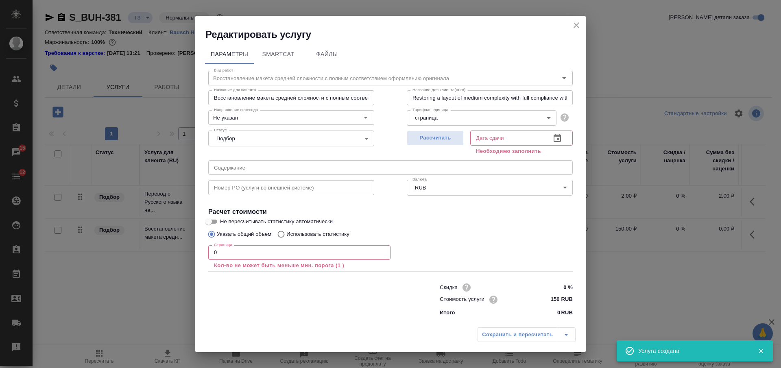
click at [198, 252] on div "Параметры SmartCat Файлы Вид работ Восстановление макета средней сложности с по…" at bounding box center [390, 182] width 390 height 282
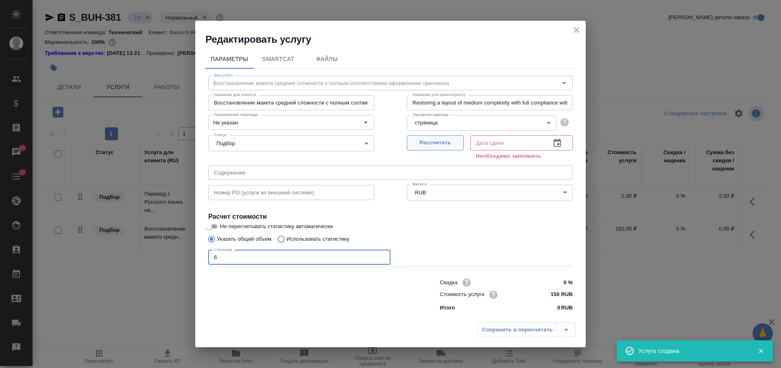
type input "6"
click at [439, 145] on span "Рассчитать" at bounding box center [435, 142] width 48 height 9
type input "28.08.2025 10:36"
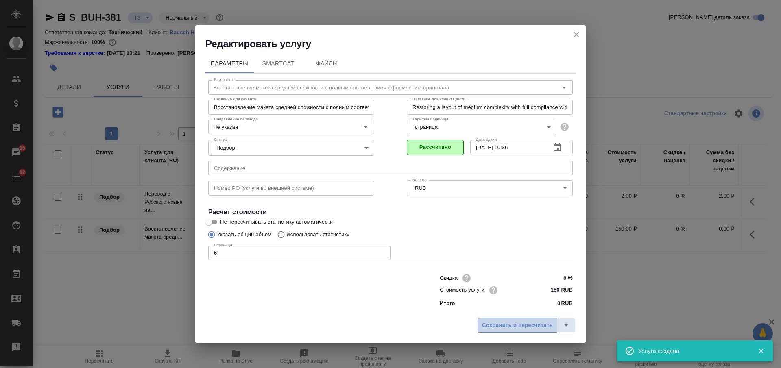
click at [506, 326] on span "Сохранить и пересчитать" at bounding box center [517, 325] width 71 height 9
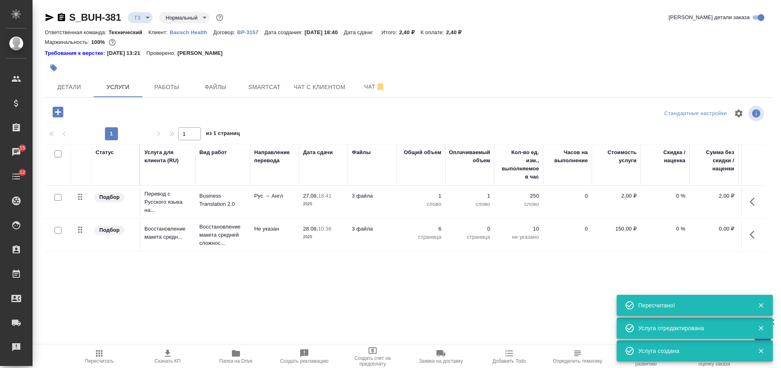
type input "new"
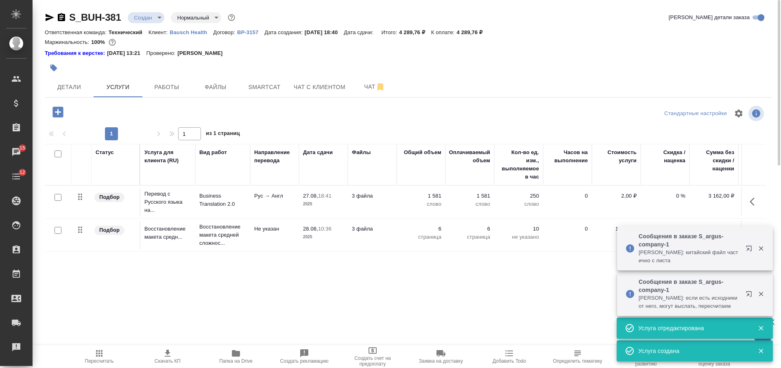
click at [60, 153] on input "checkbox" at bounding box center [57, 153] width 7 height 7
checkbox input "true"
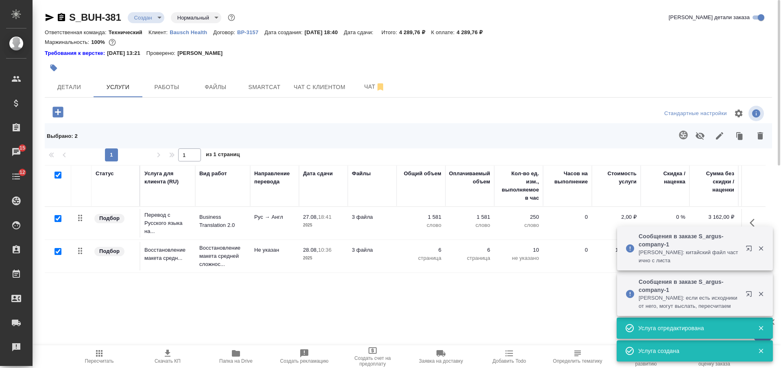
click at [721, 140] on icon "button" at bounding box center [719, 136] width 10 height 10
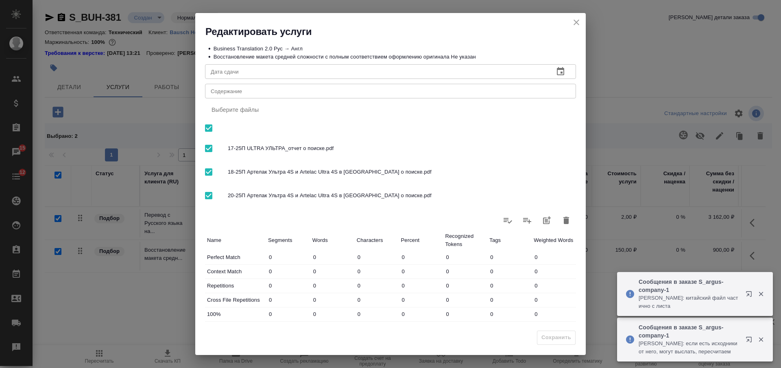
click at [314, 97] on div "x Содержание" at bounding box center [390, 91] width 371 height 15
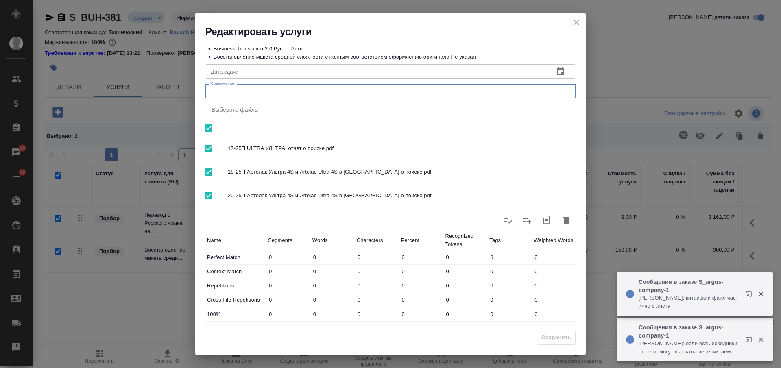
paste textarea "ООО "Бауш Хелс": Кас.: перевод"
type textarea "ООО "Бауш Хелс": Кас.: перевод"
click at [545, 334] on span "Сохранить" at bounding box center [556, 337] width 30 height 9
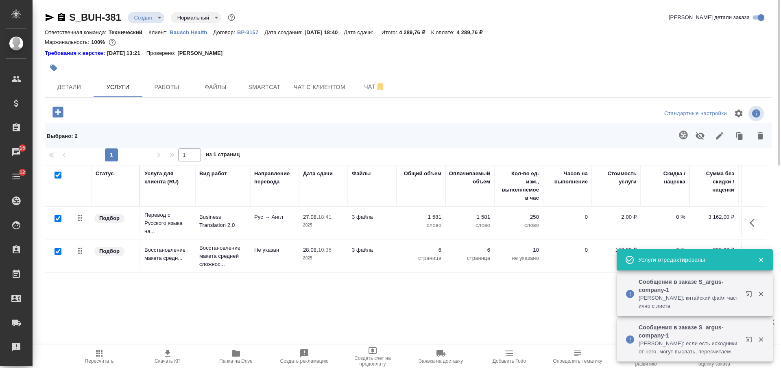
click at [400, 223] on td "1 581 слово" at bounding box center [420, 223] width 49 height 28
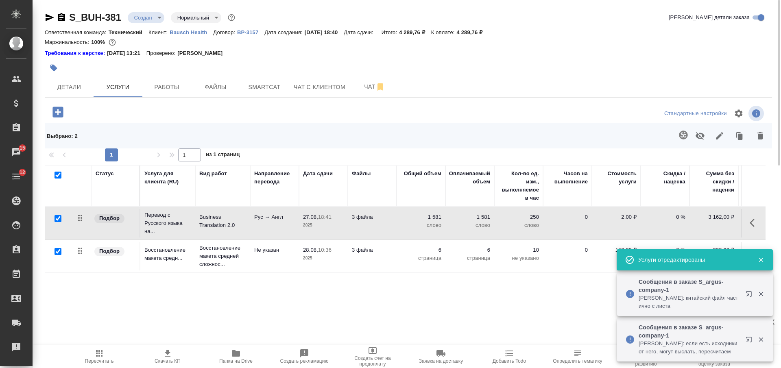
click at [400, 223] on td "1 581 слово" at bounding box center [420, 223] width 49 height 28
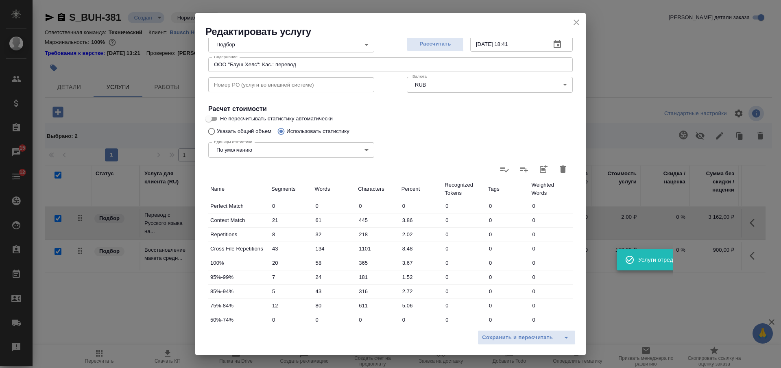
scroll to position [187, 0]
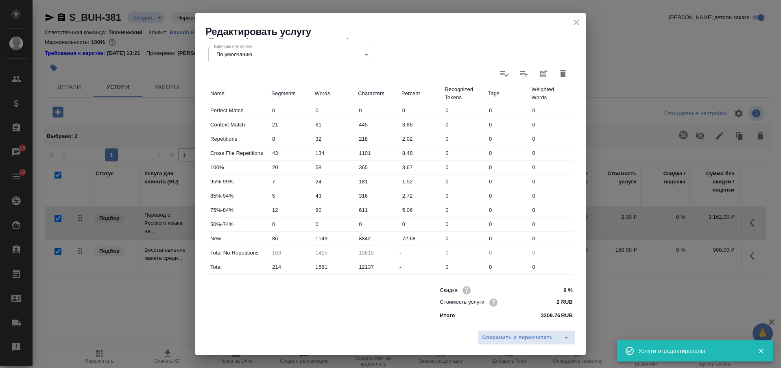
click at [318, 240] on input "1149" at bounding box center [335, 239] width 44 height 12
click at [320, 240] on input "1149" at bounding box center [334, 239] width 43 height 12
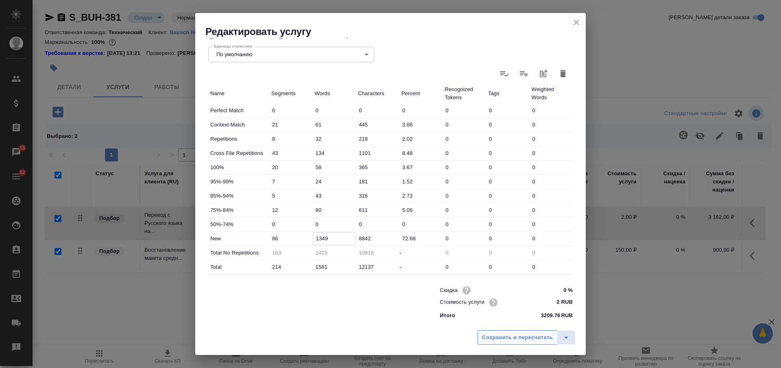
type input "1349"
click at [511, 332] on button "Сохранить и пересчитать" at bounding box center [517, 337] width 80 height 15
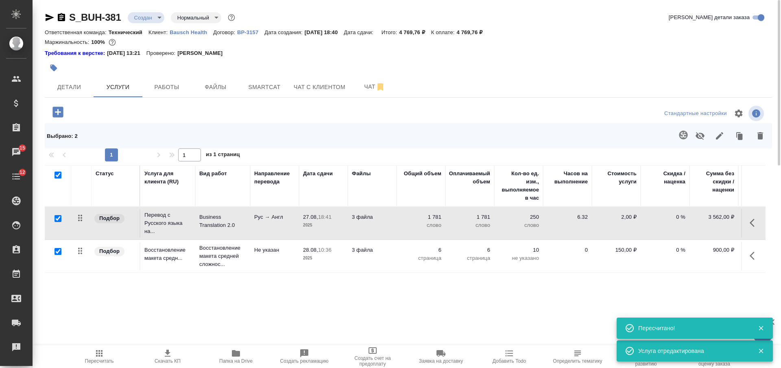
click at [245, 217] on p "Business Translation 2.0" at bounding box center [222, 221] width 47 height 16
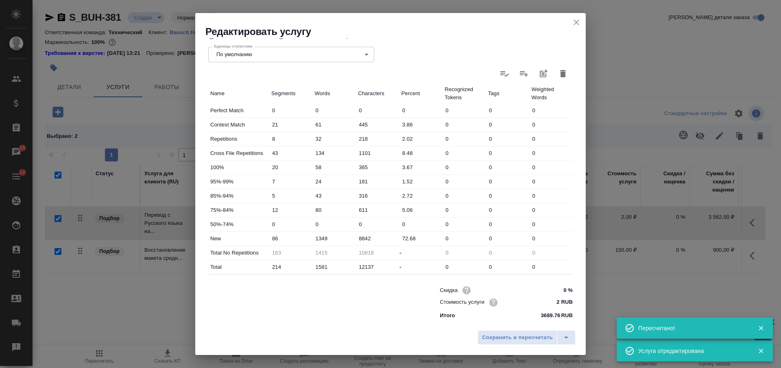
click at [320, 239] on input "1349" at bounding box center [335, 239] width 44 height 12
click at [317, 237] on input "1349" at bounding box center [334, 239] width 43 height 12
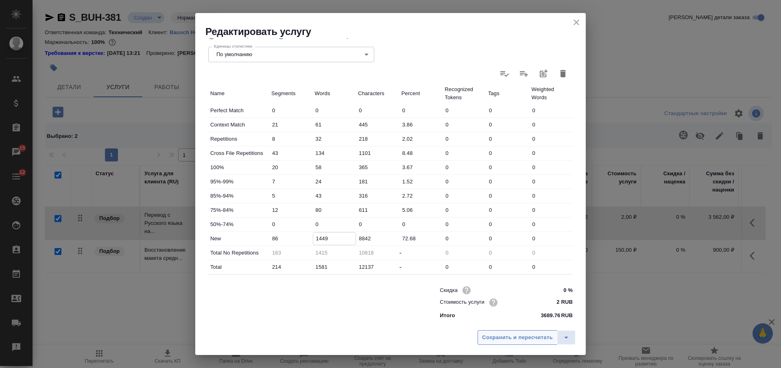
type input "1449"
click at [507, 336] on span "Сохранить и пересчитать" at bounding box center [517, 337] width 71 height 9
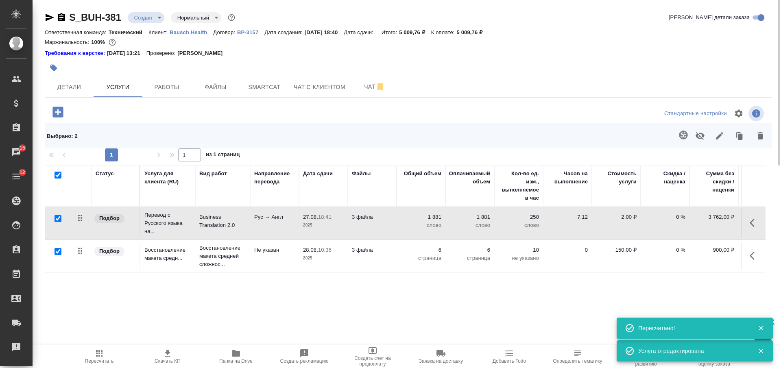
click at [388, 219] on p "3 файла" at bounding box center [372, 217] width 41 height 8
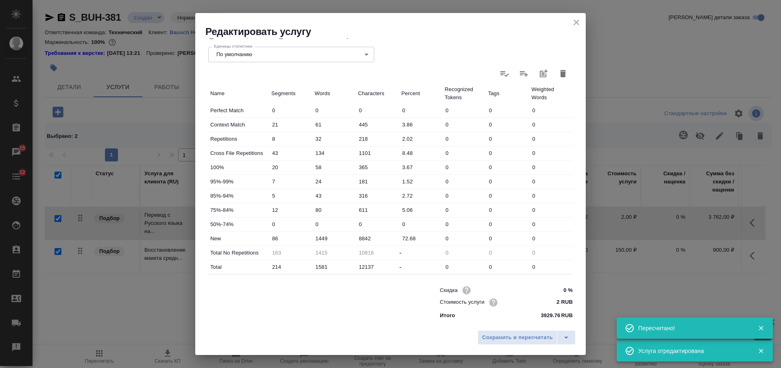
click at [322, 236] on input "1449" at bounding box center [335, 239] width 44 height 12
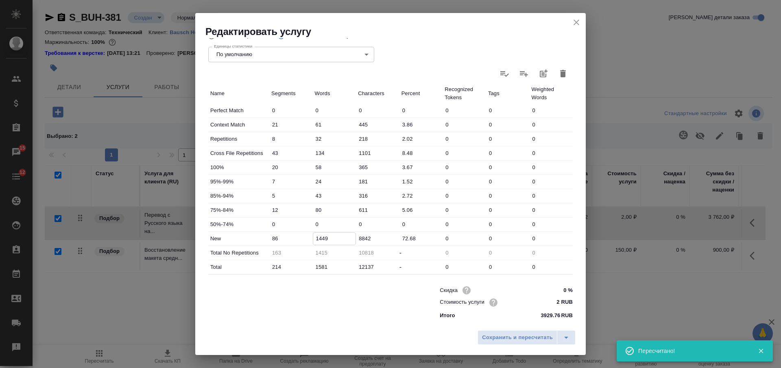
click at [320, 238] on input "1449" at bounding box center [334, 239] width 43 height 12
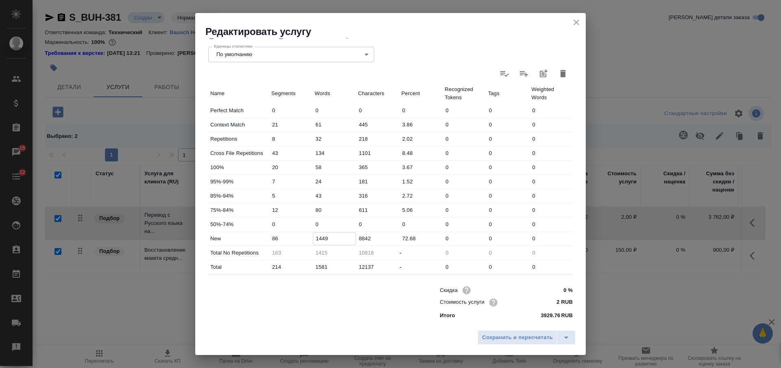
click at [318, 236] on input "1449" at bounding box center [334, 239] width 43 height 12
type input "1349"
click at [526, 336] on span "Сохранить и пересчитать" at bounding box center [517, 337] width 71 height 9
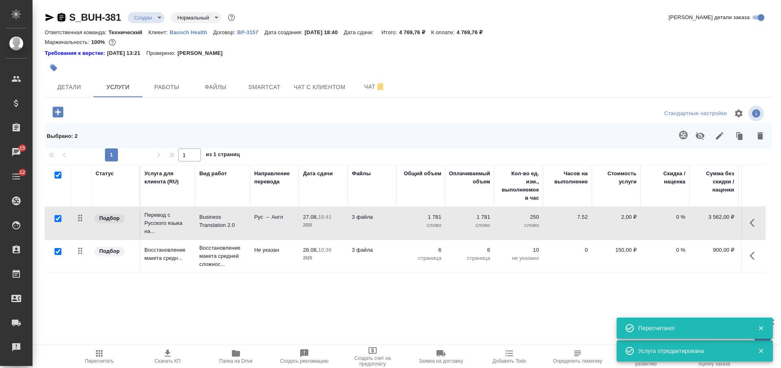
click at [62, 15] on icon "button" at bounding box center [61, 17] width 7 height 8
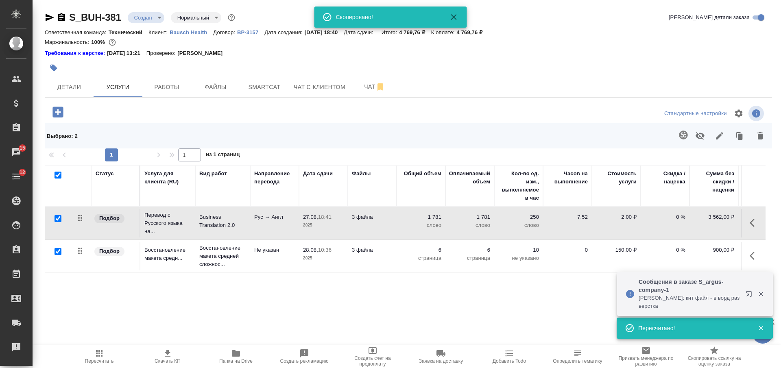
click at [378, 229] on td "3 файла" at bounding box center [372, 223] width 49 height 28
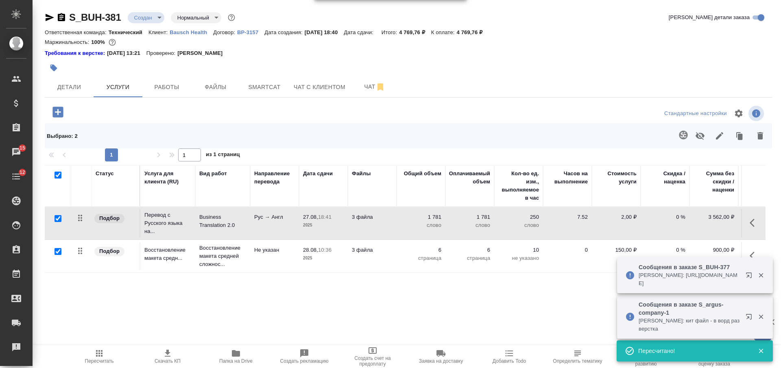
click at [378, 228] on td "3 файла" at bounding box center [372, 223] width 49 height 28
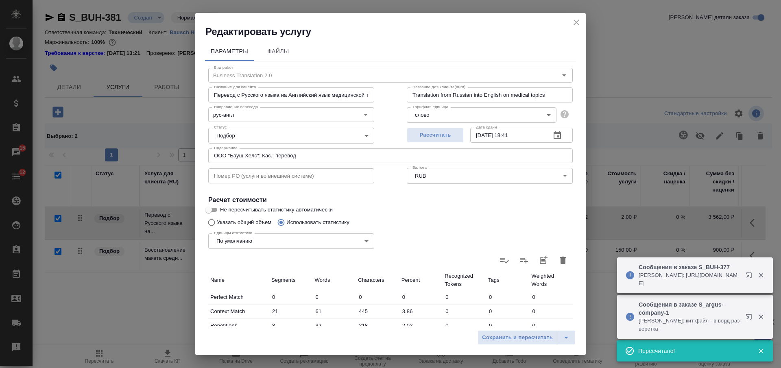
drag, startPoint x: 573, startPoint y: 23, endPoint x: 456, endPoint y: 26, distance: 116.8
click at [573, 23] on icon "close" at bounding box center [576, 22] width 10 height 10
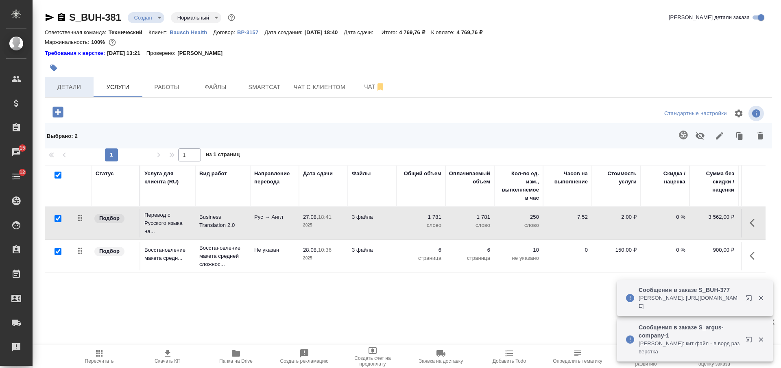
click at [72, 91] on span "Детали" at bounding box center [69, 87] width 39 height 10
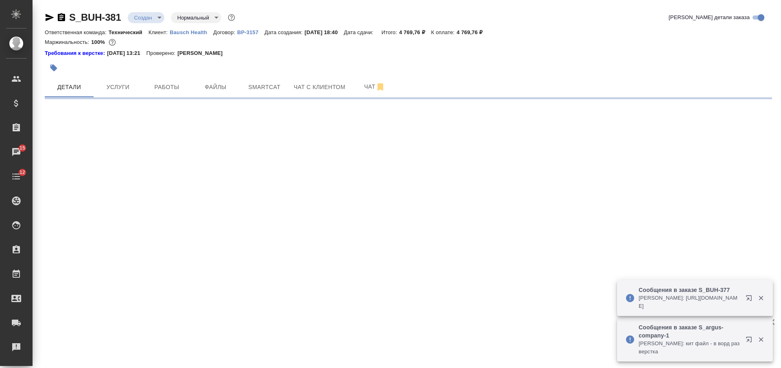
select select "RU"
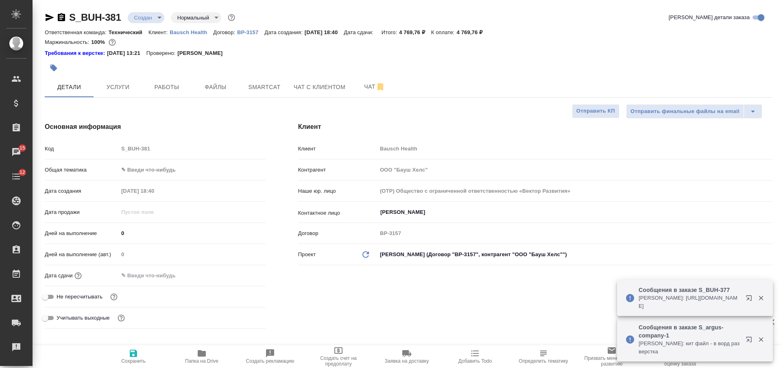
type textarea "x"
click at [134, 356] on icon "button" at bounding box center [133, 353] width 7 height 7
type textarea "x"
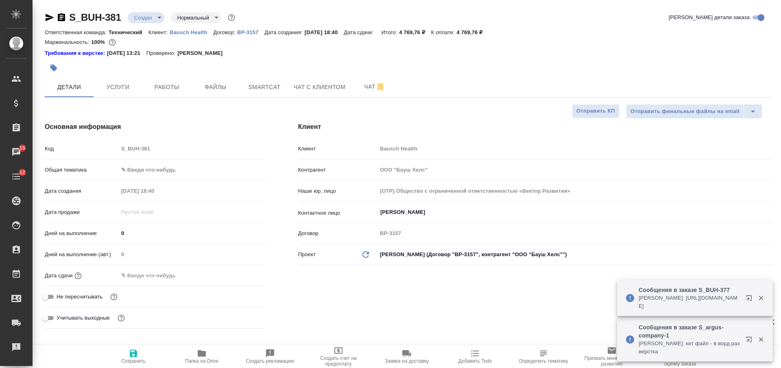
type textarea "x"
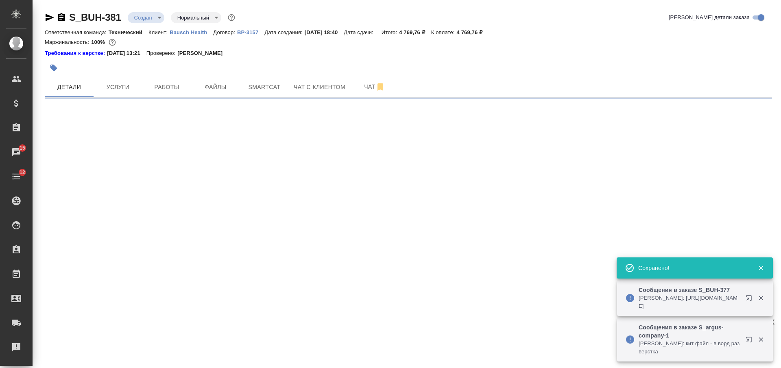
select select "RU"
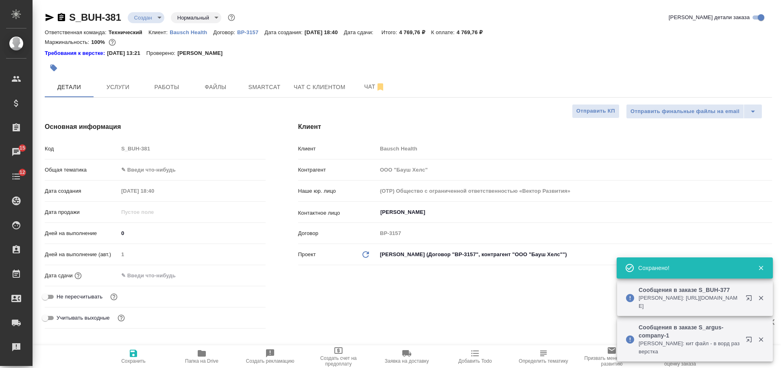
type textarea "x"
drag, startPoint x: 498, startPoint y: 31, endPoint x: 465, endPoint y: 31, distance: 32.5
click at [465, 31] on div "Ответственная команда: Технический Клиент: Bausch Health Договор: ВР-3157 Дата …" at bounding box center [408, 32] width 727 height 10
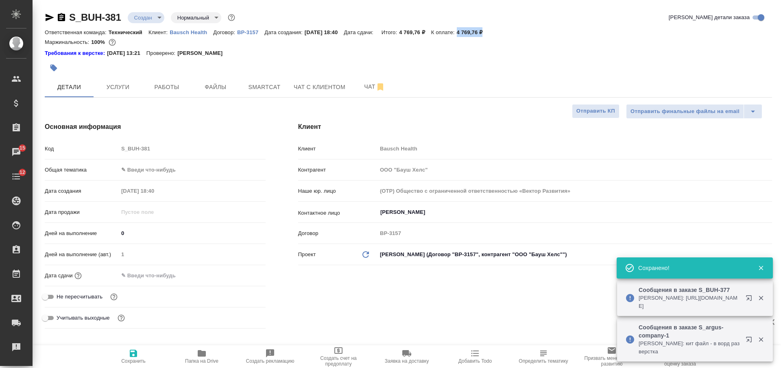
copy p "4 769,76 ₽"
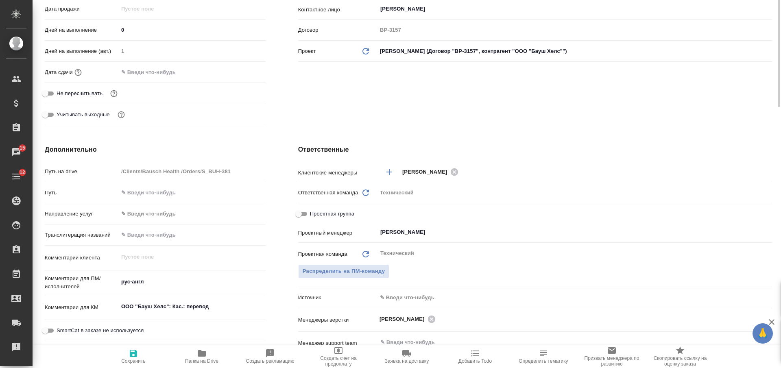
scroll to position [102, 0]
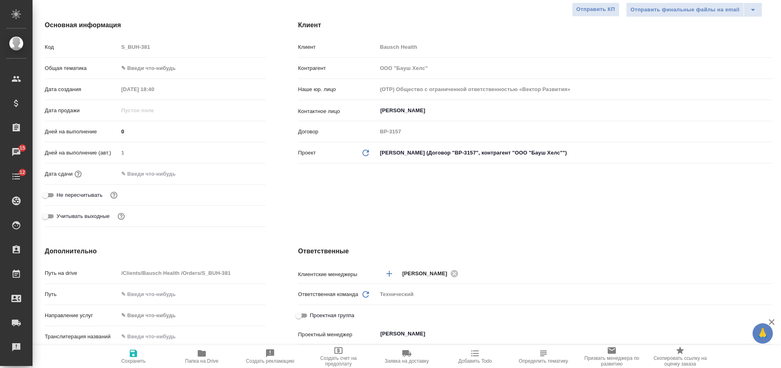
type textarea "x"
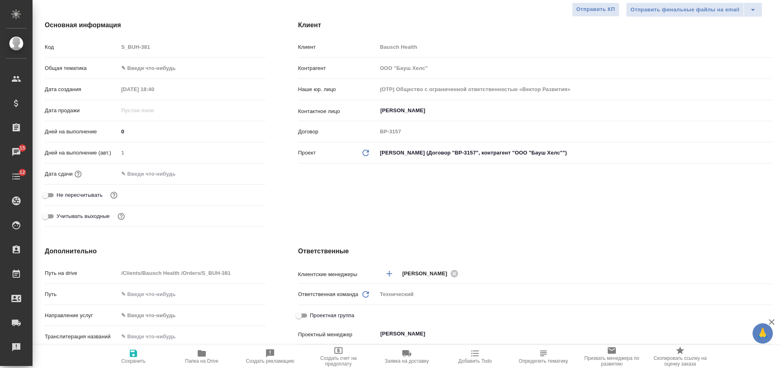
type textarea "x"
click at [399, 114] on input "Долгополова Любовь" at bounding box center [560, 111] width 363 height 10
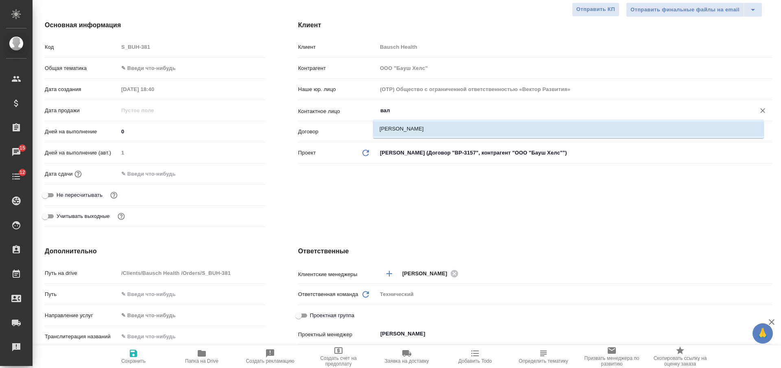
click at [396, 131] on li "[PERSON_NAME]" at bounding box center [568, 129] width 391 height 15
type input "[PERSON_NAME]"
type textarea "x"
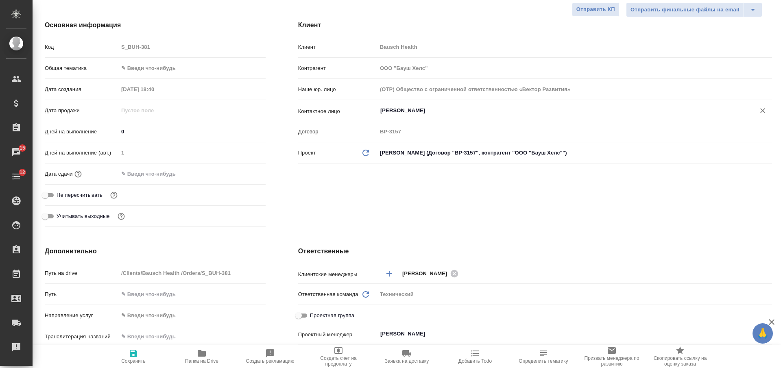
type input "[PERSON_NAME]"
click at [146, 346] on div "Отправить финальные файлы на email Отправить КП Основная информация Код S_BUH-3…" at bounding box center [408, 357] width 727 height 711
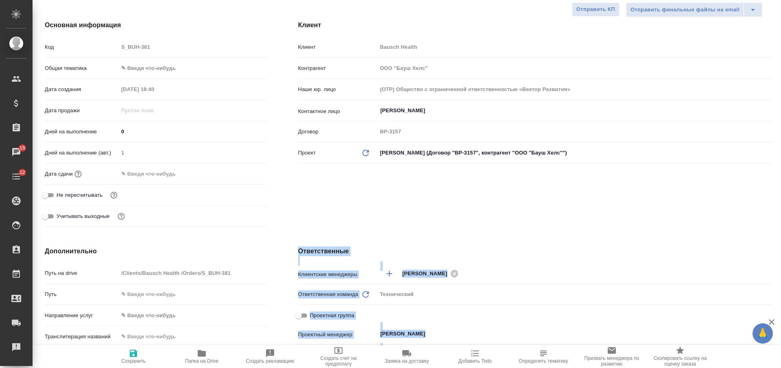
click at [140, 355] on span "Сохранить" at bounding box center [133, 355] width 59 height 15
type textarea "x"
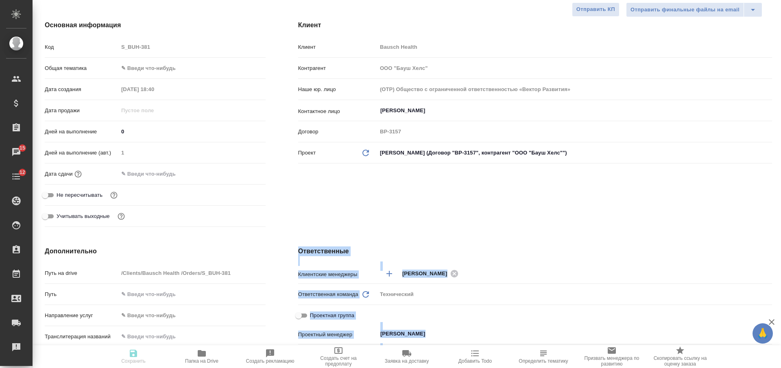
type textarea "x"
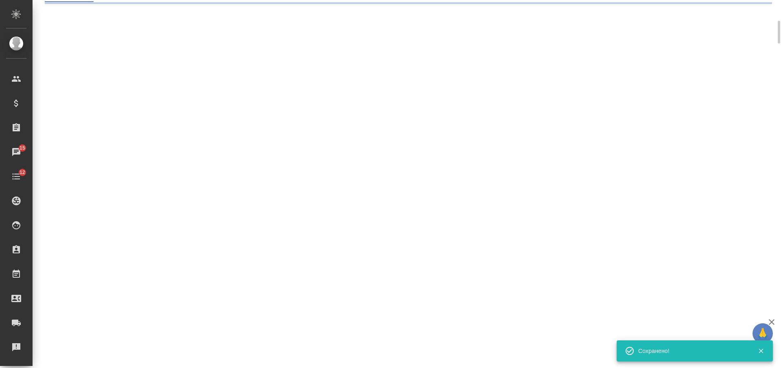
select select "RU"
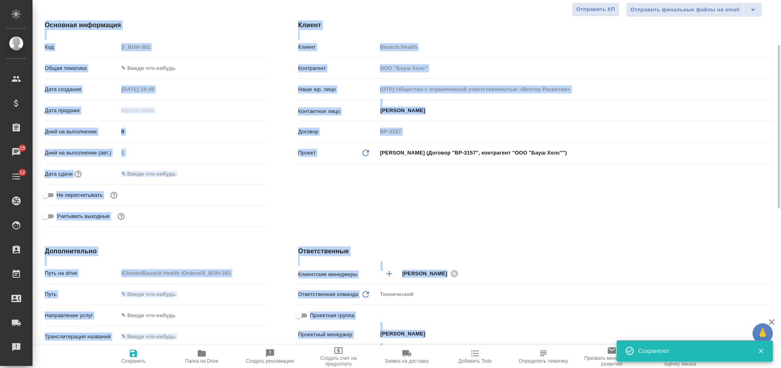
type textarea "x"
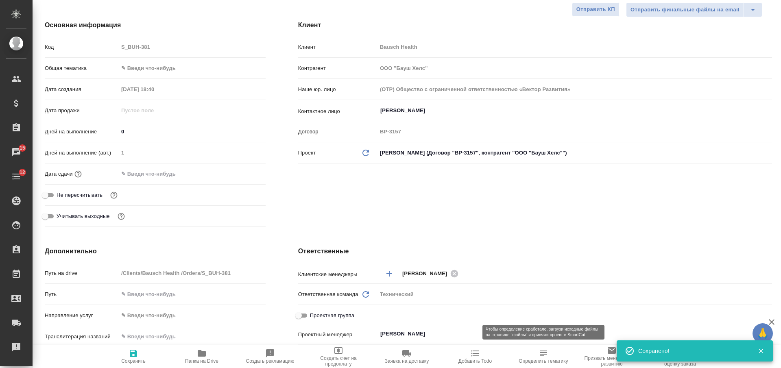
click at [533, 359] on span "Определить тематику" at bounding box center [542, 361] width 49 height 6
type textarea "x"
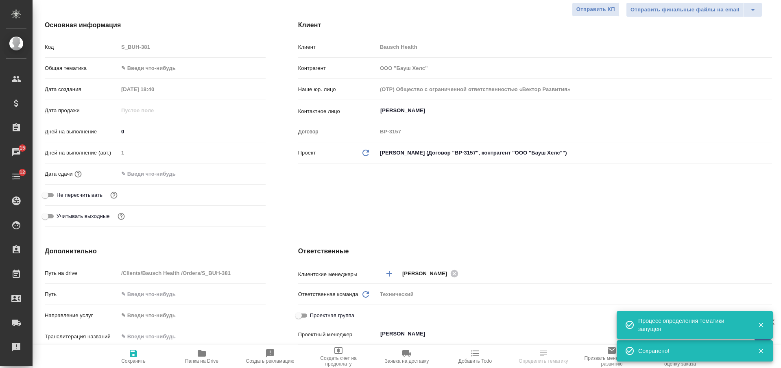
scroll to position [0, 0]
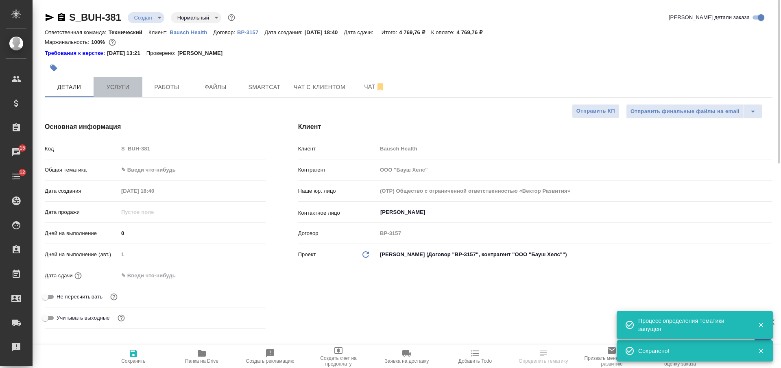
click at [128, 80] on button "Услуги" at bounding box center [118, 87] width 49 height 20
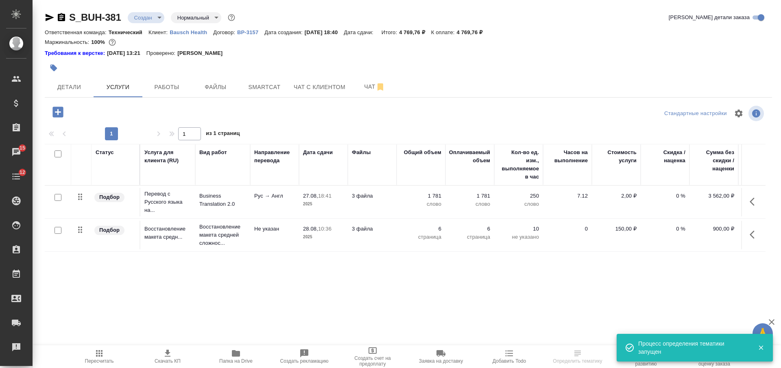
click at [171, 356] on icon "button" at bounding box center [168, 353] width 10 height 10
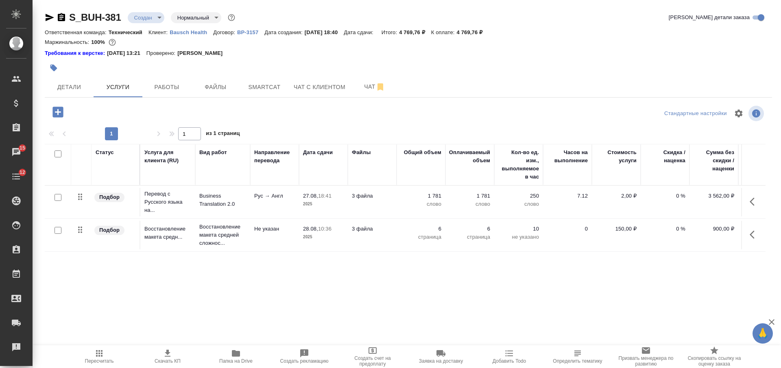
click at [153, 17] on body "🙏 .cls-1 fill:#fff; AWATERA Nikiforova Valeria Клиенты Спецификации Заказы 15 Ч…" at bounding box center [390, 184] width 781 height 368
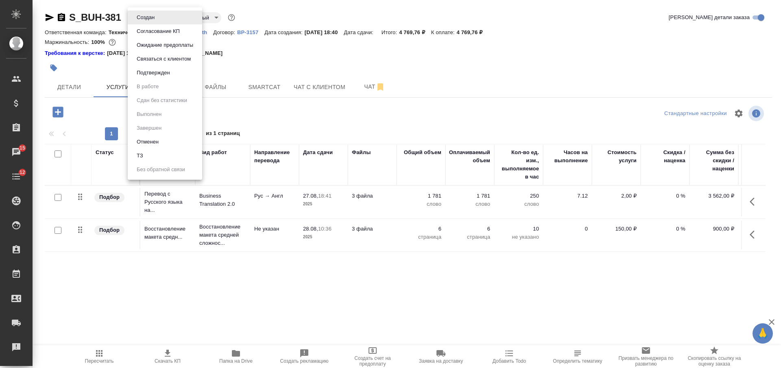
click at [148, 33] on button "Согласование КП" at bounding box center [158, 31] width 48 height 9
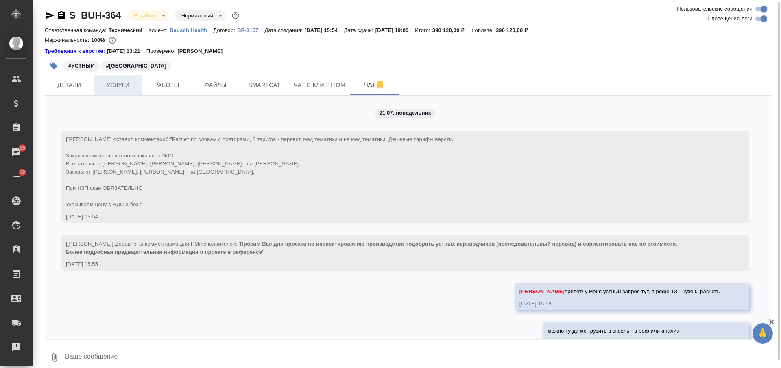
scroll to position [9180, 0]
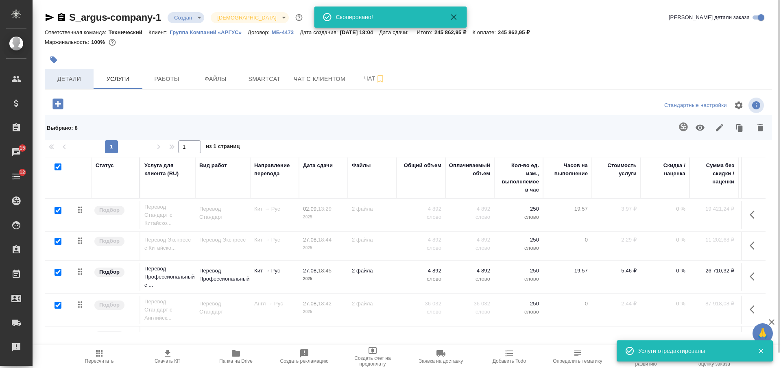
click at [69, 85] on button "Детали" at bounding box center [69, 79] width 49 height 20
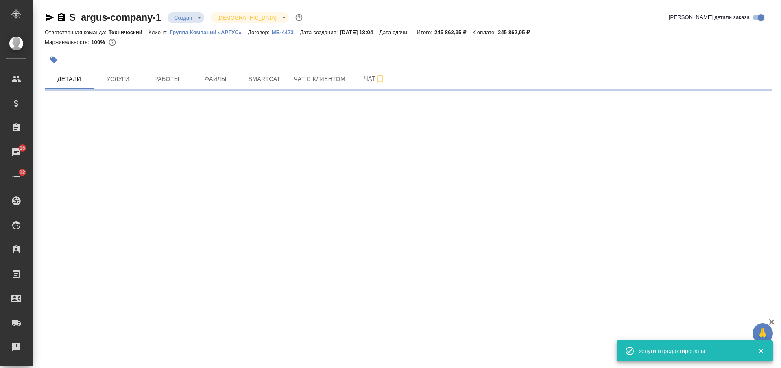
select select "RU"
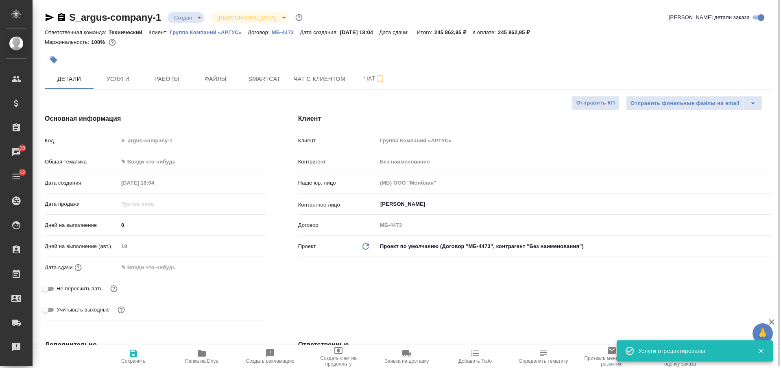
type textarea "x"
click at [131, 351] on icon "button" at bounding box center [133, 353] width 10 height 10
type textarea "x"
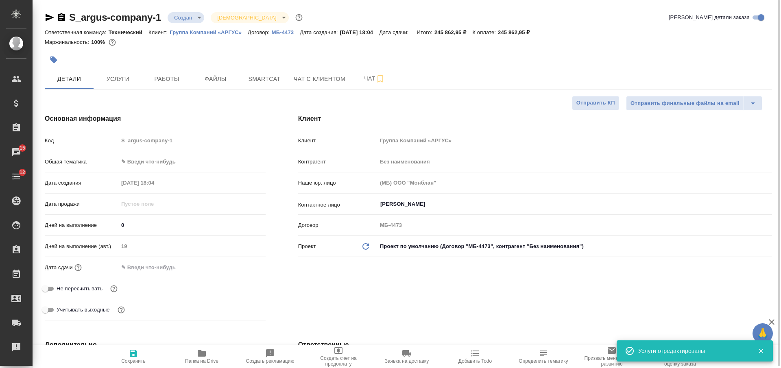
type textarea "x"
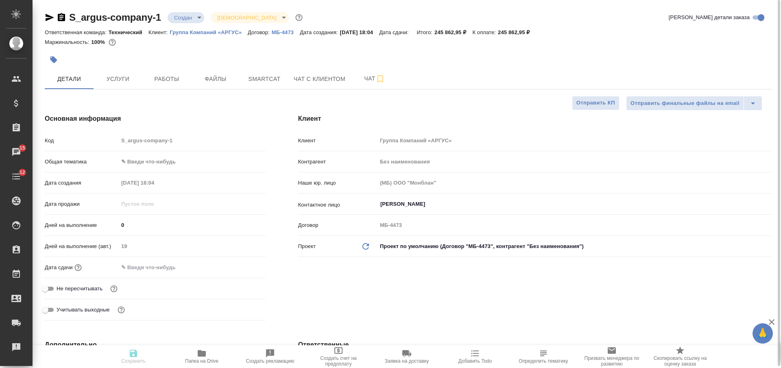
type textarea "x"
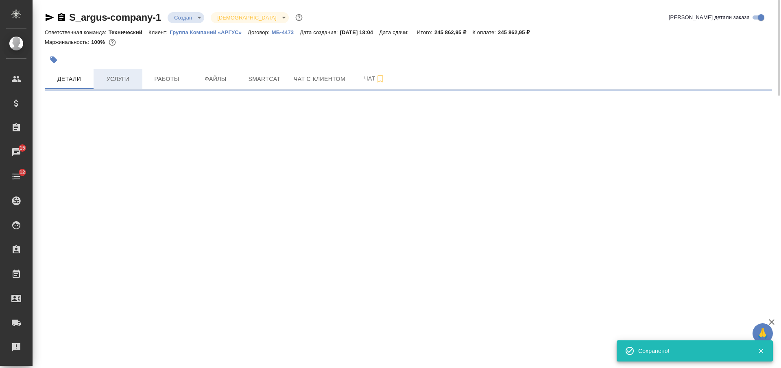
select select "RU"
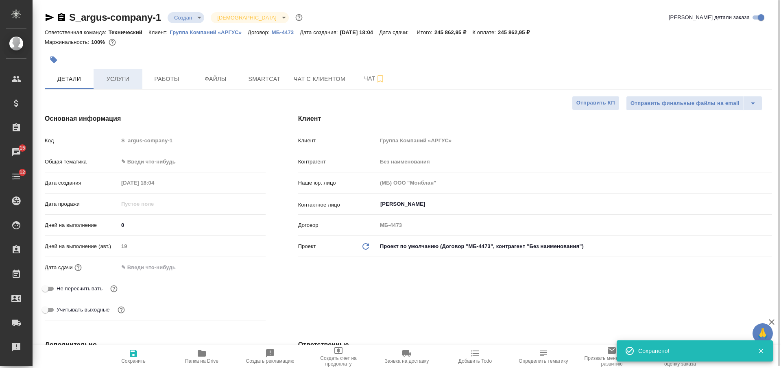
type textarea "x"
click at [122, 79] on span "Услуги" at bounding box center [117, 79] width 39 height 10
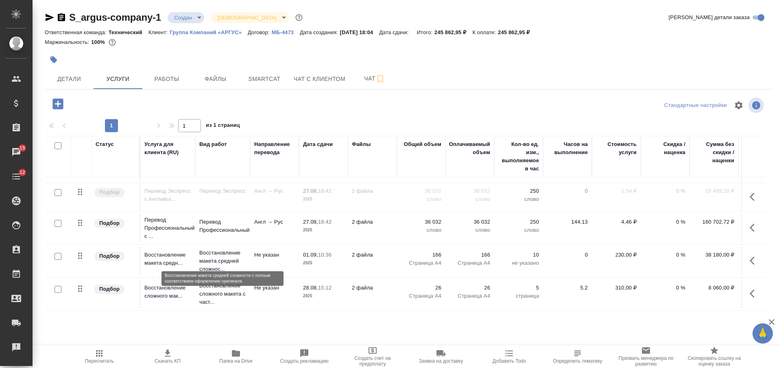
scroll to position [130, 0]
click at [170, 356] on icon "button" at bounding box center [168, 353] width 6 height 7
click at [745, 219] on button "button" at bounding box center [755, 228] width 20 height 20
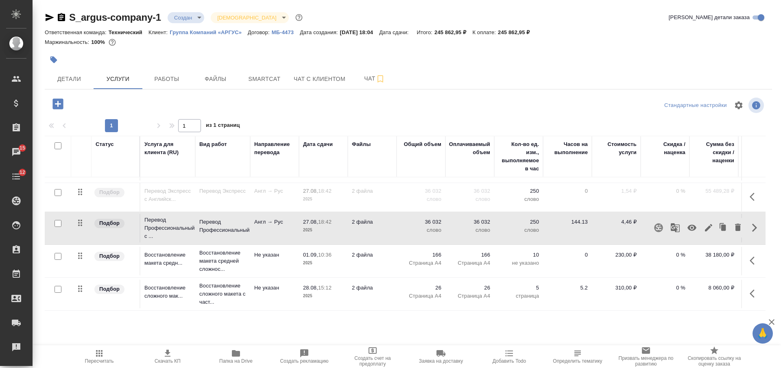
click at [687, 223] on icon "button" at bounding box center [692, 228] width 10 height 10
click at [749, 193] on icon "button" at bounding box center [751, 197] width 5 height 8
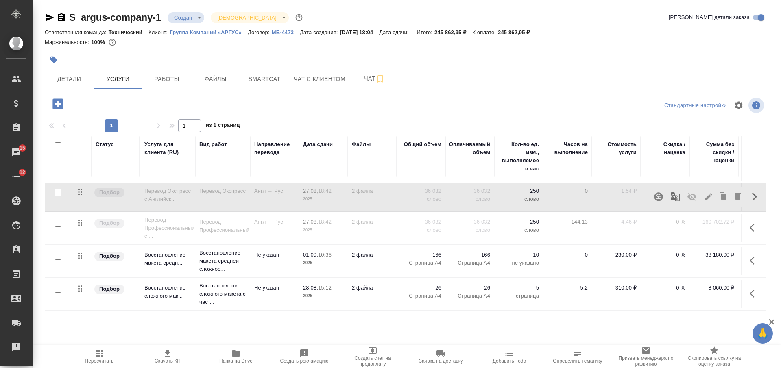
click at [687, 193] on icon "button" at bounding box center [691, 197] width 9 height 8
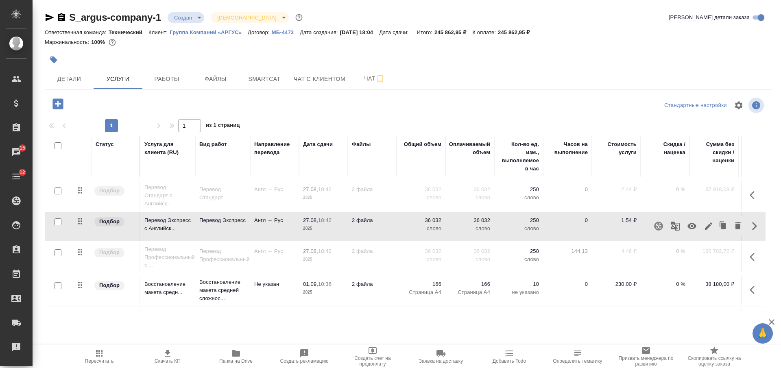
scroll to position [0, 0]
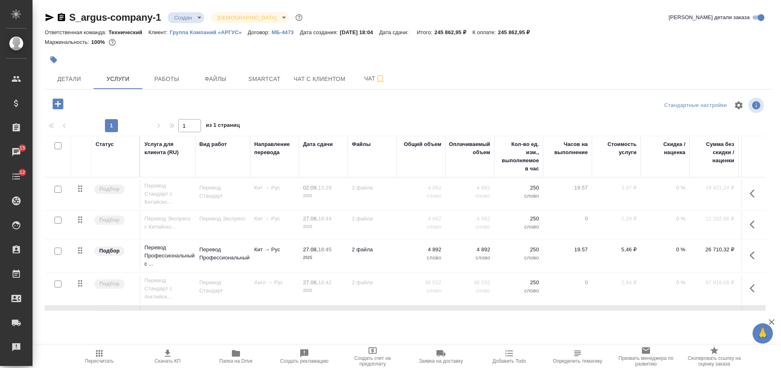
click at [749, 252] on icon "button" at bounding box center [754, 255] width 10 height 10
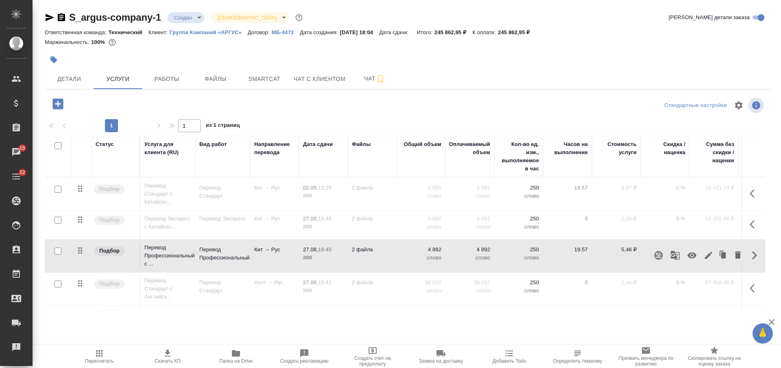
click at [687, 255] on icon "button" at bounding box center [692, 255] width 10 height 10
click at [749, 224] on icon "button" at bounding box center [754, 225] width 10 height 10
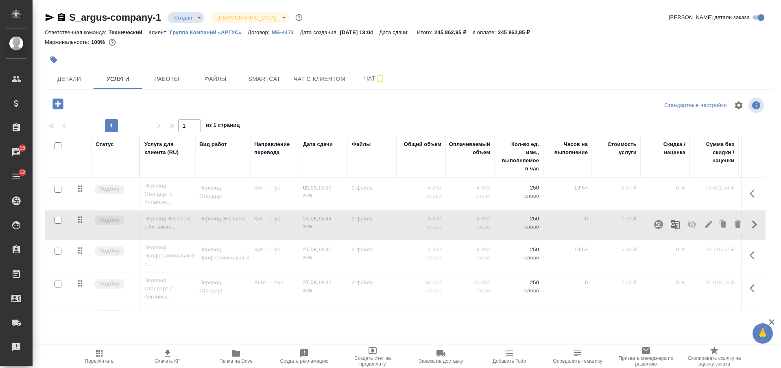
click at [687, 224] on icon "button" at bounding box center [691, 225] width 9 height 8
click at [101, 354] on icon "button" at bounding box center [99, 353] width 7 height 7
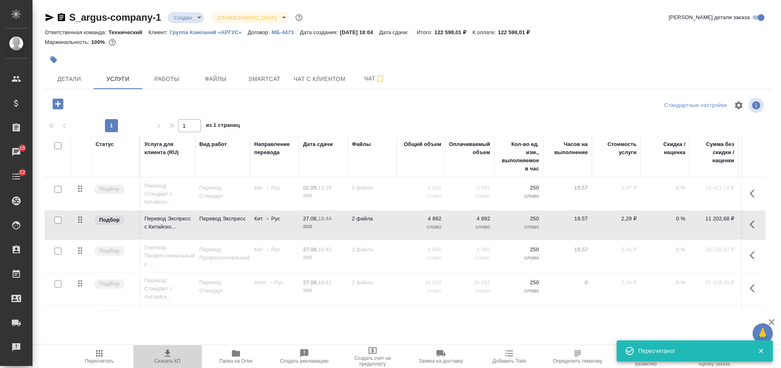
click at [170, 354] on icon "button" at bounding box center [168, 353] width 10 height 10
click at [745, 230] on button "button" at bounding box center [755, 225] width 20 height 20
click at [687, 225] on icon "button" at bounding box center [691, 225] width 9 height 6
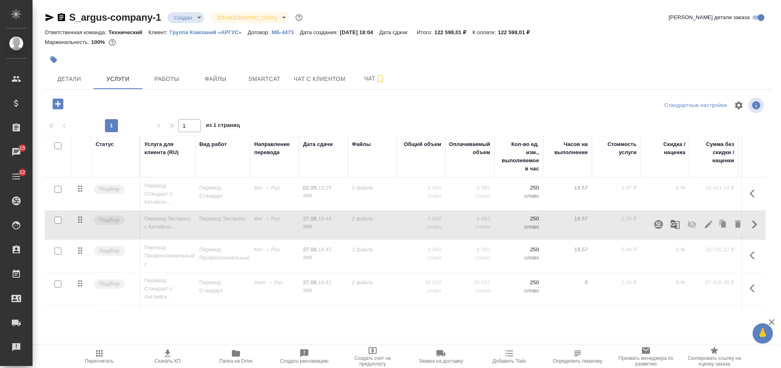
click at [749, 194] on icon "button" at bounding box center [754, 194] width 10 height 10
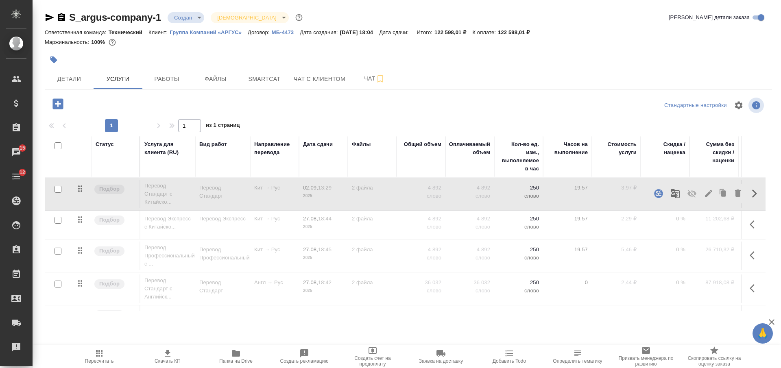
click at [687, 194] on icon "button" at bounding box center [691, 194] width 9 height 8
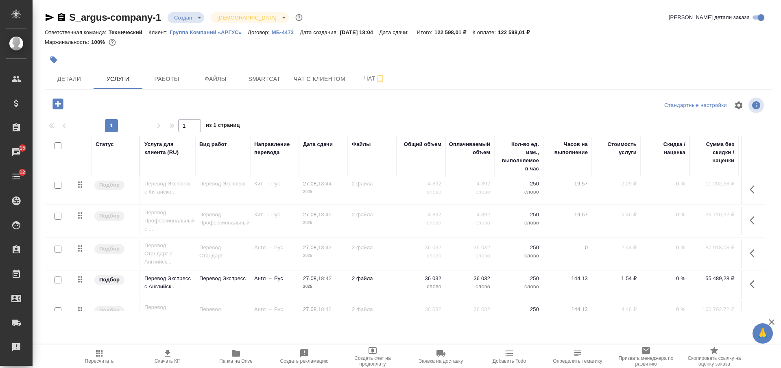
scroll to position [51, 0]
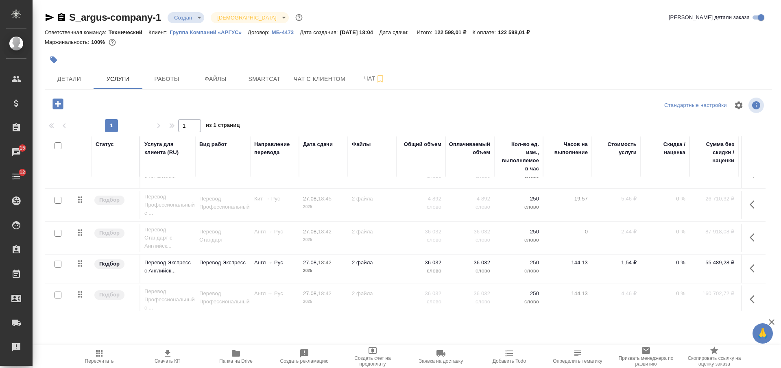
click at [745, 267] on button "button" at bounding box center [755, 269] width 20 height 20
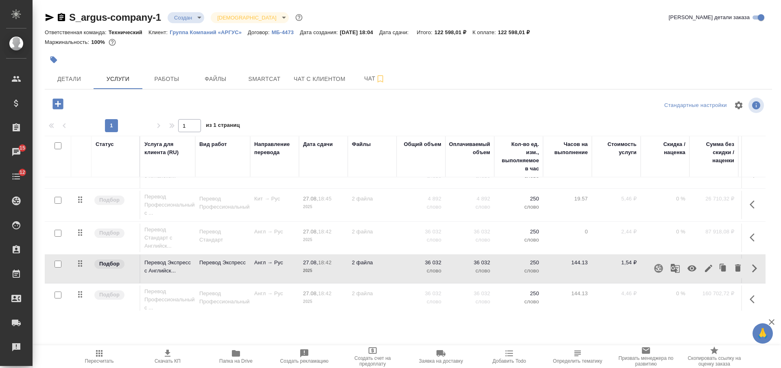
click at [687, 266] on icon "button" at bounding box center [692, 268] width 10 height 10
click at [749, 235] on icon "button" at bounding box center [751, 237] width 5 height 8
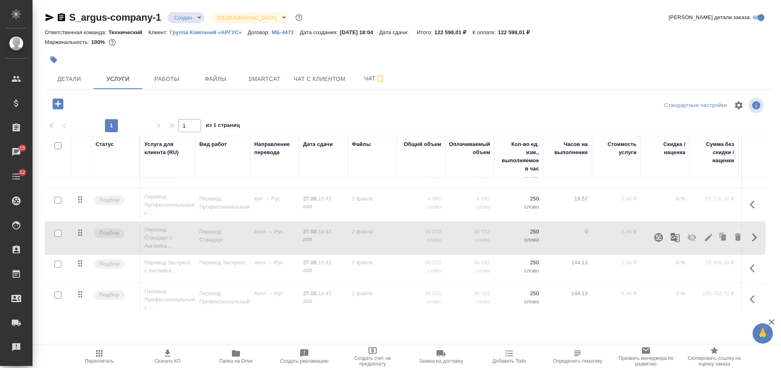
click at [687, 236] on icon "button" at bounding box center [691, 238] width 9 height 8
click at [95, 357] on icon "button" at bounding box center [99, 353] width 10 height 10
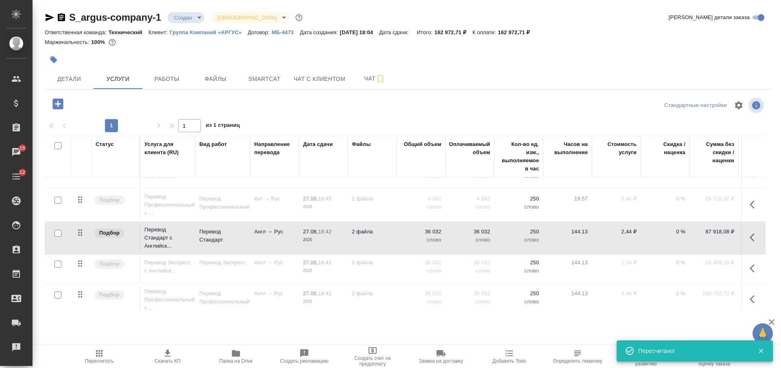
click at [162, 355] on span "Скачать КП" at bounding box center [167, 355] width 59 height 15
click at [500, 61] on div at bounding box center [287, 60] width 485 height 18
click at [189, 18] on body "🙏 .cls-1 fill:#fff; AWATERA [PERSON_NAME] Спецификации Заказы 15 Чаты 12 Todo П…" at bounding box center [390, 184] width 781 height 368
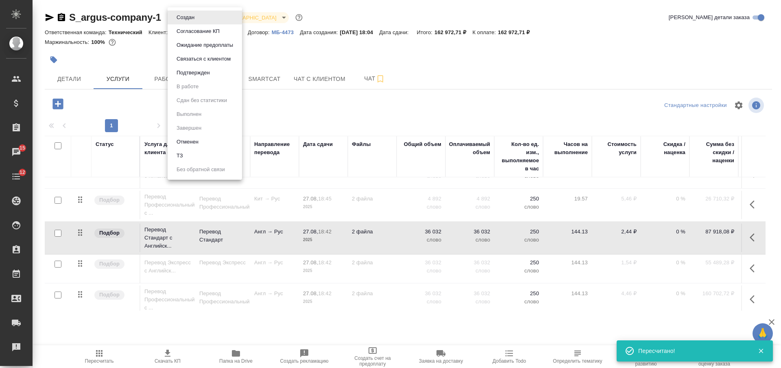
click at [184, 33] on button "Согласование КП" at bounding box center [198, 31] width 48 height 9
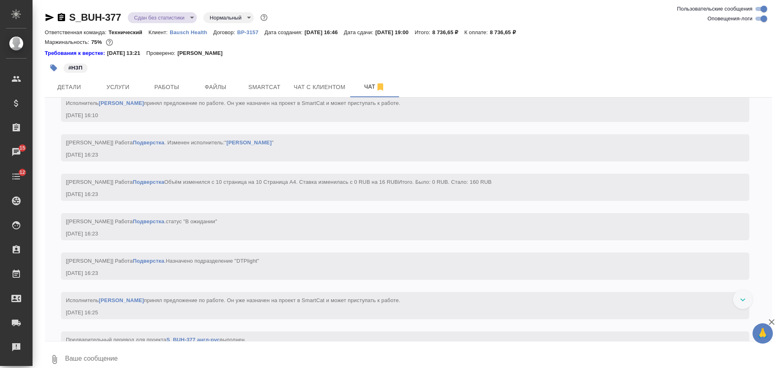
click at [62, 20] on icon "button" at bounding box center [61, 17] width 7 height 8
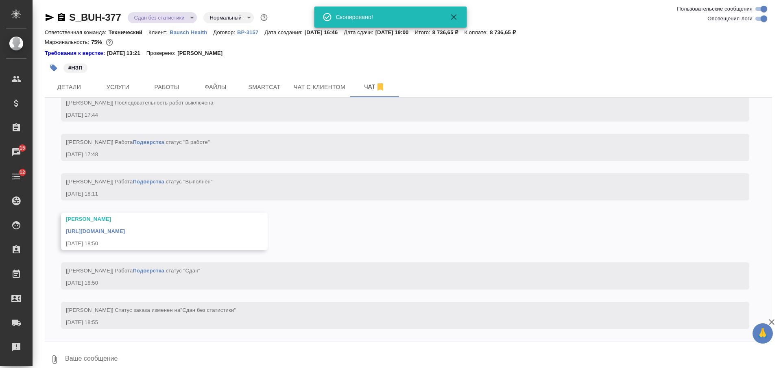
scroll to position [2984, 0]
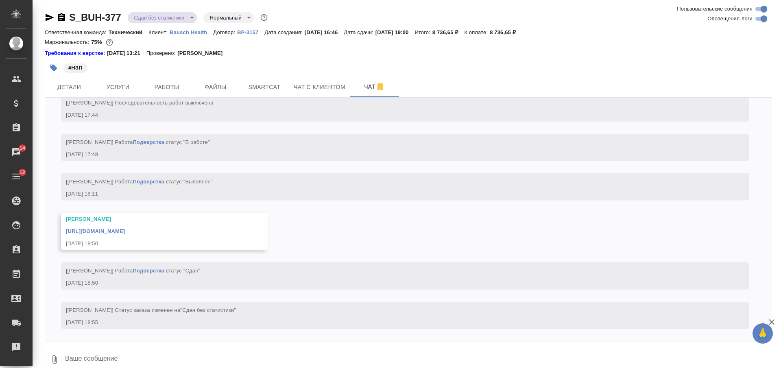
click at [54, 68] on icon "button" at bounding box center [53, 68] width 7 height 7
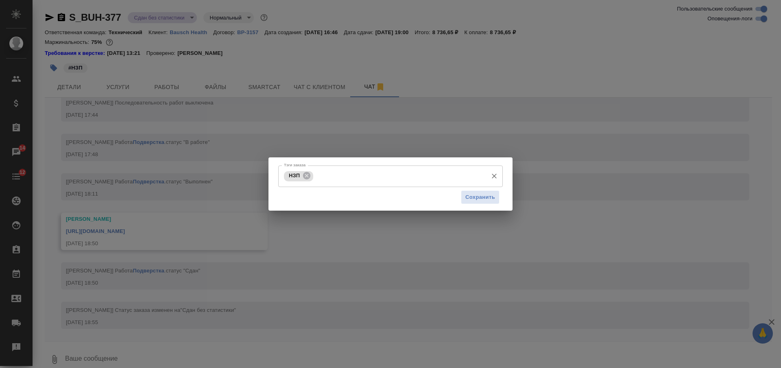
click at [336, 185] on div "НЗП Тэги заказа" at bounding box center [390, 176] width 224 height 22
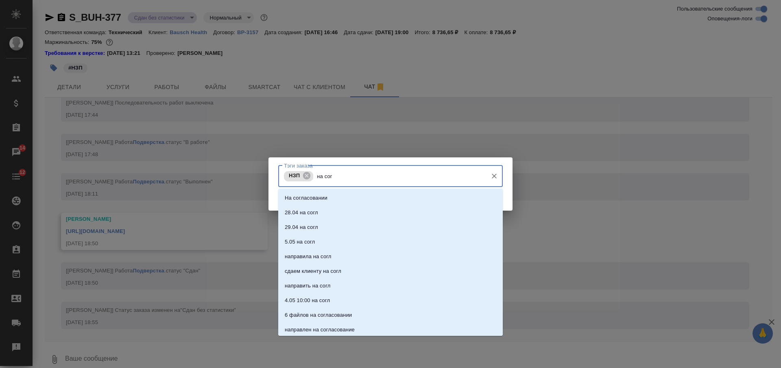
type input "на согл"
click at [318, 200] on p "На согласовании" at bounding box center [306, 198] width 43 height 8
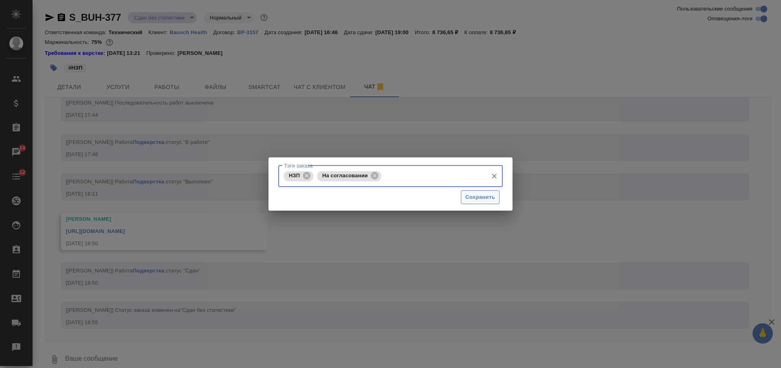
click at [471, 196] on span "Сохранить" at bounding box center [480, 197] width 30 height 9
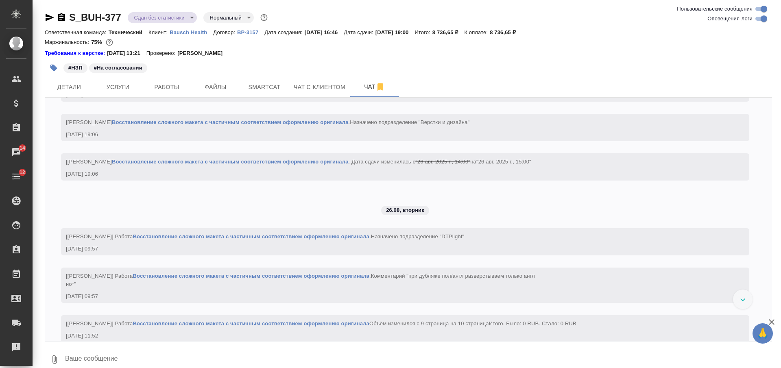
scroll to position [1975, 0]
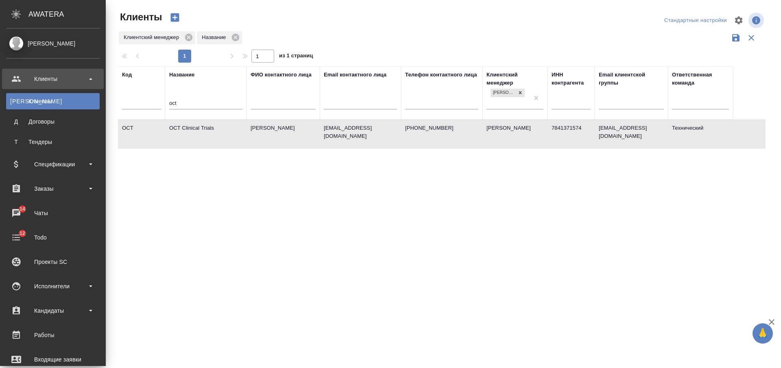
select select "RU"
click at [39, 189] on div "Заказы" at bounding box center [53, 189] width 94 height 12
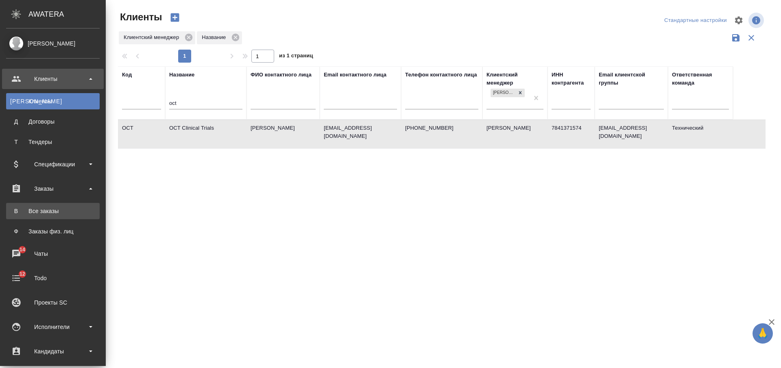
click at [39, 204] on link "В Все заказы" at bounding box center [53, 211] width 94 height 16
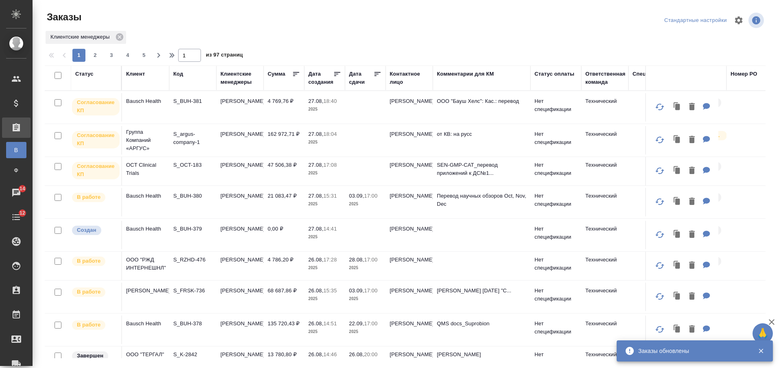
drag, startPoint x: 50, startPoint y: 145, endPoint x: 257, endPoint y: 108, distance: 210.3
click at [257, 108] on td "[PERSON_NAME]" at bounding box center [239, 107] width 47 height 28
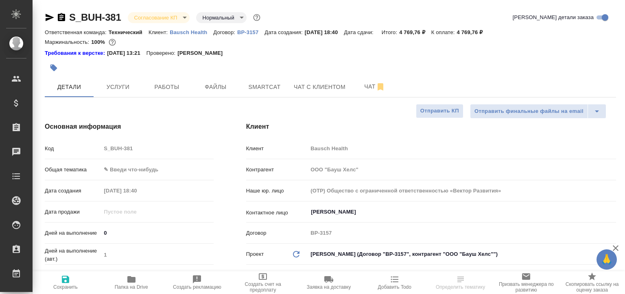
select select "RU"
type textarea "x"
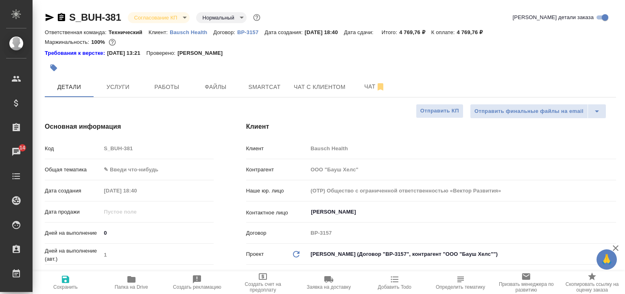
type textarea "x"
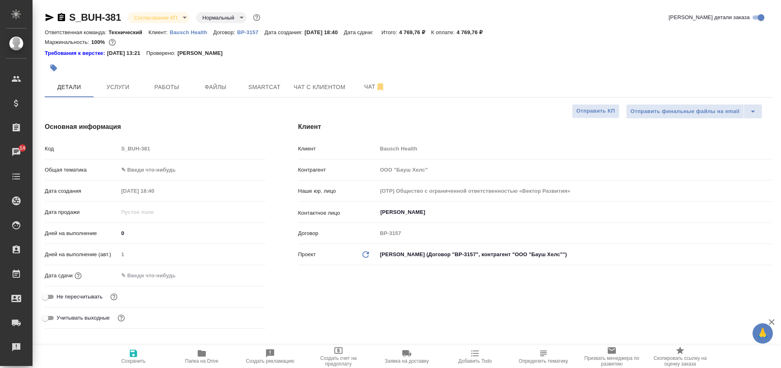
type textarea "x"
click at [161, 281] on input "text" at bounding box center [153, 276] width 71 height 12
type input "2_.__.____ __:__"
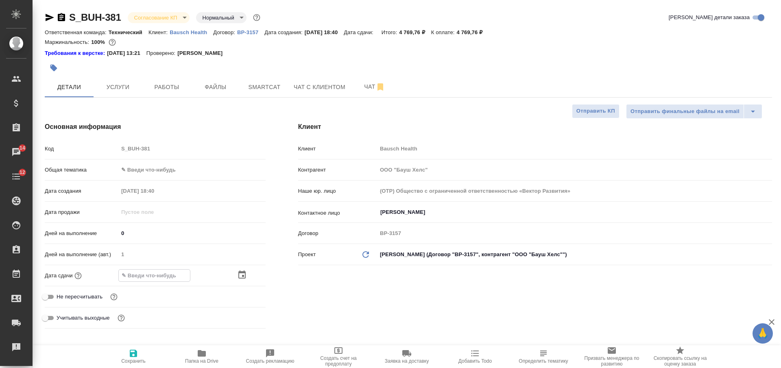
type textarea "x"
type input "28.__.____ __:__"
type textarea "x"
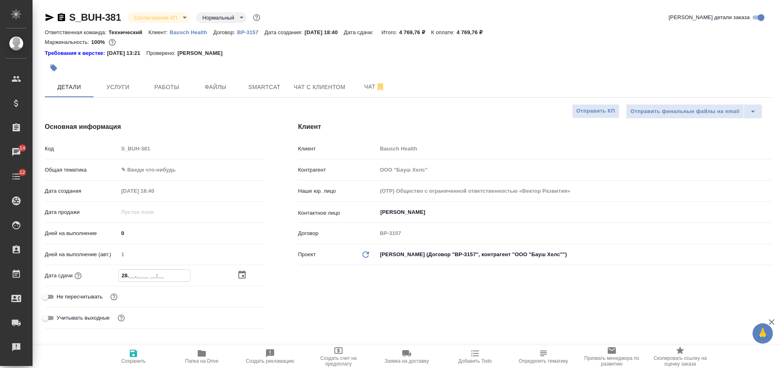
type textarea "x"
type input "28.0_.____ __:__"
type textarea "x"
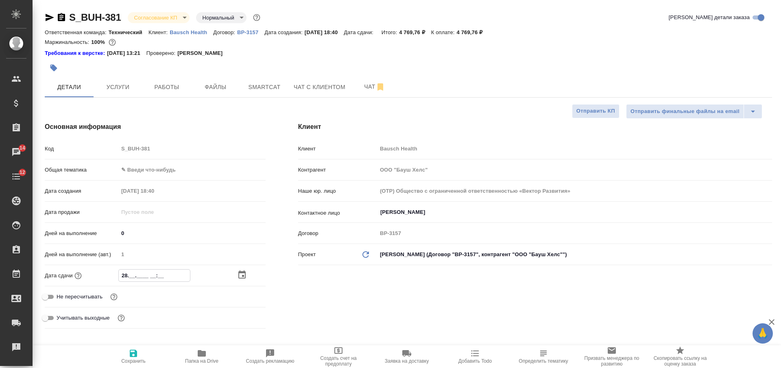
type textarea "x"
type input "28.08.____ __:__"
type textarea "x"
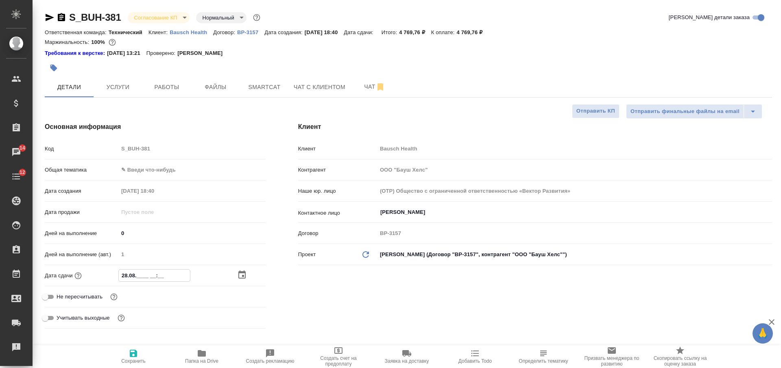
type input "28.08.2___ __:__"
type textarea "x"
type input "[DATE]__ __:__"
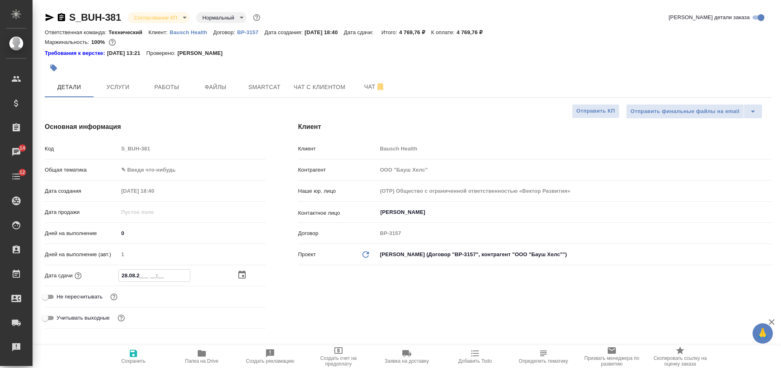
type textarea "x"
type input "28.08.202_ __:__"
type textarea "x"
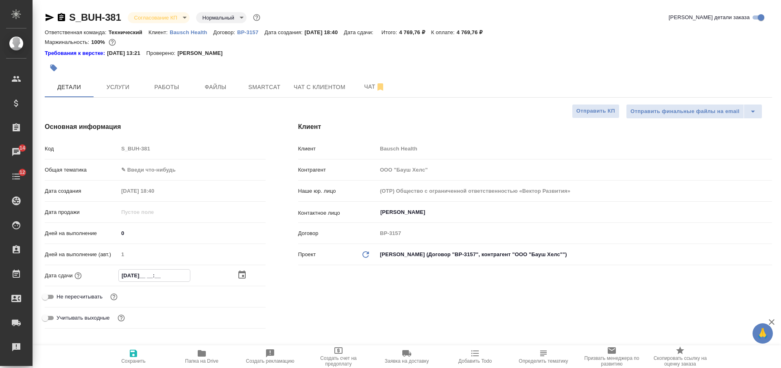
type textarea "x"
type input "[DATE] __:__"
type textarea "x"
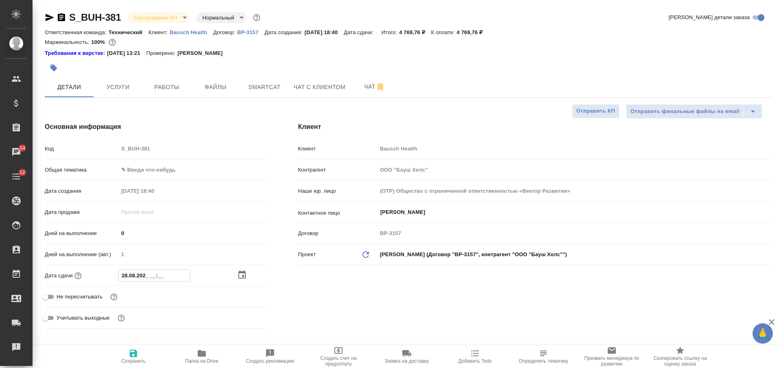
type textarea "x"
type input "[DATE] 1_:__"
type textarea "x"
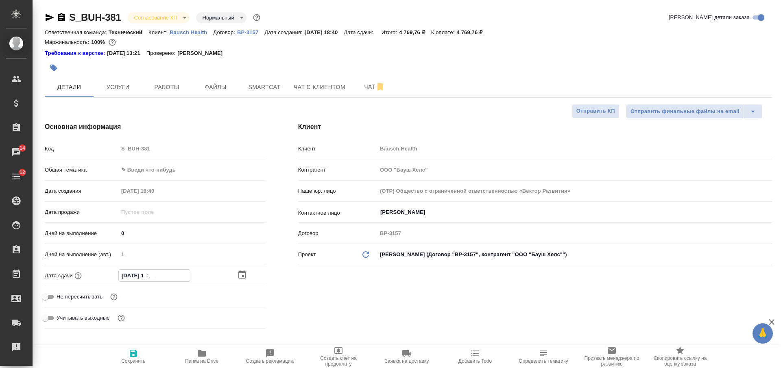
type input "[DATE] 18:__"
type textarea "x"
type input "[DATE] 18:00"
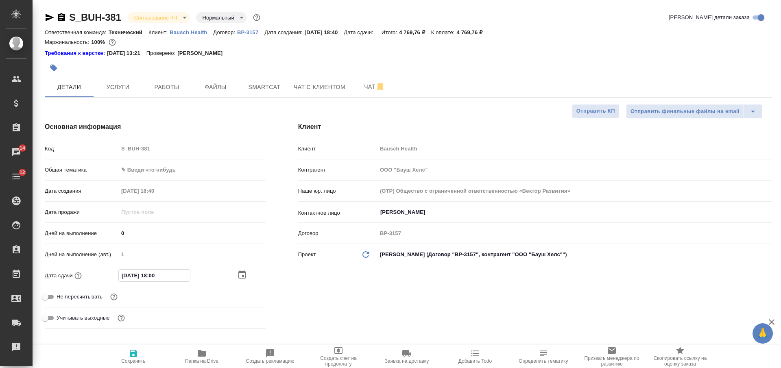
type textarea "x"
type input "[DATE] 18:00"
click at [168, 172] on body "🙏 .cls-1 fill:#fff; AWATERA [PERSON_NAME] Спецификации Заказы 14 Чаты 12 Todo П…" at bounding box center [390, 184] width 781 height 368
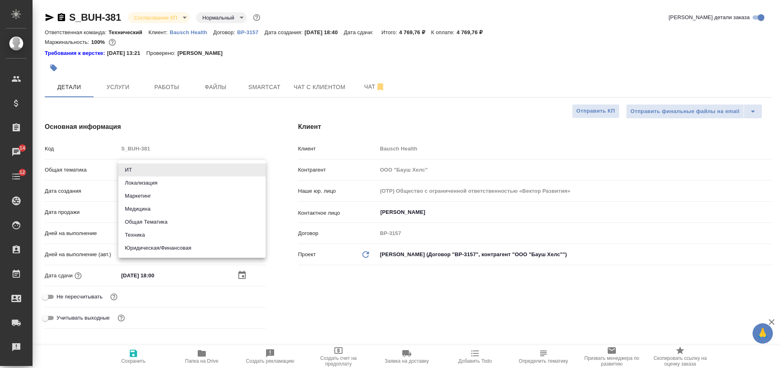
click at [172, 203] on li "Медицина" at bounding box center [191, 208] width 147 height 13
type input "med"
type textarea "x"
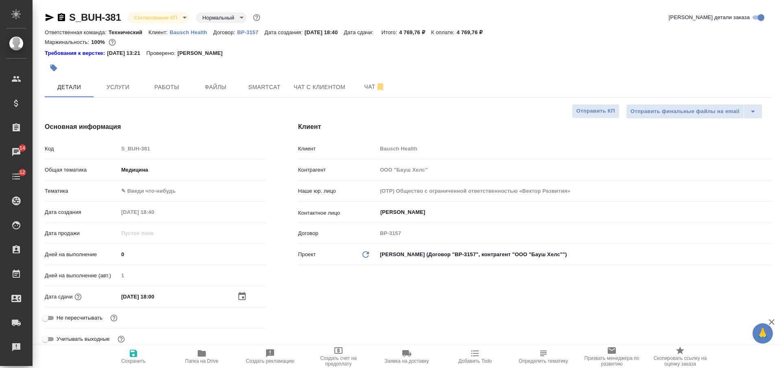
click at [163, 189] on body "🙏 .cls-1 fill:#fff; AWATERA [PERSON_NAME] Спецификации Заказы 14 Чаты 12 Todo П…" at bounding box center [390, 184] width 781 height 368
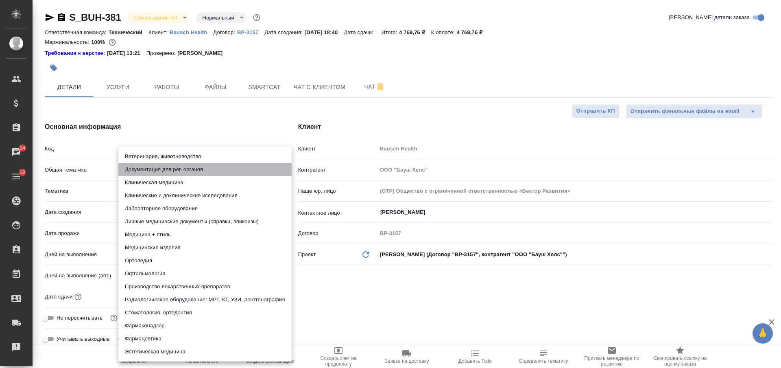
click at [163, 169] on li "Документация для рег. органов" at bounding box center [204, 169] width 173 height 13
type textarea "x"
type input "5f647205b73bc97568ca66c6"
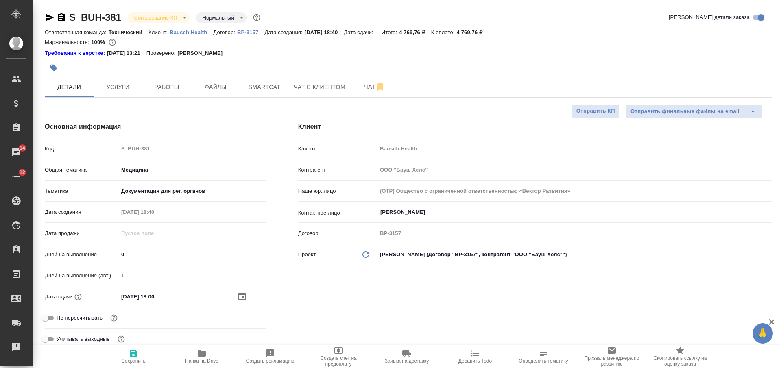
click at [126, 294] on span "Сохранить" at bounding box center [133, 355] width 59 height 15
type textarea "x"
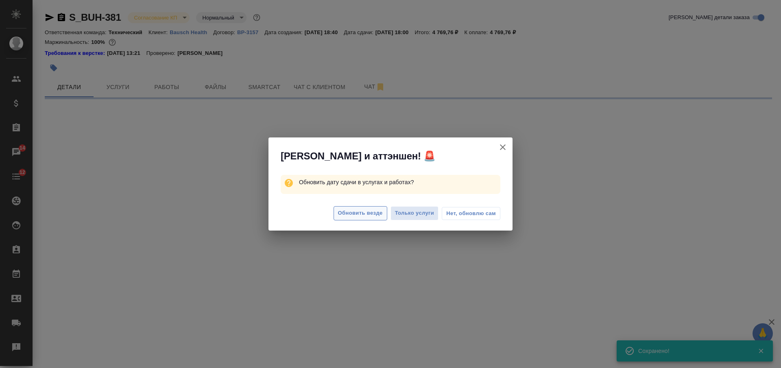
click at [342, 216] on span "Обновить везде" at bounding box center [360, 213] width 45 height 9
select select "RU"
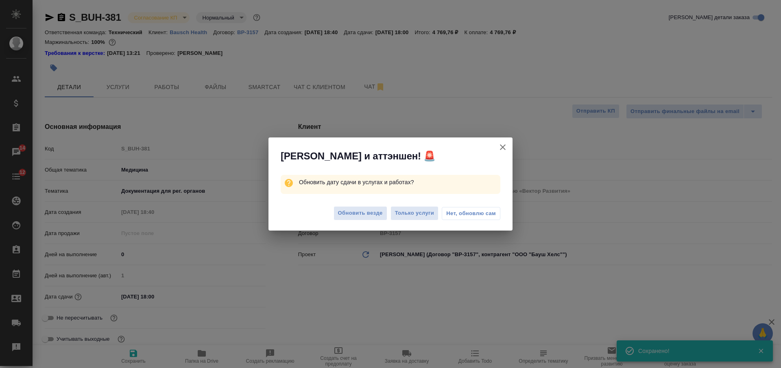
type textarea "x"
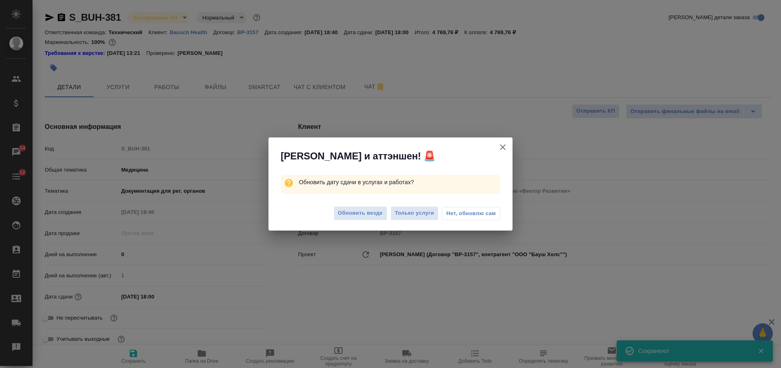
type textarea "x"
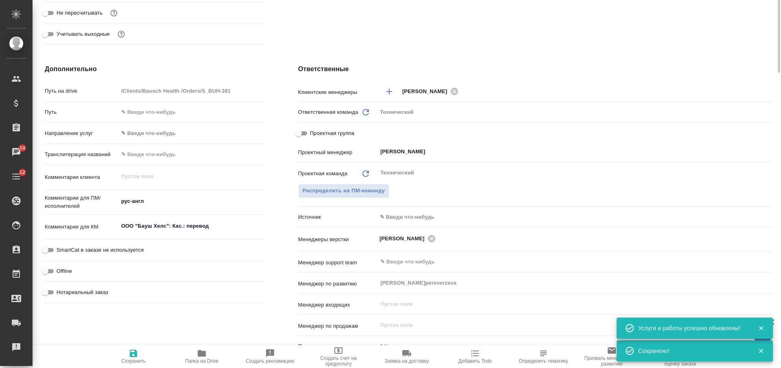
scroll to position [356, 0]
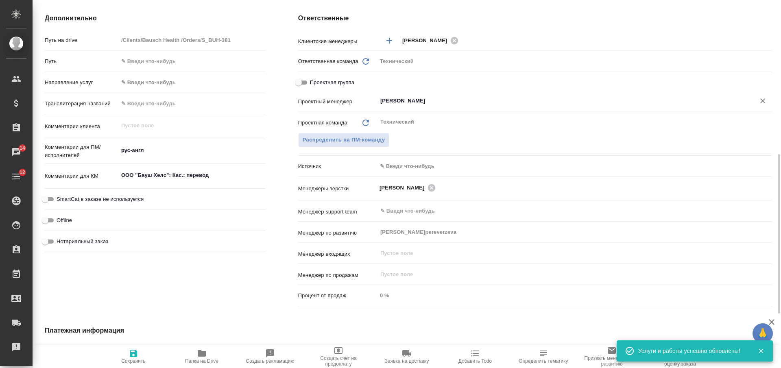
click at [624, 98] on icon "Очистить" at bounding box center [762, 101] width 8 height 8
type textarea "x"
click at [128, 294] on span "Сохранить" at bounding box center [133, 361] width 24 height 6
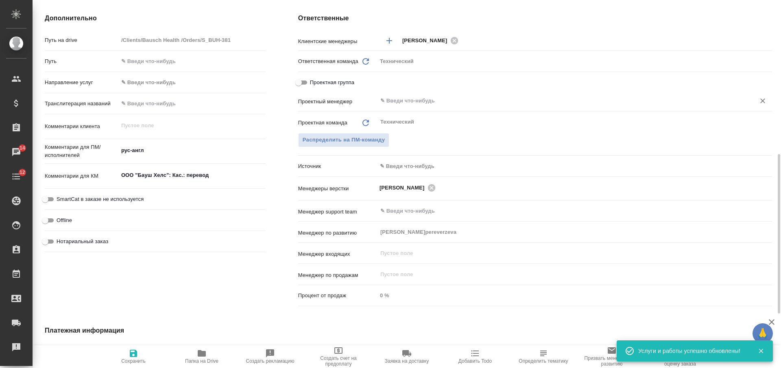
type textarea "x"
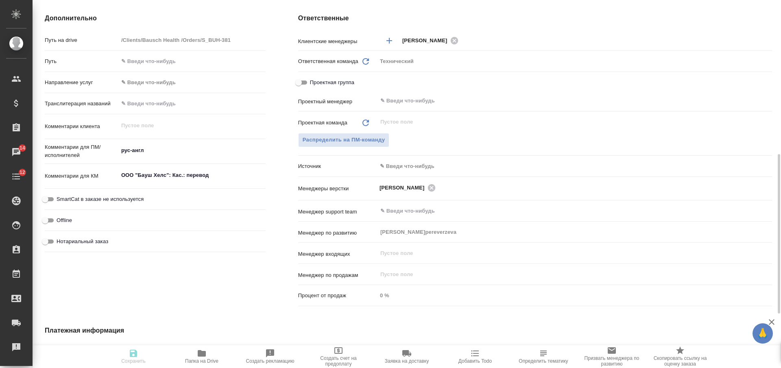
type textarea "x"
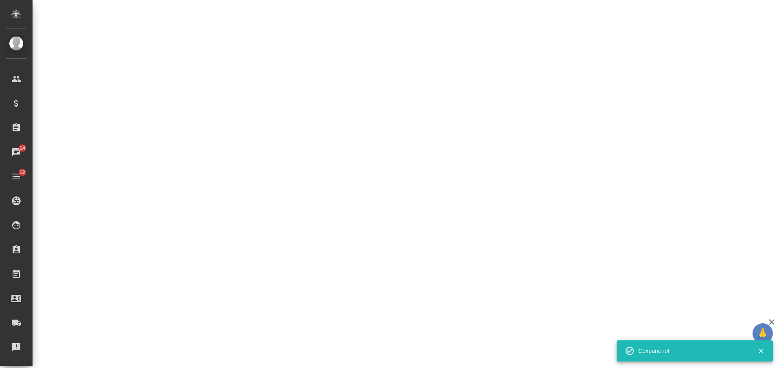
select select "RU"
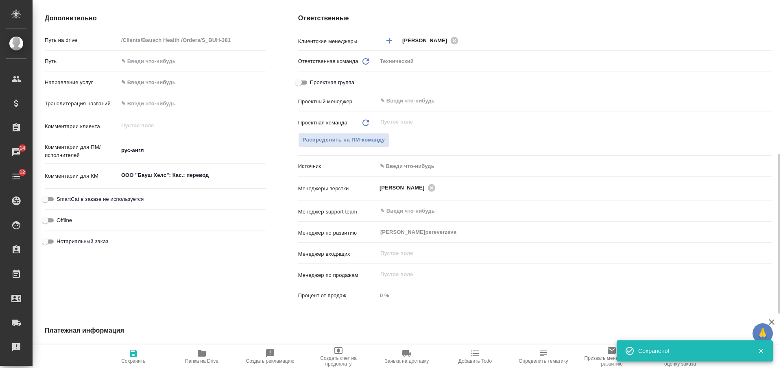
type textarea "x"
click at [328, 140] on span "Распределить на ПМ-команду" at bounding box center [344, 139] width 83 height 9
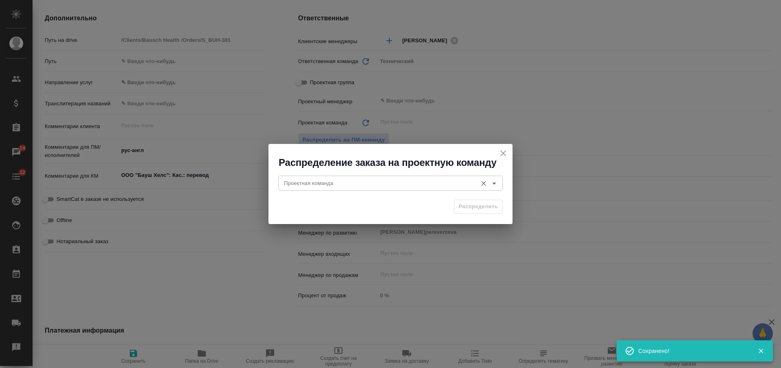
click at [335, 179] on input "Проектная команда" at bounding box center [377, 183] width 192 height 10
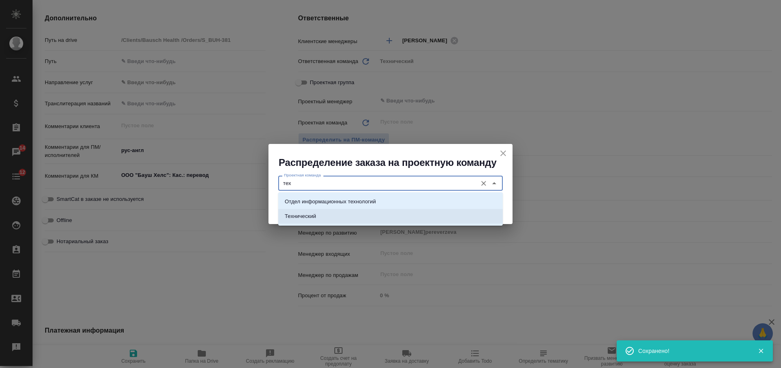
click at [333, 215] on li "Технический" at bounding box center [390, 216] width 224 height 15
type input "Технический"
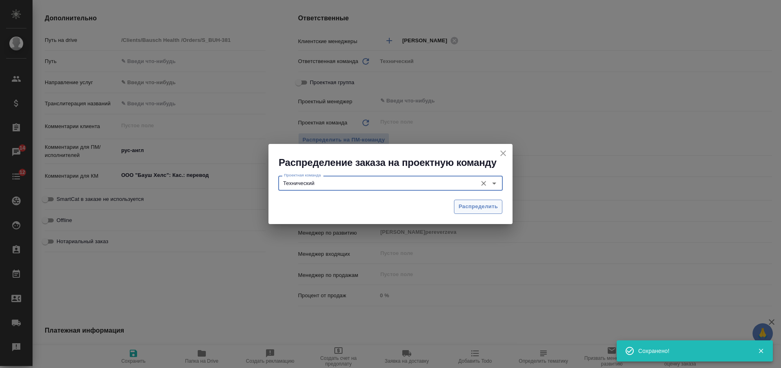
click at [497, 210] on span "Распределить" at bounding box center [477, 206] width 39 height 9
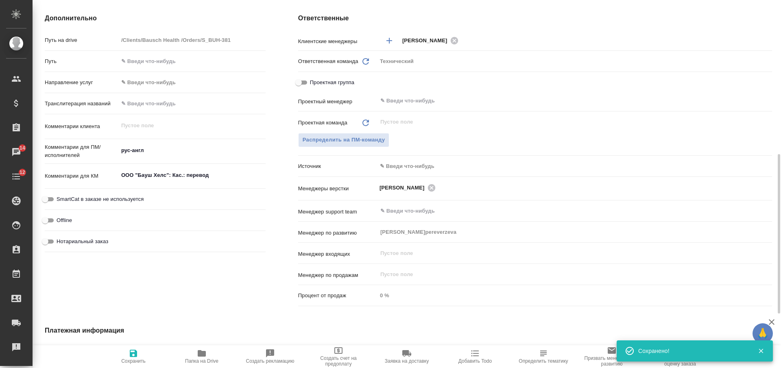
type textarea "x"
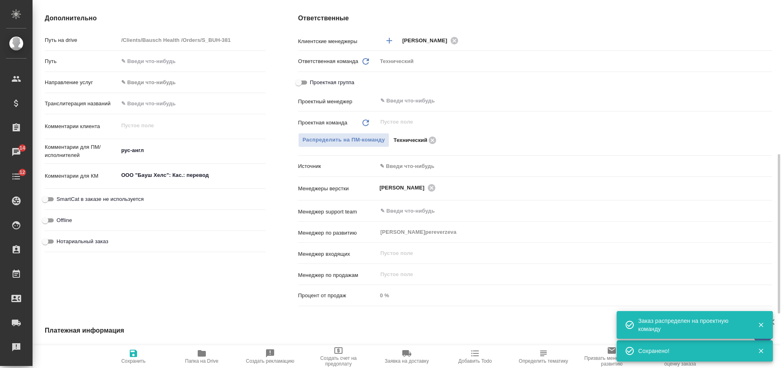
click at [129, 294] on icon "button" at bounding box center [133, 353] width 10 height 10
type textarea "x"
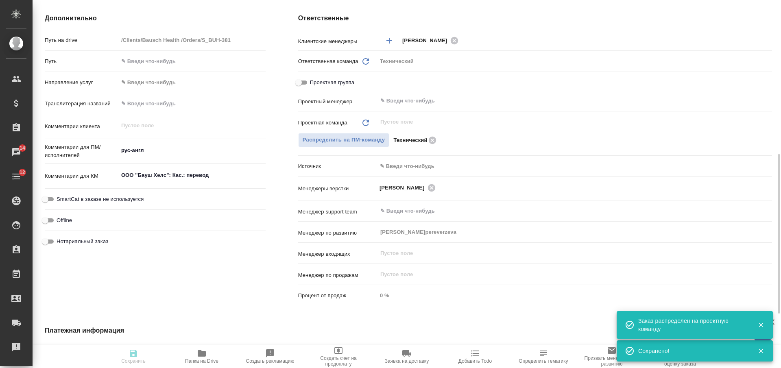
type textarea "x"
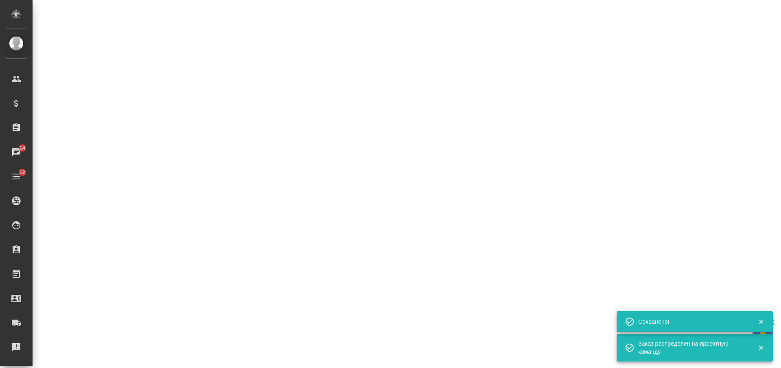
select select "RU"
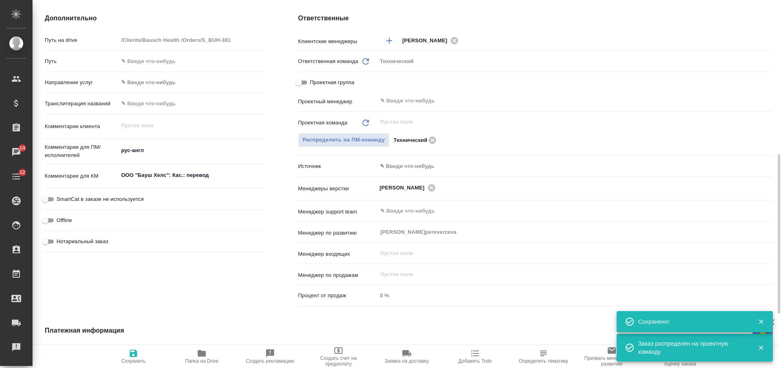
type textarea "x"
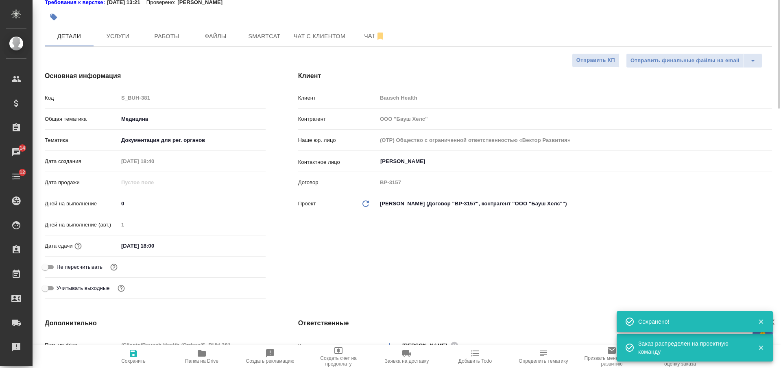
scroll to position [0, 0]
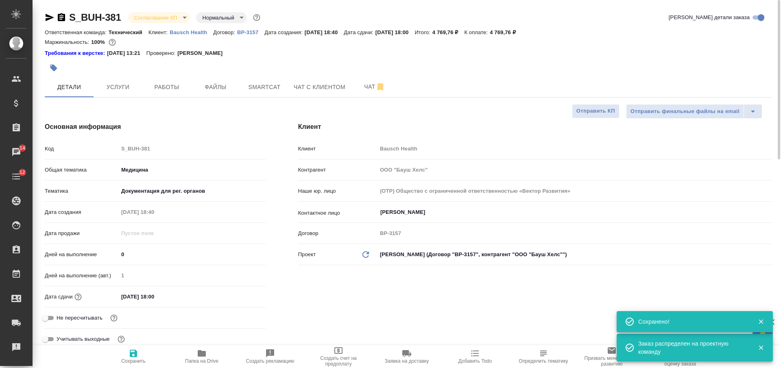
click at [155, 18] on body "🙏 .cls-1 fill:#fff; AWATERA [PERSON_NAME] Спецификации Заказы 14 Чаты 12 Todo П…" at bounding box center [390, 184] width 781 height 368
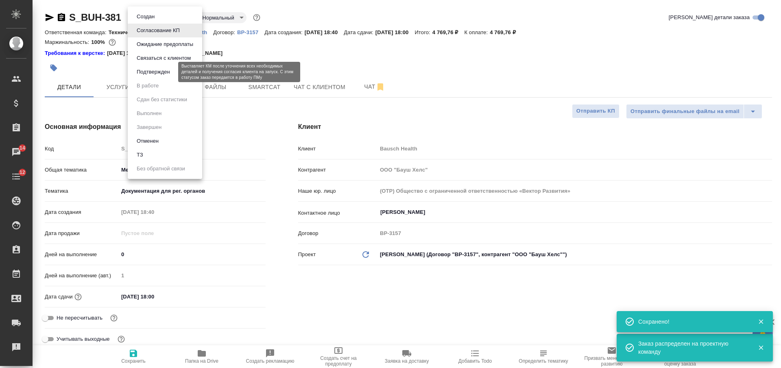
click at [155, 73] on button "Подтвержден" at bounding box center [153, 71] width 38 height 9
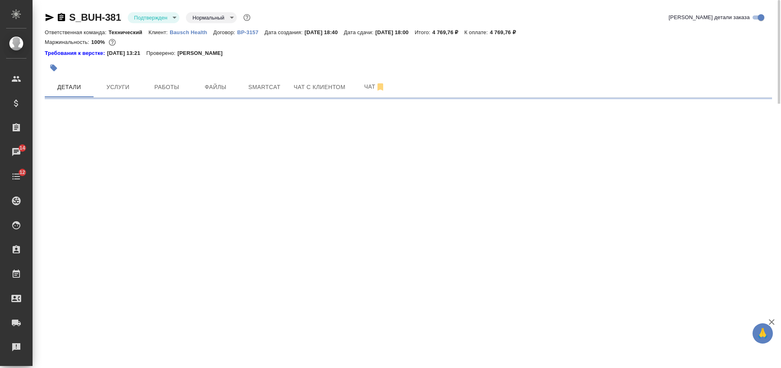
select select "RU"
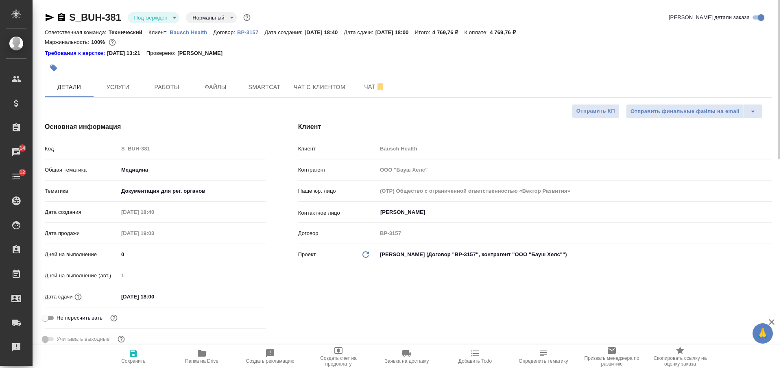
type textarea "x"
